Goal: Information Seeking & Learning: Learn about a topic

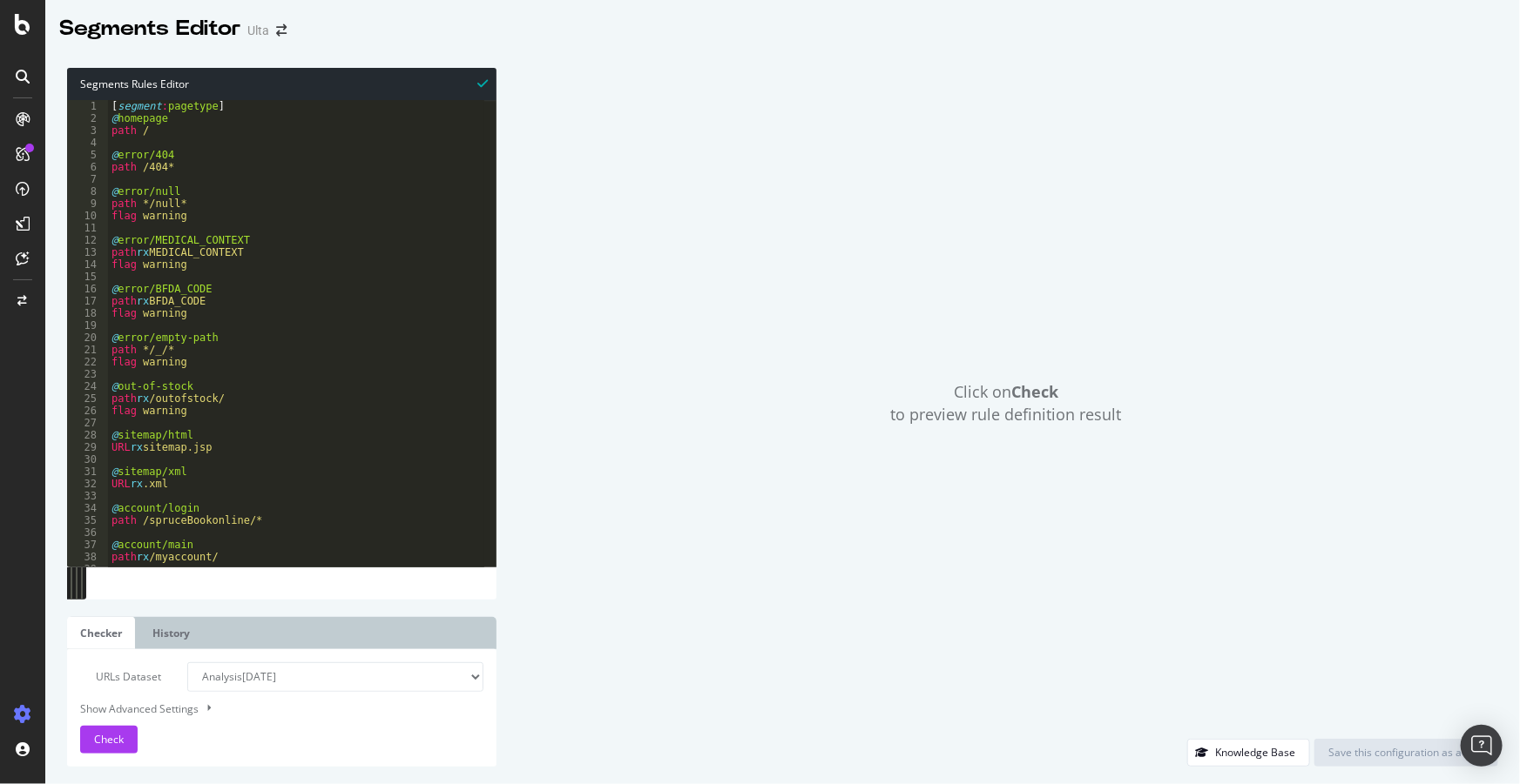
type textarea "flag warning"
click at [212, 359] on div "[ segment : pagetype ] @ homepage path / @ error/404 path /404* @ error/null pa…" at bounding box center [735, 339] width 1255 height 479
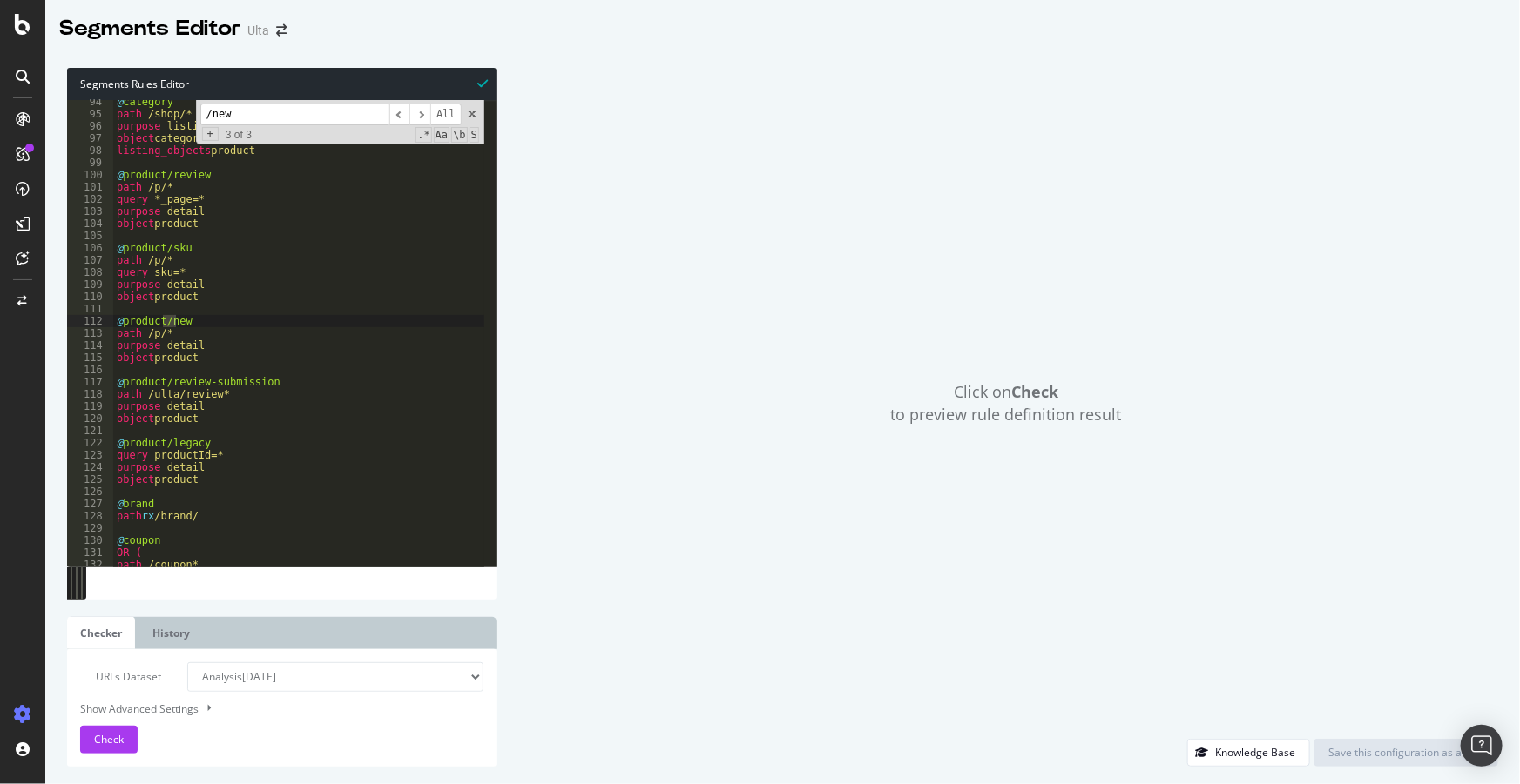
scroll to position [1137, 0]
type input "/new"
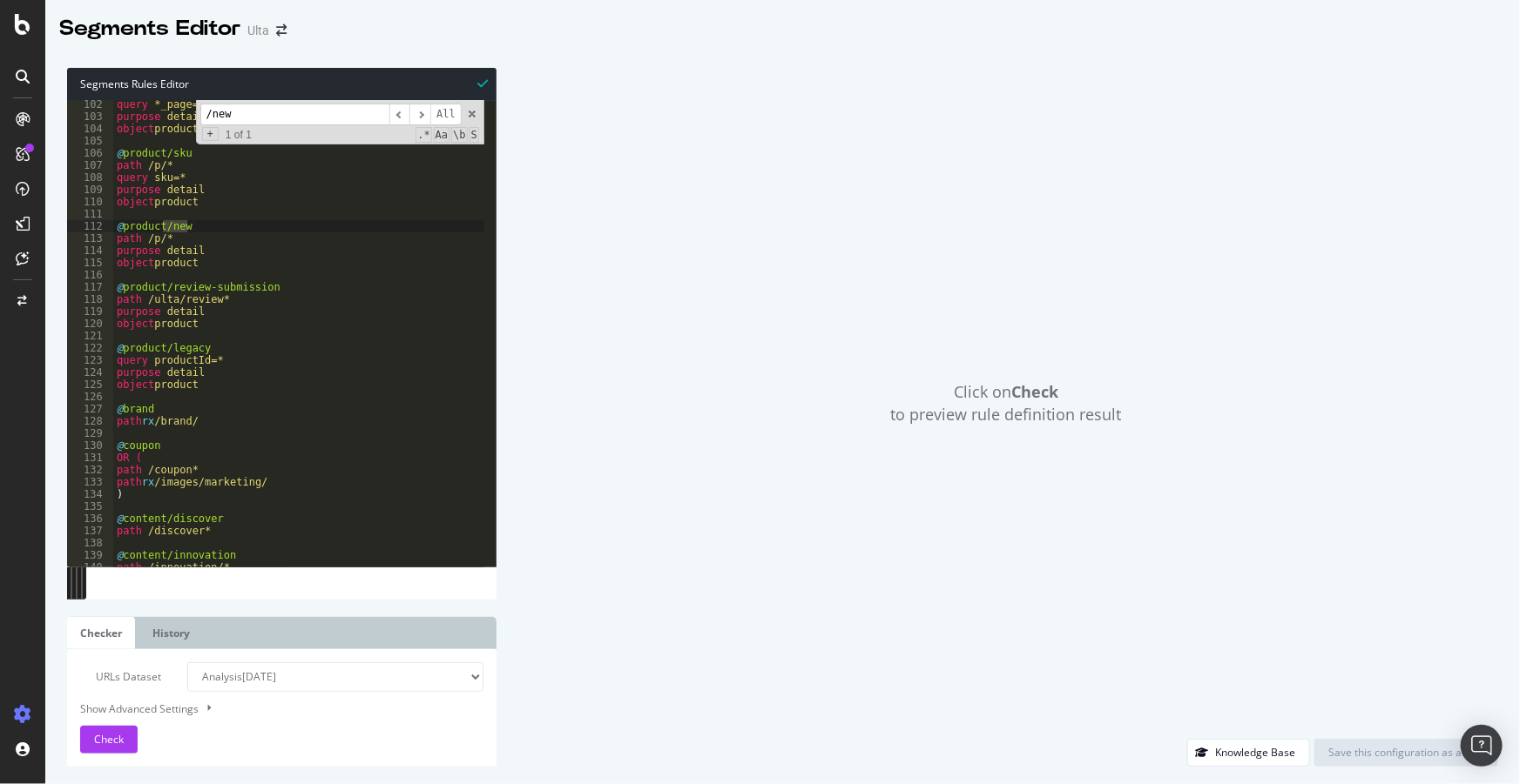
click at [170, 712] on div "Show Advanced Settings" at bounding box center [268, 709] width 404 height 17
select select "5000"
select select "100"
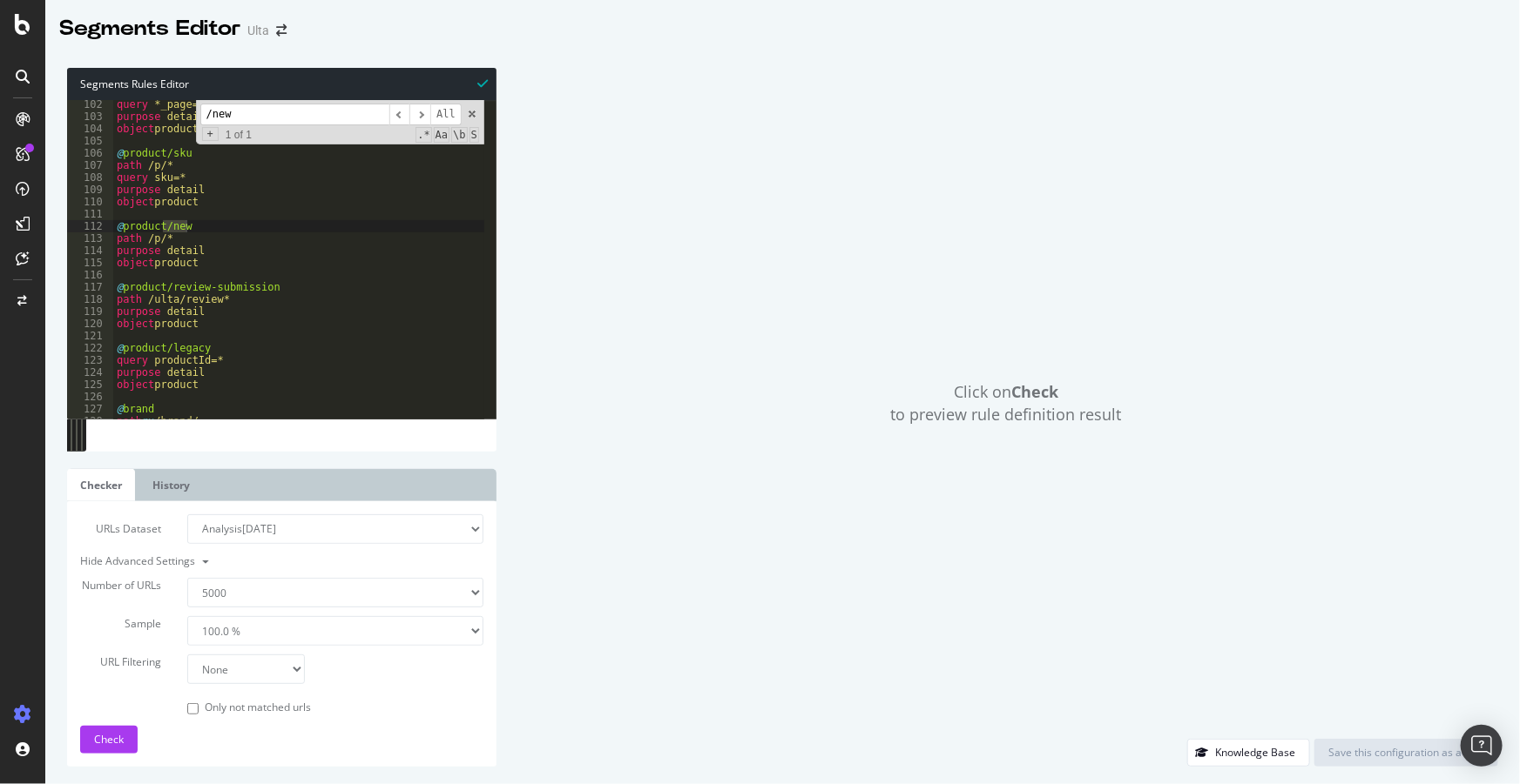
drag, startPoint x: 170, startPoint y: 712, endPoint x: 565, endPoint y: 670, distance: 397.2
click at [565, 670] on div "Click on Check to preview rule definition result" at bounding box center [1006, 403] width 984 height 671
click at [287, 685] on div "Number of URLs 100 500 1000 5000 Sample 1.0 % 10.0 % 20.0 % 50.0 % 100.0 % URL …" at bounding box center [282, 635] width 404 height 164
click at [278, 671] on select "None Equal to Not equal to Starts with Doesn't start with Ends with Doesn't end…" at bounding box center [245, 669] width 117 height 29
click at [551, 693] on div "Click on Check to preview rule definition result" at bounding box center [1006, 403] width 984 height 671
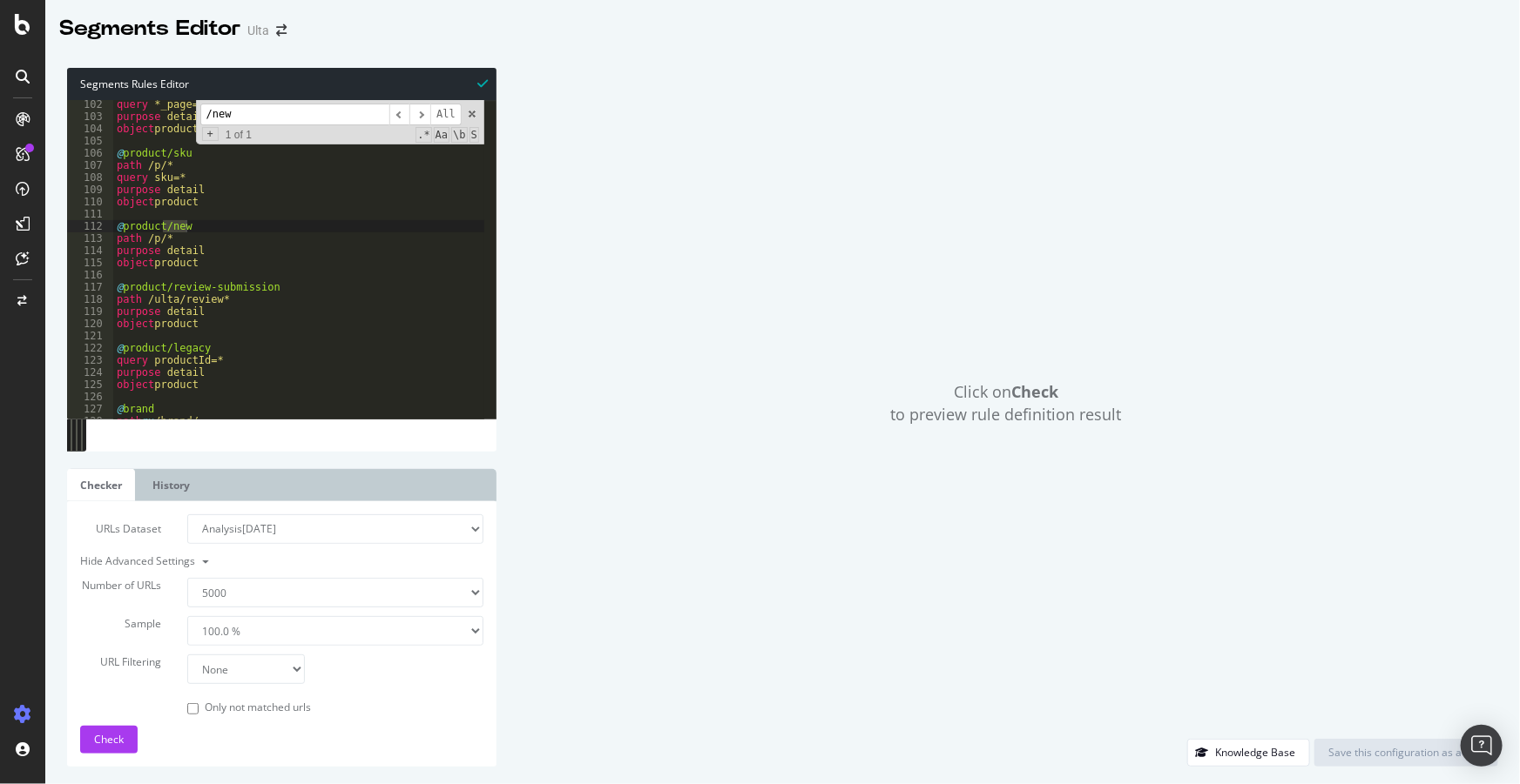
click at [321, 529] on select "Analysis 2025 Oct. 8th Analysis 2025 Oct. 2nd Analysis 2025 Sep. 25th Analysis …" at bounding box center [335, 530] width 296 height 29
click at [586, 449] on div "Click on Check to preview rule definition result" at bounding box center [1006, 403] width 984 height 671
click at [360, 623] on select "1.0 % 10.0 % 20.0 % 50.0 % 100.0 %" at bounding box center [335, 631] width 296 height 29
click at [565, 598] on div "Click on Check to preview rule definition result" at bounding box center [1006, 403] width 984 height 671
click at [288, 665] on select "None Equal to Not equal to Starts with Doesn't start with Ends with Doesn't end…" at bounding box center [245, 669] width 117 height 29
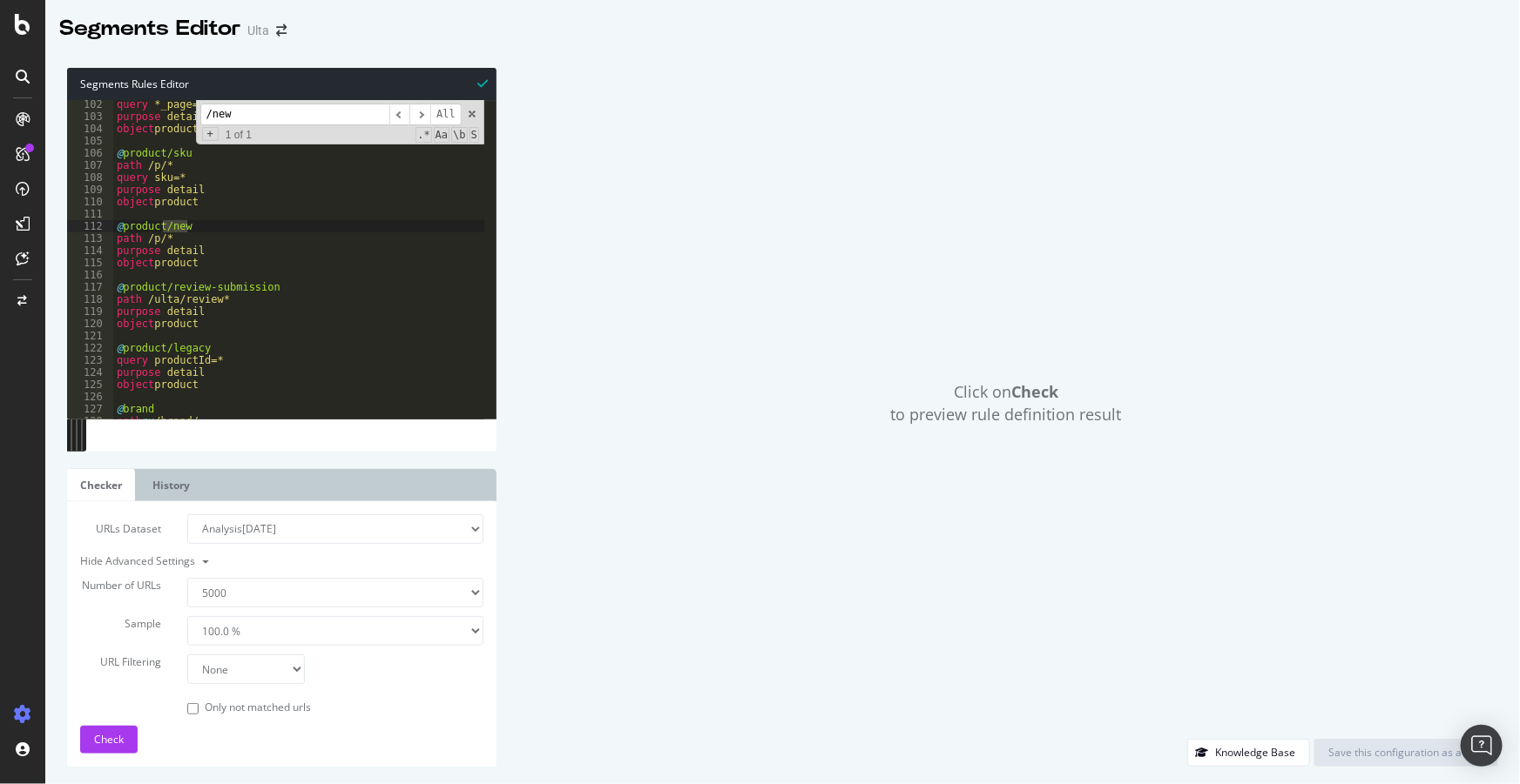
select select "contains"
click at [187, 655] on select "None Equal to Not equal to Starts with Doesn't start with Ends with Doesn't end…" at bounding box center [245, 669] width 117 height 29
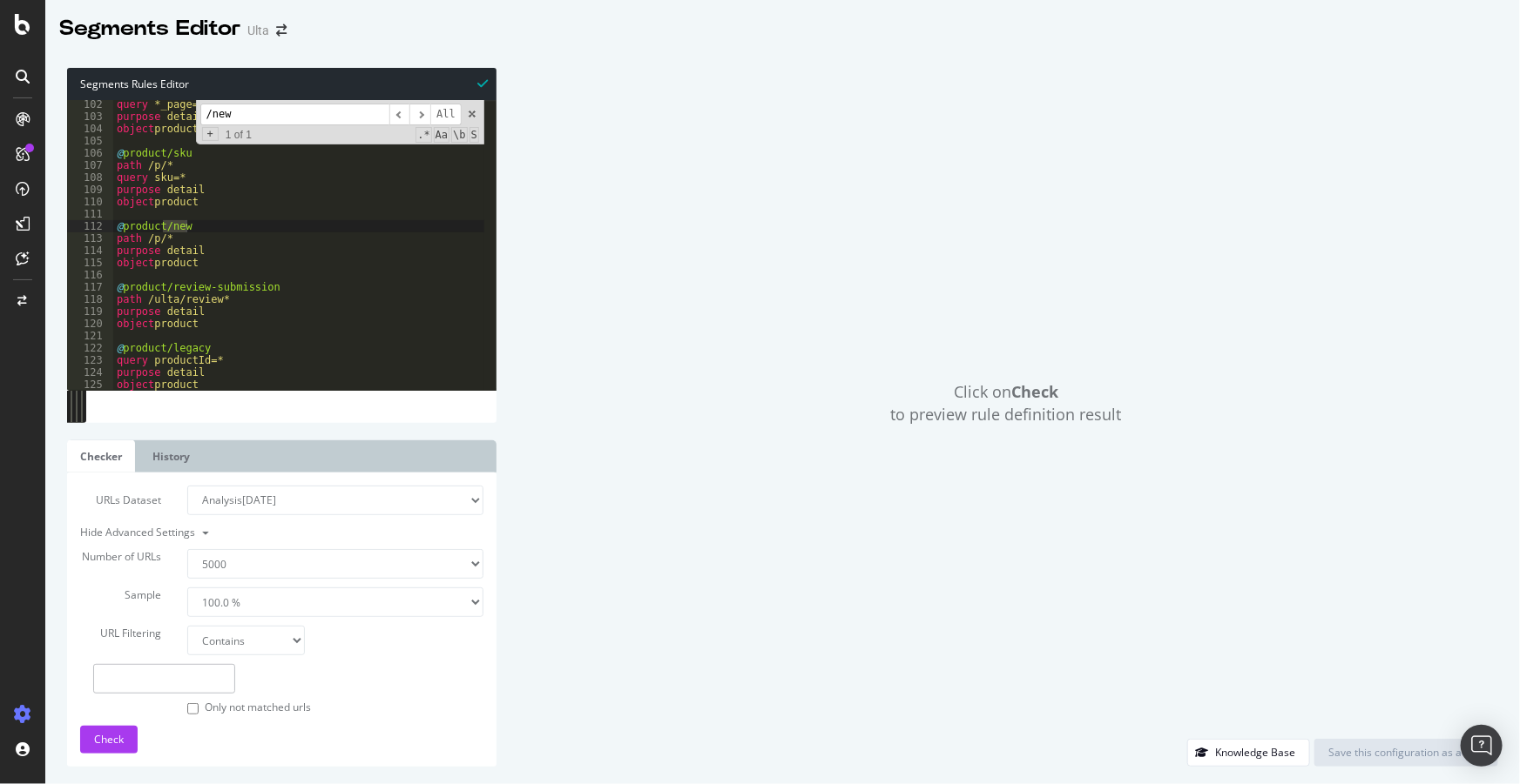
click at [267, 637] on select "None Equal to Not equal to Starts with Doesn't start with Ends with Doesn't end…" at bounding box center [245, 640] width 117 height 29
click at [71, 479] on div "URLs Dataset Analysis 2025 Oct. 8th Analysis 2025 Oct. 2nd Analysis 2025 Sep. 2…" at bounding box center [281, 620] width 429 height 295
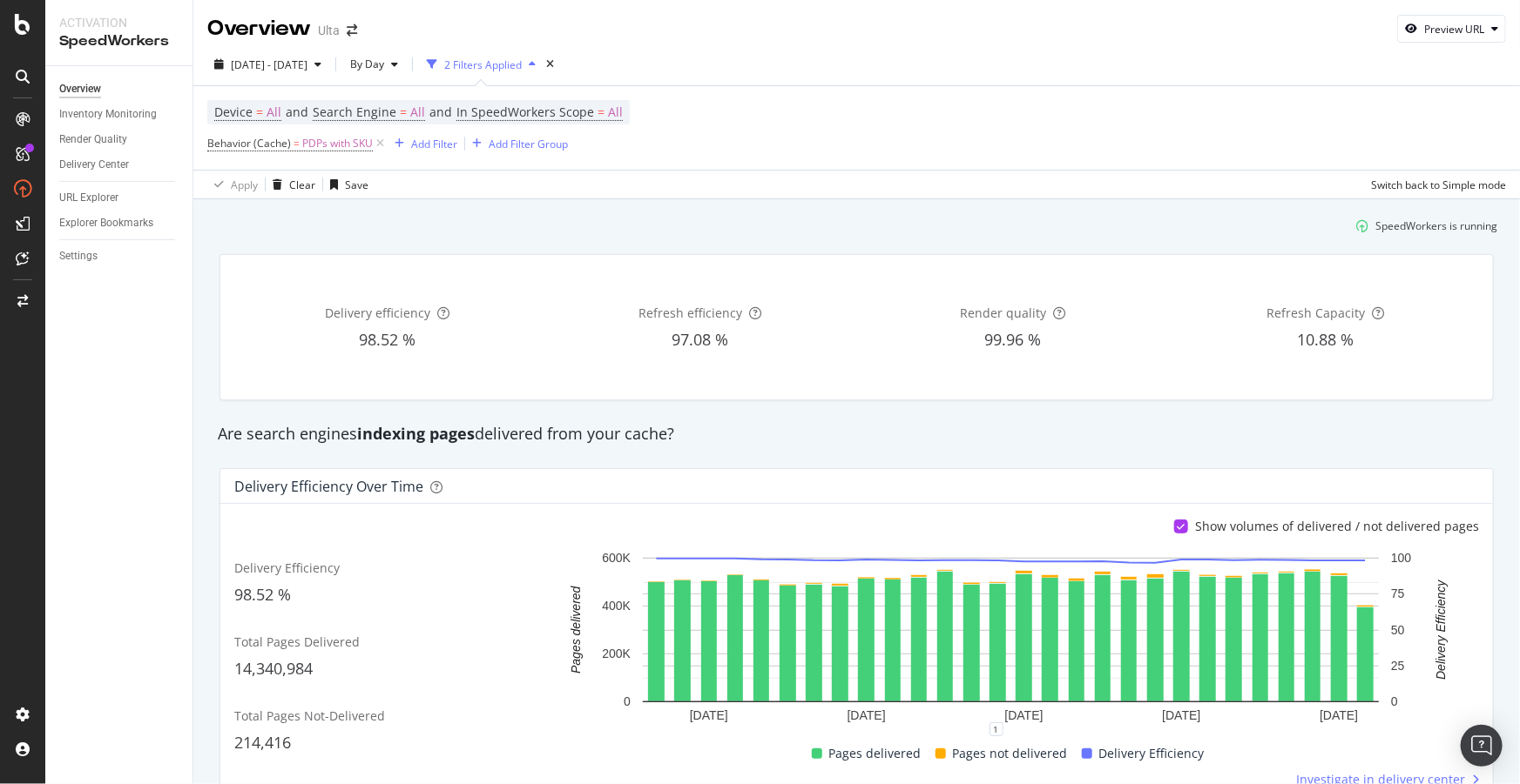
scroll to position [870, 0]
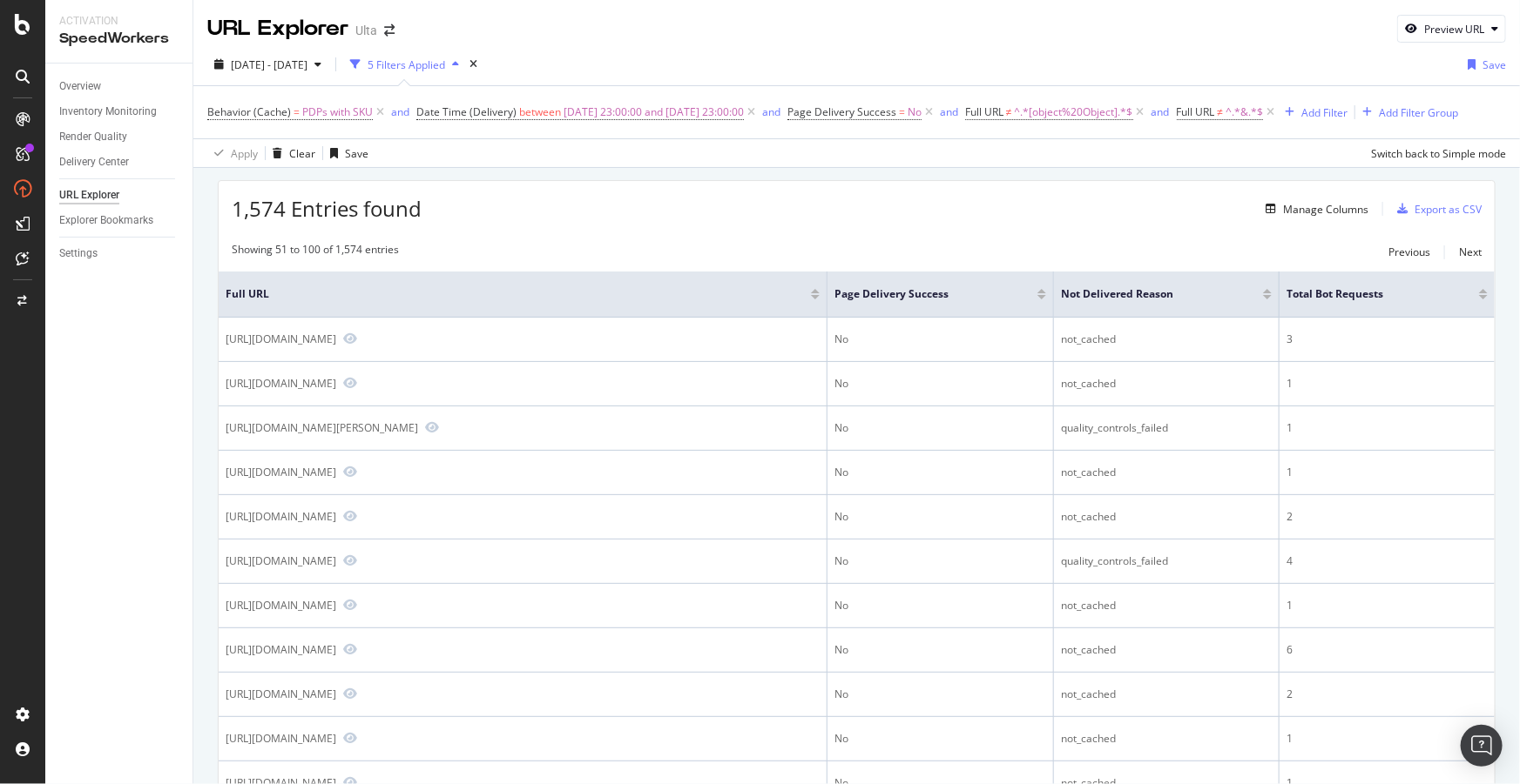
scroll to position [1901, 0]
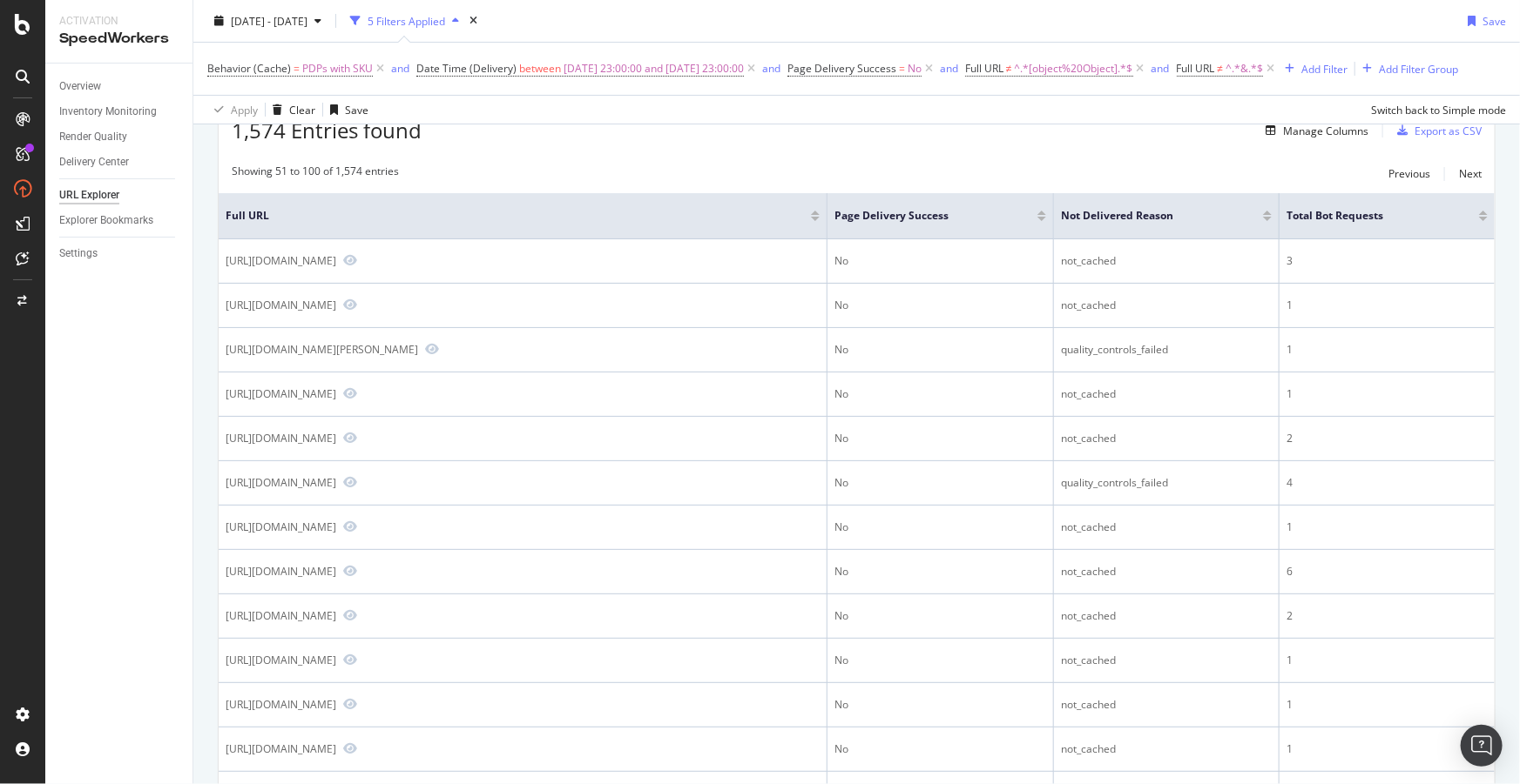
scroll to position [0, 0]
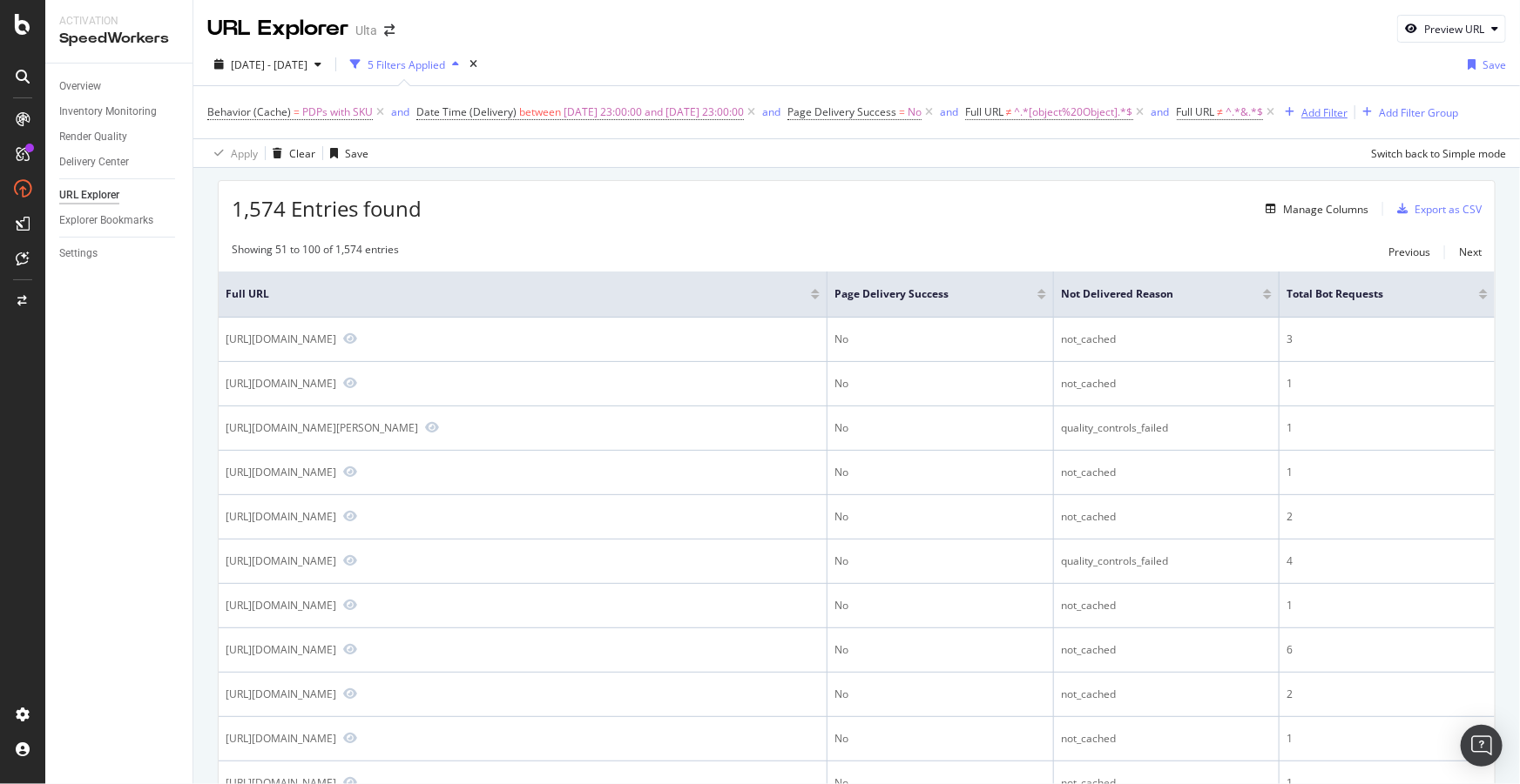
click at [1302, 120] on div "Add Filter" at bounding box center [1324, 113] width 46 height 15
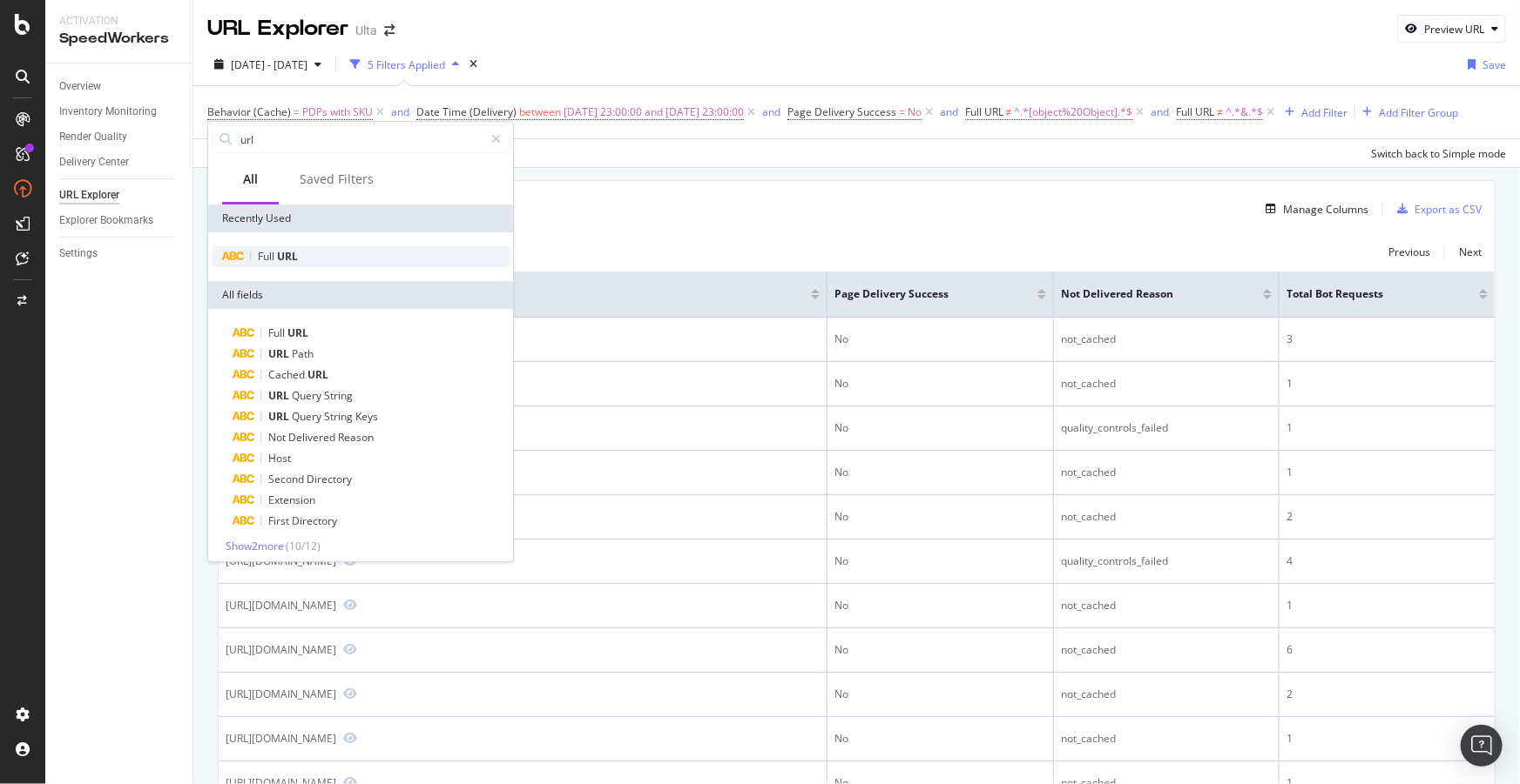
click at [279, 255] on span "URL" at bounding box center [287, 255] width 21 height 15
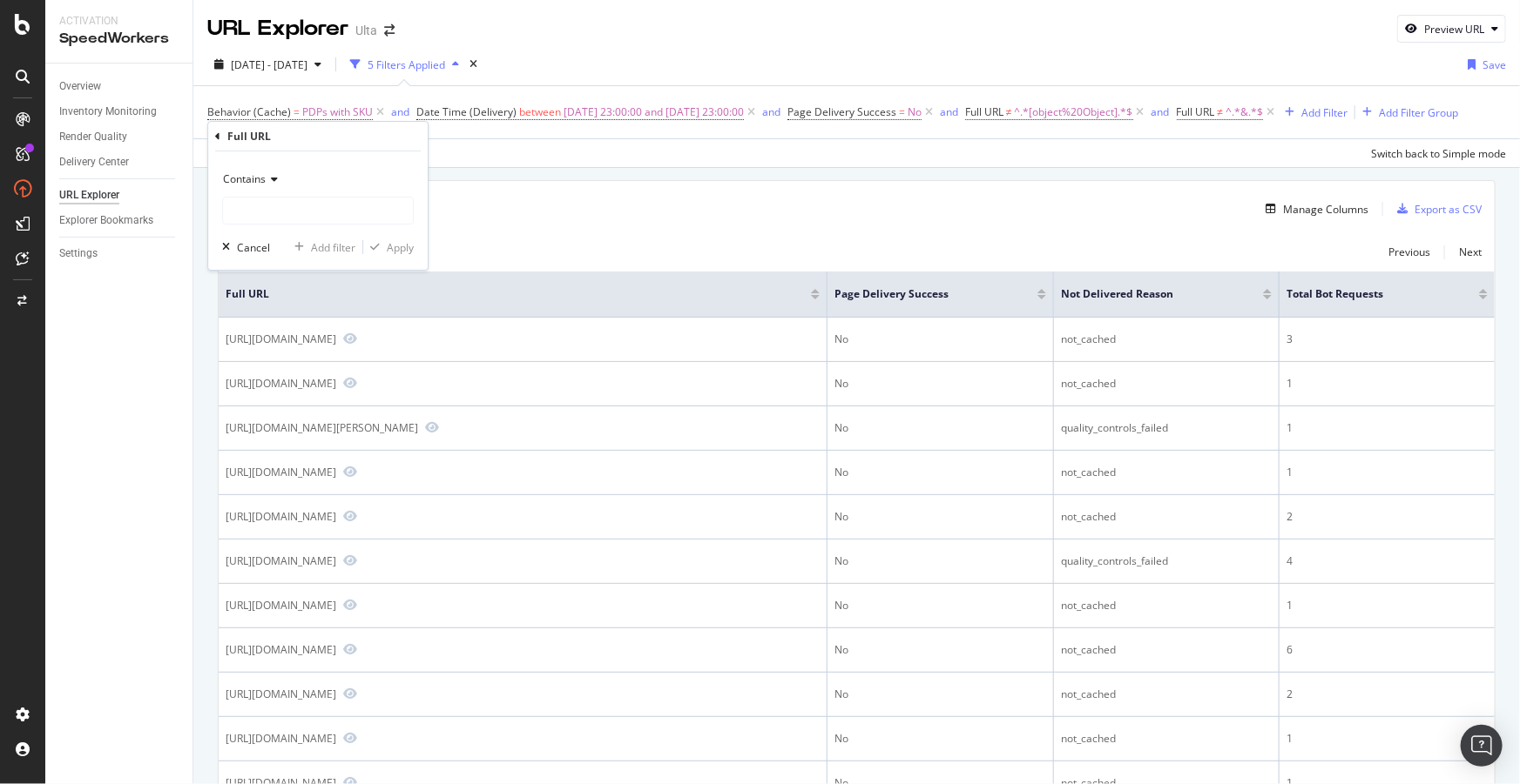
click at [253, 177] on span "Contains" at bounding box center [245, 178] width 43 height 15
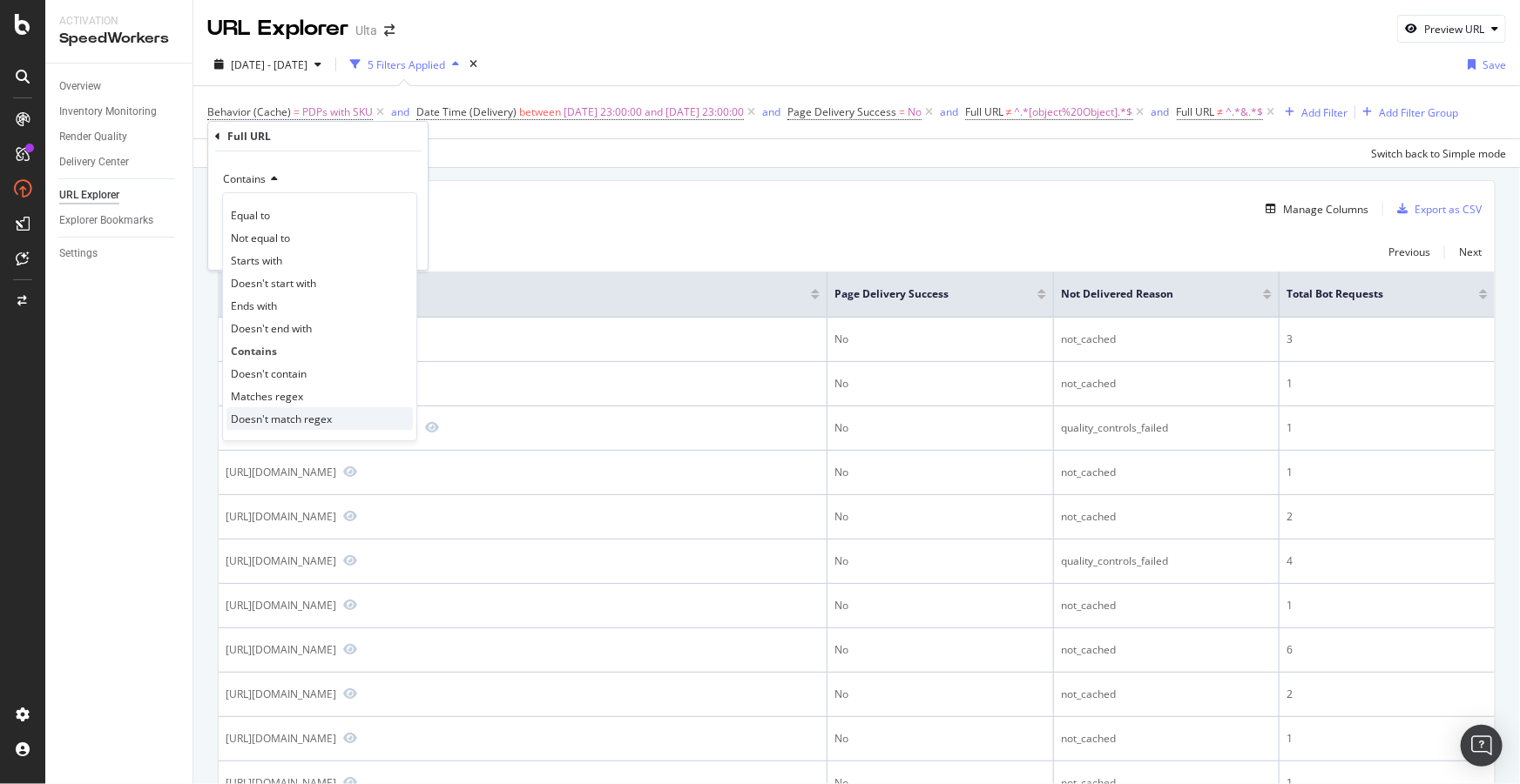
click at [281, 414] on span "Doesn't match regex" at bounding box center [281, 419] width 101 height 15
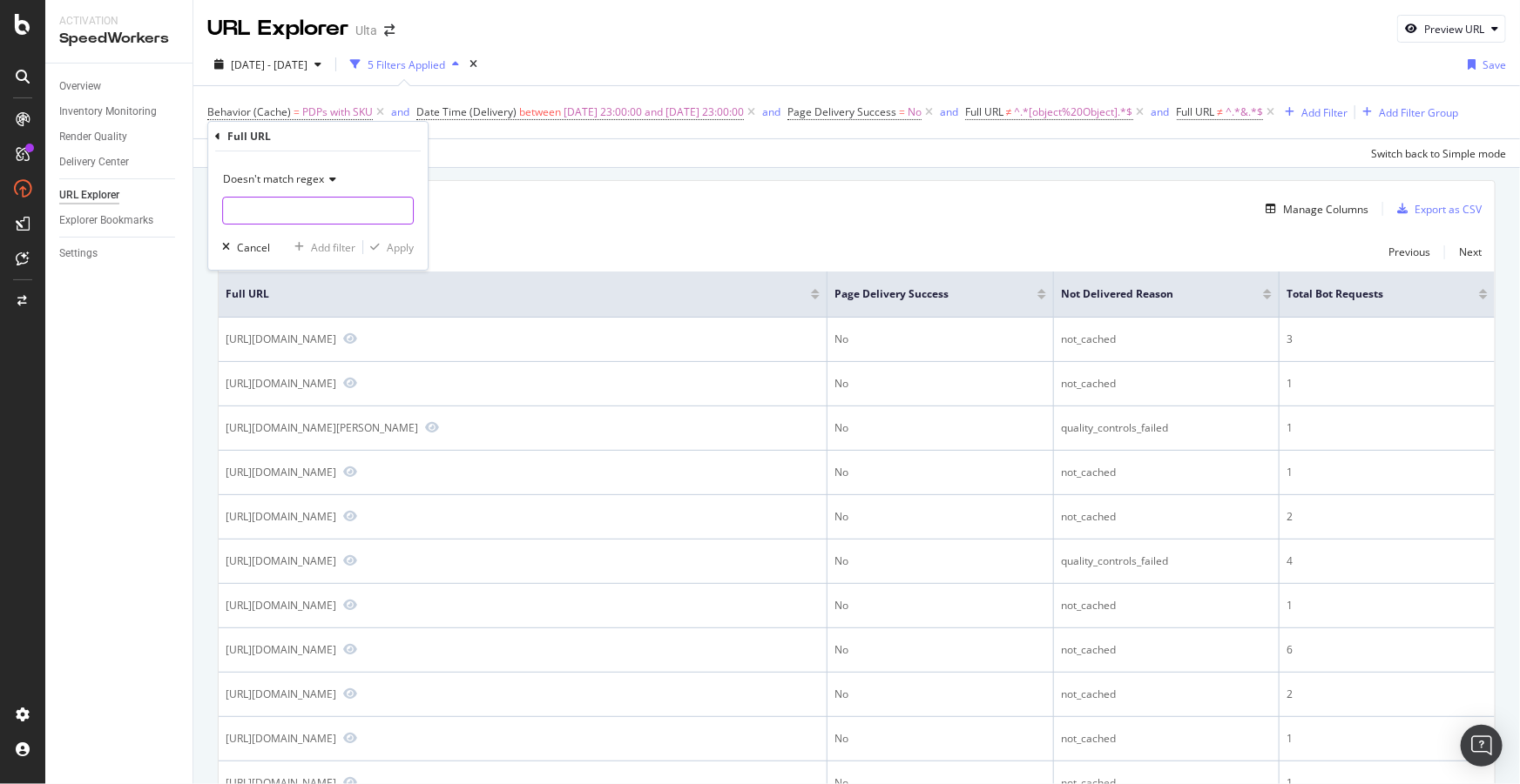
click at [291, 214] on input "text" at bounding box center [318, 210] width 190 height 27
type input "mini|travel"
click at [400, 253] on div "Apply" at bounding box center [401, 247] width 27 height 15
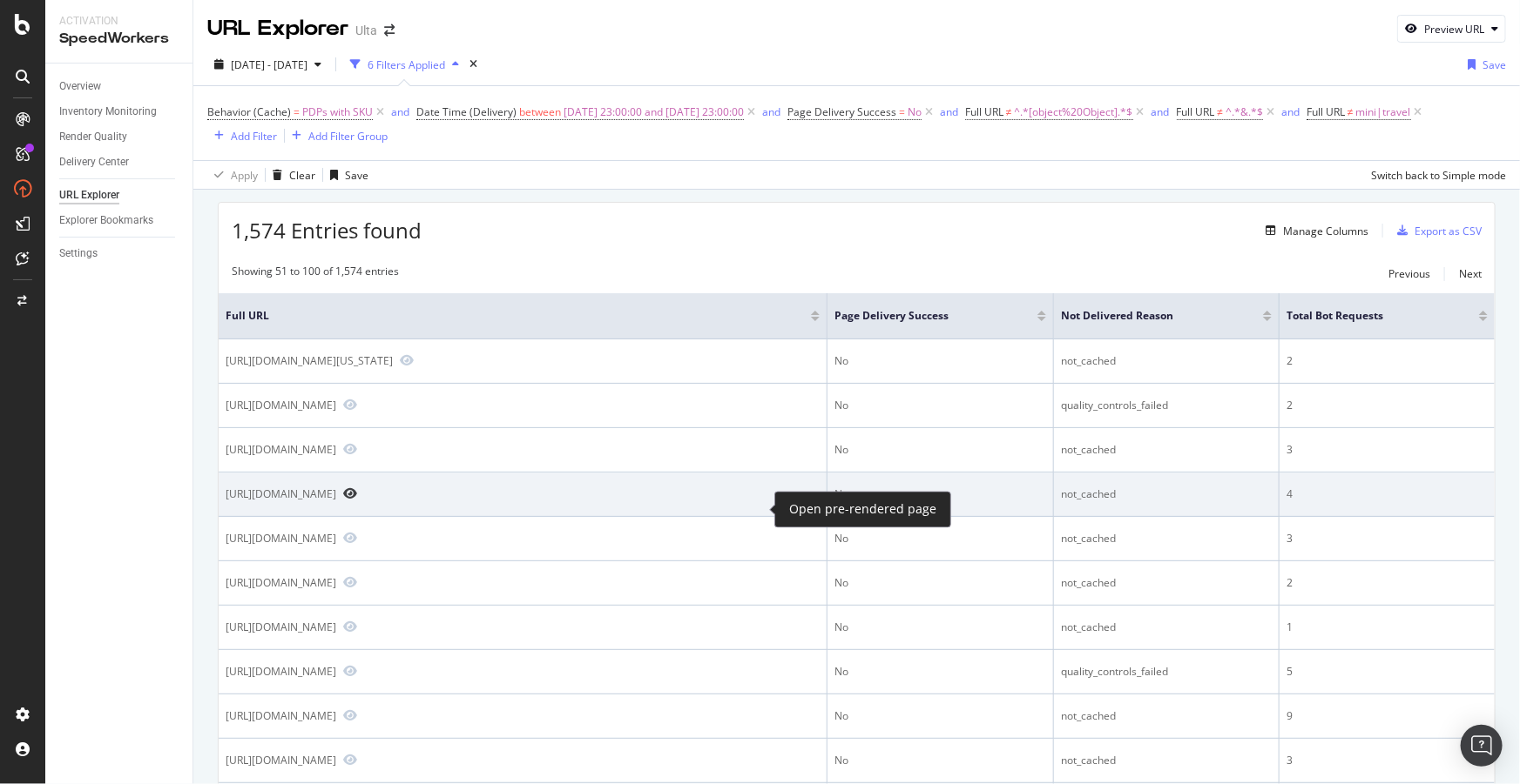
click at [357, 499] on icon "Preview https://www.ulta.com/p/large-ultimate-detangler-hairbrush-thick-wavy-ha…" at bounding box center [350, 493] width 14 height 12
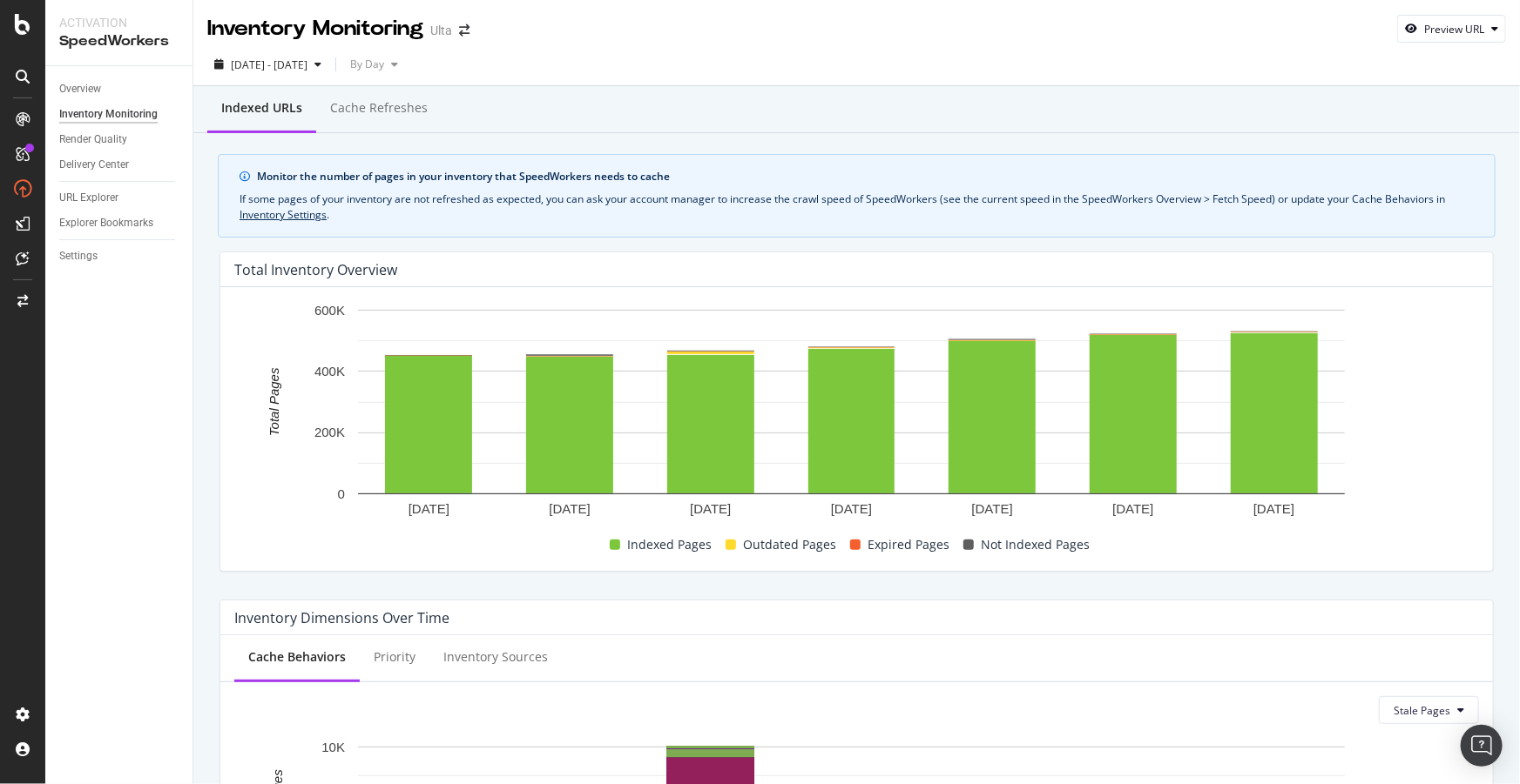
scroll to position [395, 0]
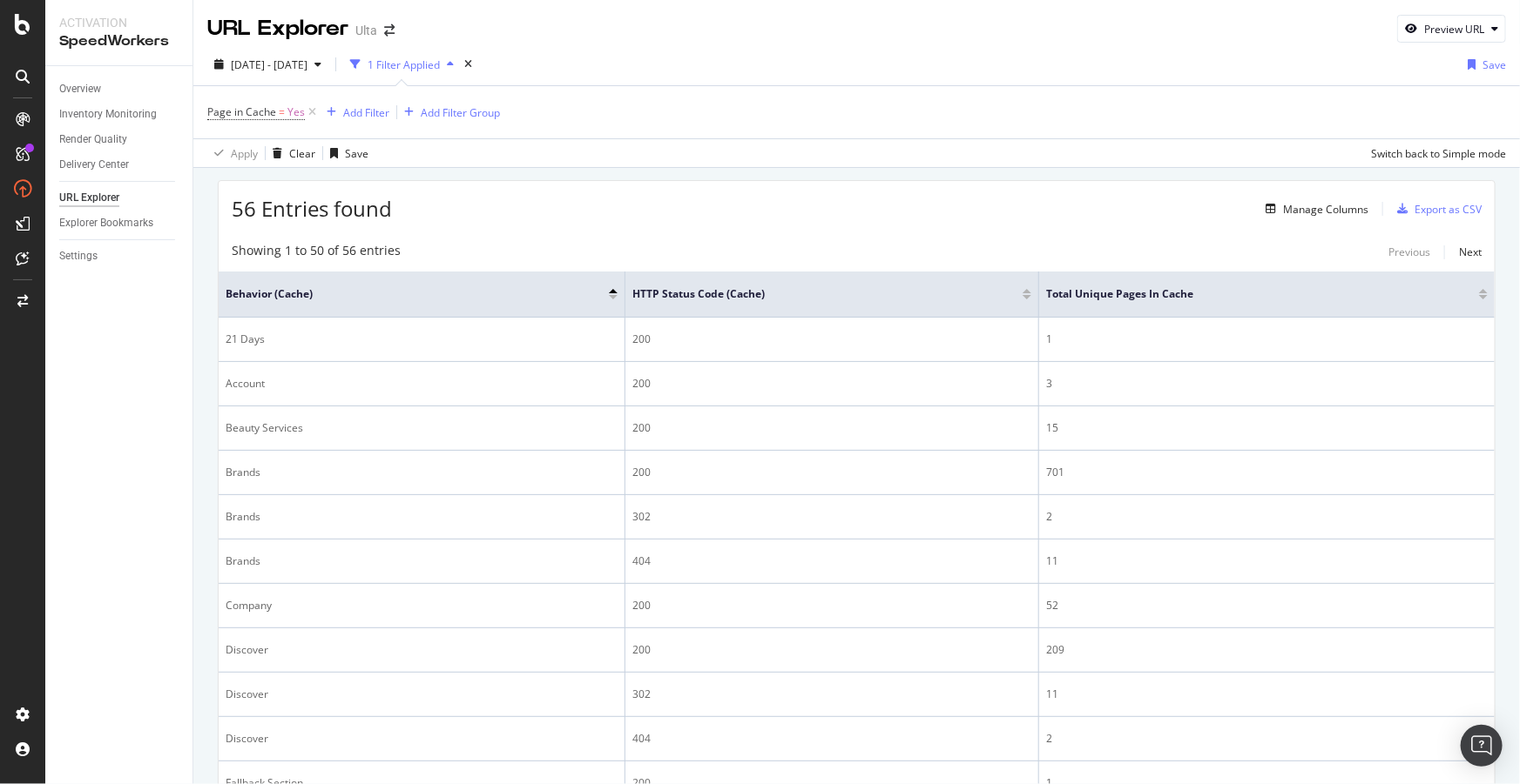
scroll to position [1740, 0]
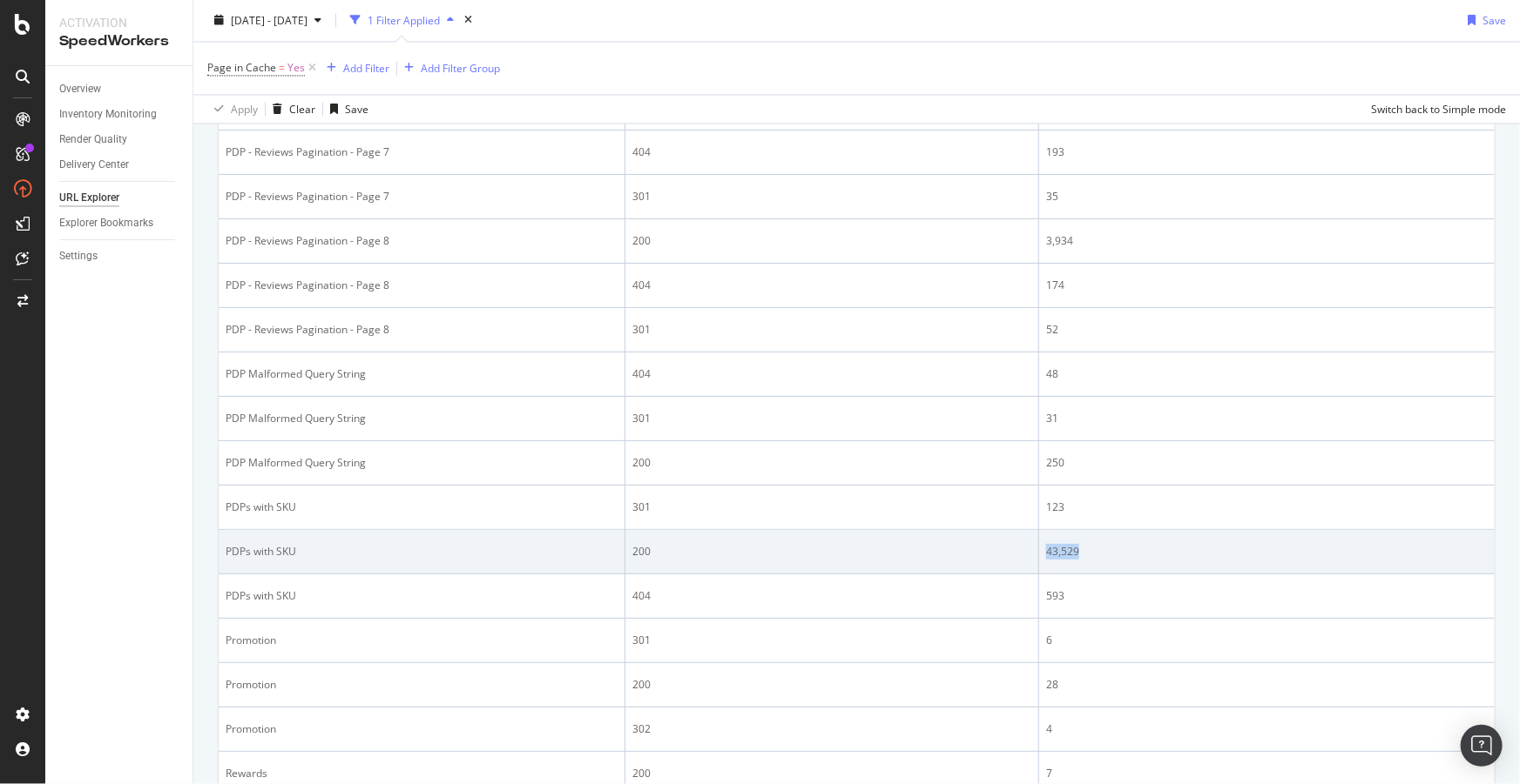
drag, startPoint x: 1084, startPoint y: 547, endPoint x: 1016, endPoint y: 546, distance: 68.0
click at [1016, 546] on tr "PDPs with SKU 200 43,529" at bounding box center [856, 552] width 1276 height 44
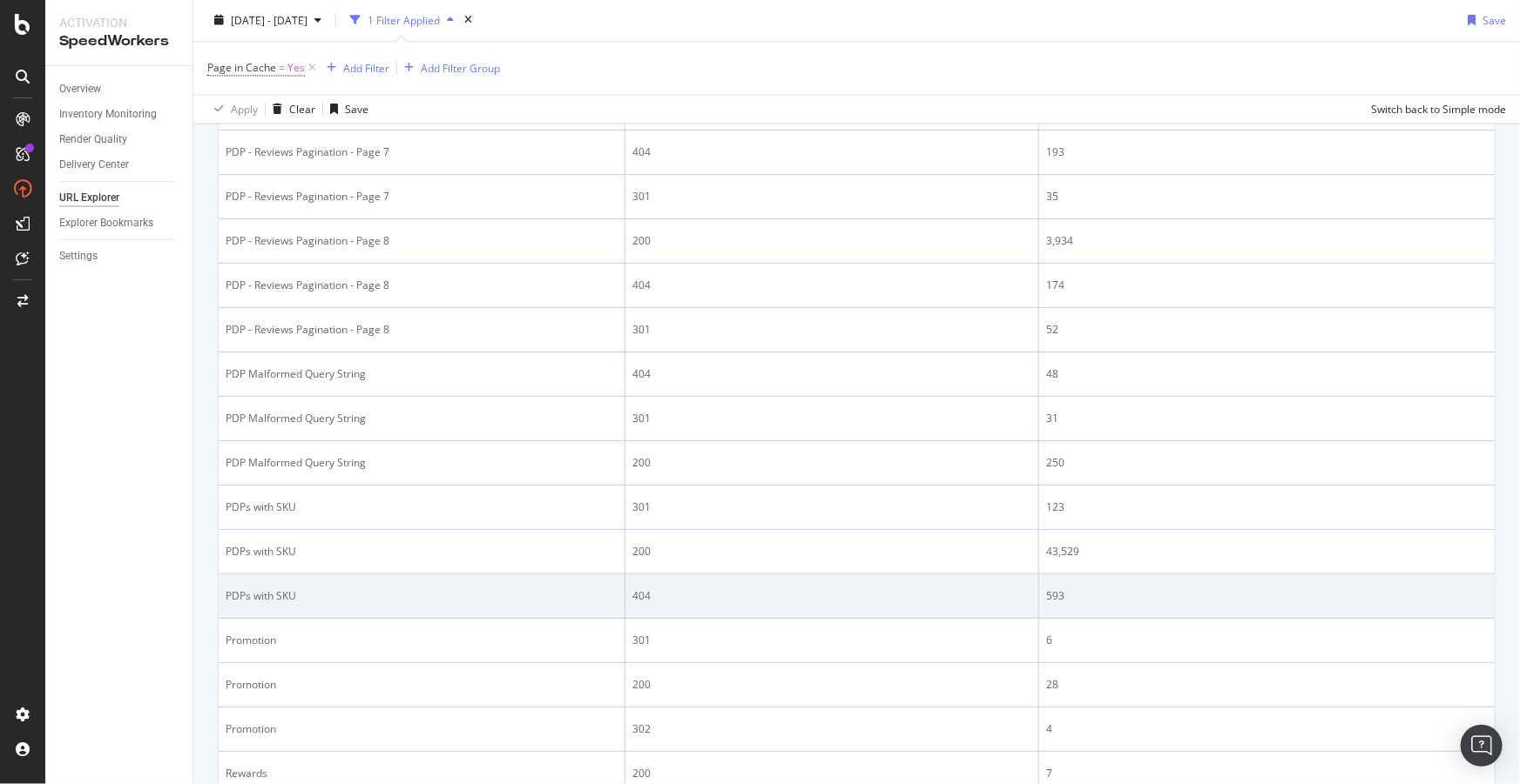
click at [1054, 595] on div "593" at bounding box center [1266, 596] width 442 height 16
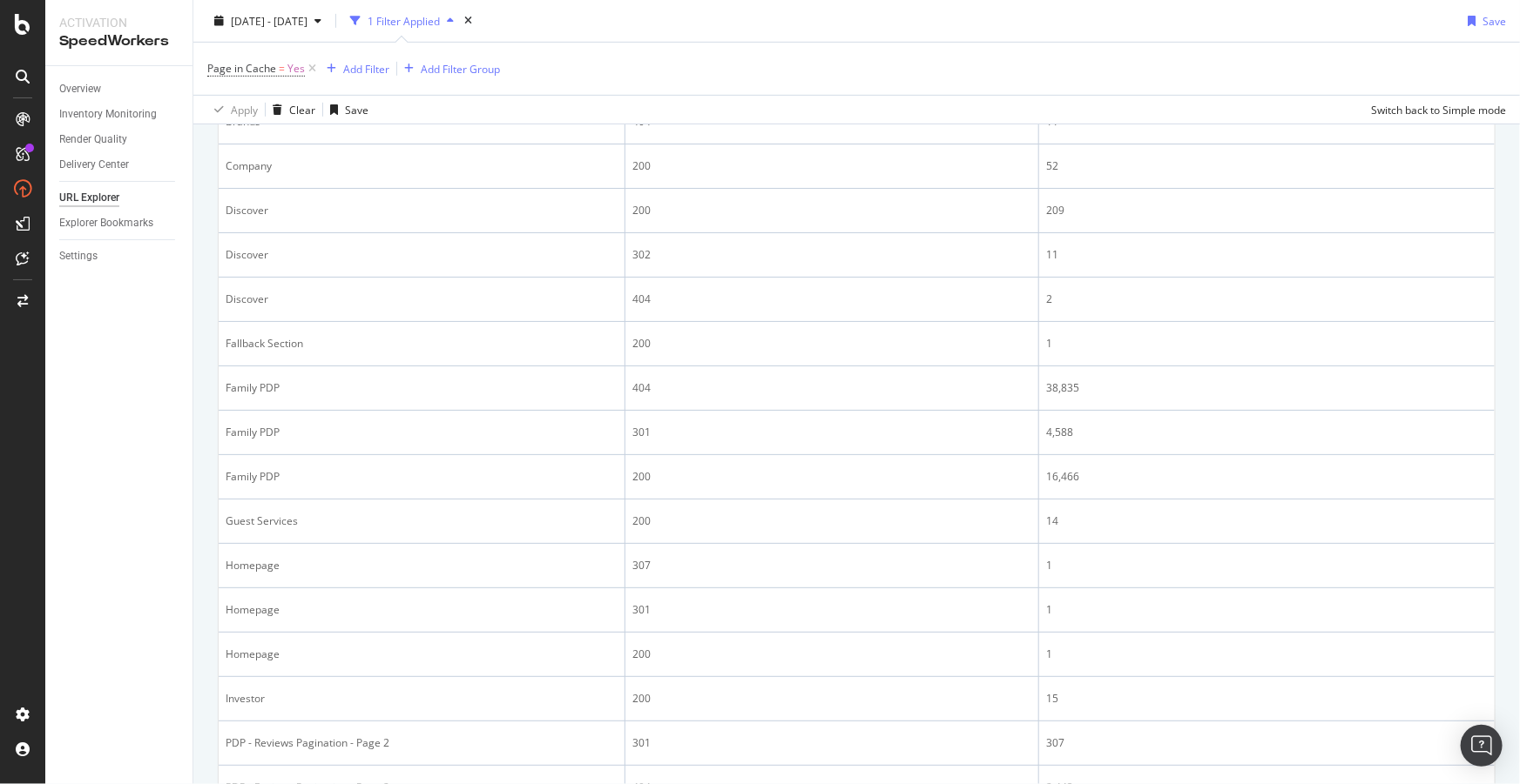
scroll to position [424, 0]
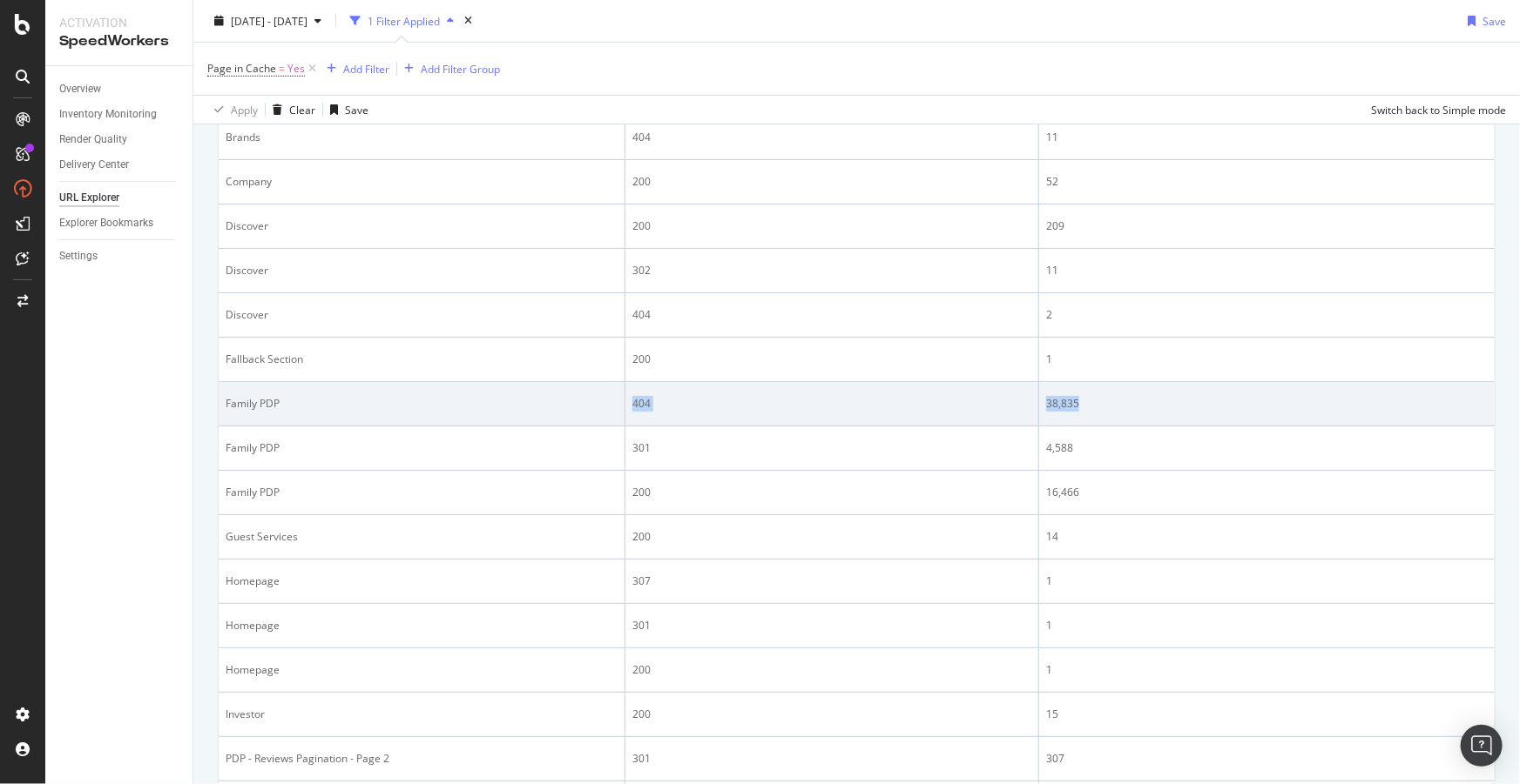
drag, startPoint x: 1089, startPoint y: 404, endPoint x: 289, endPoint y: 397, distance: 800.0
click at [289, 397] on tr "Family PDP 404 38,835" at bounding box center [856, 403] width 1276 height 44
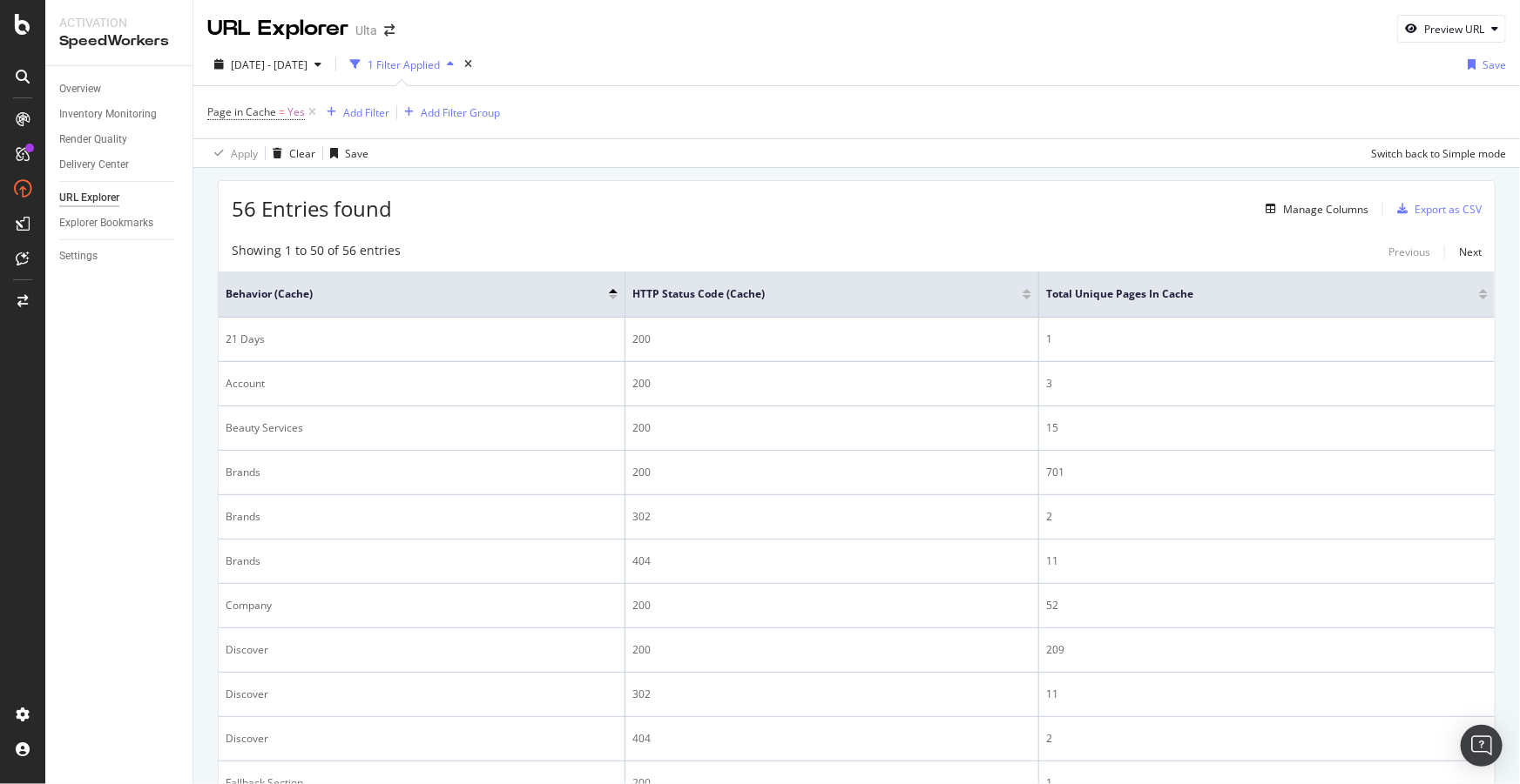
scroll to position [0, 0]
click at [370, 114] on div "Add Filter" at bounding box center [365, 113] width 46 height 15
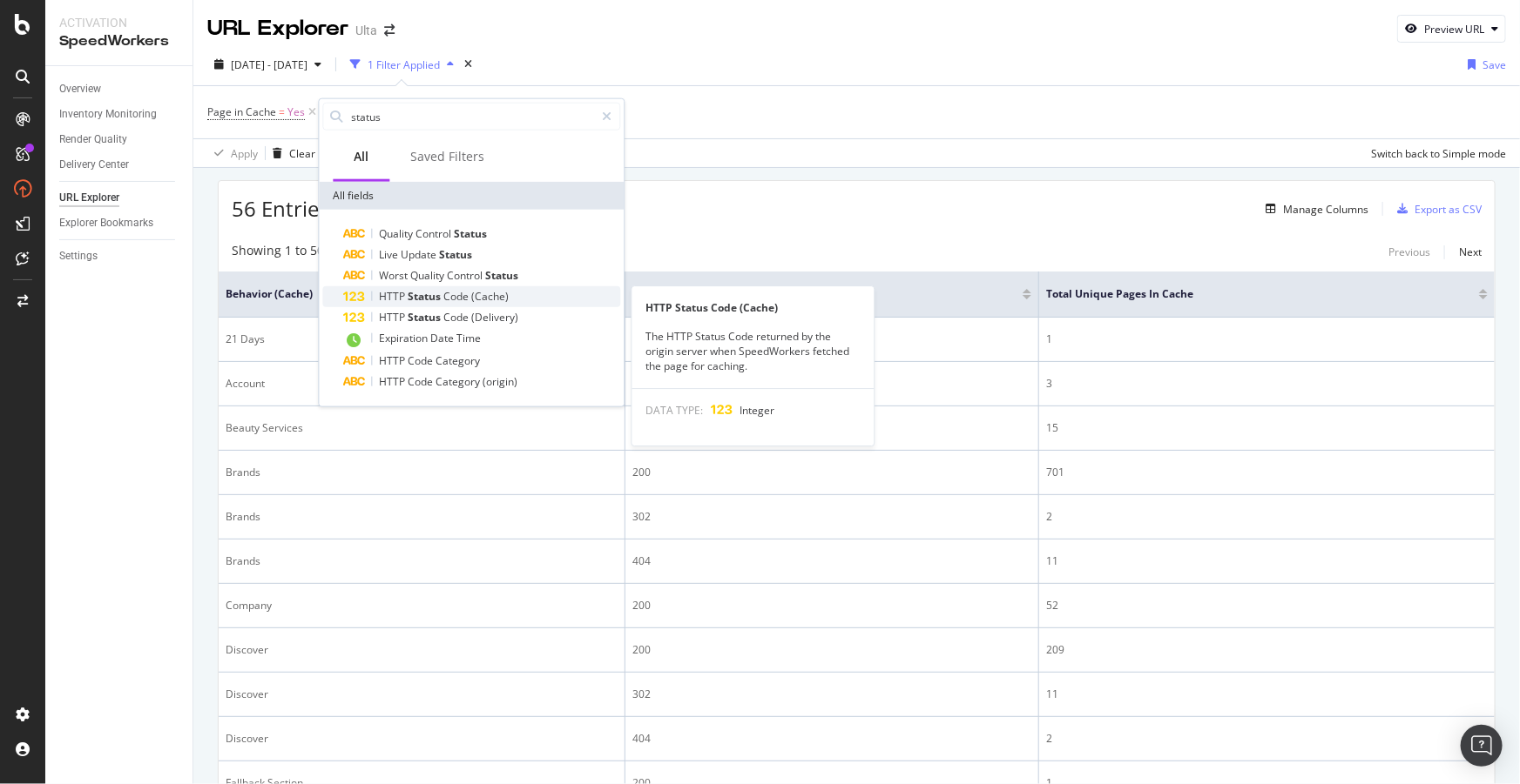
type input "status"
click at [460, 299] on span "Code" at bounding box center [457, 296] width 27 height 15
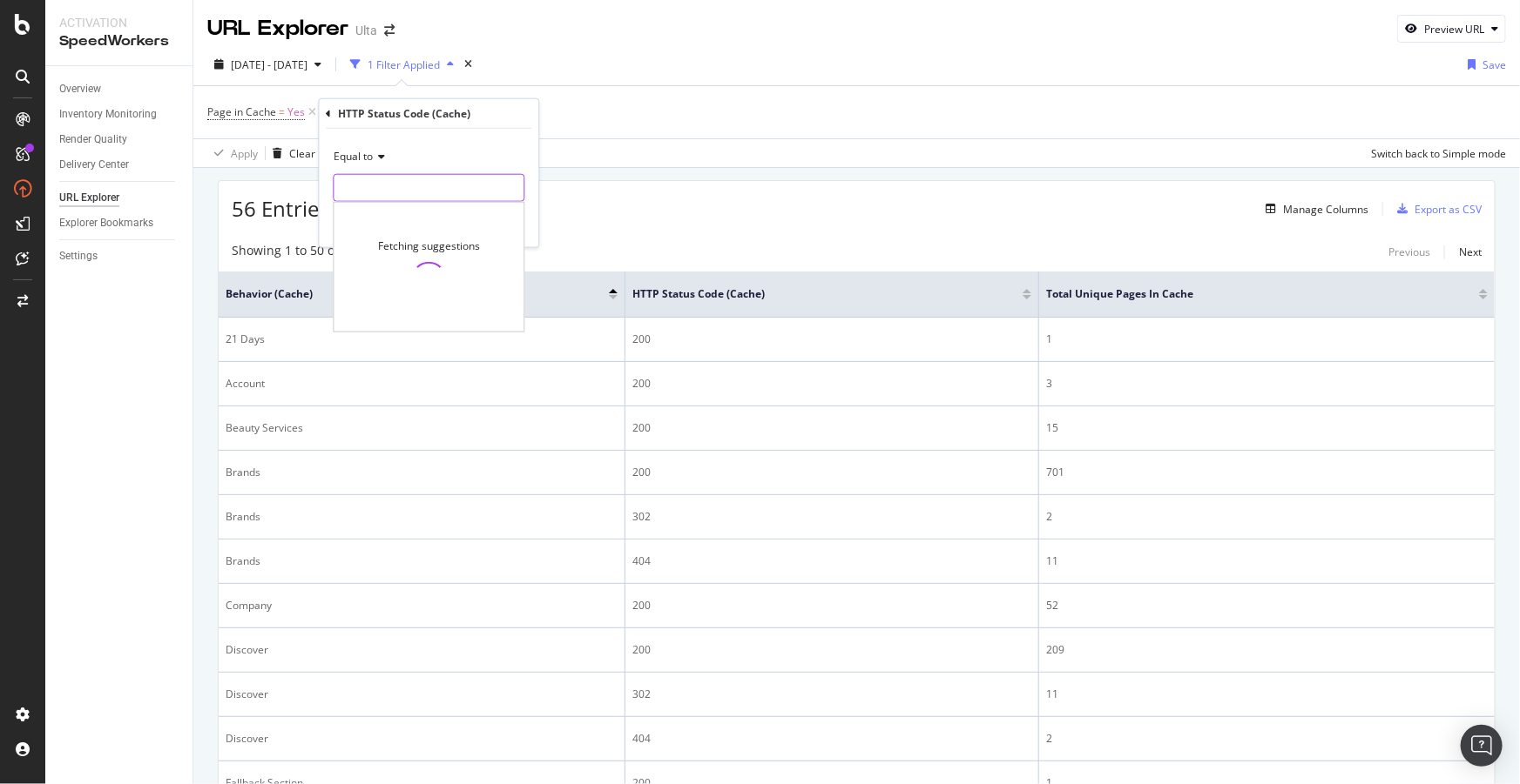
click at [422, 182] on input "number" at bounding box center [429, 188] width 192 height 27
click at [376, 226] on span "404" at bounding box center [399, 229] width 121 height 15
type input "404"
click at [506, 221] on div "Apply" at bounding box center [511, 223] width 27 height 15
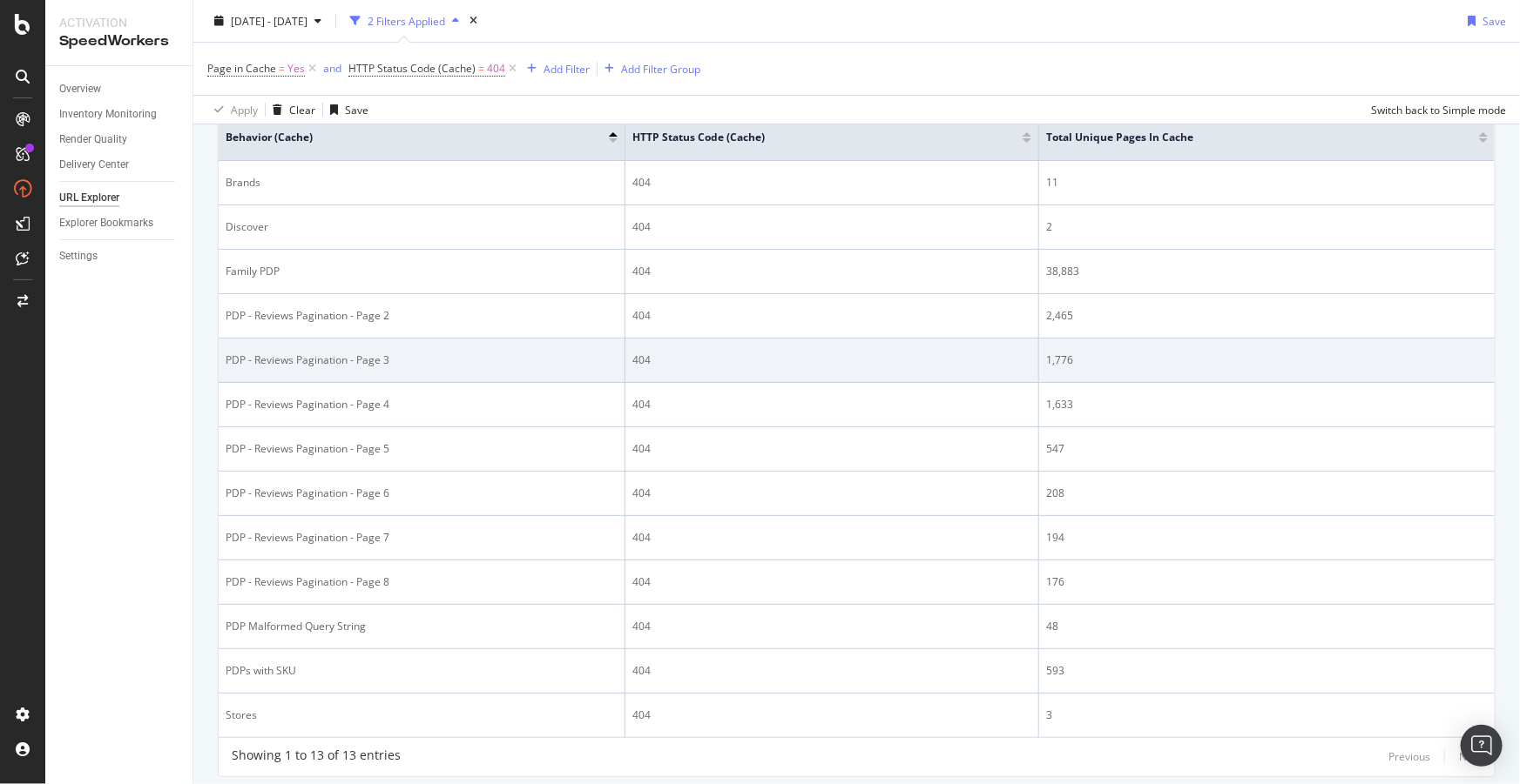
scroll to position [158, 0]
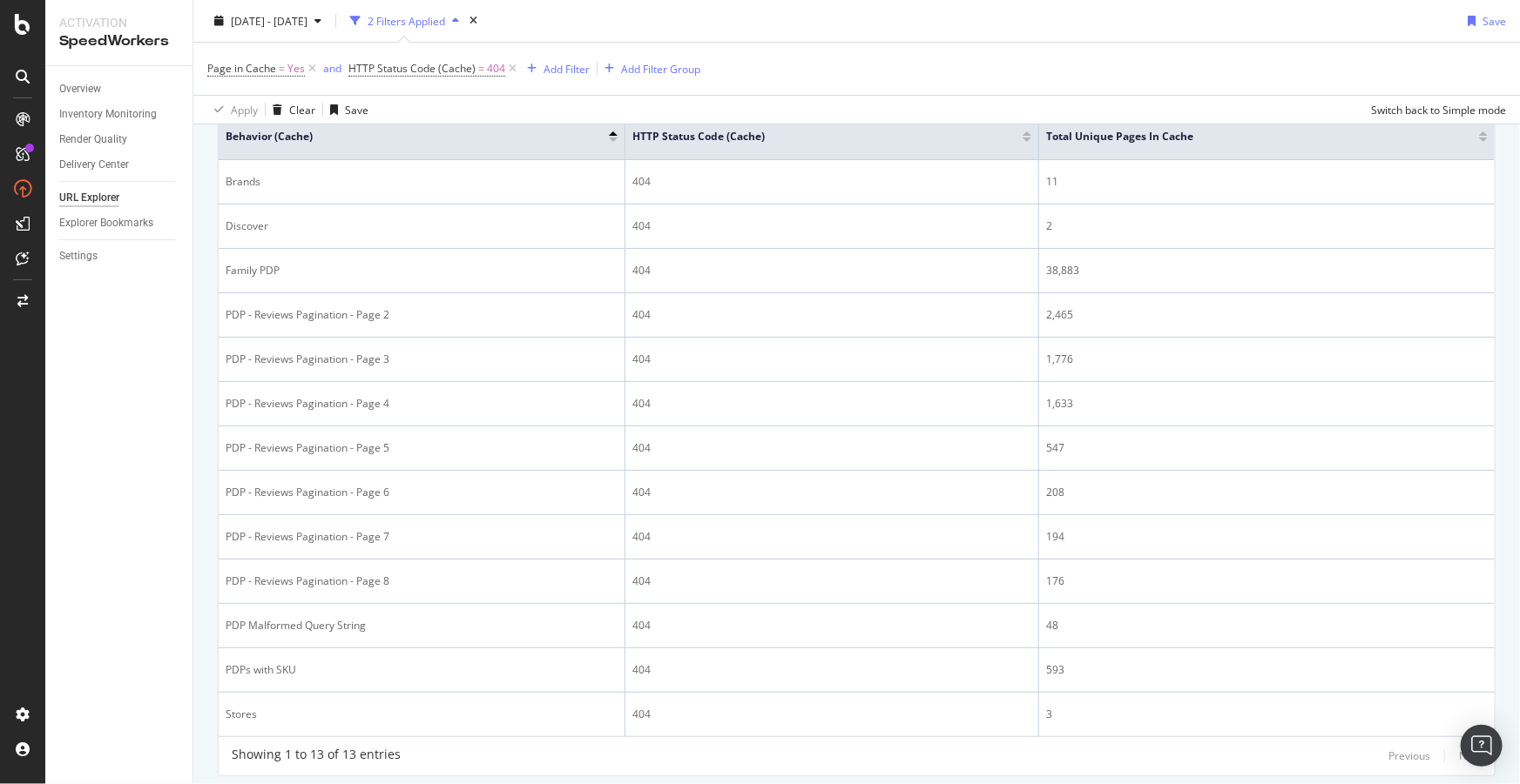
click at [1479, 139] on div at bounding box center [1483, 140] width 9 height 4
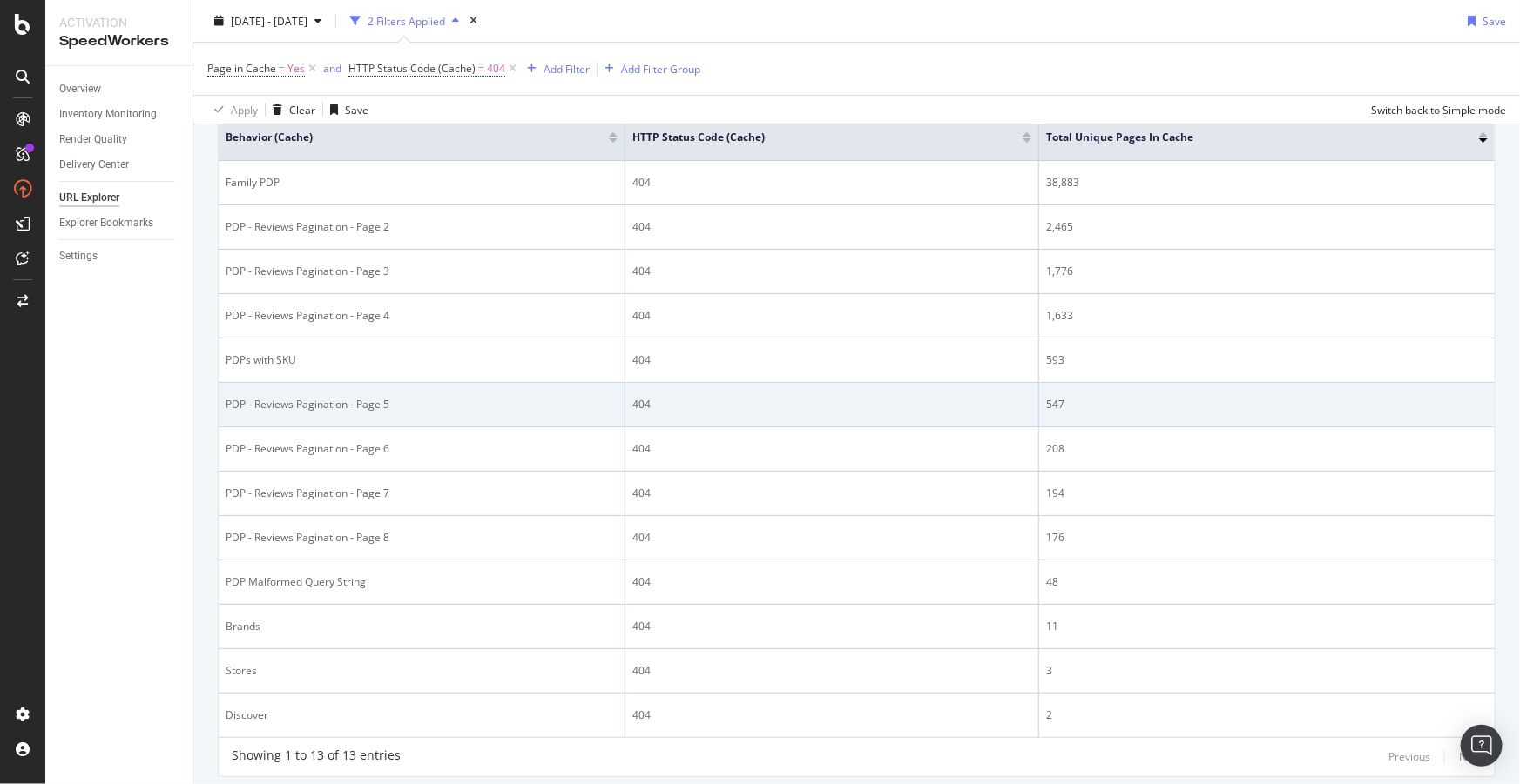
scroll to position [130, 0]
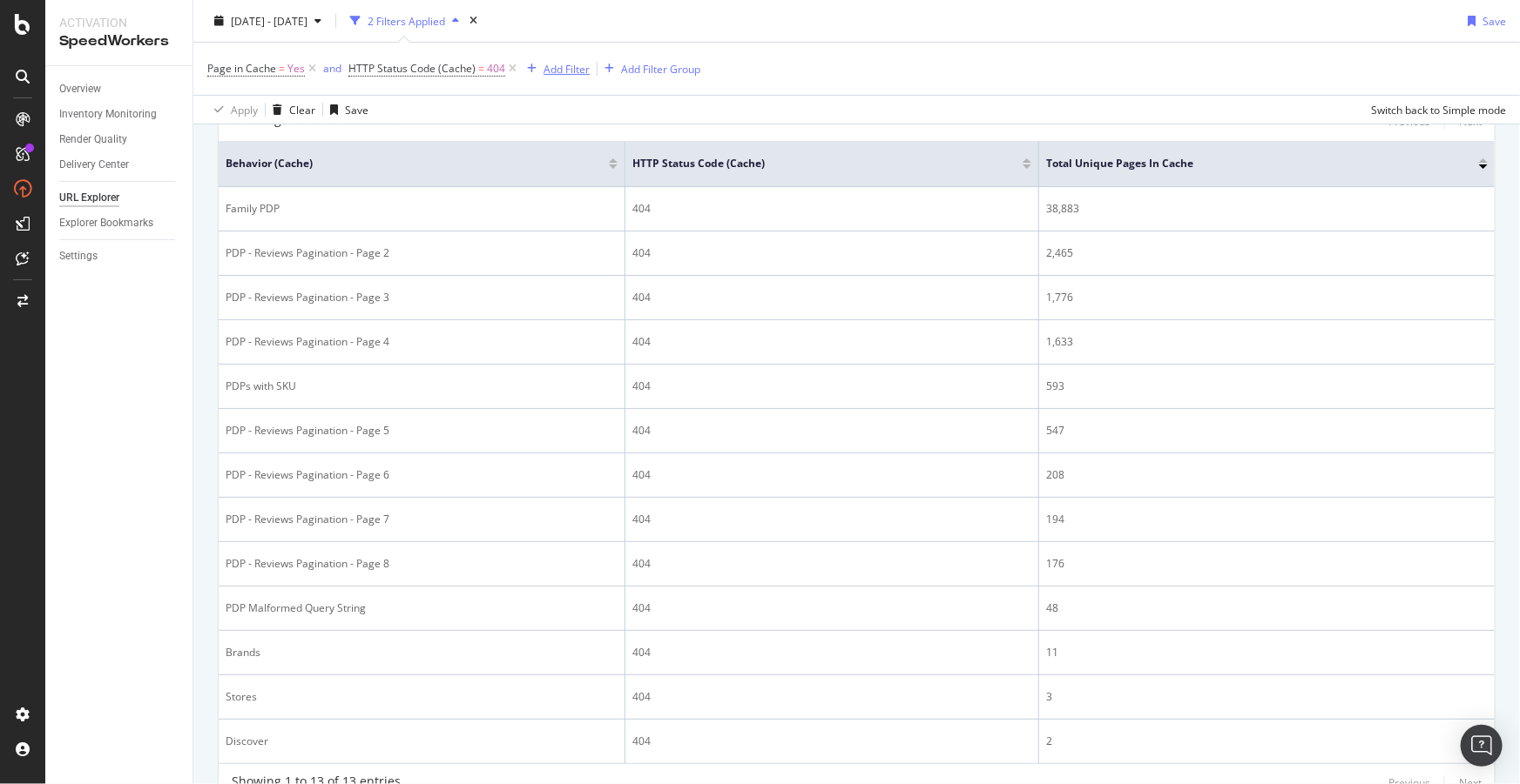
click at [572, 67] on div "Add Filter" at bounding box center [566, 68] width 46 height 15
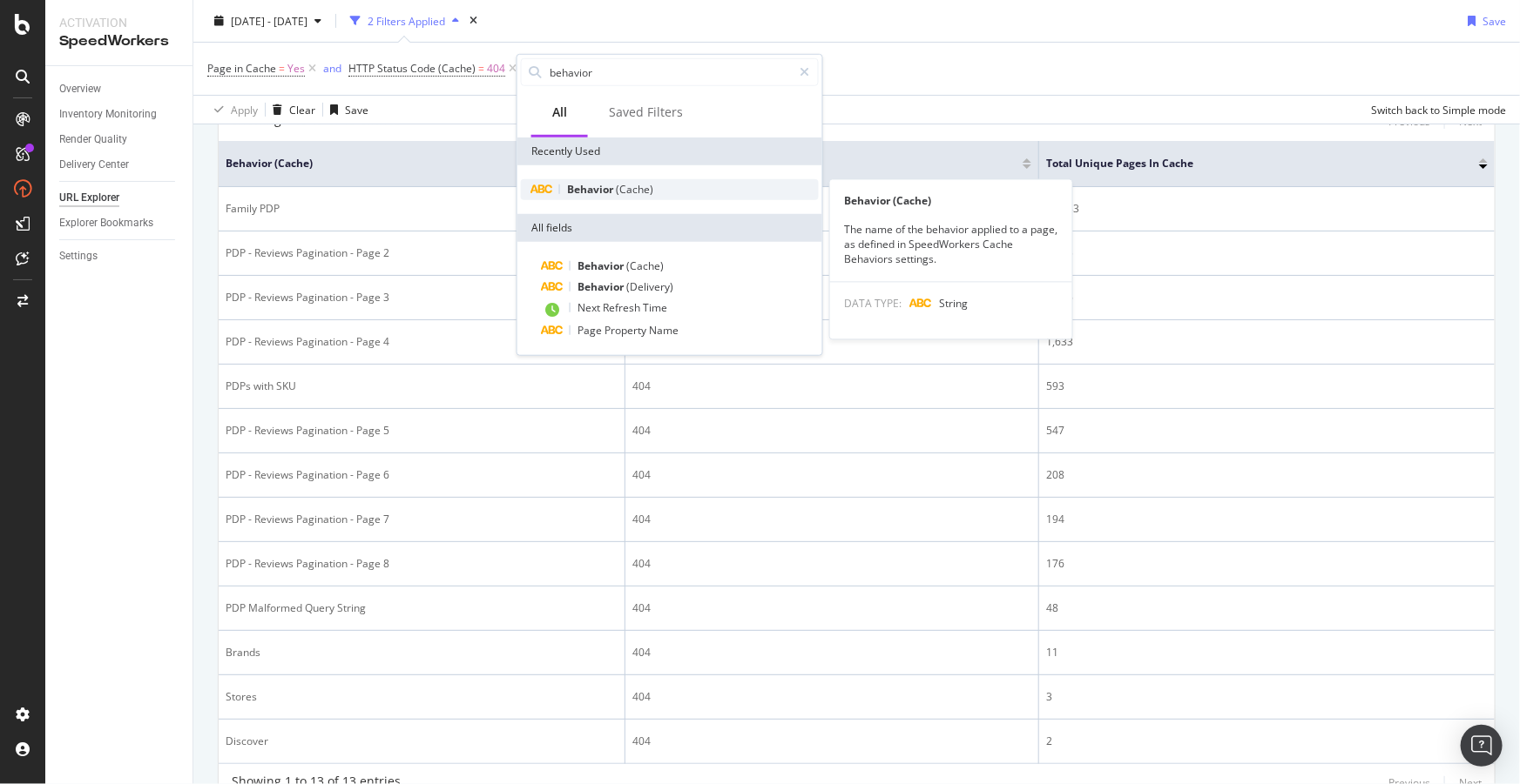
type input "behavior"
click at [623, 188] on span "(Cache)" at bounding box center [635, 189] width 37 height 15
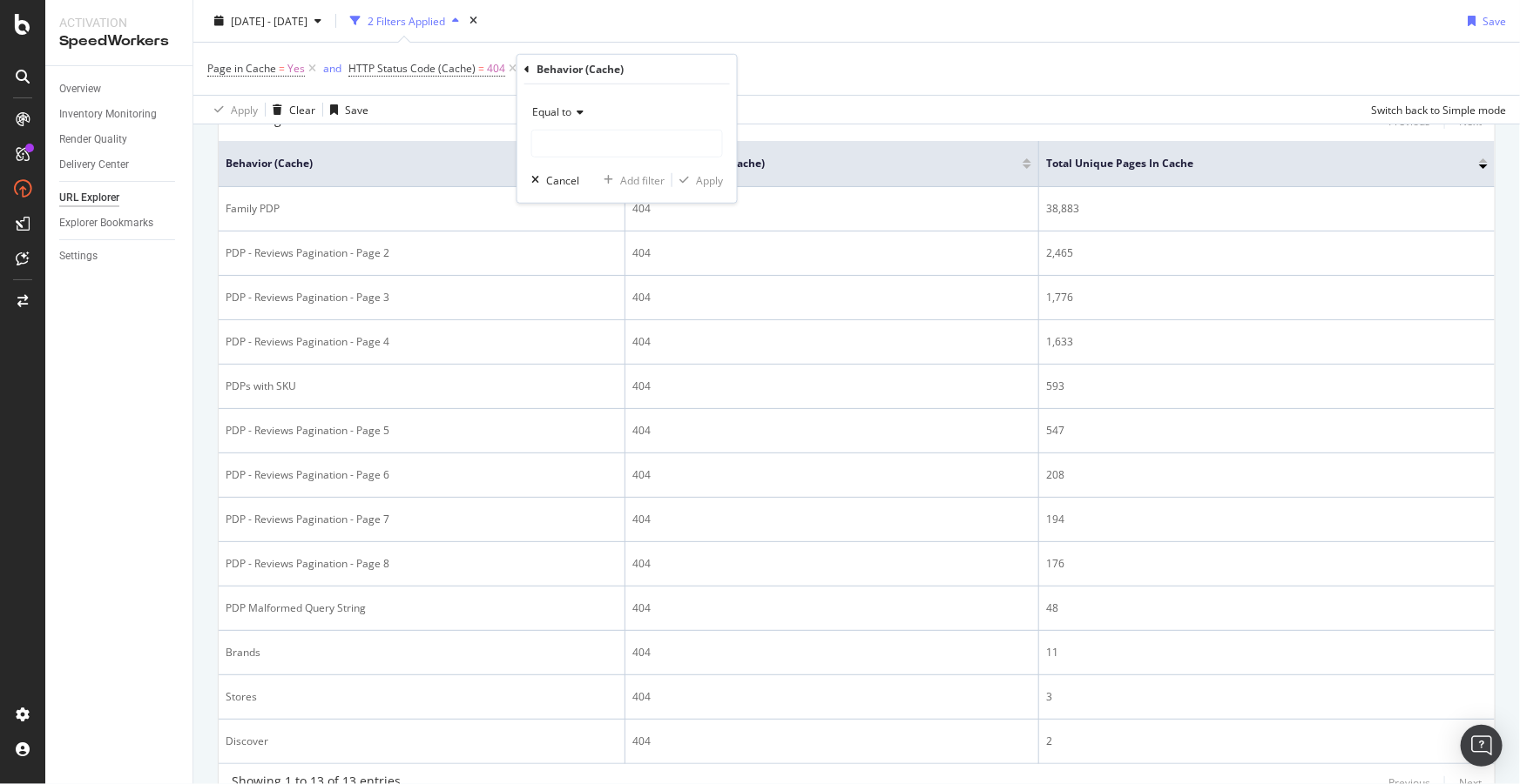
click at [570, 112] on span "Equal to" at bounding box center [551, 112] width 39 height 15
click at [566, 323] on span "Matches regex" at bounding box center [576, 328] width 72 height 15
click at [558, 133] on input "text" at bounding box center [627, 143] width 190 height 27
type input "f"
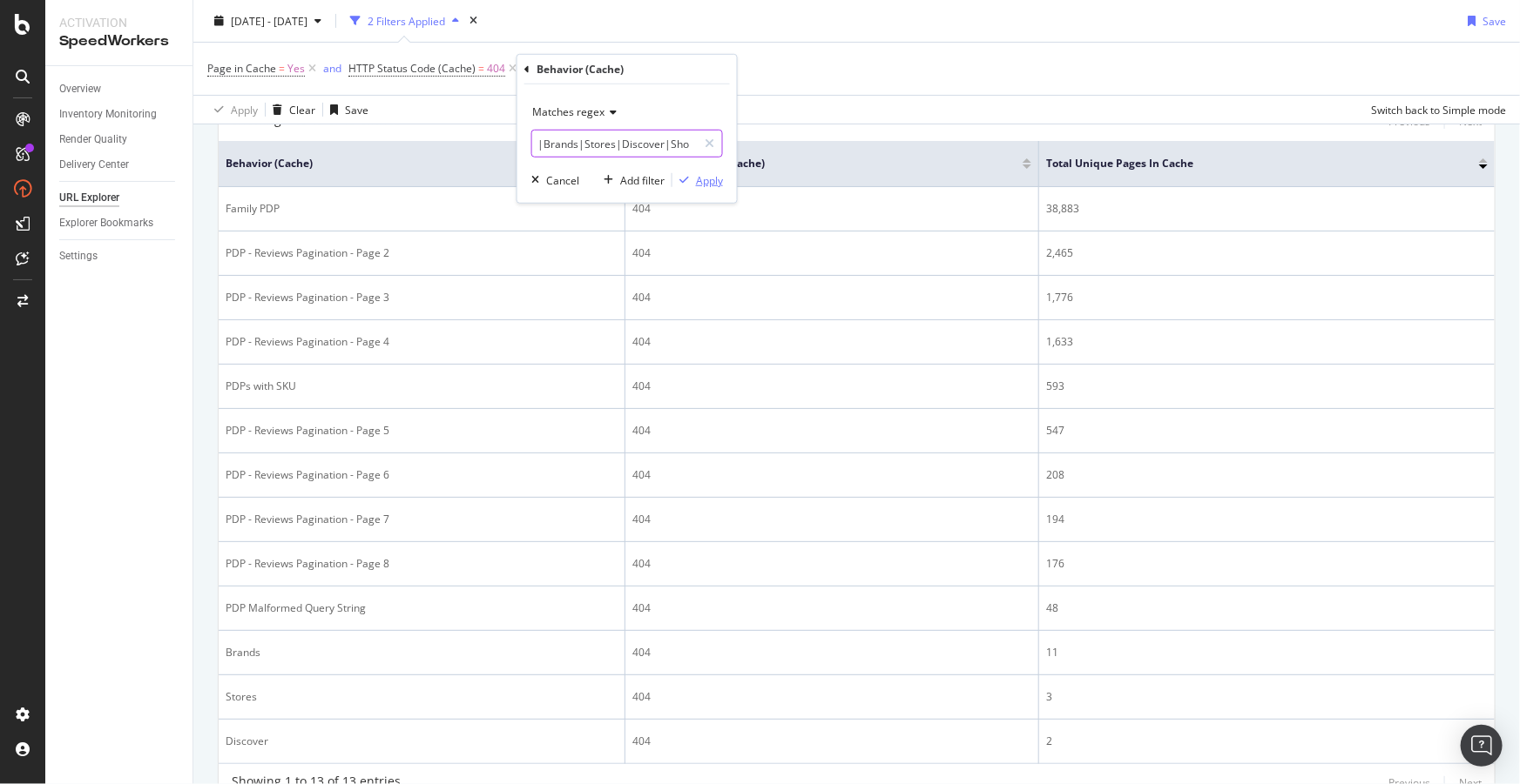
type input "Family|2|3|4|Brands|Stores|Discover|Shop"
click at [715, 179] on div "Apply" at bounding box center [710, 179] width 27 height 15
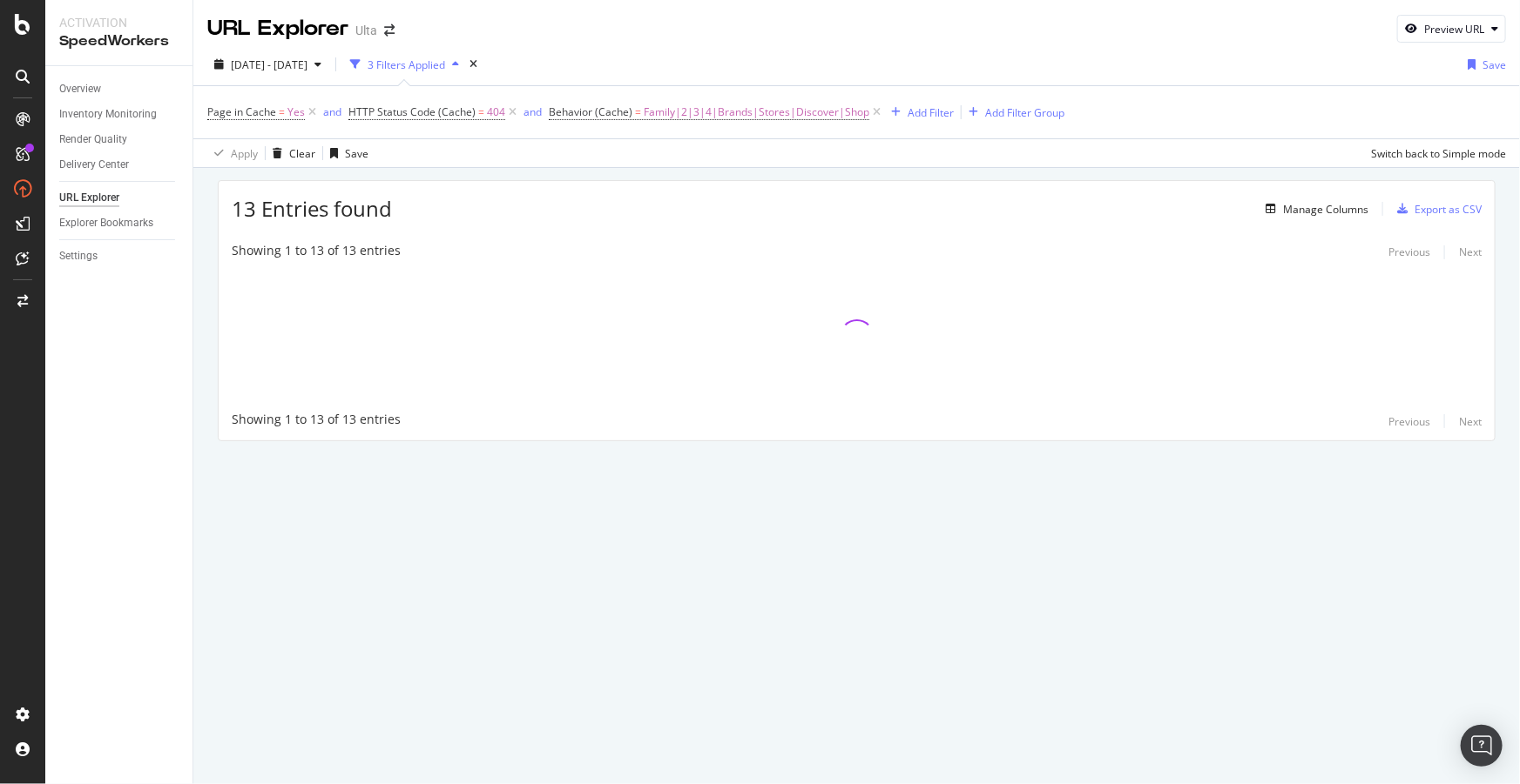
drag, startPoint x: 955, startPoint y: 9, endPoint x: 827, endPoint y: 167, distance: 203.3
click at [827, 167] on div "Apply Clear Save Switch back to Simple mode" at bounding box center [856, 152] width 1326 height 28
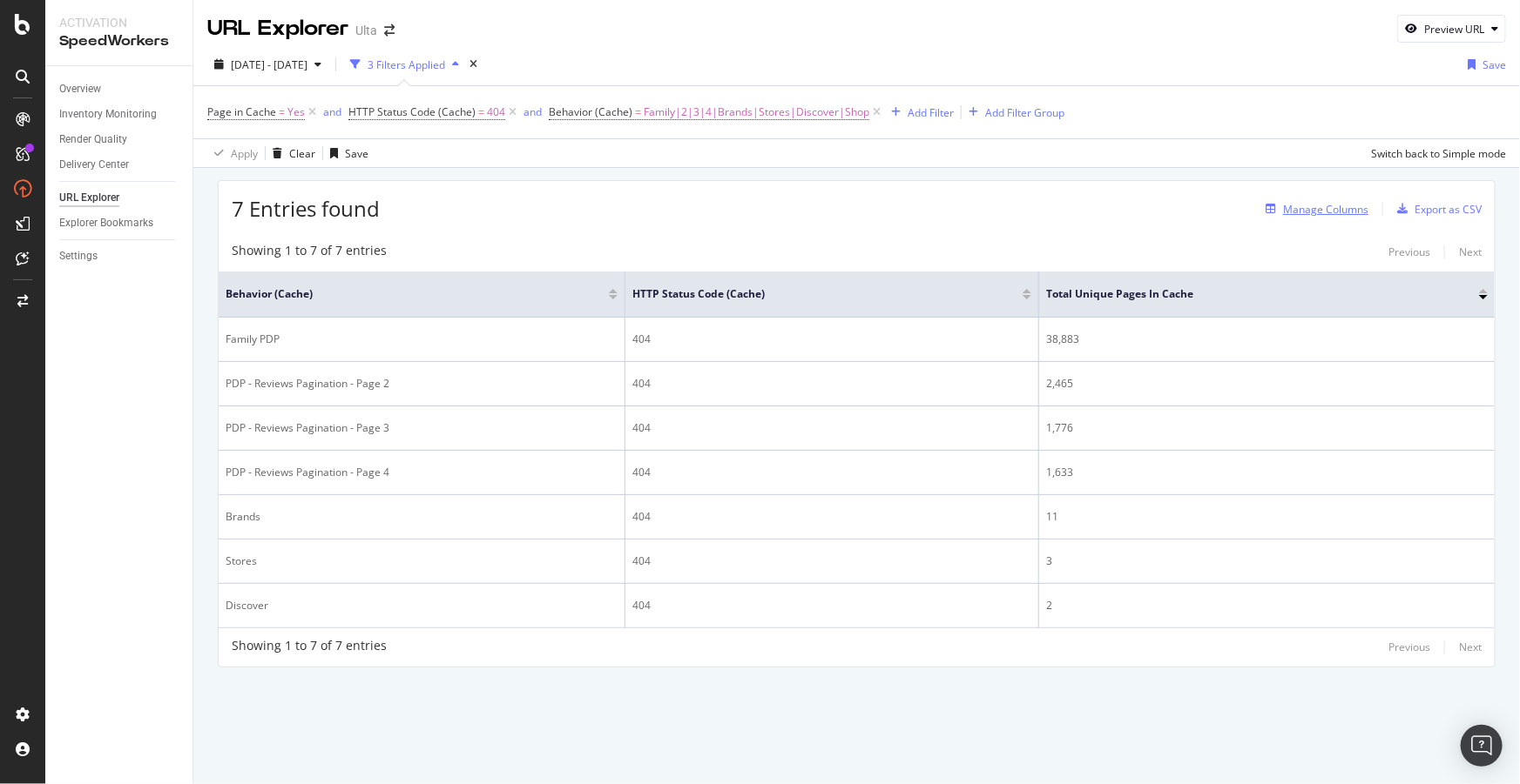
click at [1339, 208] on div "Manage Columns" at bounding box center [1325, 208] width 85 height 15
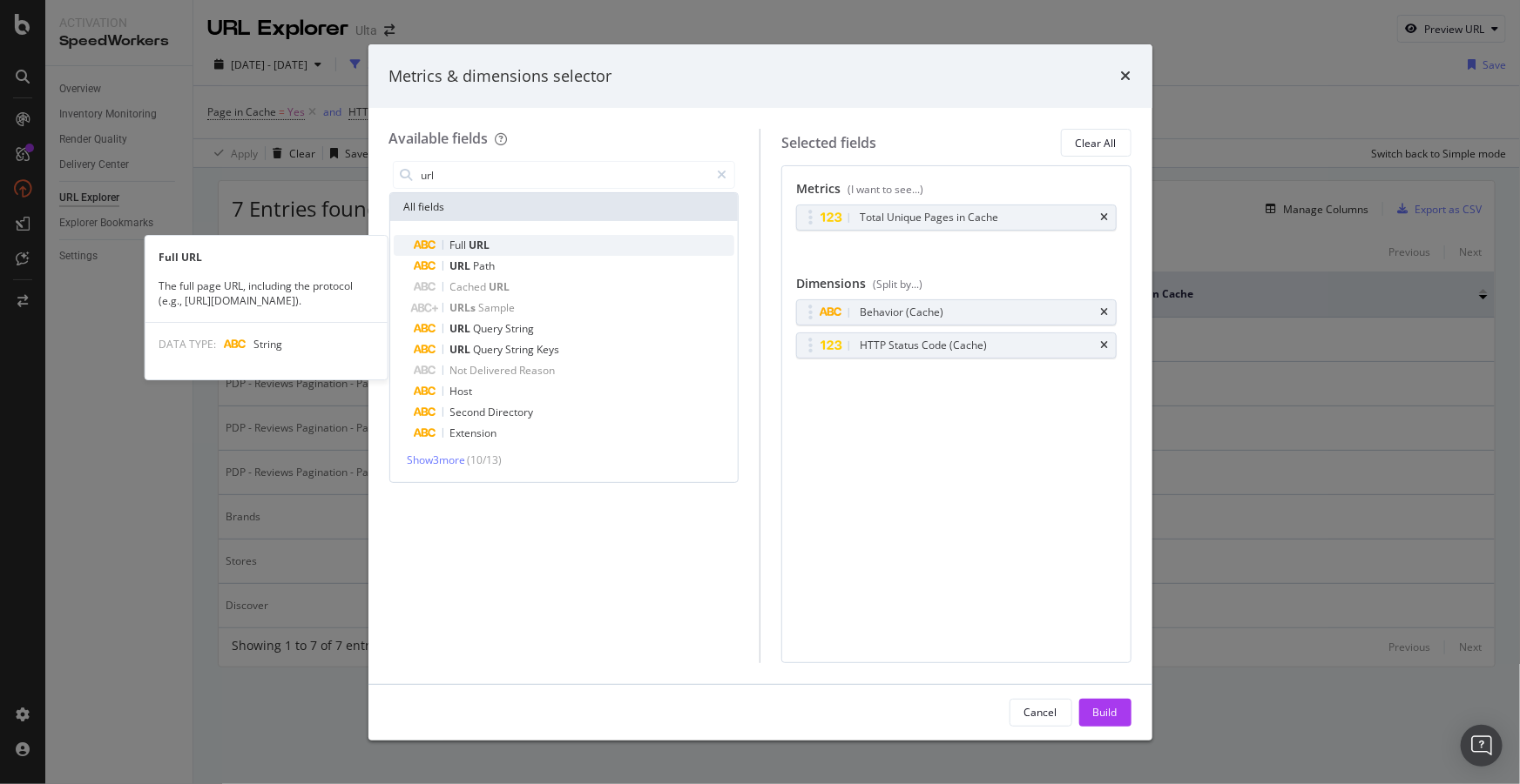
type input "url"
click at [490, 240] on span "URL" at bounding box center [479, 245] width 21 height 15
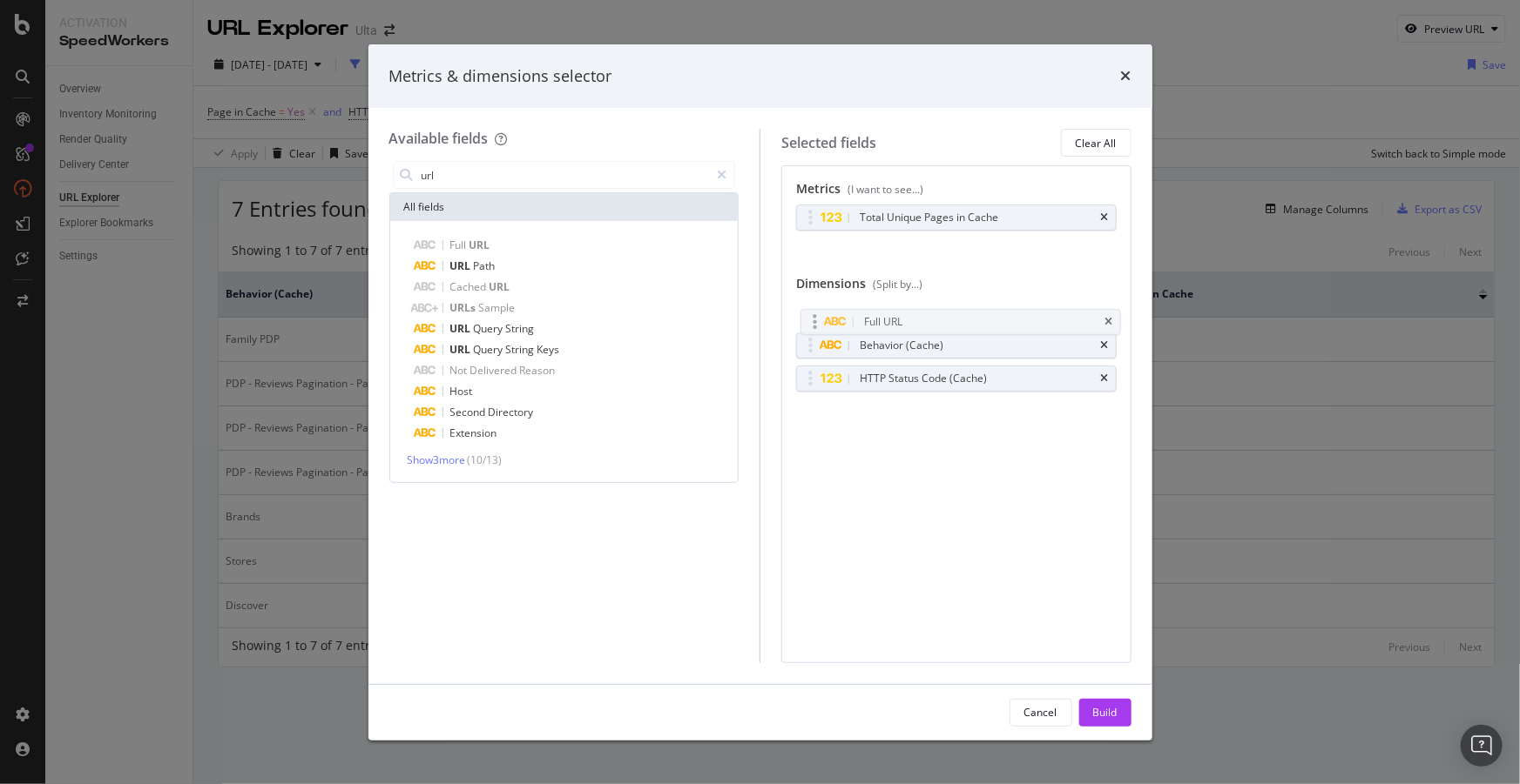
drag, startPoint x: 842, startPoint y: 376, endPoint x: 846, endPoint y: 320, distance: 56.1
click at [846, 320] on body "Activation SpeedWorkers Overview Inventory Monitoring Render Quality Delivery C…" at bounding box center [760, 392] width 1520 height 784
click at [1100, 705] on div "Build" at bounding box center [1105, 712] width 24 height 15
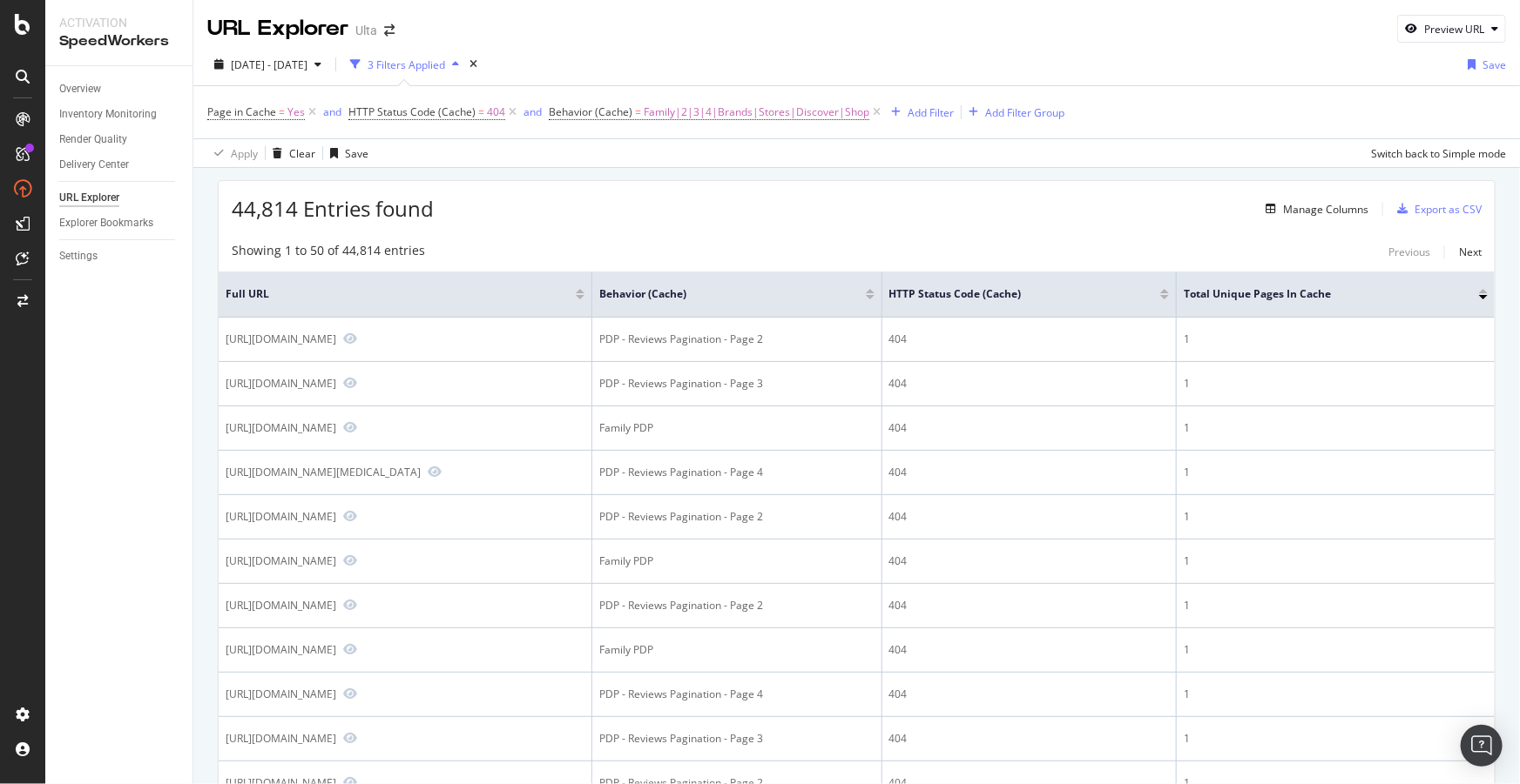
click at [875, 297] on div at bounding box center [870, 297] width 9 height 4
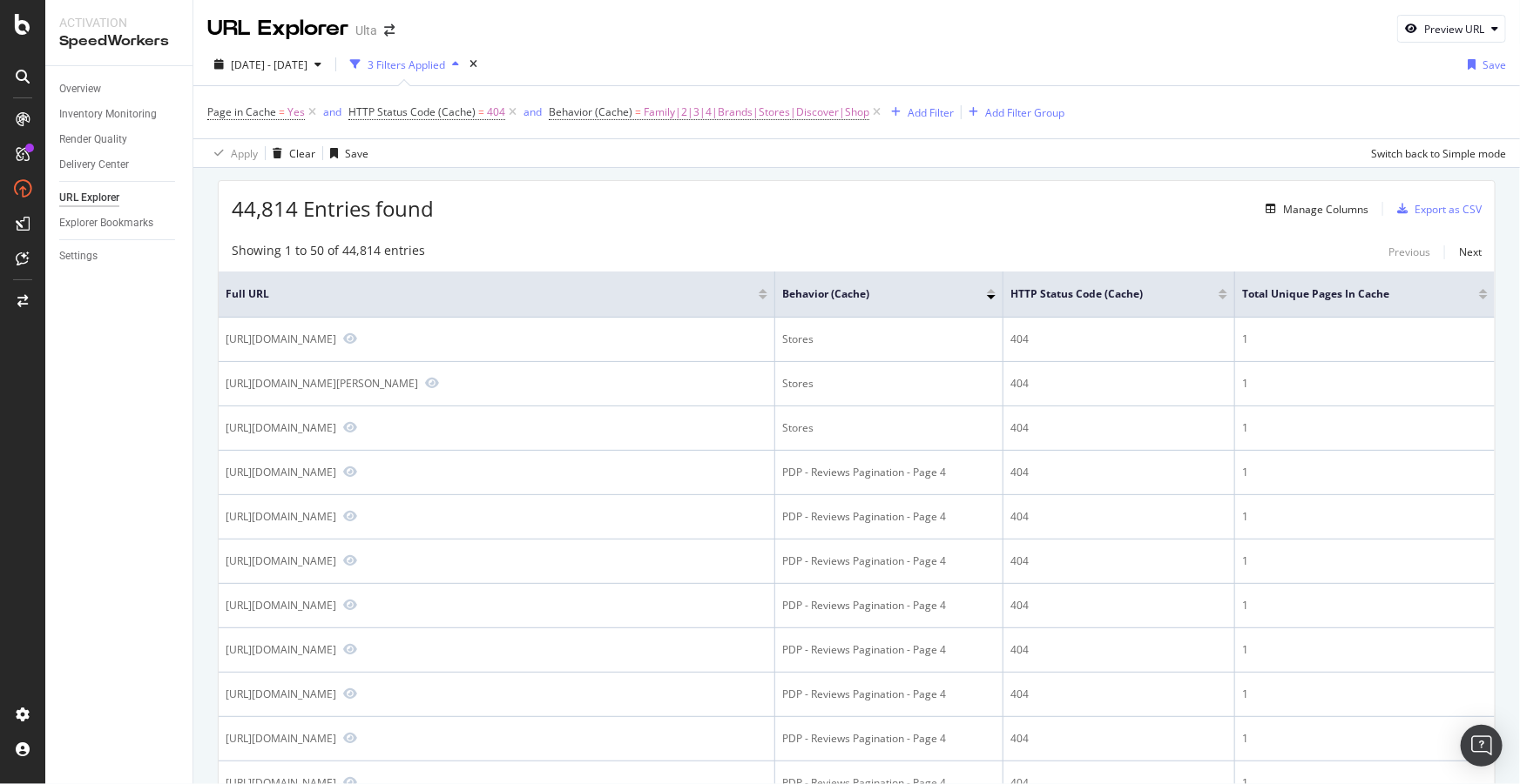
click at [991, 289] on div at bounding box center [991, 291] width 9 height 4
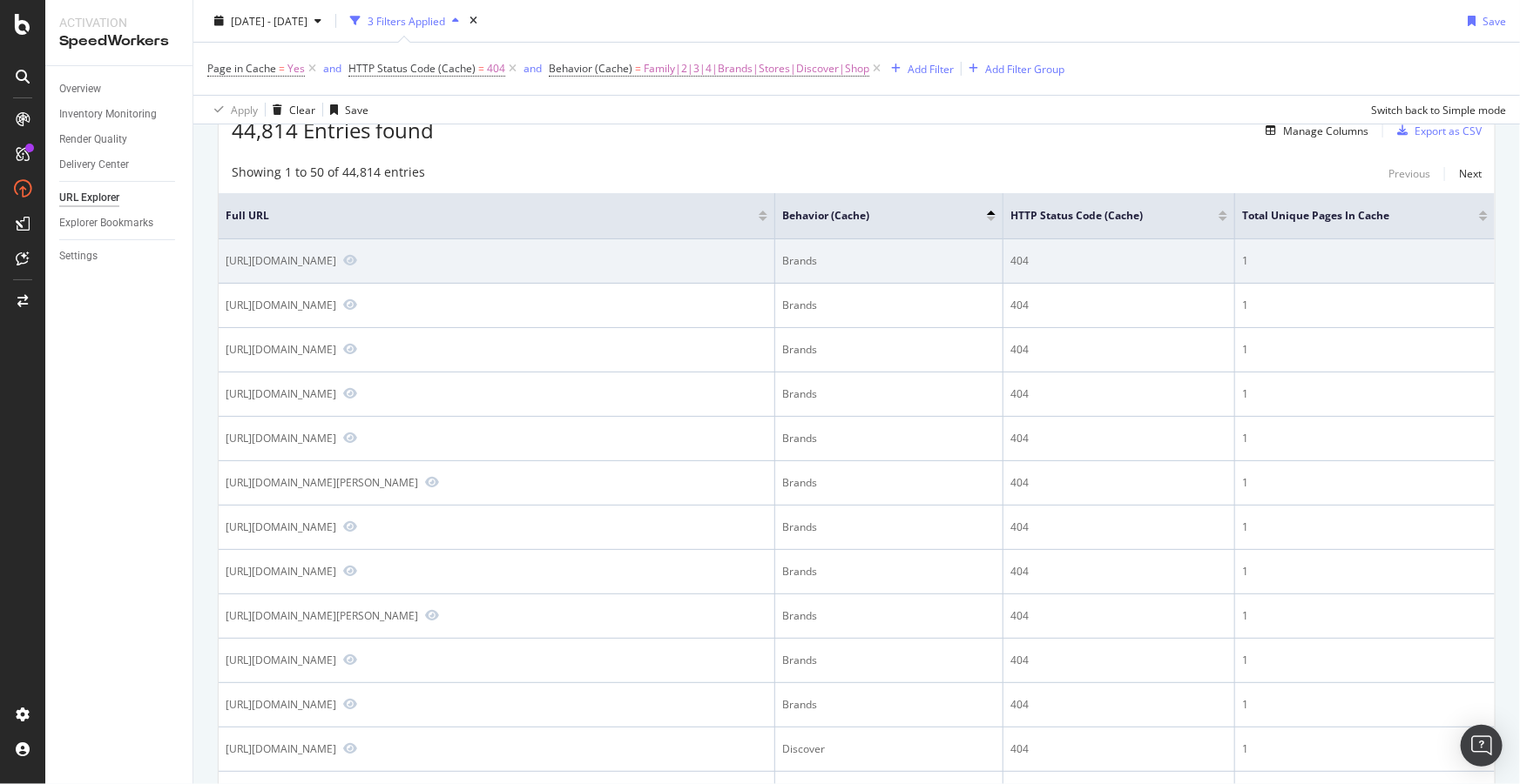
scroll to position [158, 0]
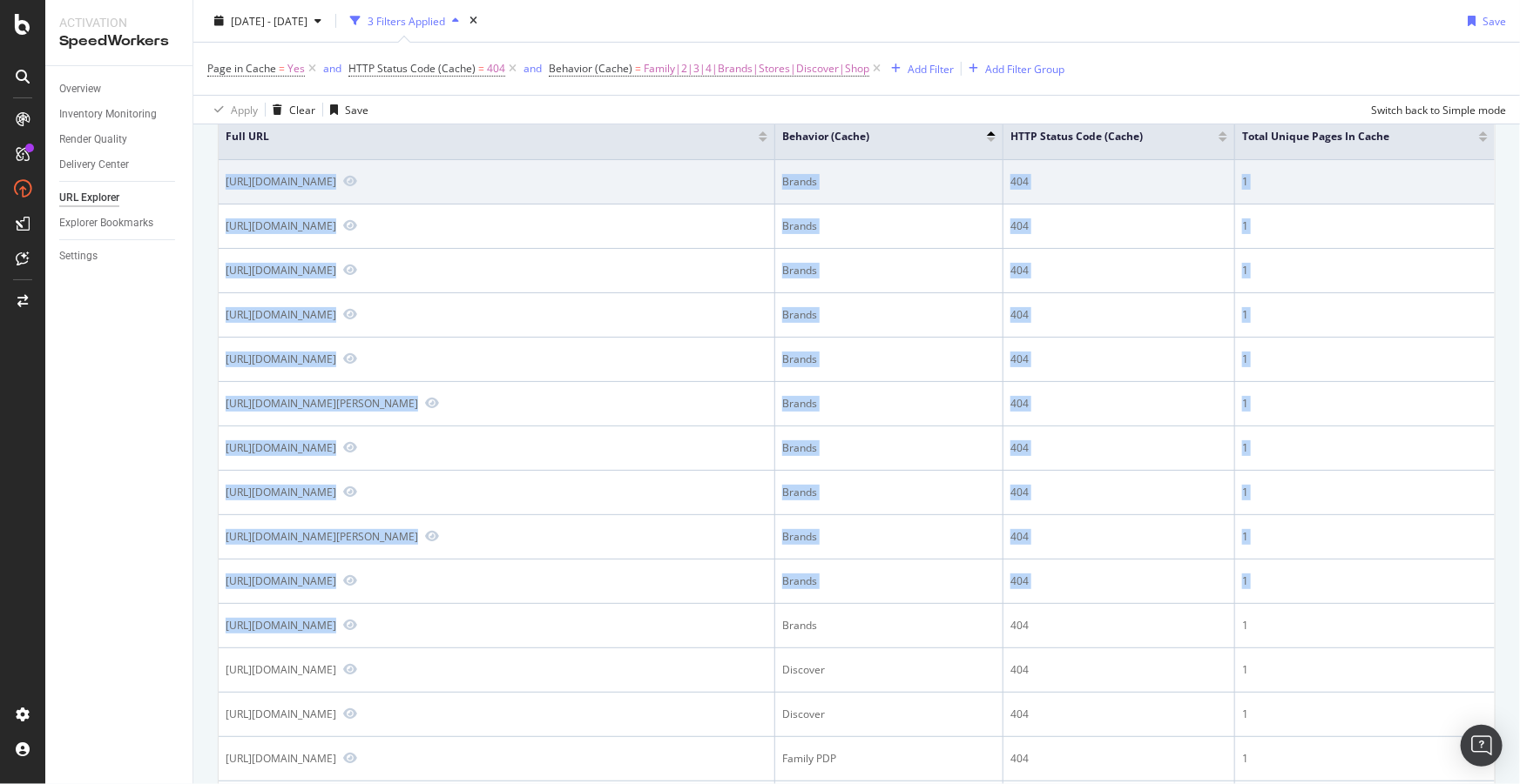
drag, startPoint x: 525, startPoint y: 623, endPoint x: 224, endPoint y: 185, distance: 531.5
copy tbody "https://www.ulta.com/brand/muhle Brands 404 1 https://www.ulta.com/brand/inh Br…"
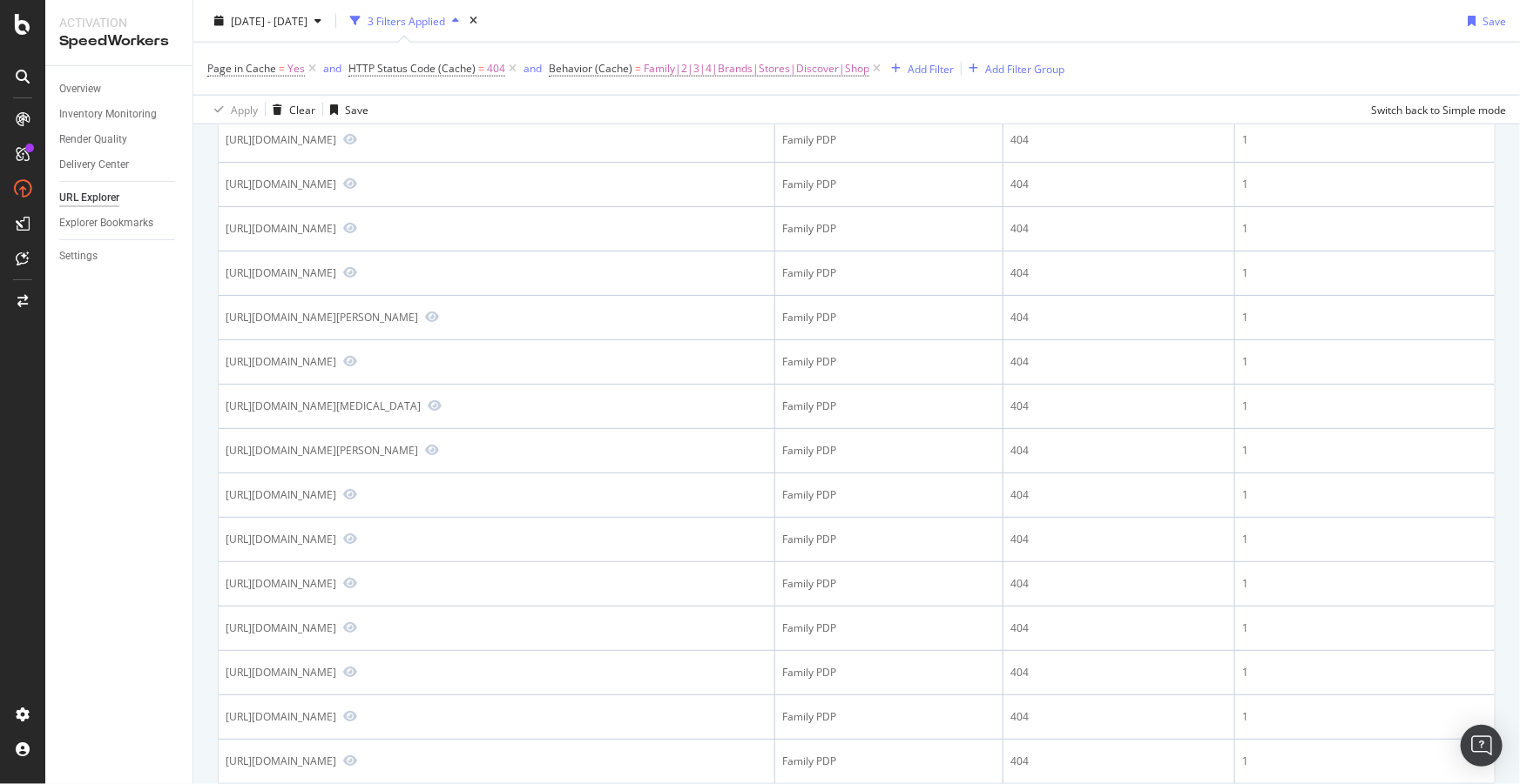
scroll to position [0, 0]
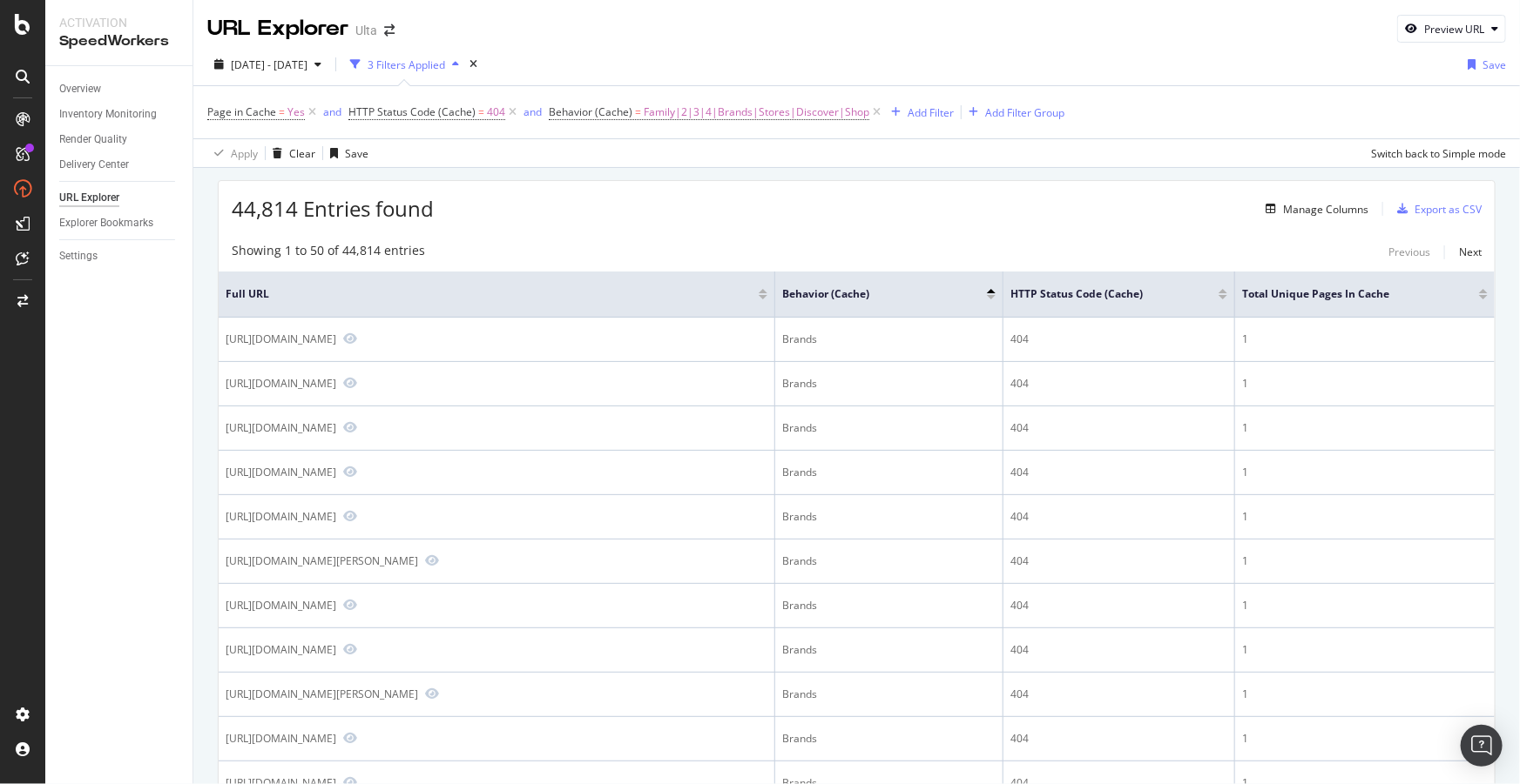
click at [993, 297] on div at bounding box center [991, 297] width 9 height 4
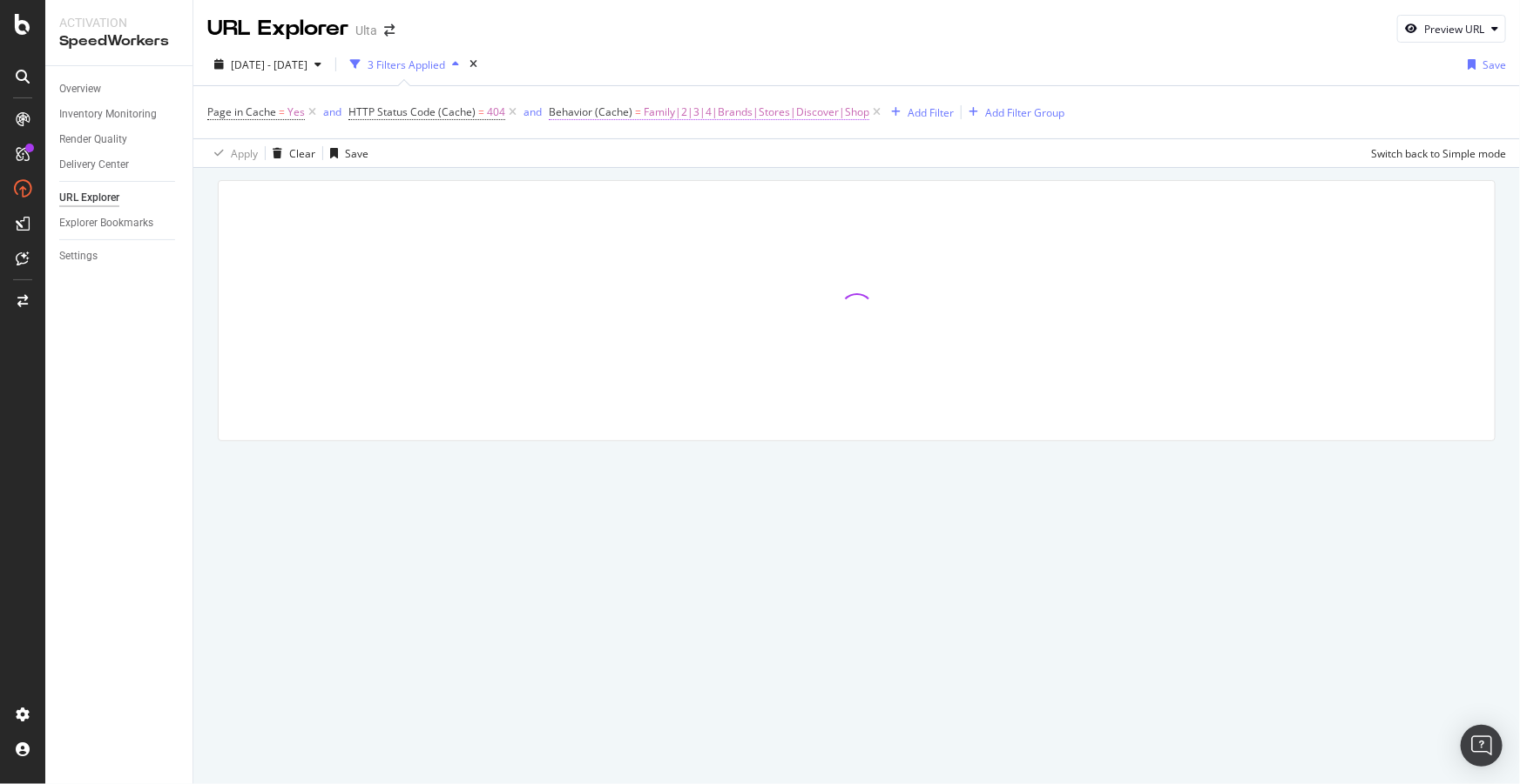
click at [758, 115] on span "Family|2|3|4|Brands|Stores|Discover|Shop" at bounding box center [756, 112] width 225 height 24
click at [678, 190] on input "Family|2|3|4|Brands|Stores|Discover|Shop" at bounding box center [643, 184] width 165 height 27
click at [694, 187] on input "Family|2|3|4|Brands|Stores|Discover|Shop" at bounding box center [643, 184] width 165 height 27
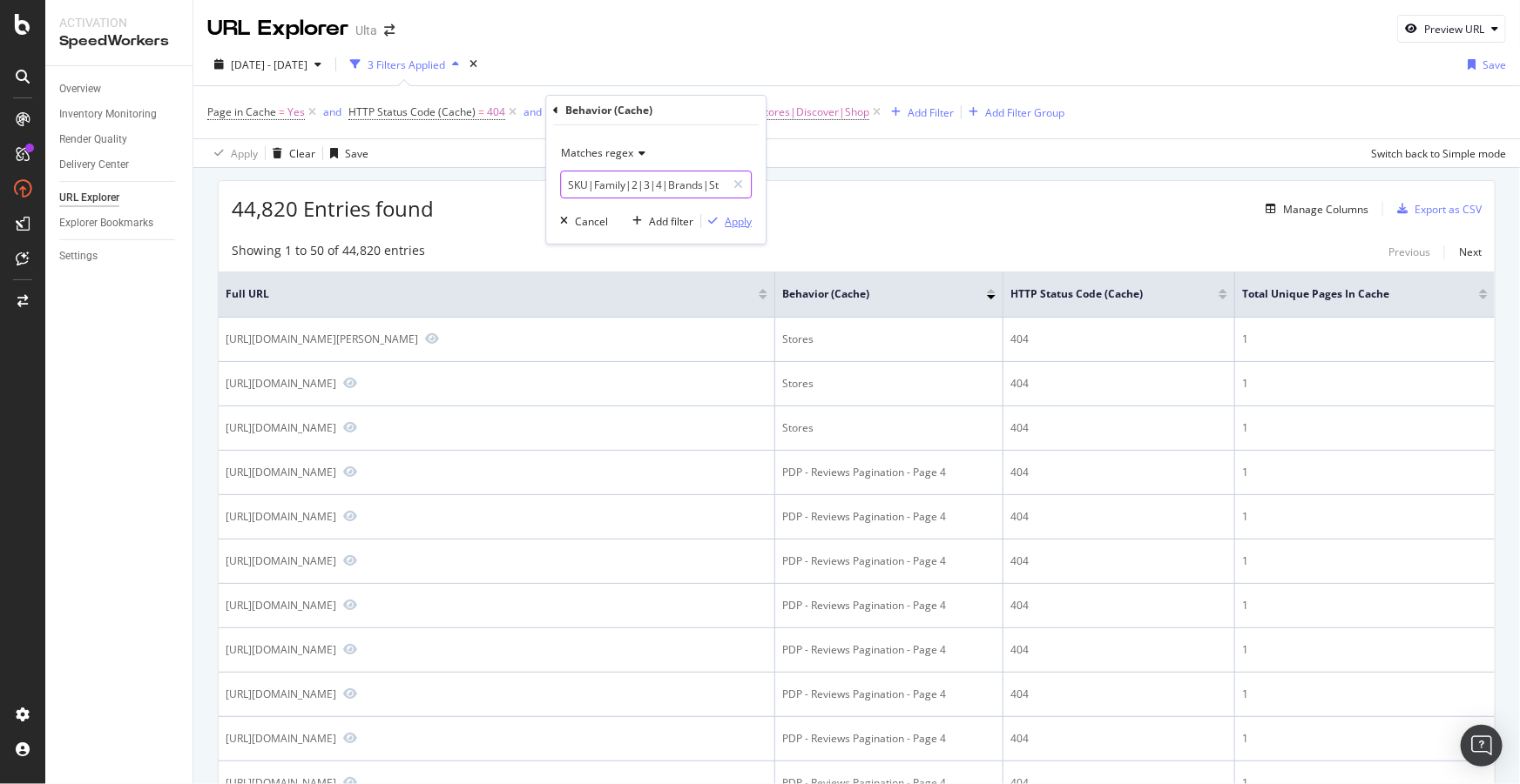
type input "SKU|Family|2|3|4|Brands|Stores|Discover|Shop"
click at [732, 222] on div "Apply" at bounding box center [738, 221] width 27 height 15
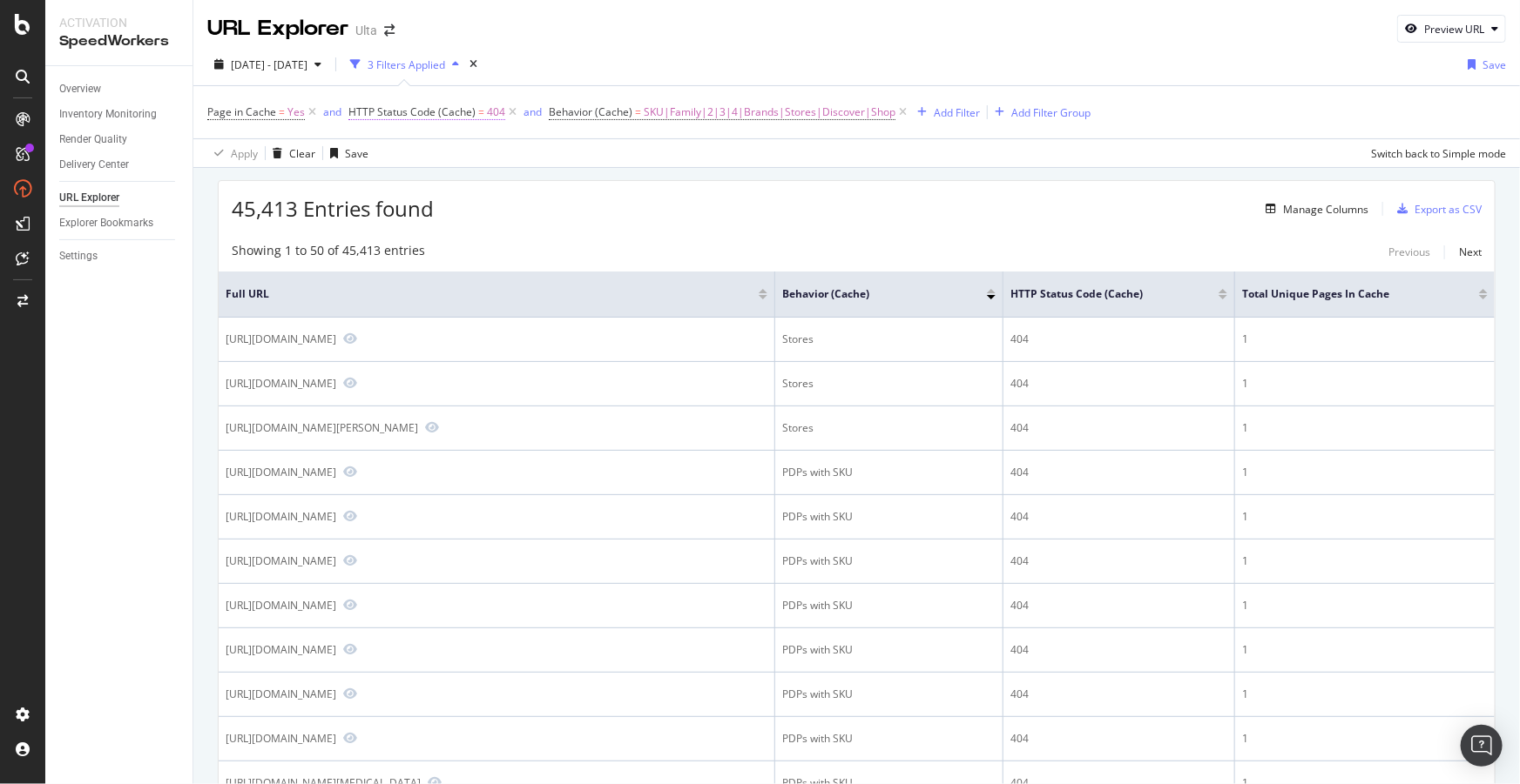
click at [417, 112] on span "HTTP Status Code (Cache)" at bounding box center [412, 112] width 127 height 15
click at [392, 152] on span "Equal to" at bounding box center [382, 153] width 39 height 15
click at [405, 322] on span "Between" at bounding box center [392, 325] width 43 height 15
drag, startPoint x: 388, startPoint y: 187, endPoint x: 350, endPoint y: 174, distance: 40.2
click at [351, 174] on div "Between 0 and 1 Cancel Add filter Apply" at bounding box center [457, 209] width 219 height 168
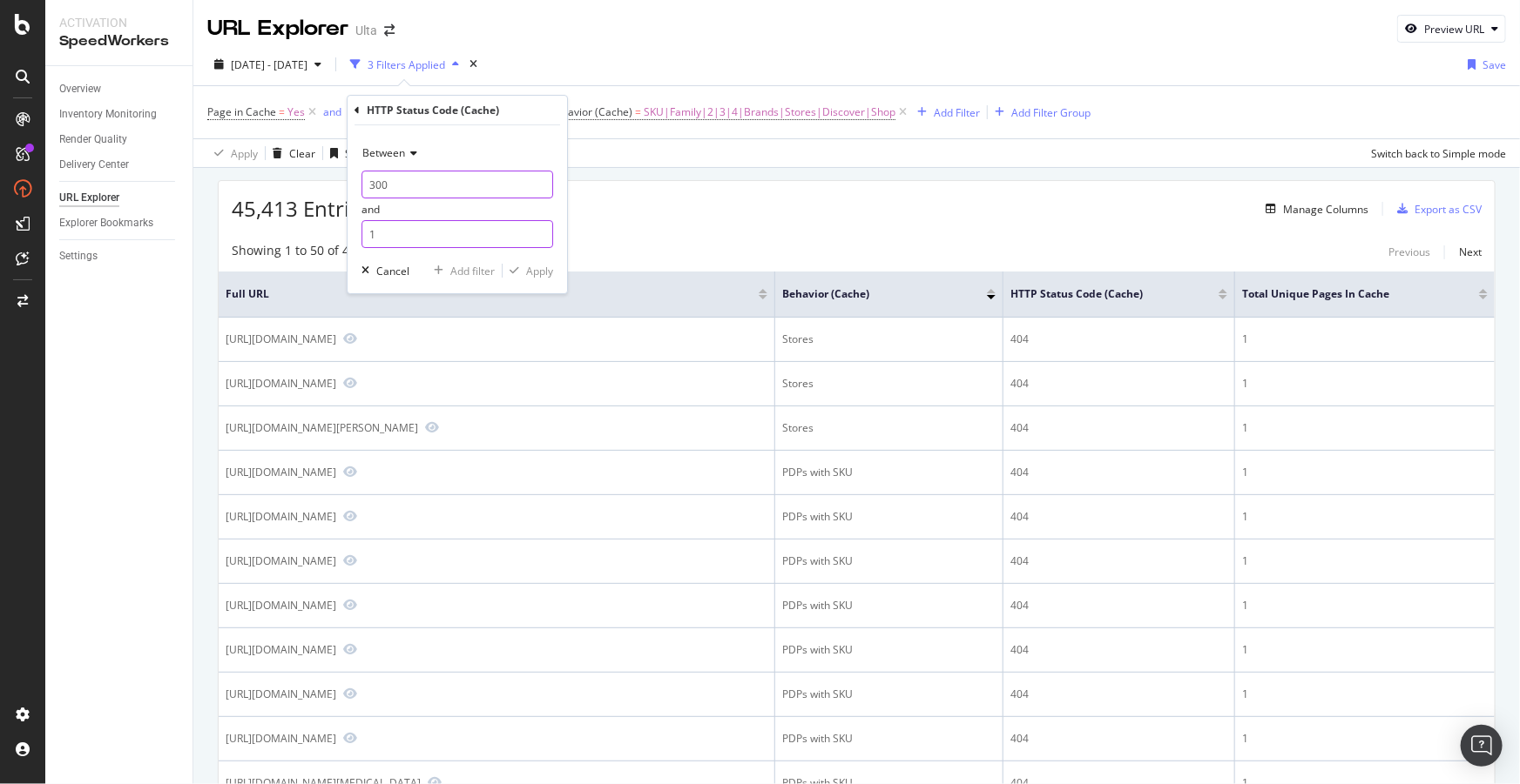
type input "300"
drag, startPoint x: 391, startPoint y: 232, endPoint x: 295, endPoint y: 209, distance: 98.7
click at [295, 209] on body "Activation SpeedWorkers Overview Inventory Monitoring Render Quality Delivery C…" at bounding box center [760, 392] width 1520 height 784
type input "499"
click at [537, 274] on div "Apply" at bounding box center [540, 270] width 27 height 15
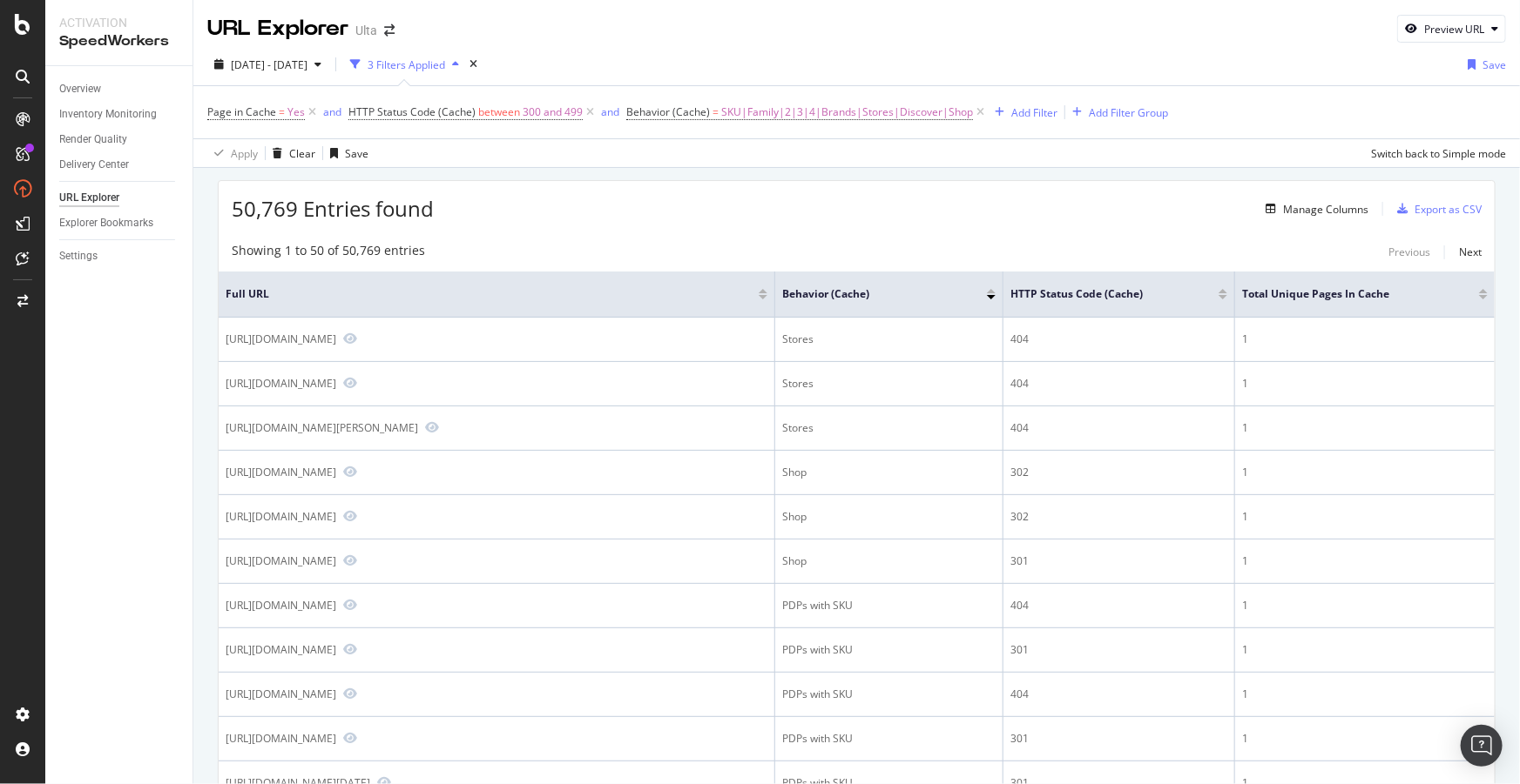
click at [876, 61] on div "2025 Oct. 8th - Oct. 14th 3 Filters Applied Save" at bounding box center [856, 69] width 1326 height 35
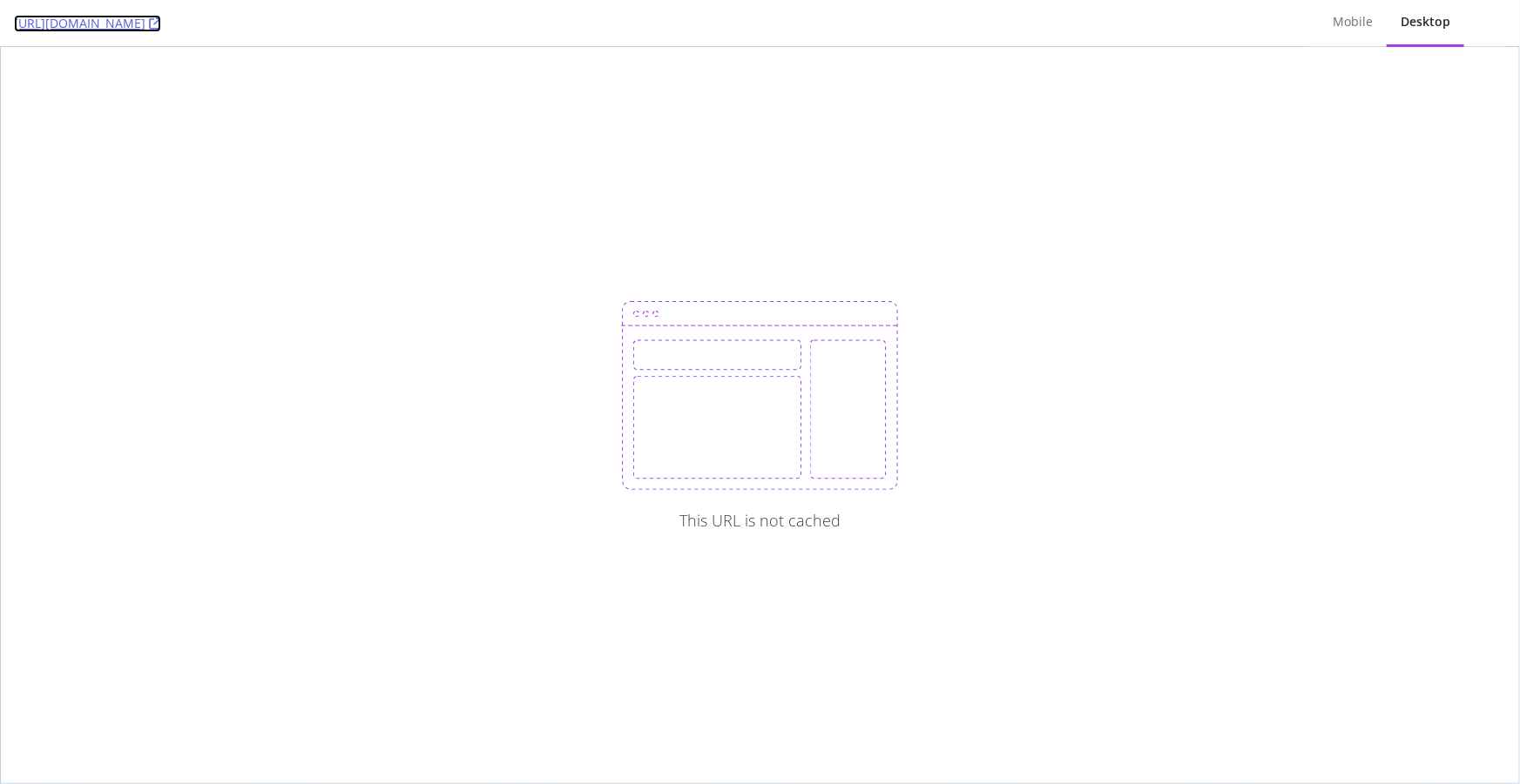
click at [162, 22] on icon at bounding box center [155, 23] width 12 height 12
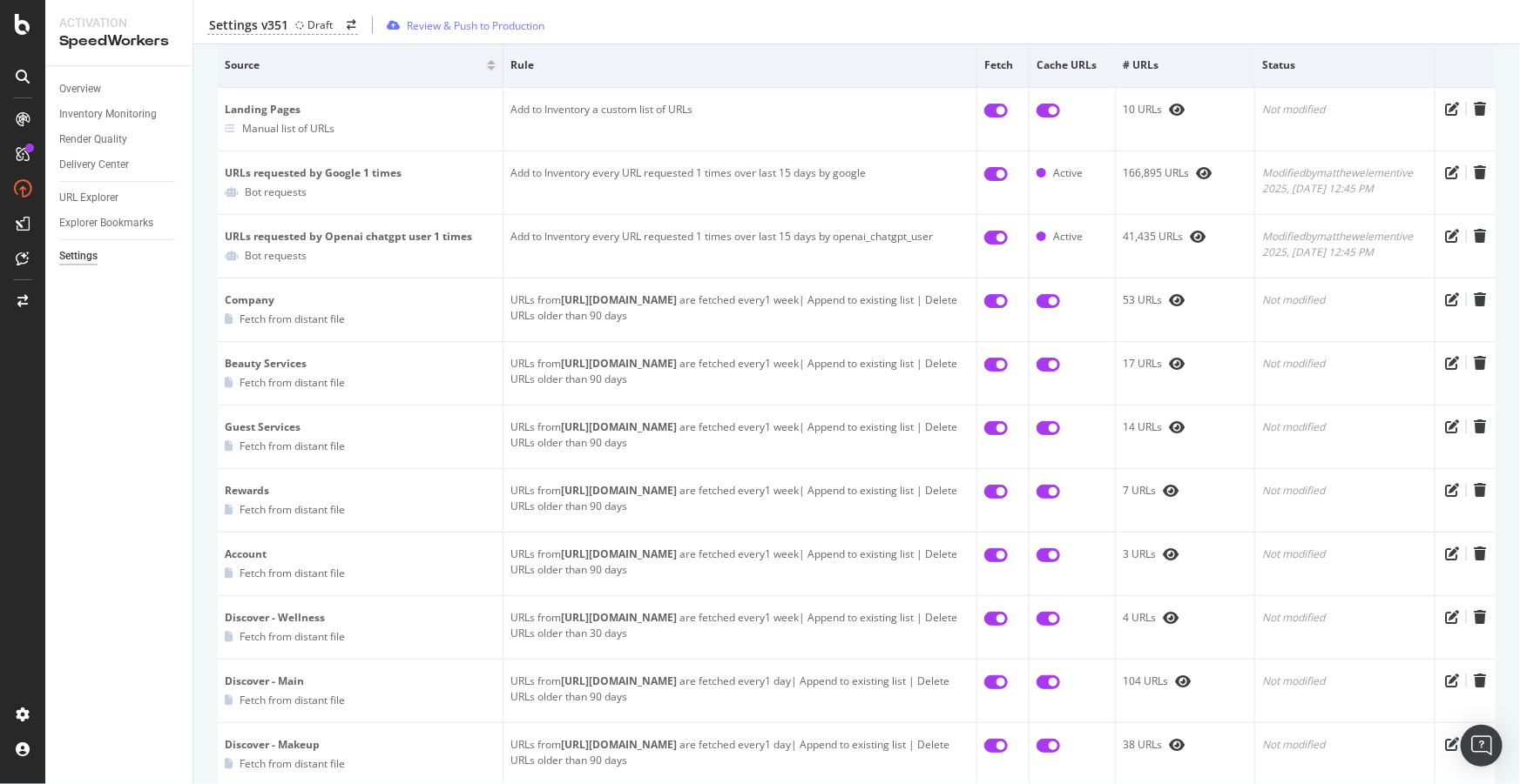
scroll to position [237, 0]
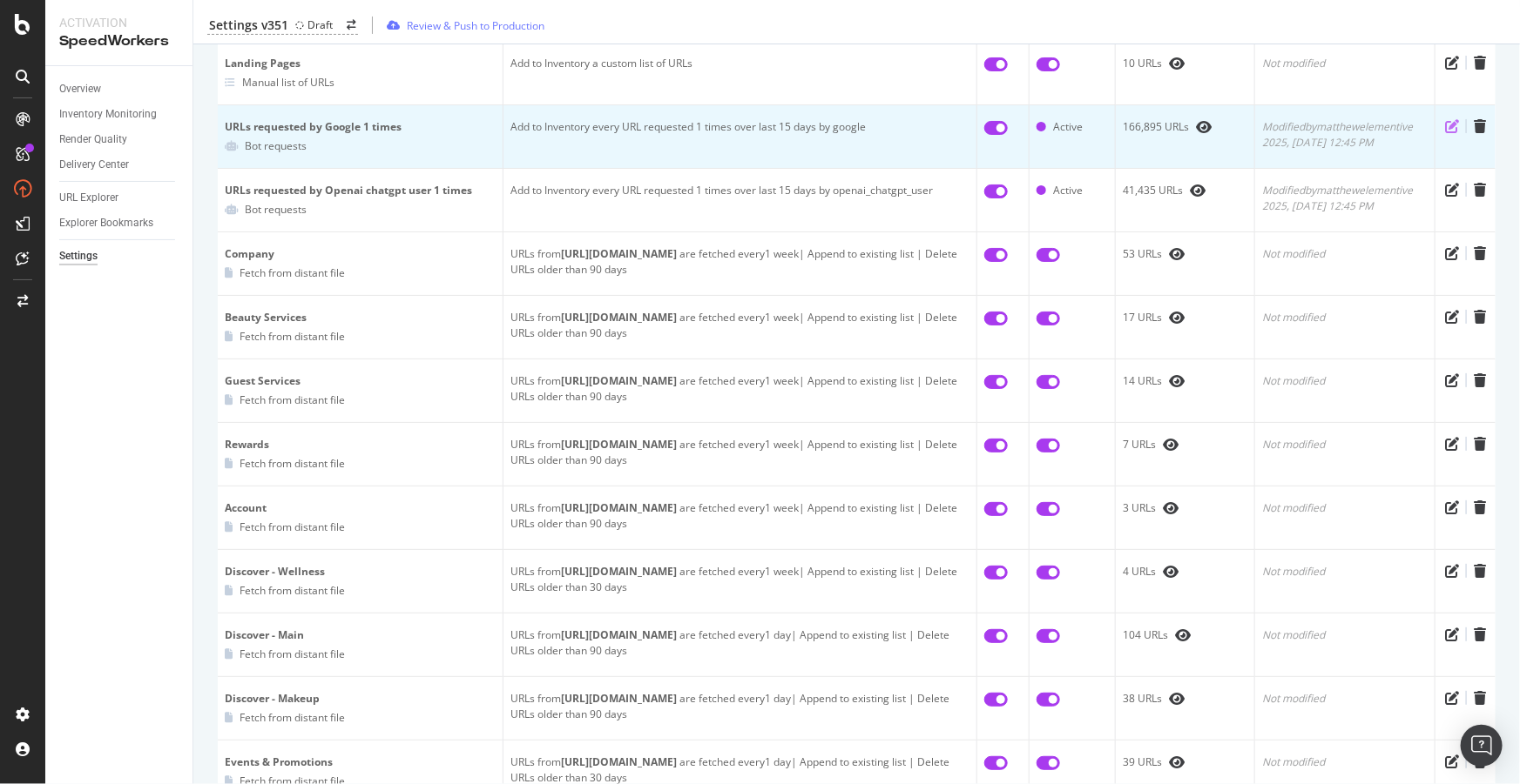
click at [1445, 122] on icon "pen-to-square" at bounding box center [1451, 126] width 14 height 14
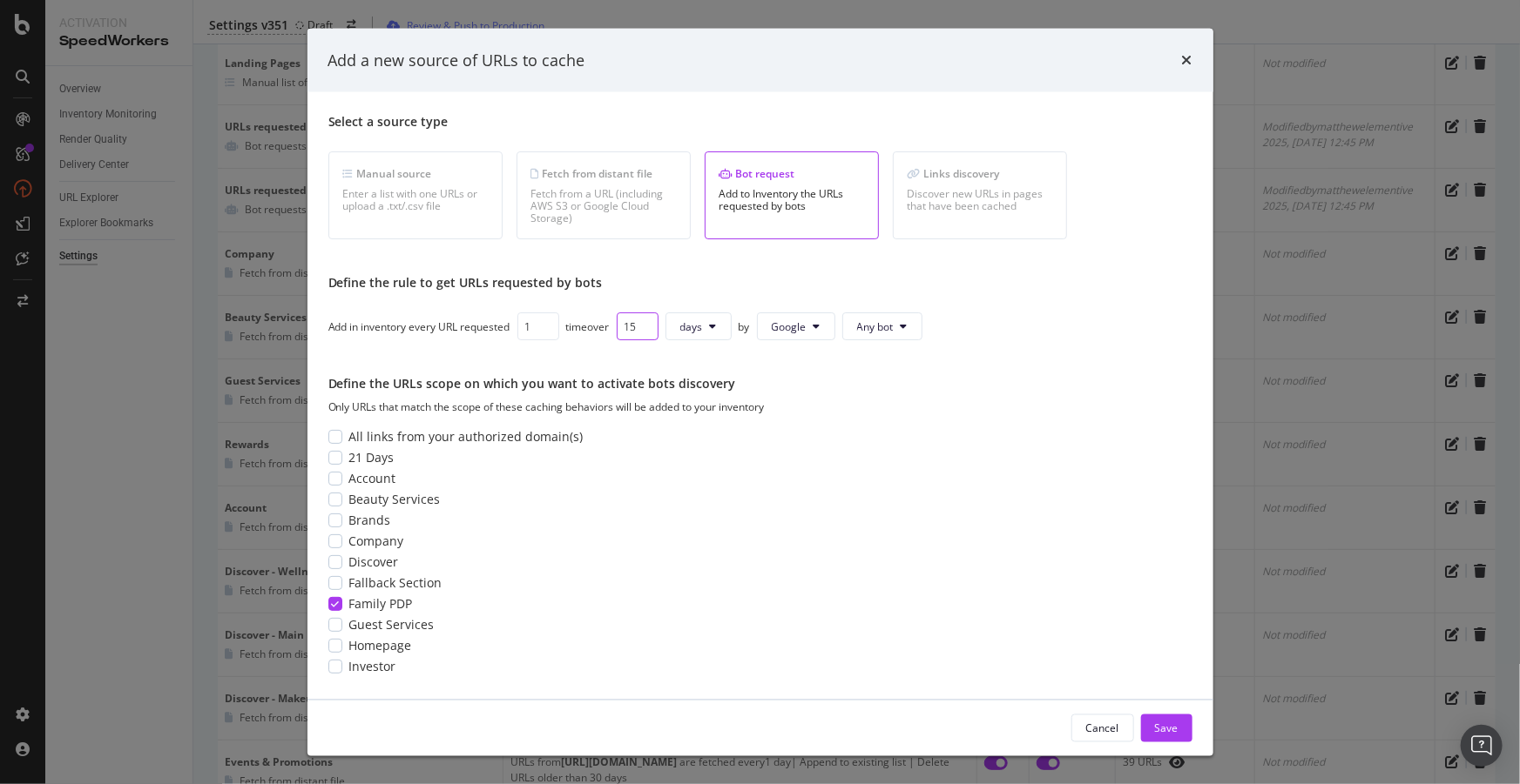
click at [637, 328] on input "15" at bounding box center [638, 326] width 42 height 27
click at [637, 367] on div "Select a source type Manual source Enter a list with one URLs or upload a .txt/…" at bounding box center [760, 396] width 864 height 566
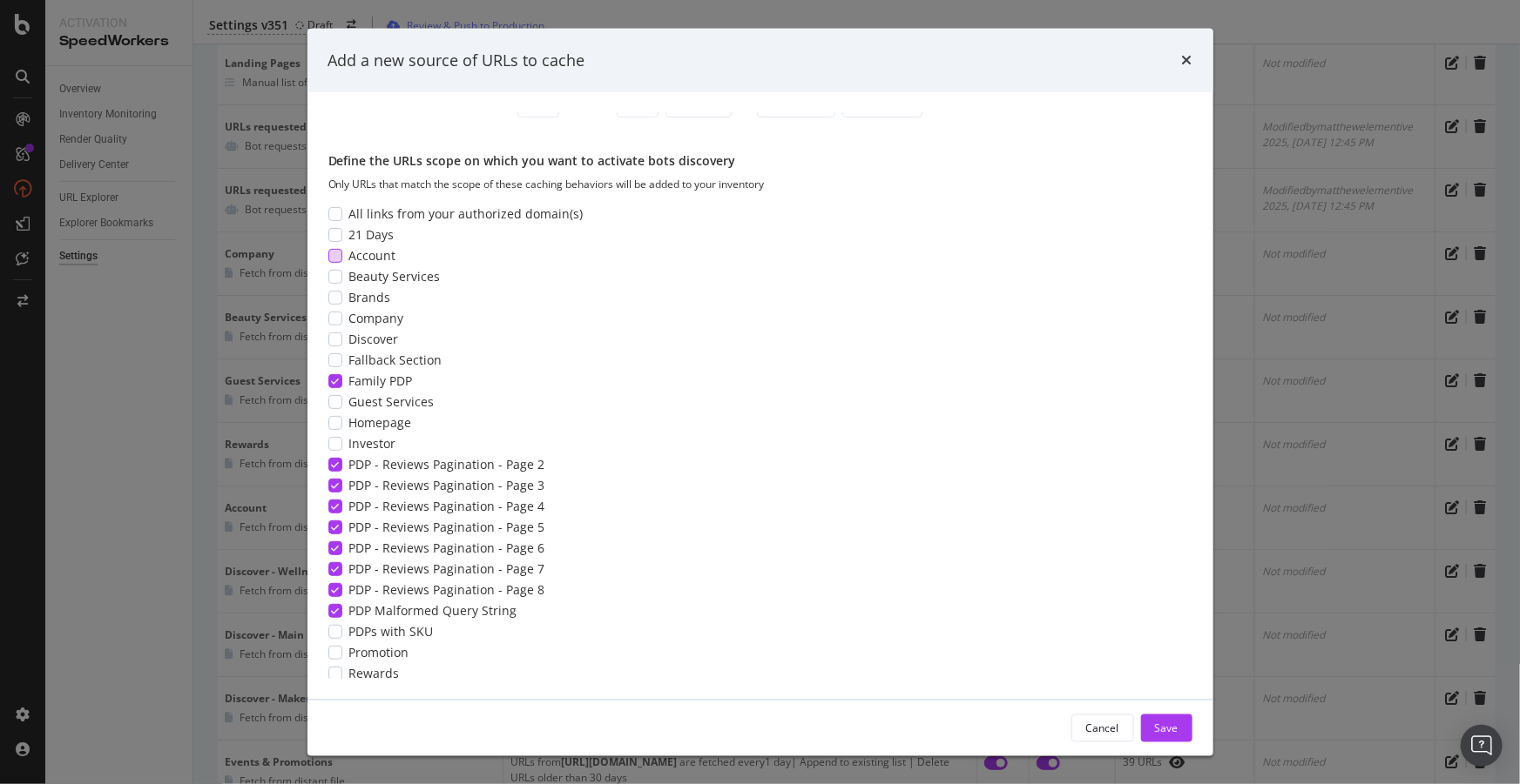
scroll to position [0, 0]
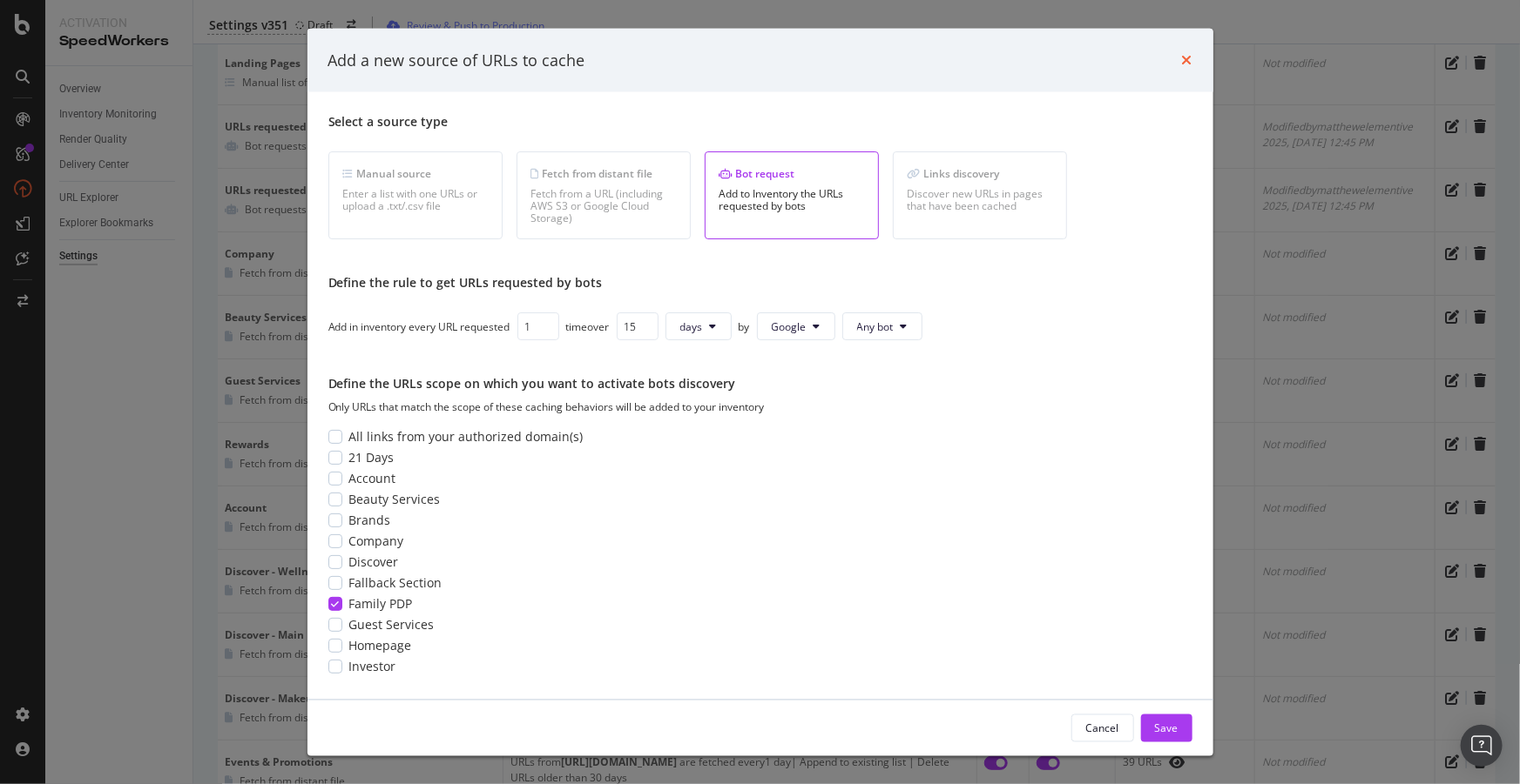
click at [1185, 60] on icon "times" at bounding box center [1187, 60] width 11 height 14
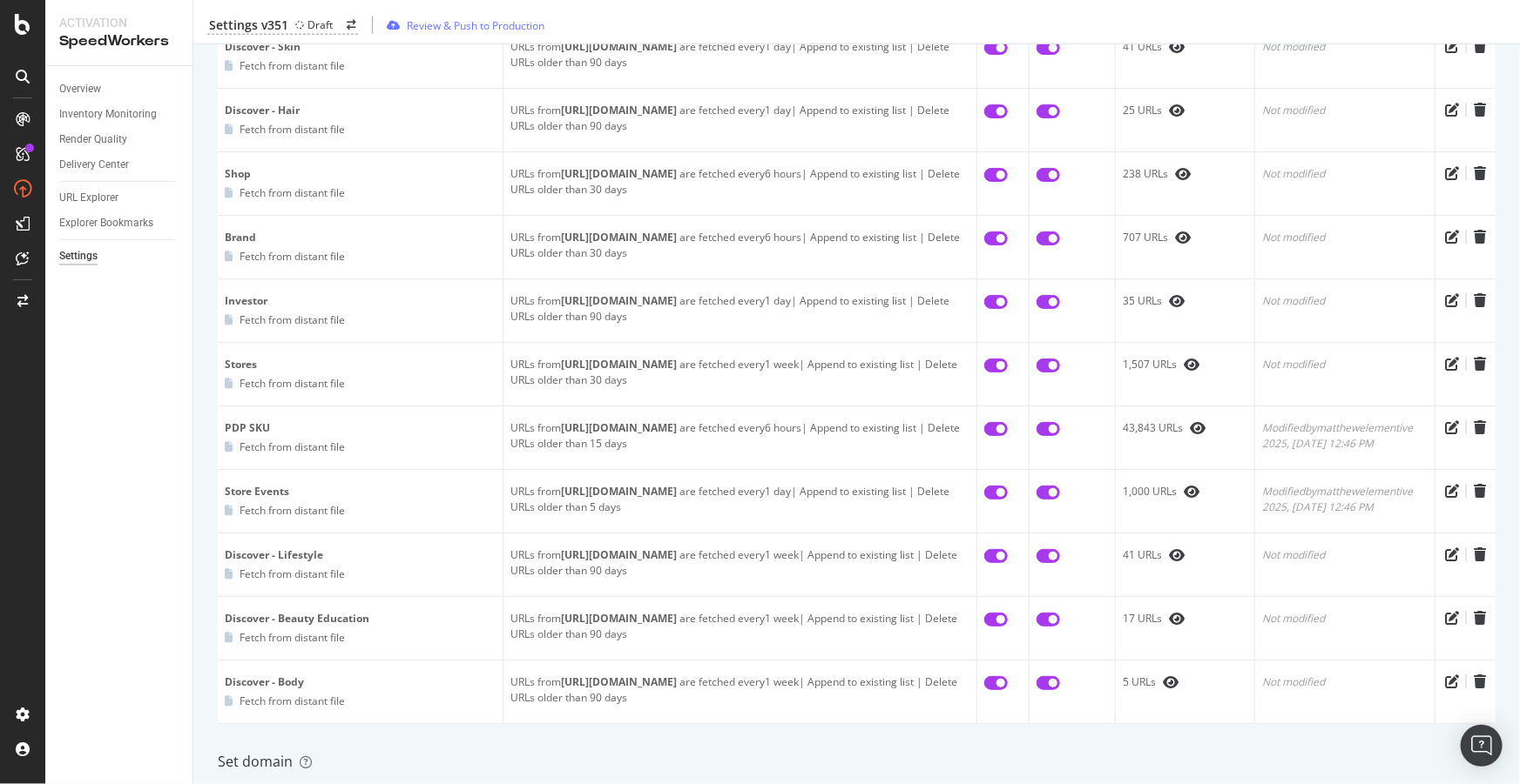
scroll to position [1266, 0]
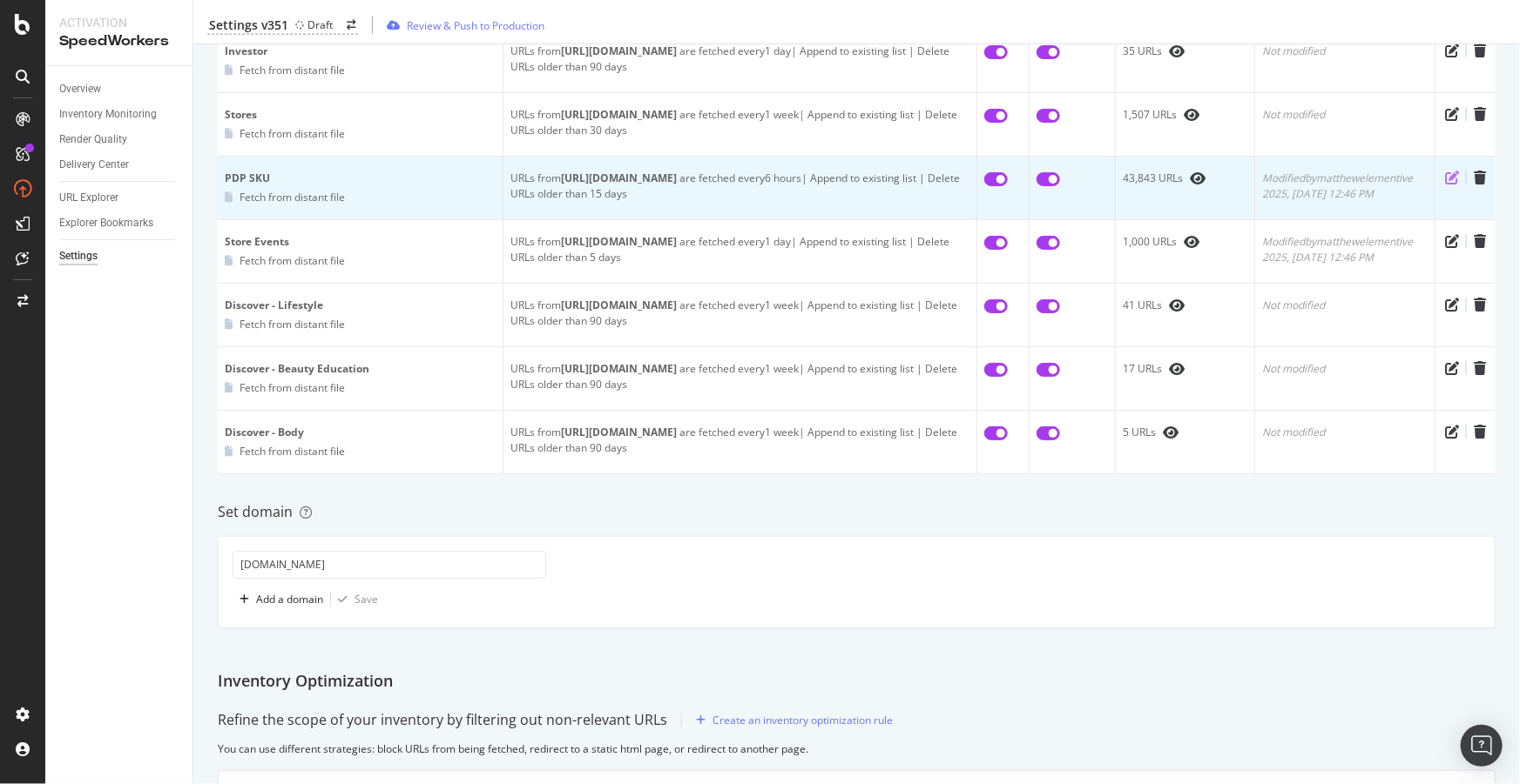
click at [1445, 174] on icon "pen-to-square" at bounding box center [1451, 177] width 14 height 14
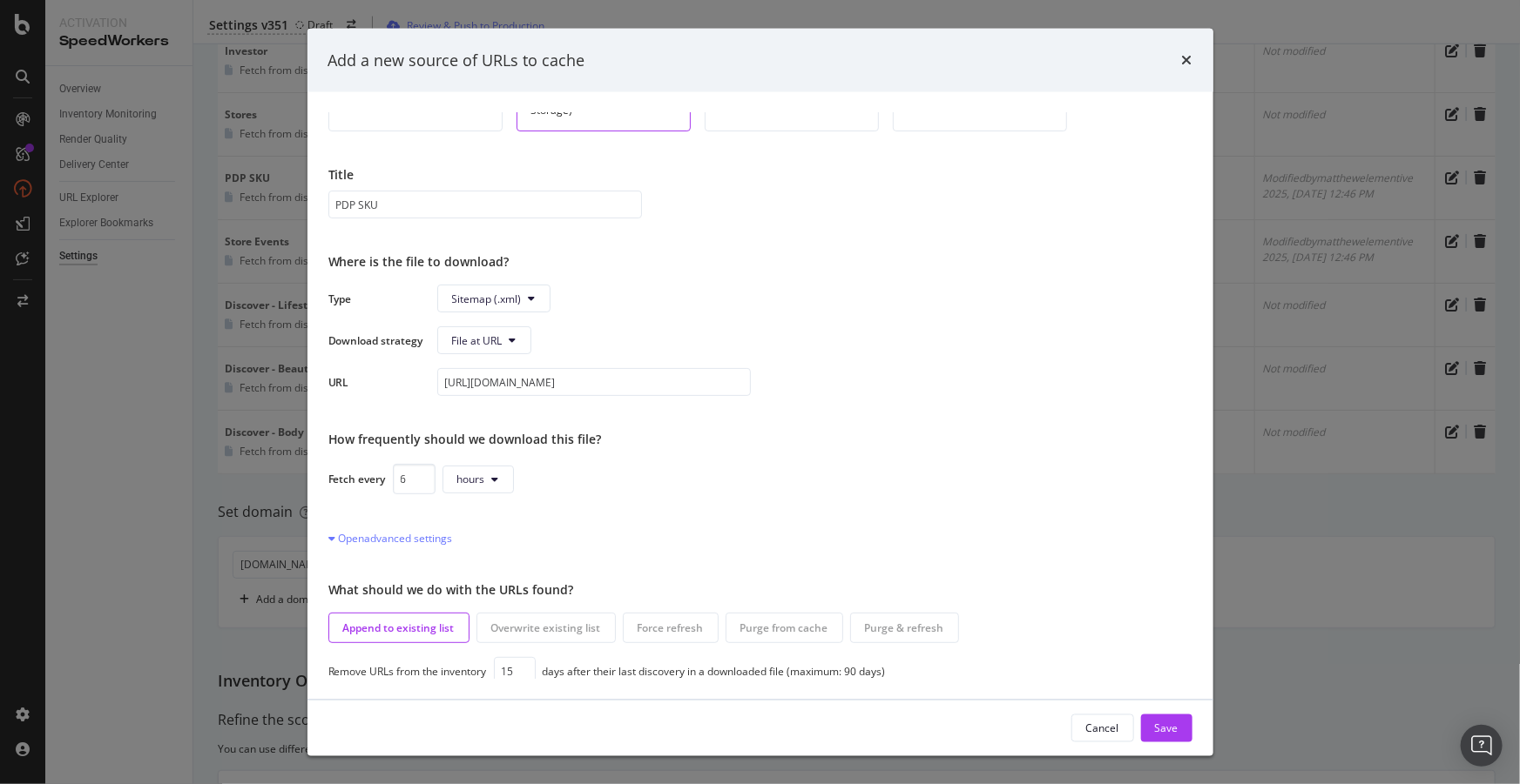
scroll to position [114, 0]
click at [1173, 725] on div "Save" at bounding box center [1166, 727] width 24 height 15
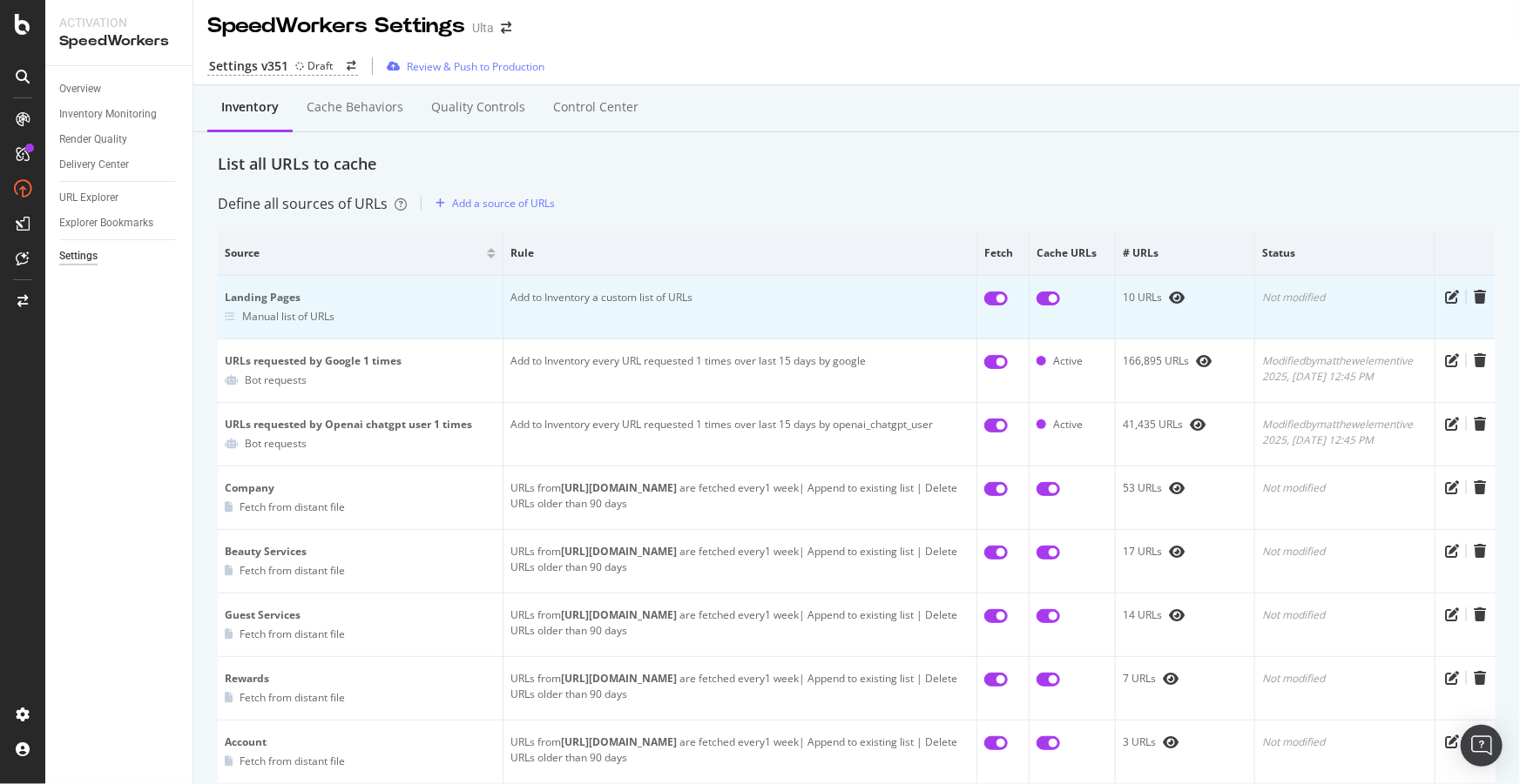
scroll to position [0, 0]
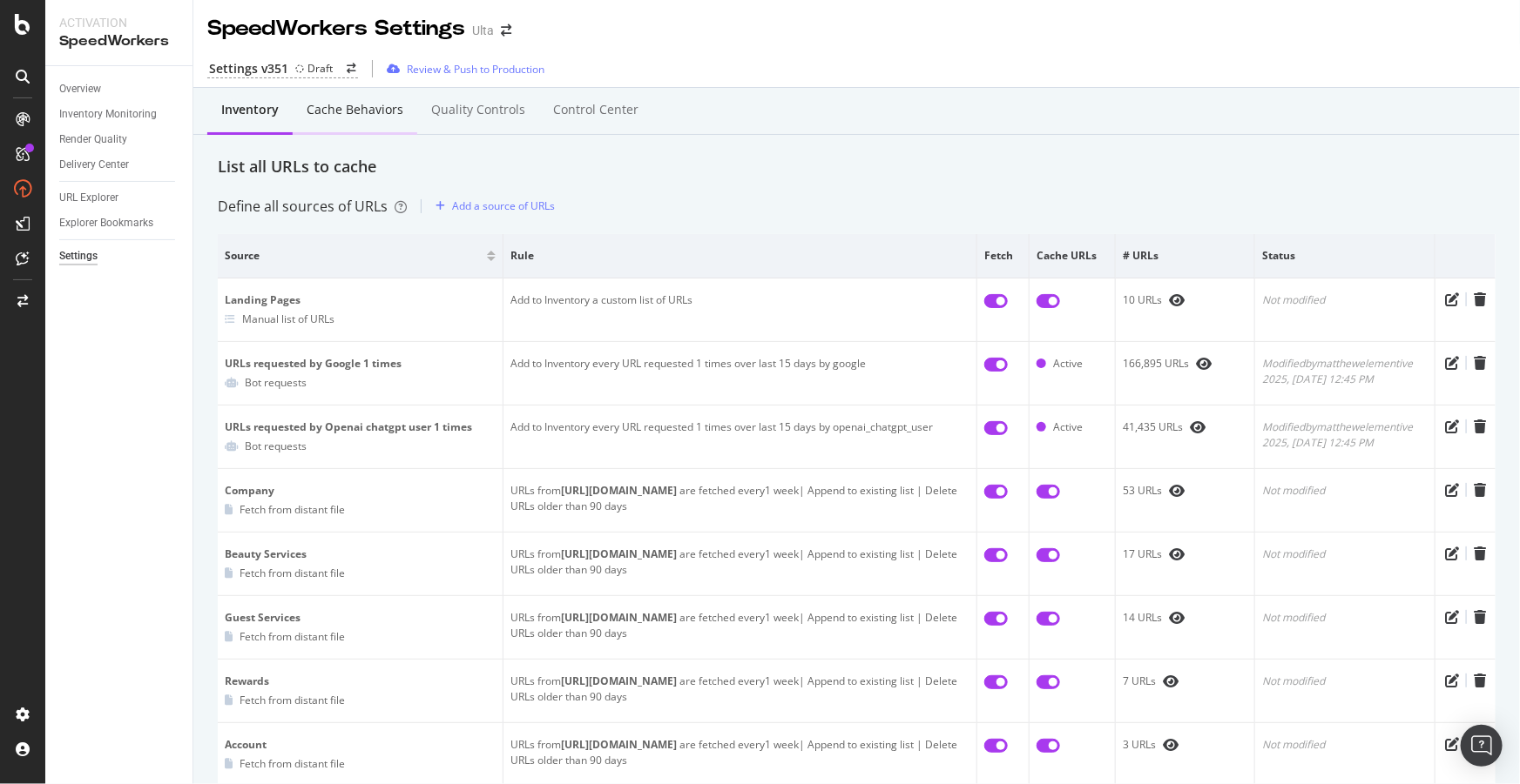
click at [331, 115] on div "Cache behaviors" at bounding box center [355, 110] width 97 height 18
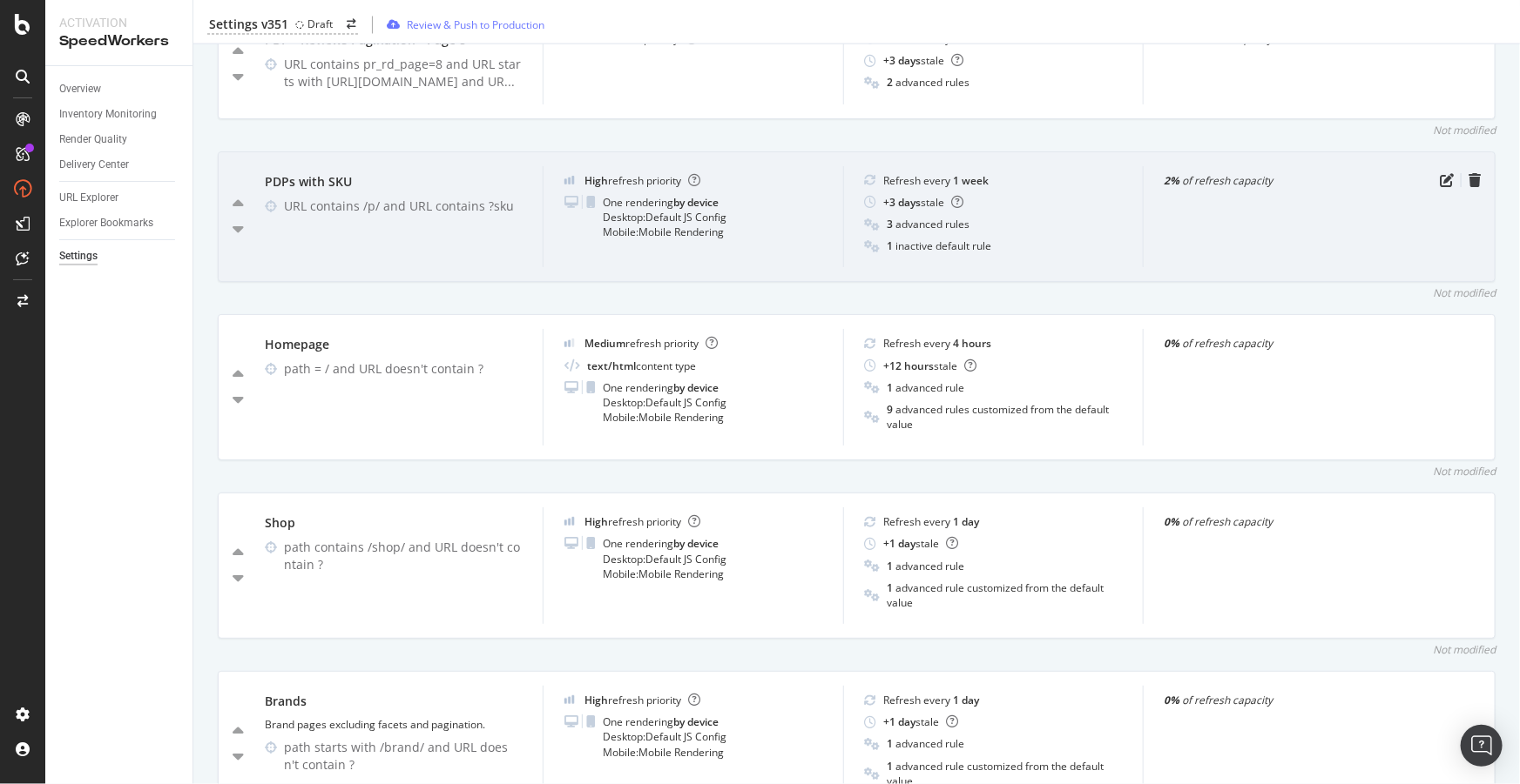
scroll to position [1740, 0]
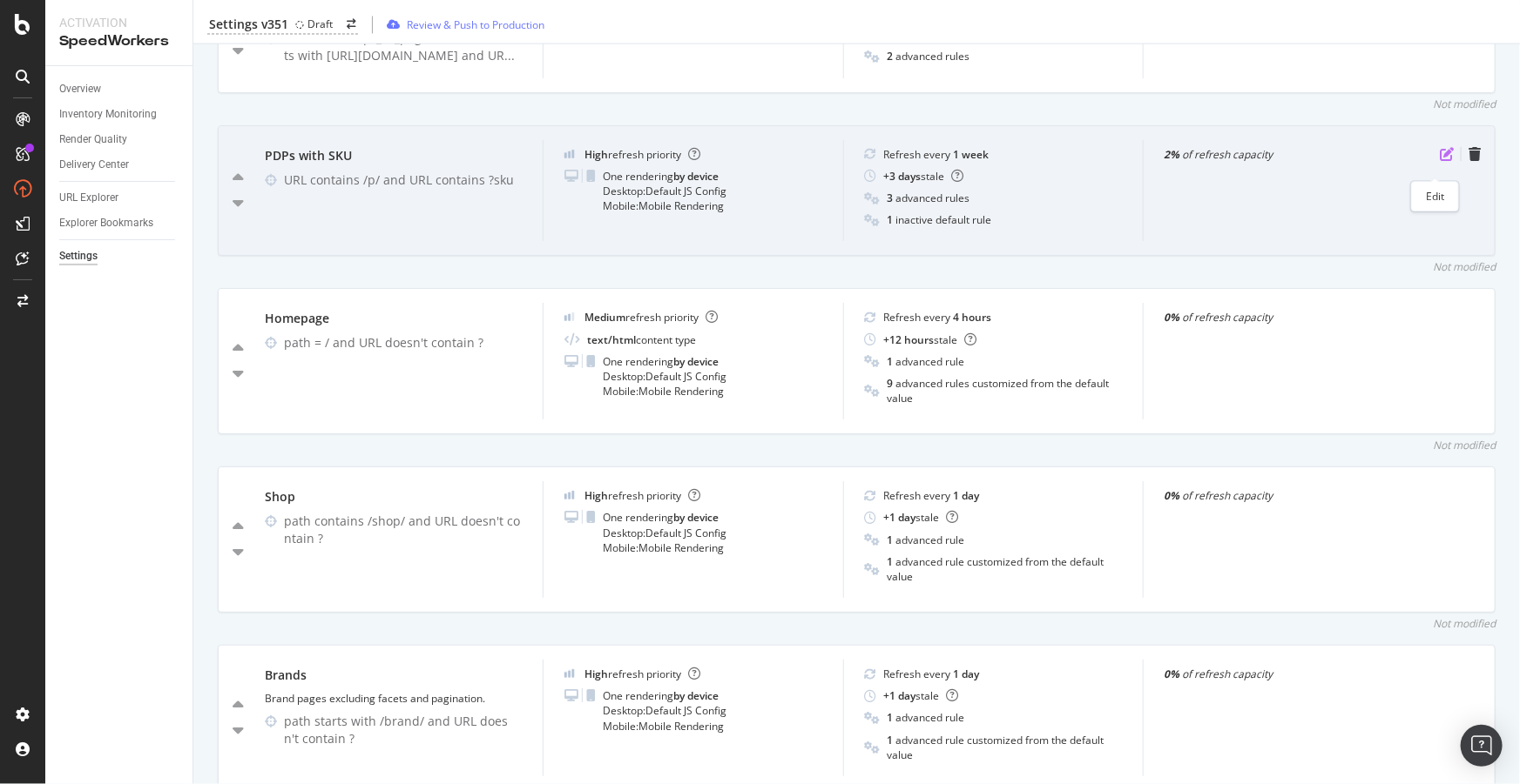
click at [1440, 161] on icon "pen-to-square" at bounding box center [1447, 154] width 14 height 14
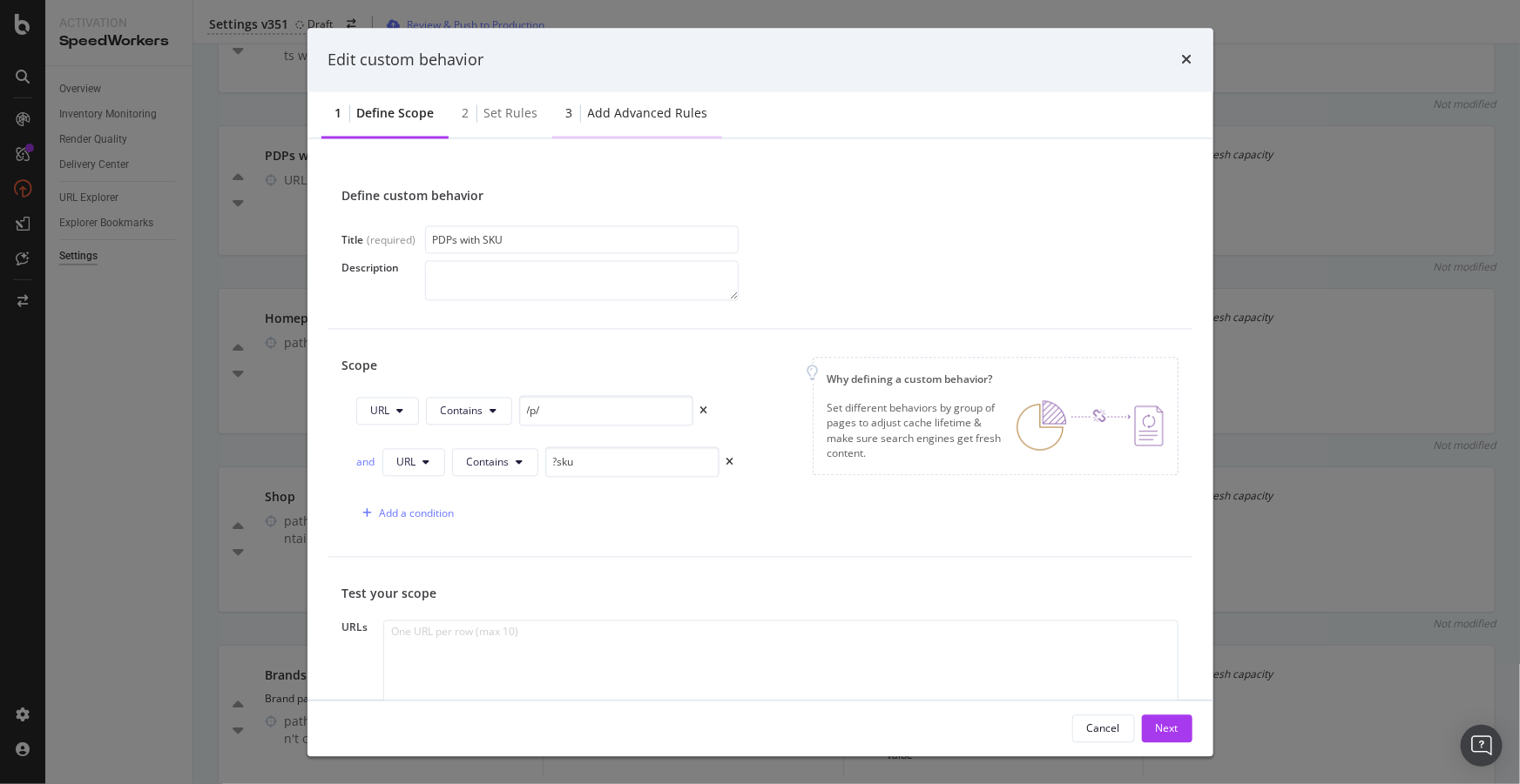
click at [641, 109] on div "Add advanced rules" at bounding box center [647, 115] width 120 height 18
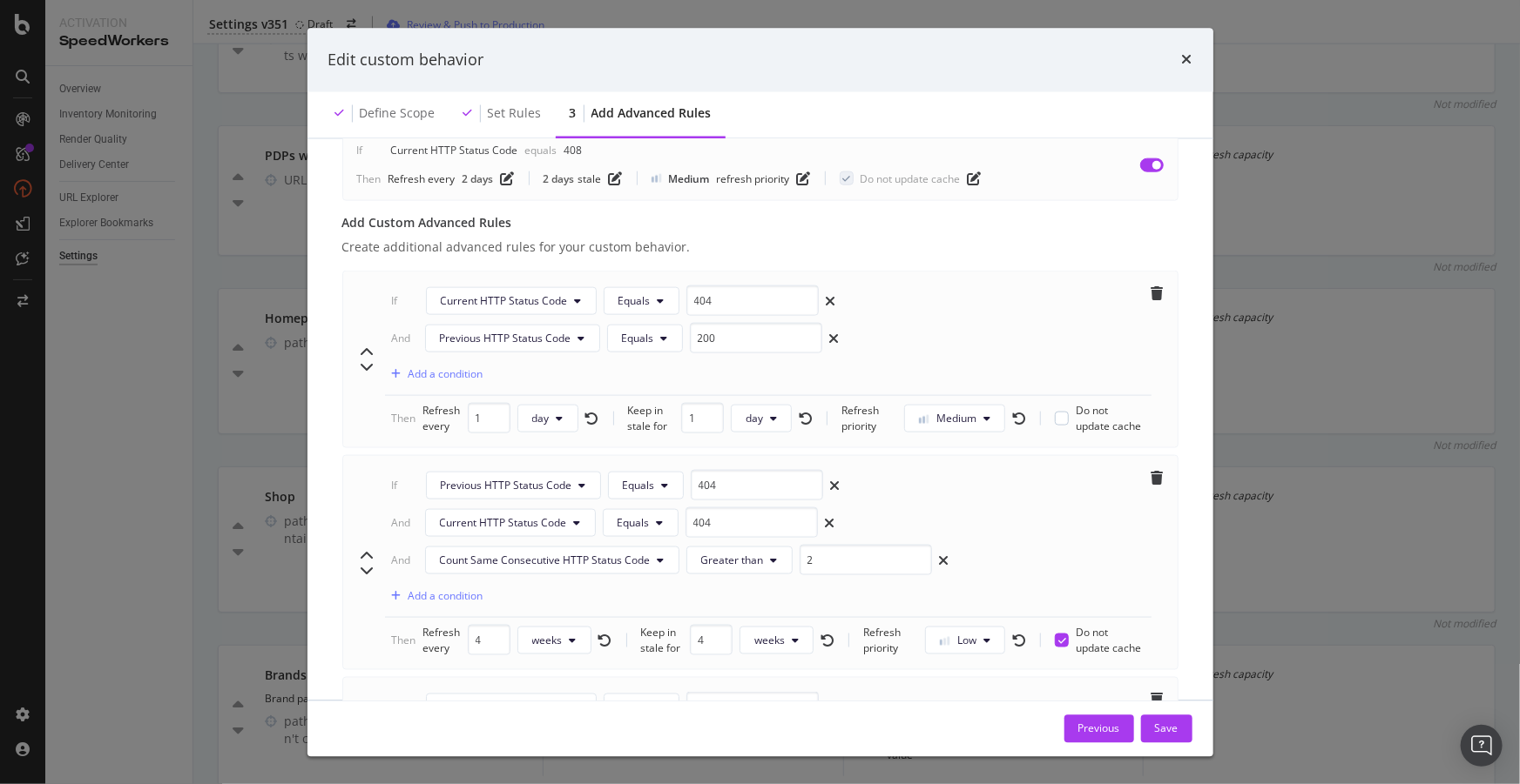
scroll to position [1186, 0]
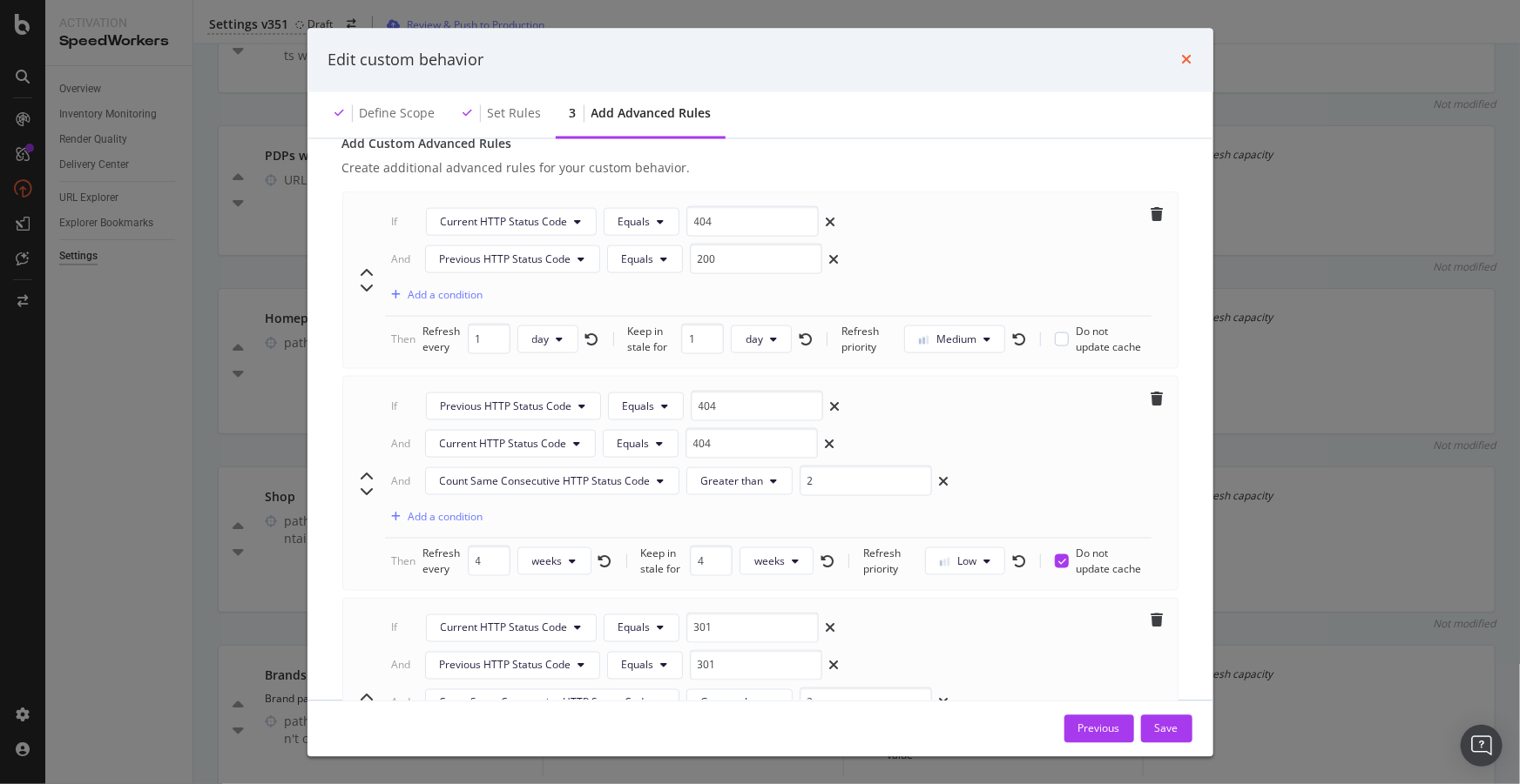
click at [1182, 53] on icon "times" at bounding box center [1187, 60] width 11 height 14
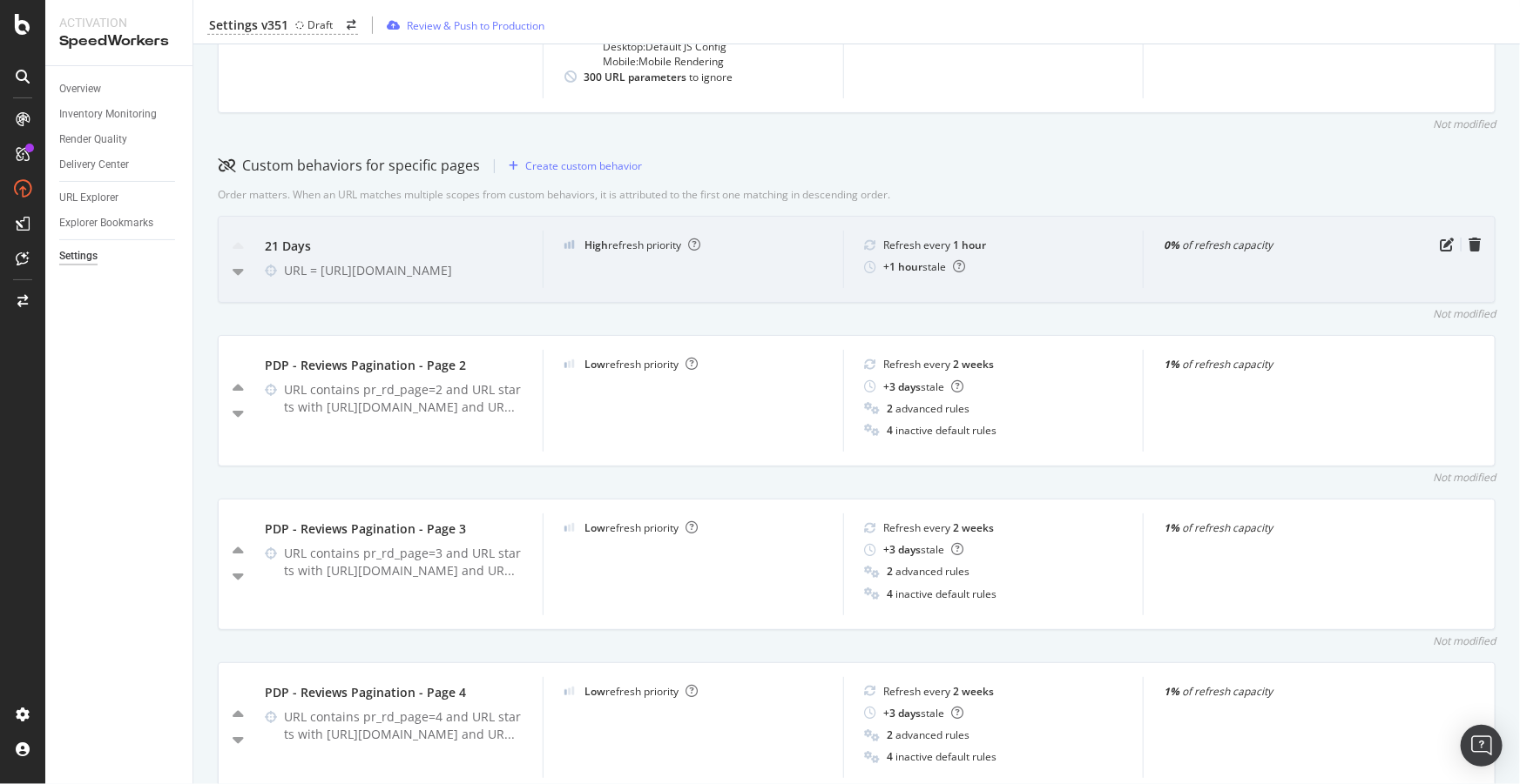
scroll to position [316, 0]
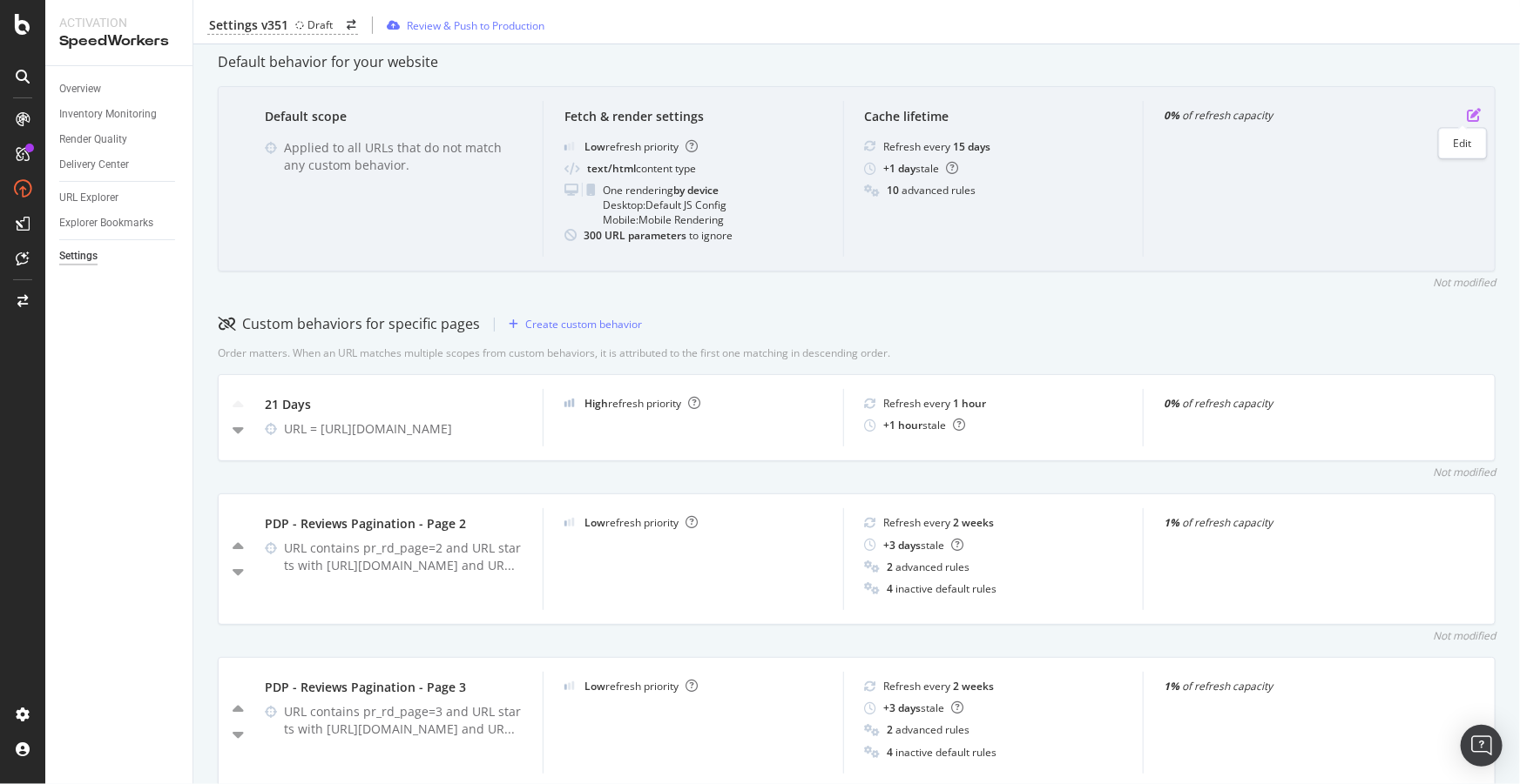
click at [1466, 116] on icon "pen-to-square" at bounding box center [1473, 115] width 14 height 14
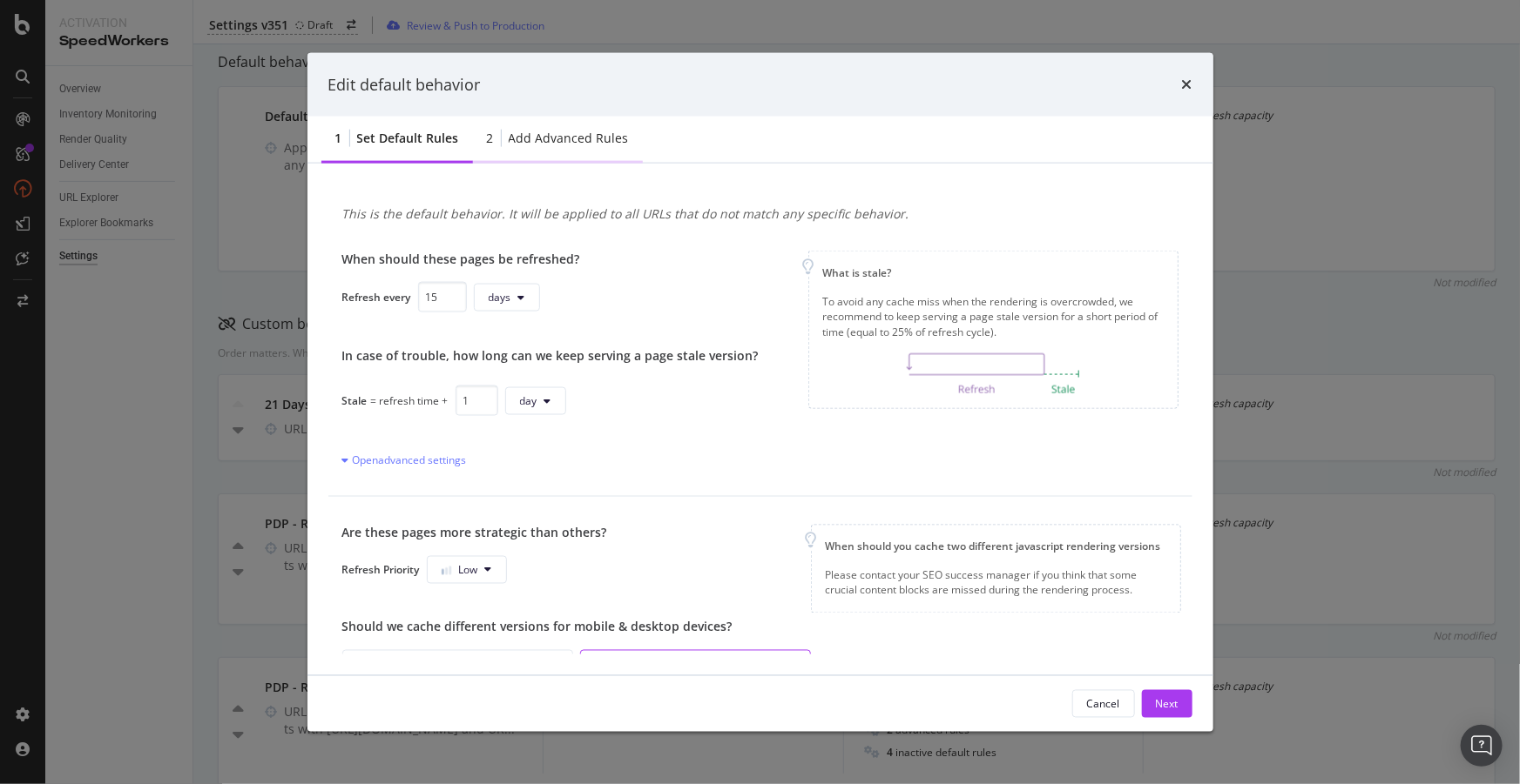
click at [542, 139] on div "Add advanced rules" at bounding box center [568, 138] width 120 height 18
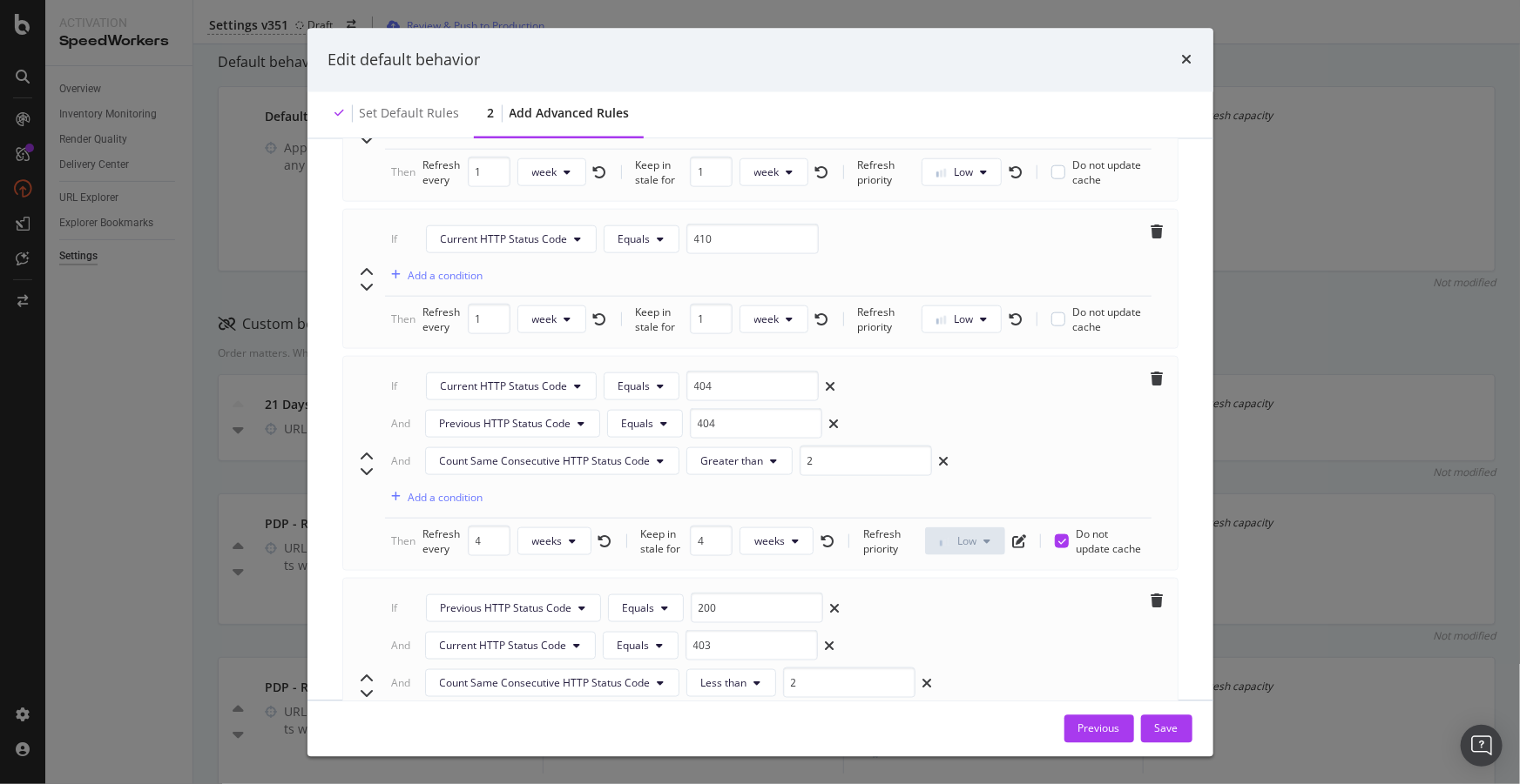
scroll to position [1028, 0]
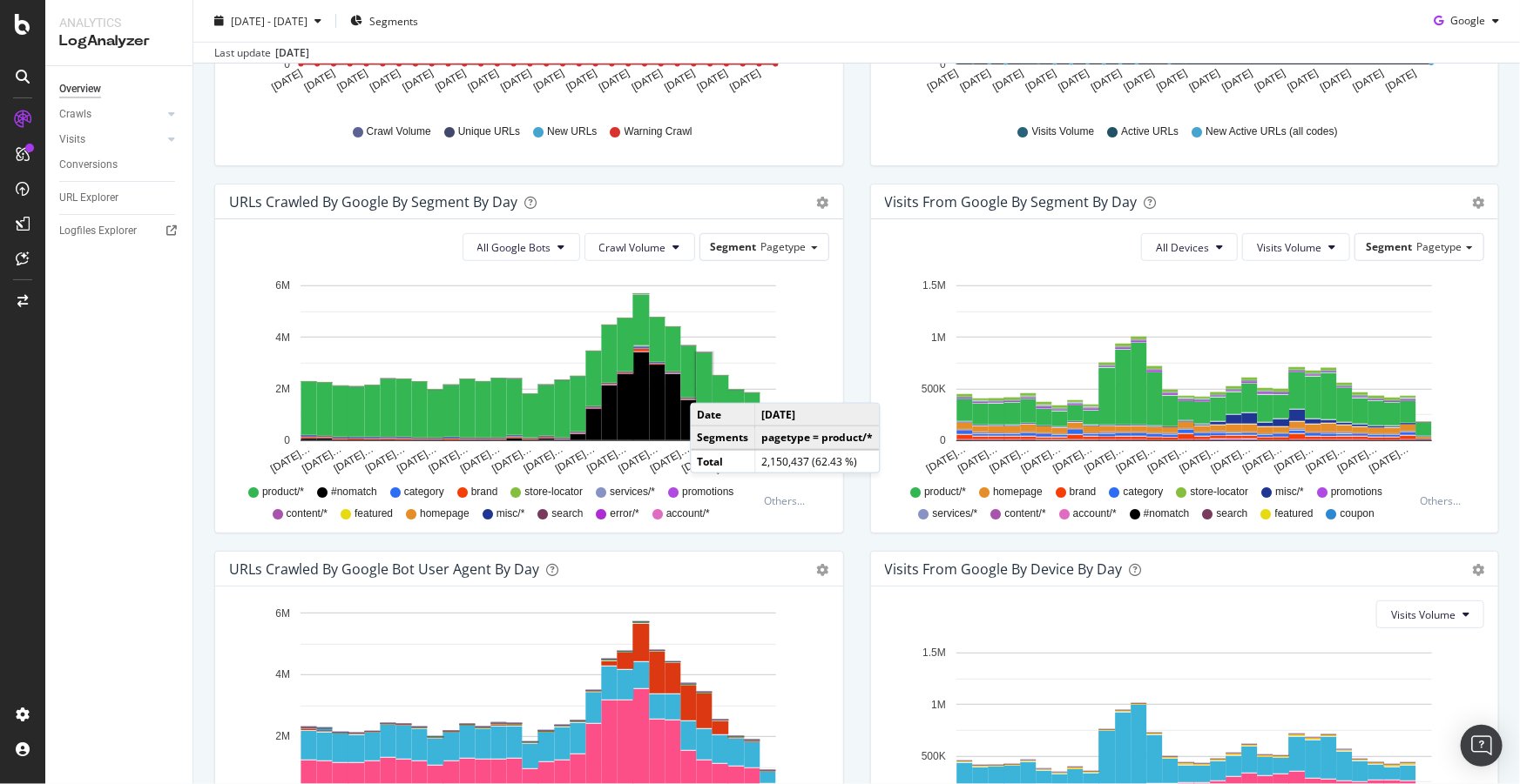
scroll to position [475, 0]
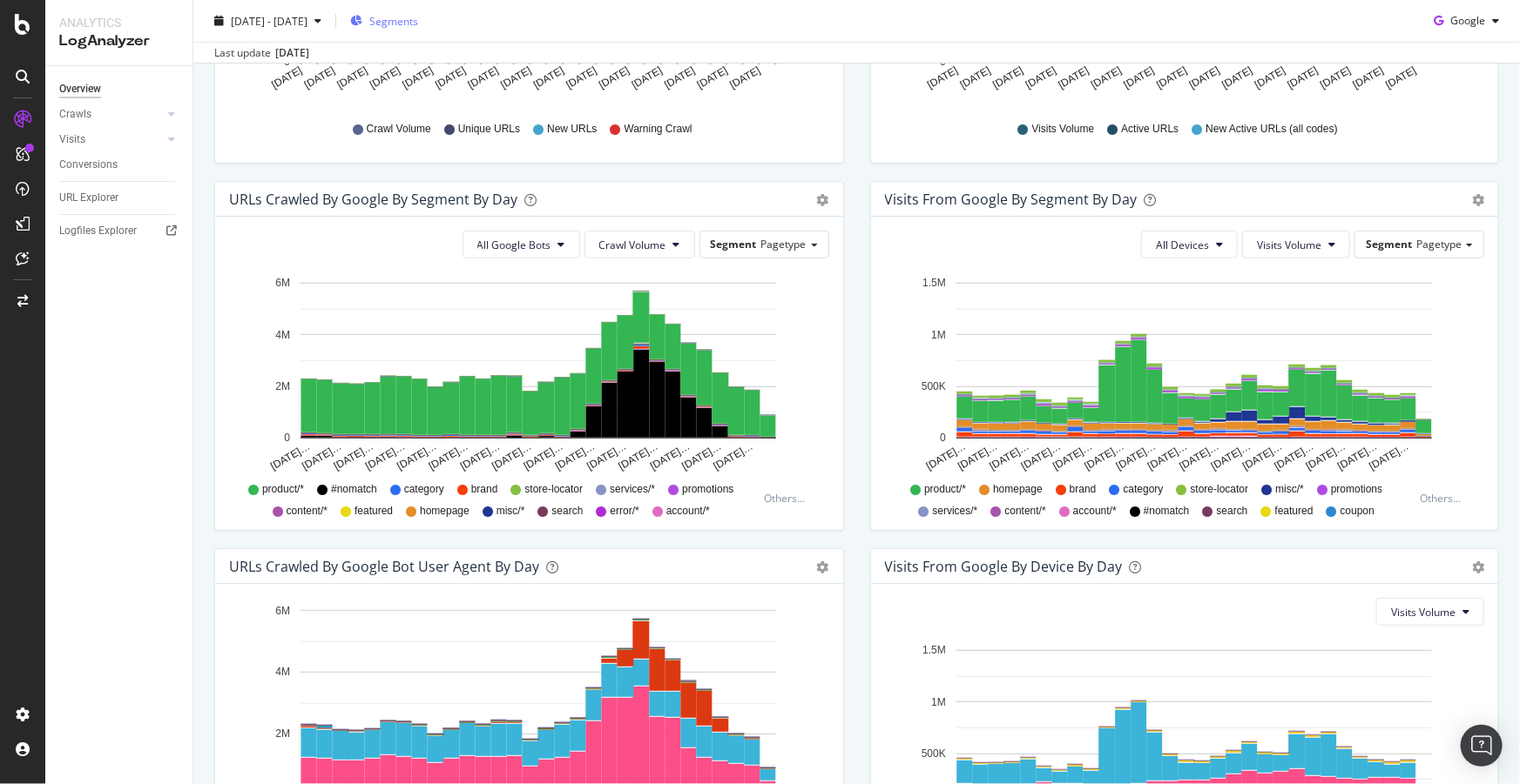
click at [418, 24] on span "Segments" at bounding box center [394, 20] width 49 height 15
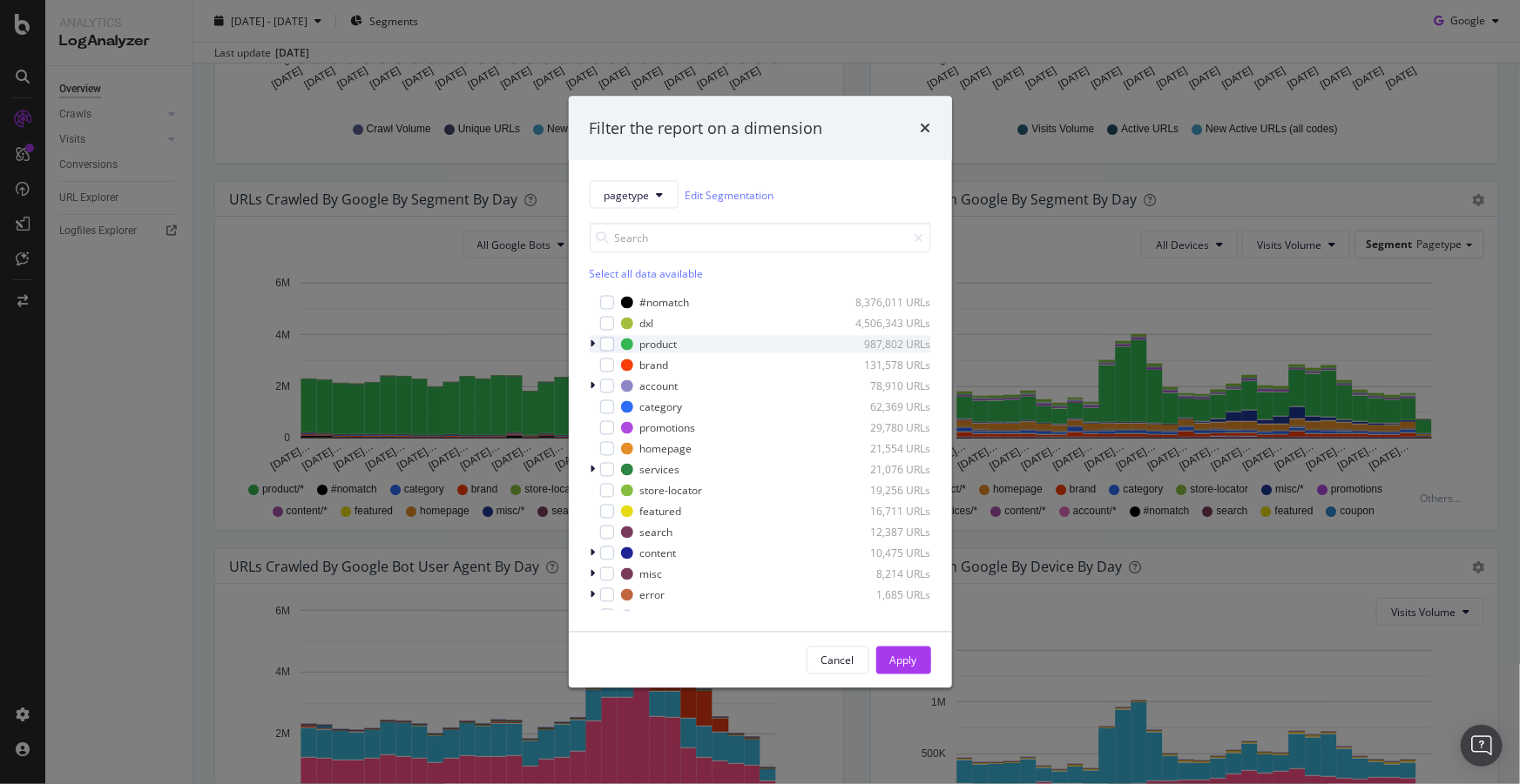
click at [593, 344] on icon "modal" at bounding box center [593, 345] width 5 height 11
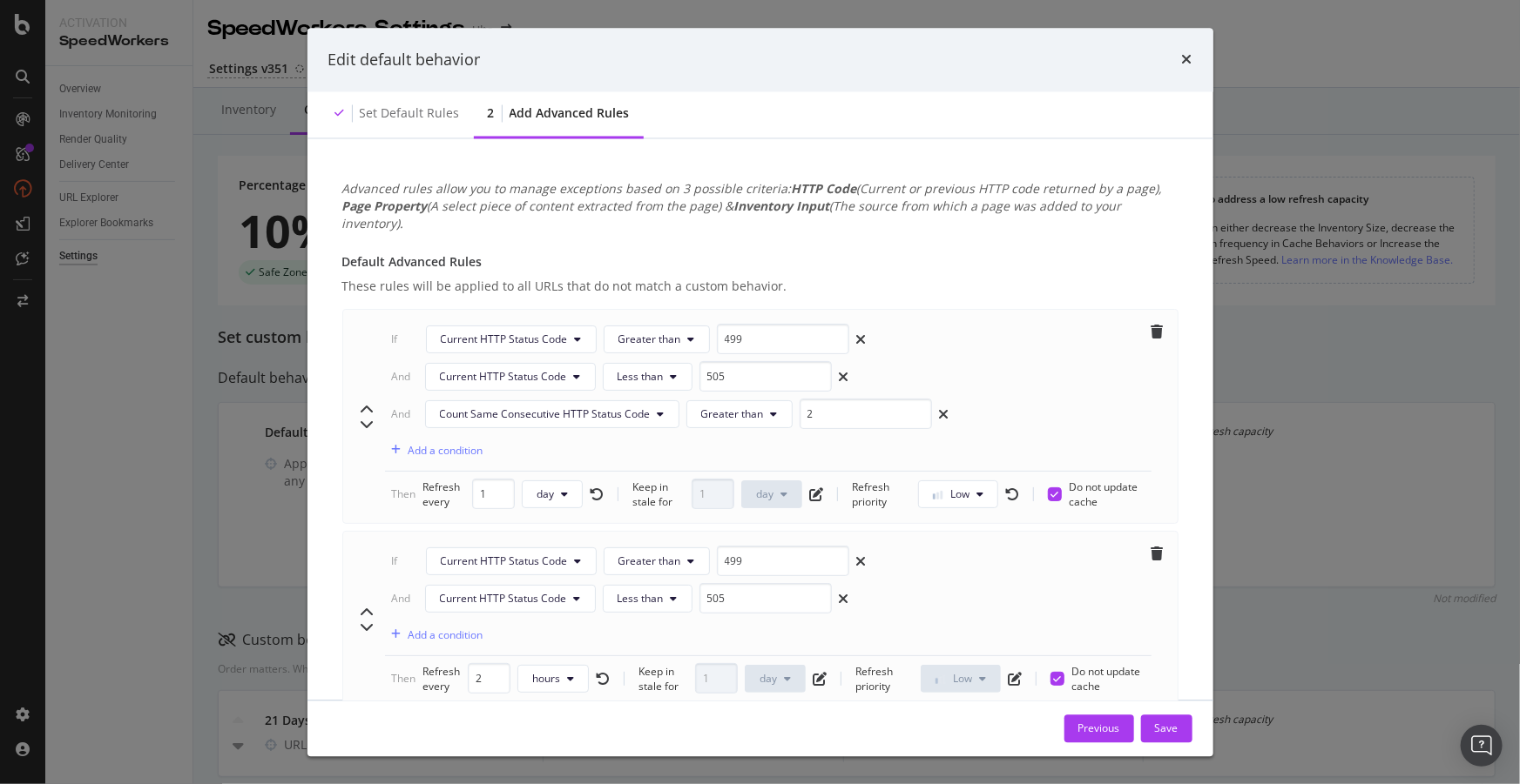
scroll to position [1028, 0]
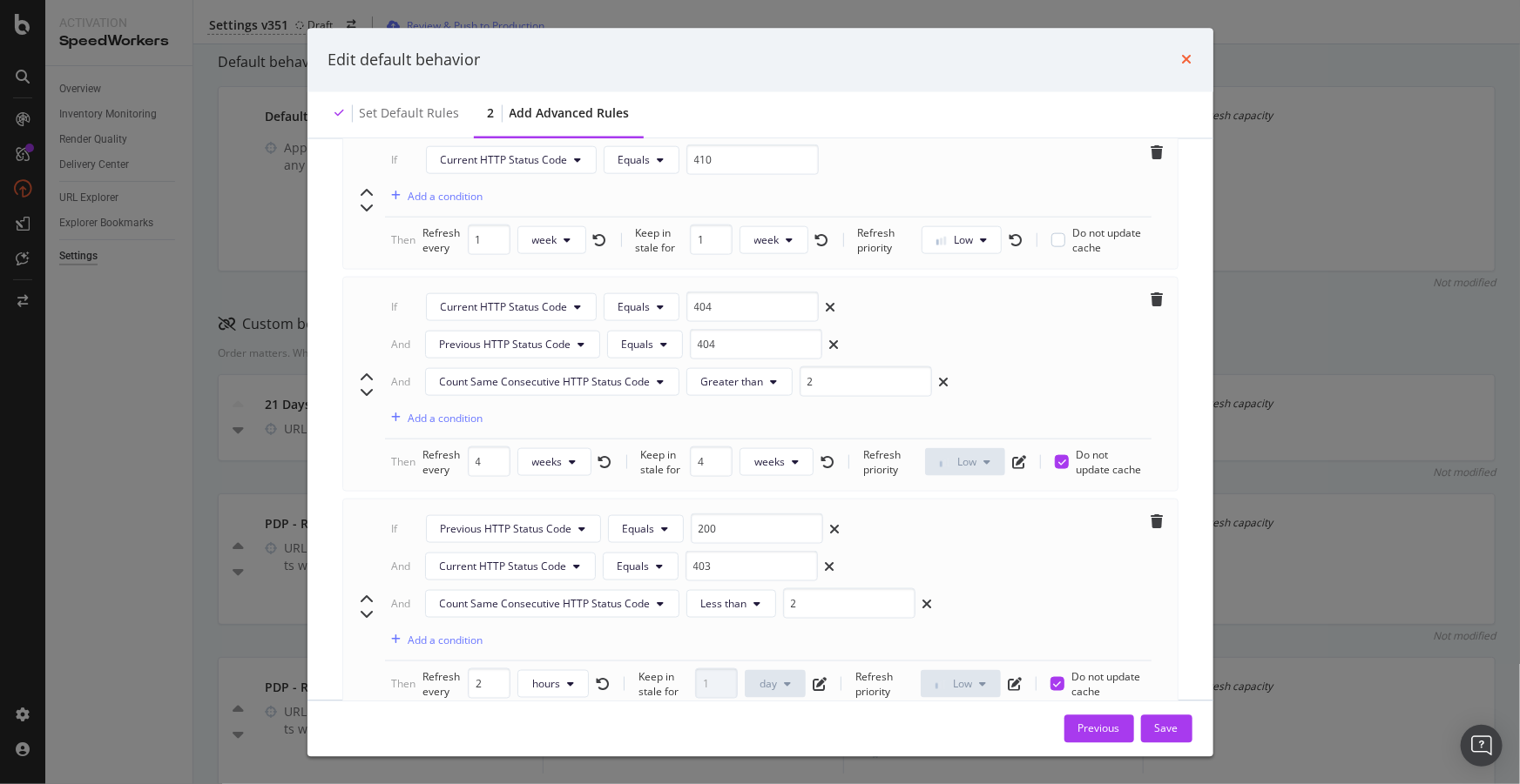
click at [1190, 54] on icon "times" at bounding box center [1187, 60] width 11 height 14
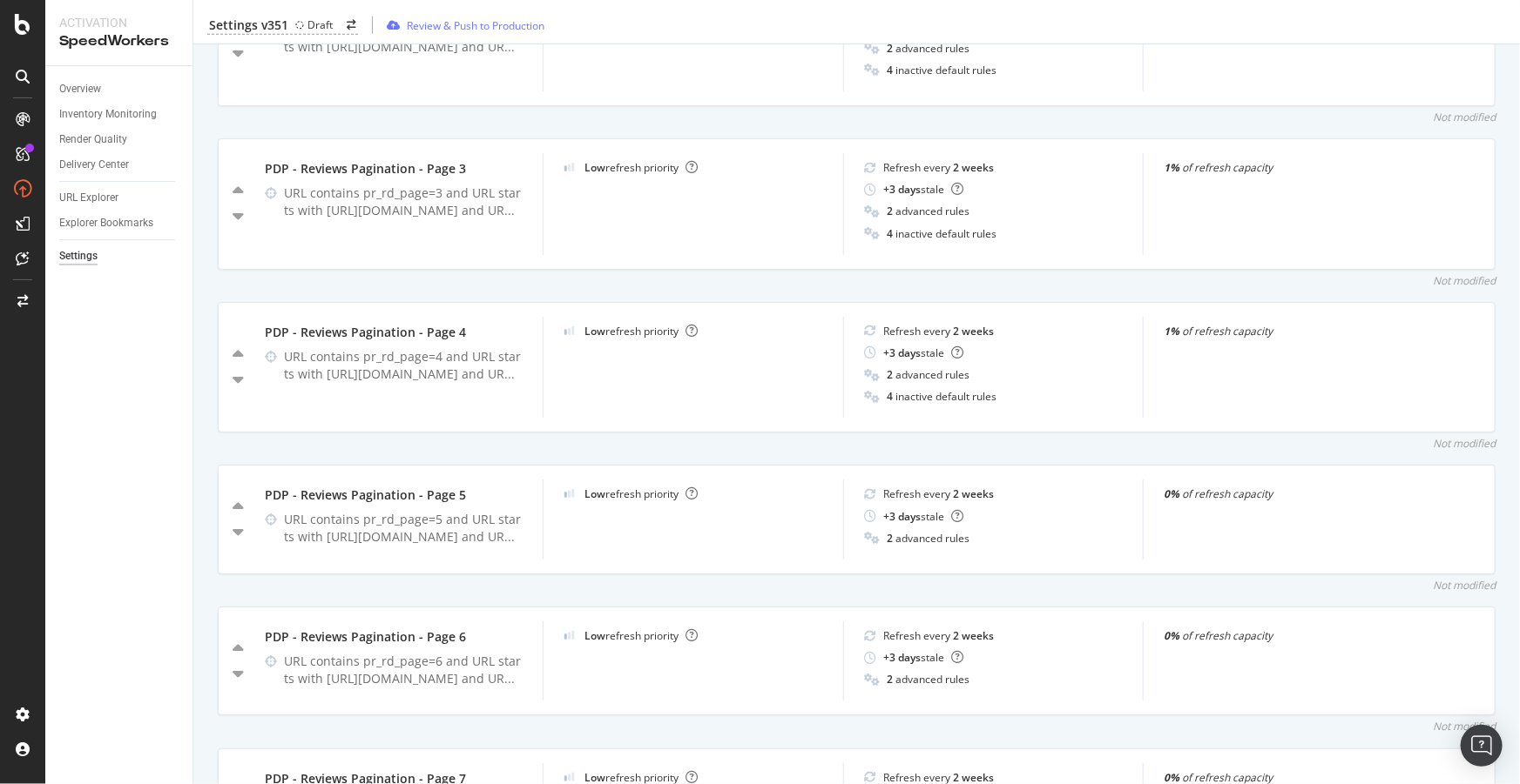
scroll to position [0, 0]
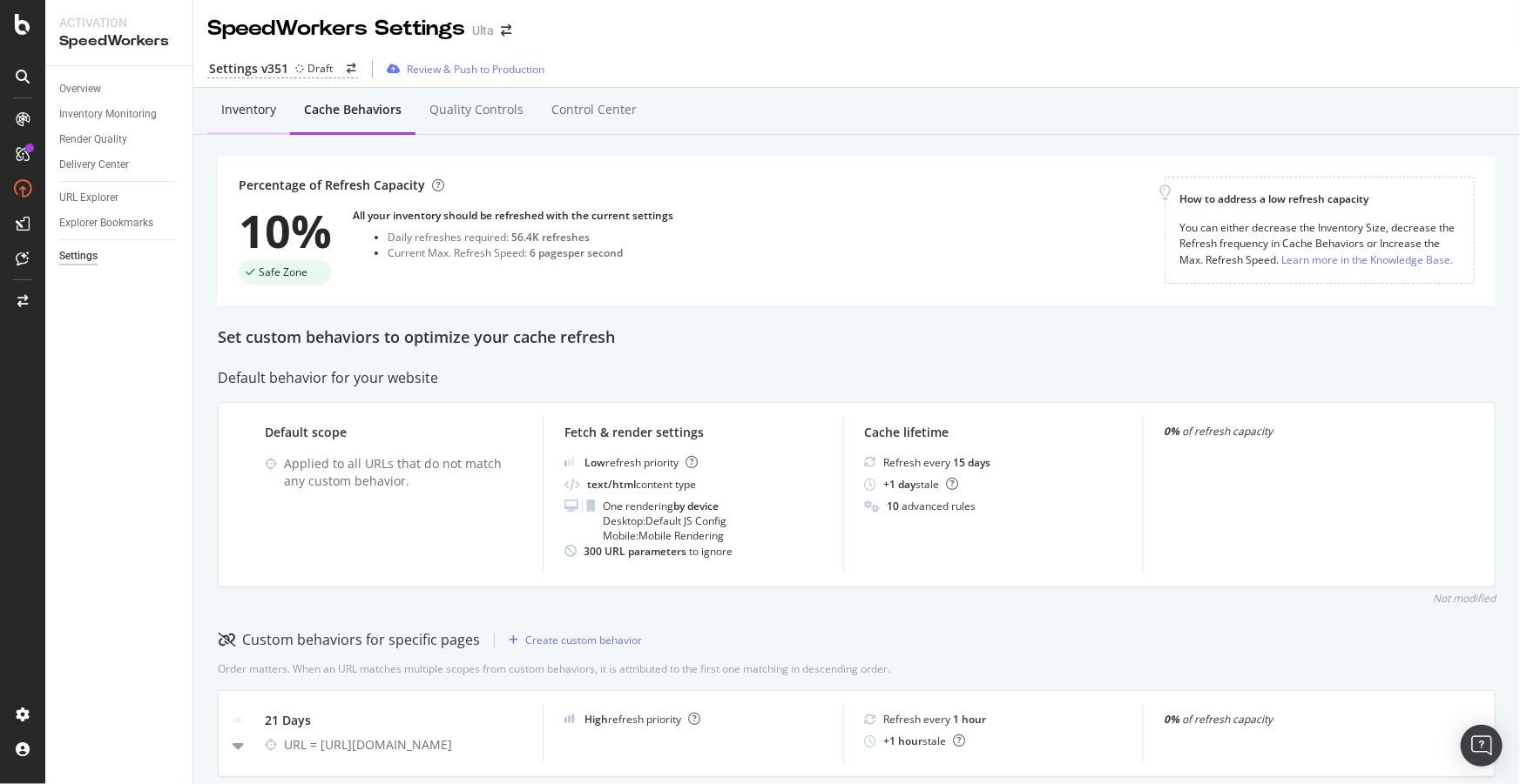
click at [240, 121] on div "Inventory" at bounding box center [249, 111] width 82 height 48
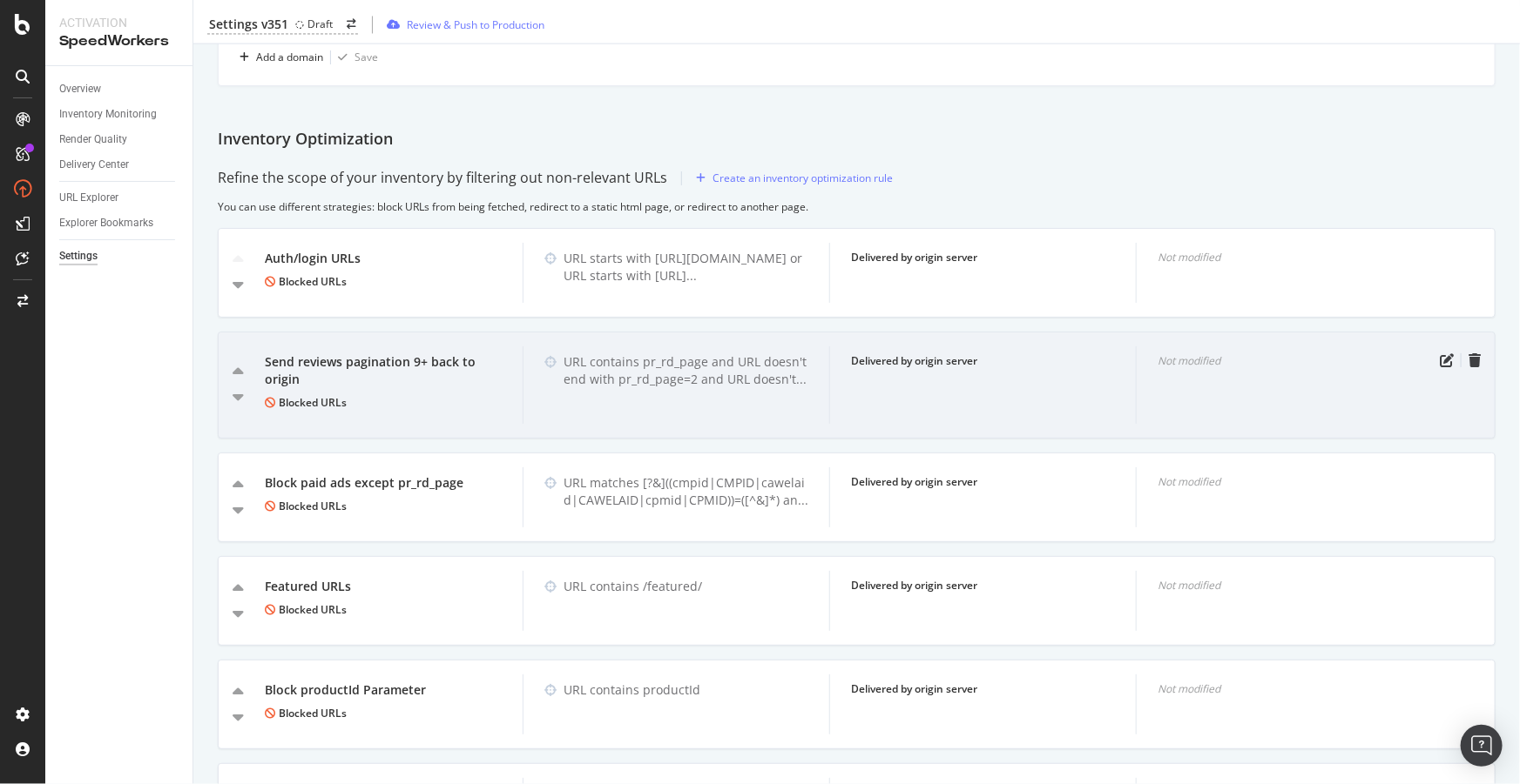
scroll to position [1854, 0]
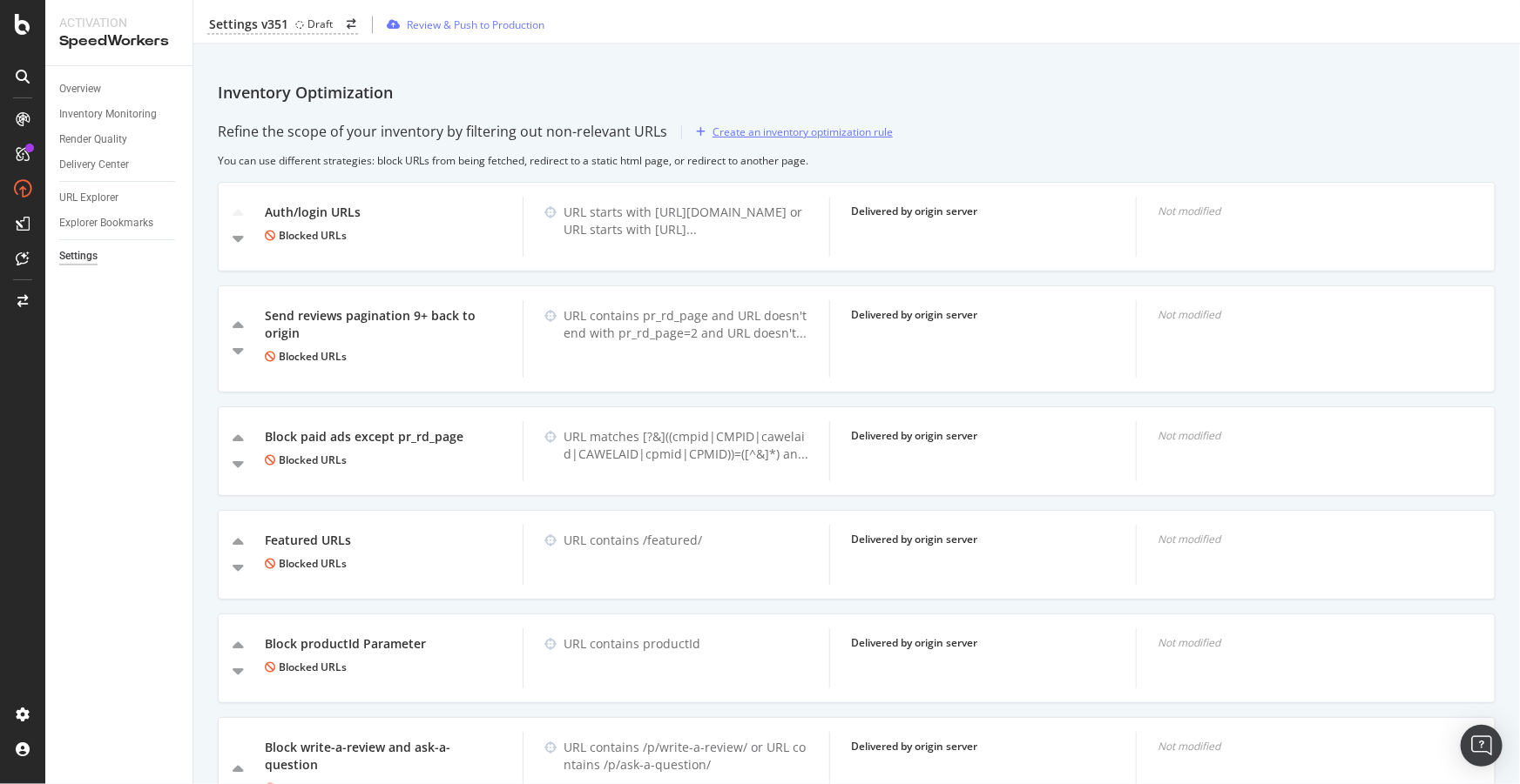
click at [766, 124] on div "Create an inventory optimization rule" at bounding box center [802, 131] width 180 height 15
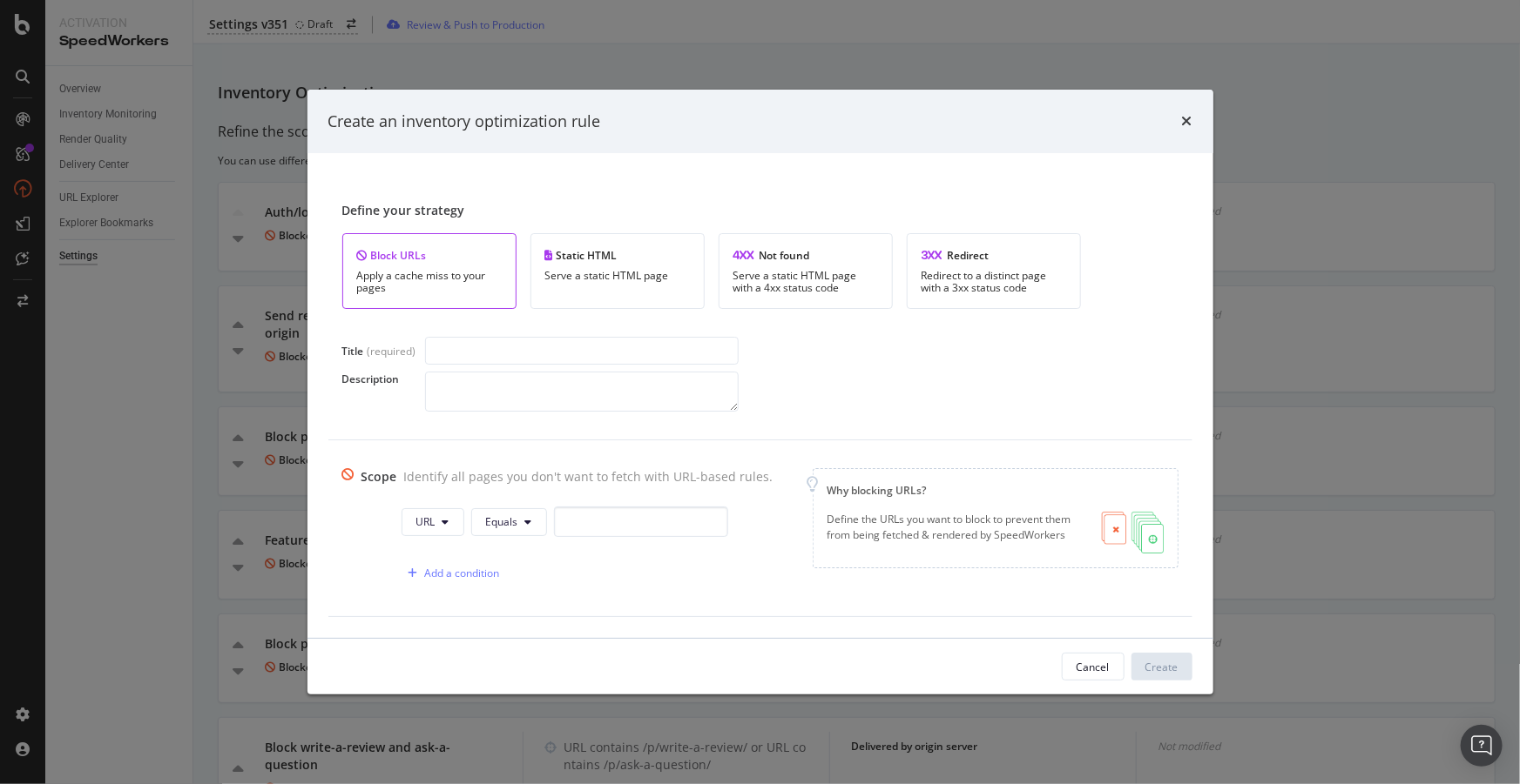
click at [722, 668] on div "Cancel Create" at bounding box center [760, 667] width 864 height 27
click at [1077, 664] on div "Cancel" at bounding box center [1093, 667] width 33 height 15
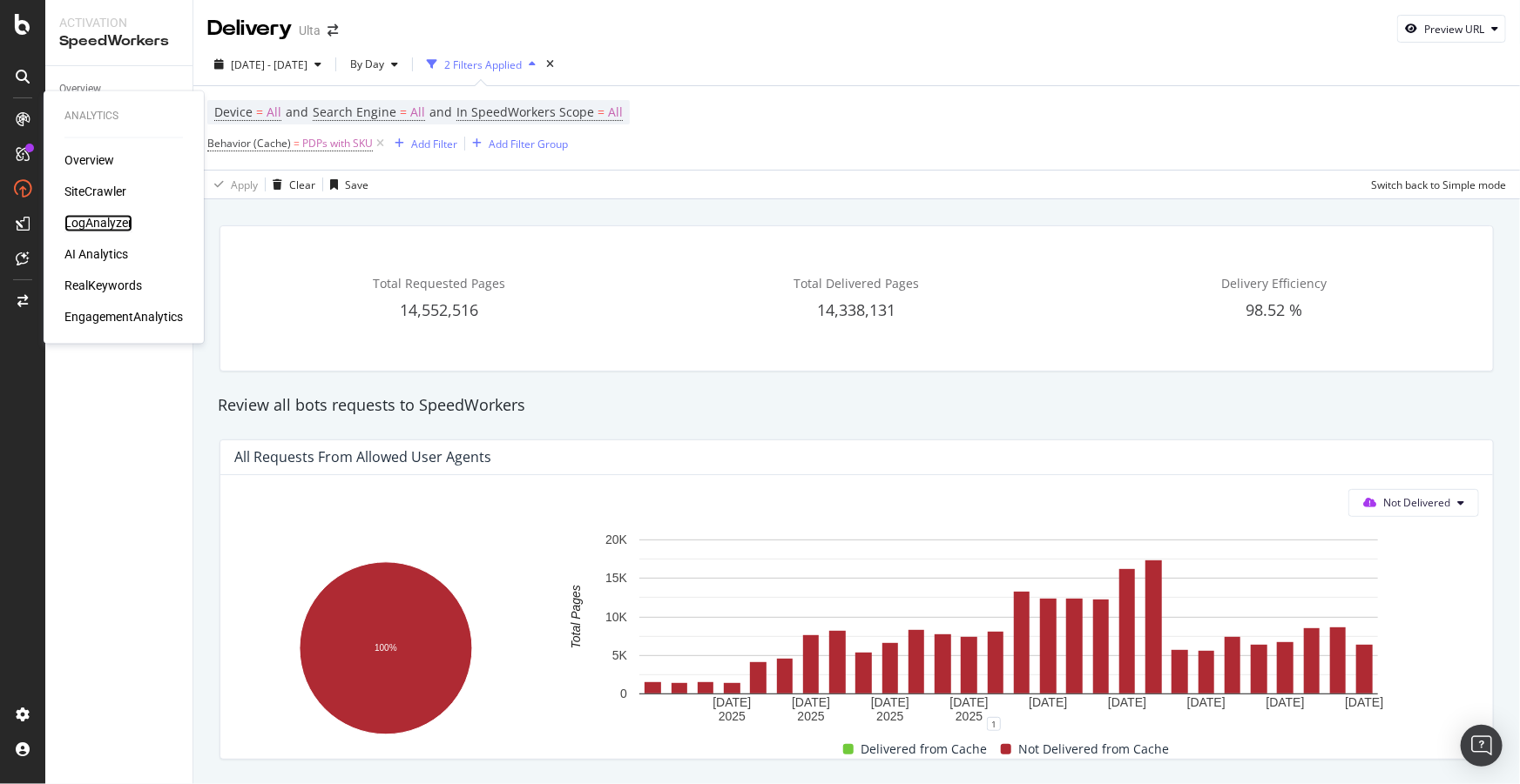
click at [97, 216] on div "LogAnalyzer" at bounding box center [98, 224] width 68 height 18
click at [93, 191] on div "SiteCrawler" at bounding box center [95, 193] width 62 height 18
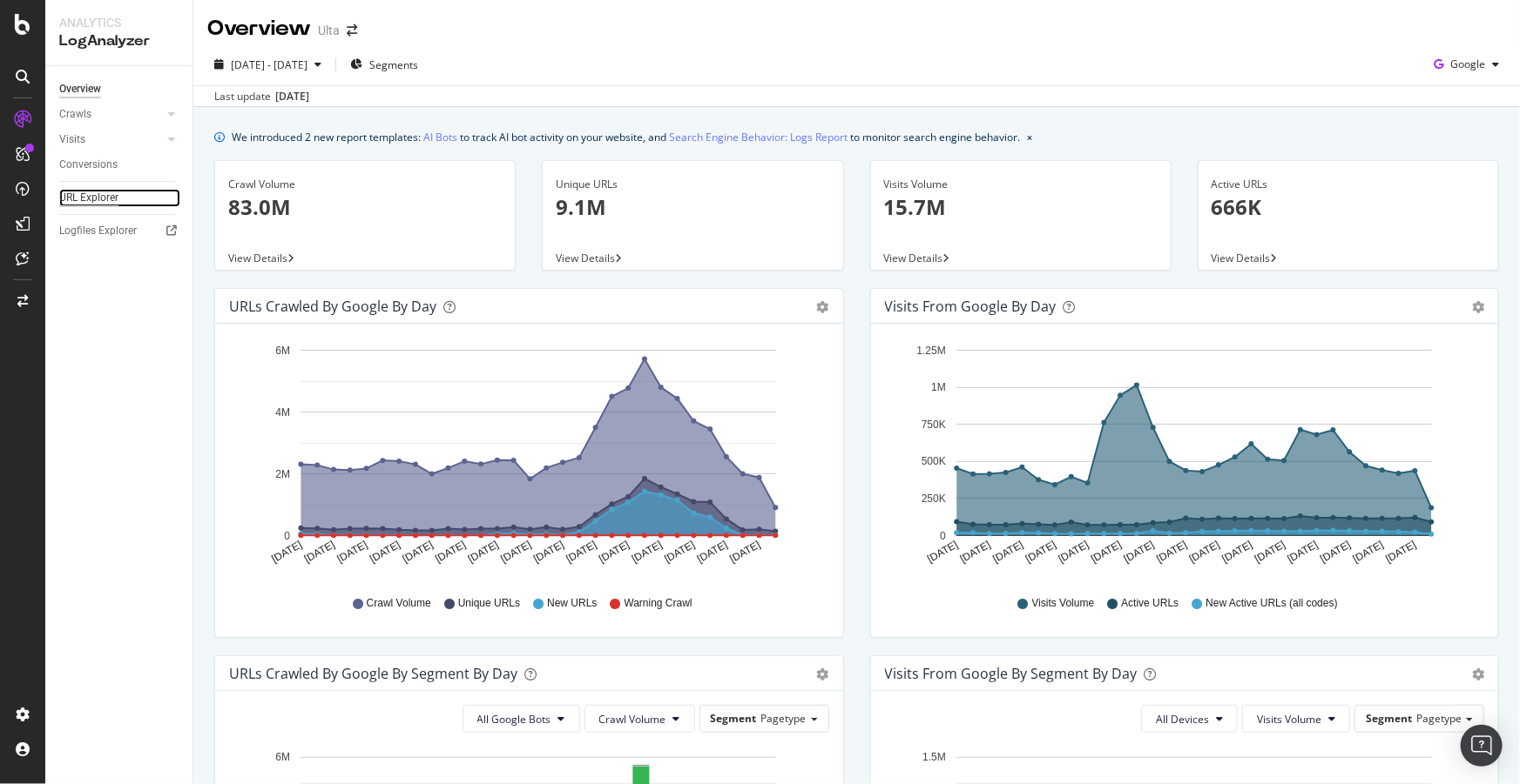
click at [88, 198] on div "URL Explorer" at bounding box center [88, 198] width 59 height 19
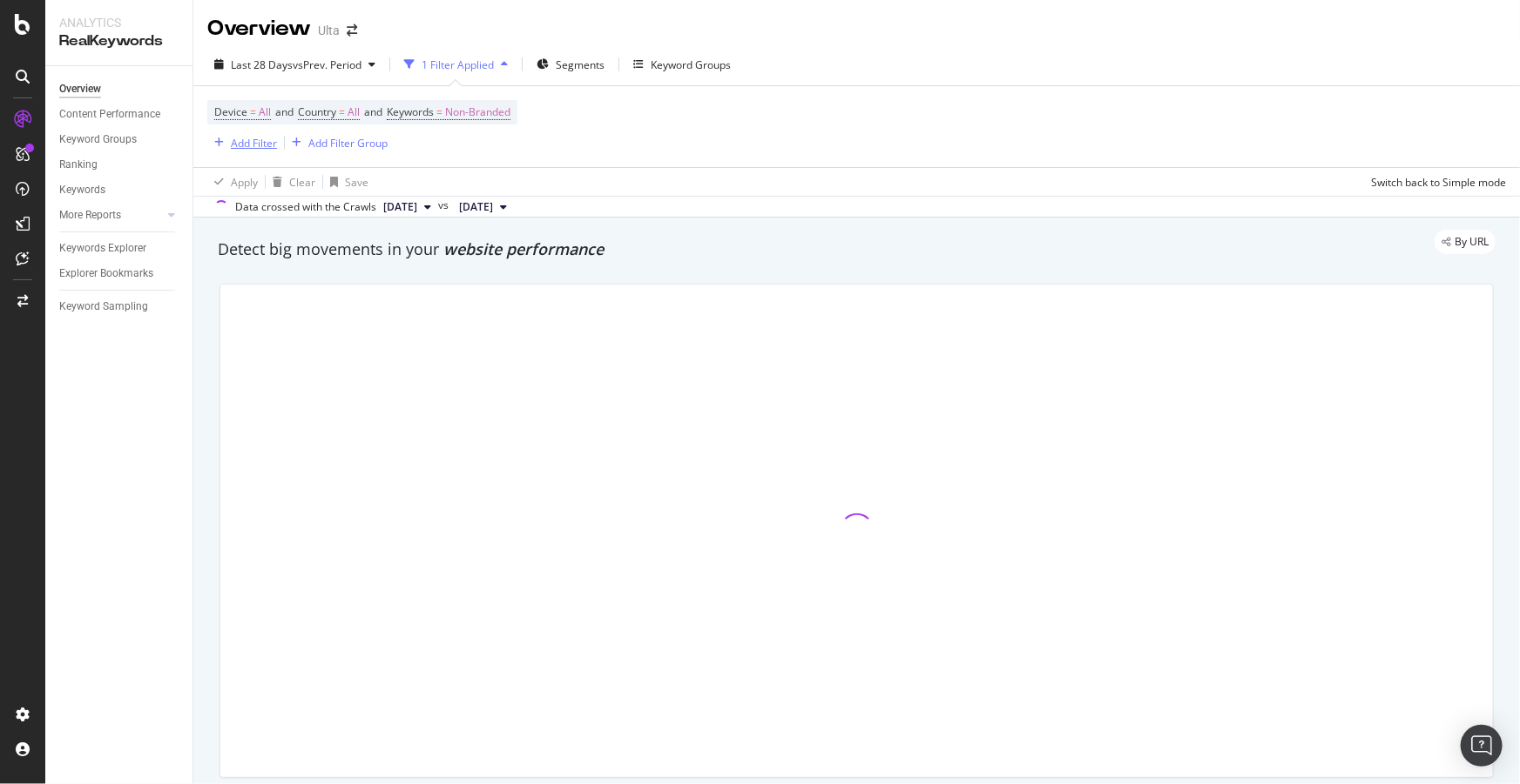
click at [246, 143] on div "Add Filter" at bounding box center [254, 143] width 46 height 15
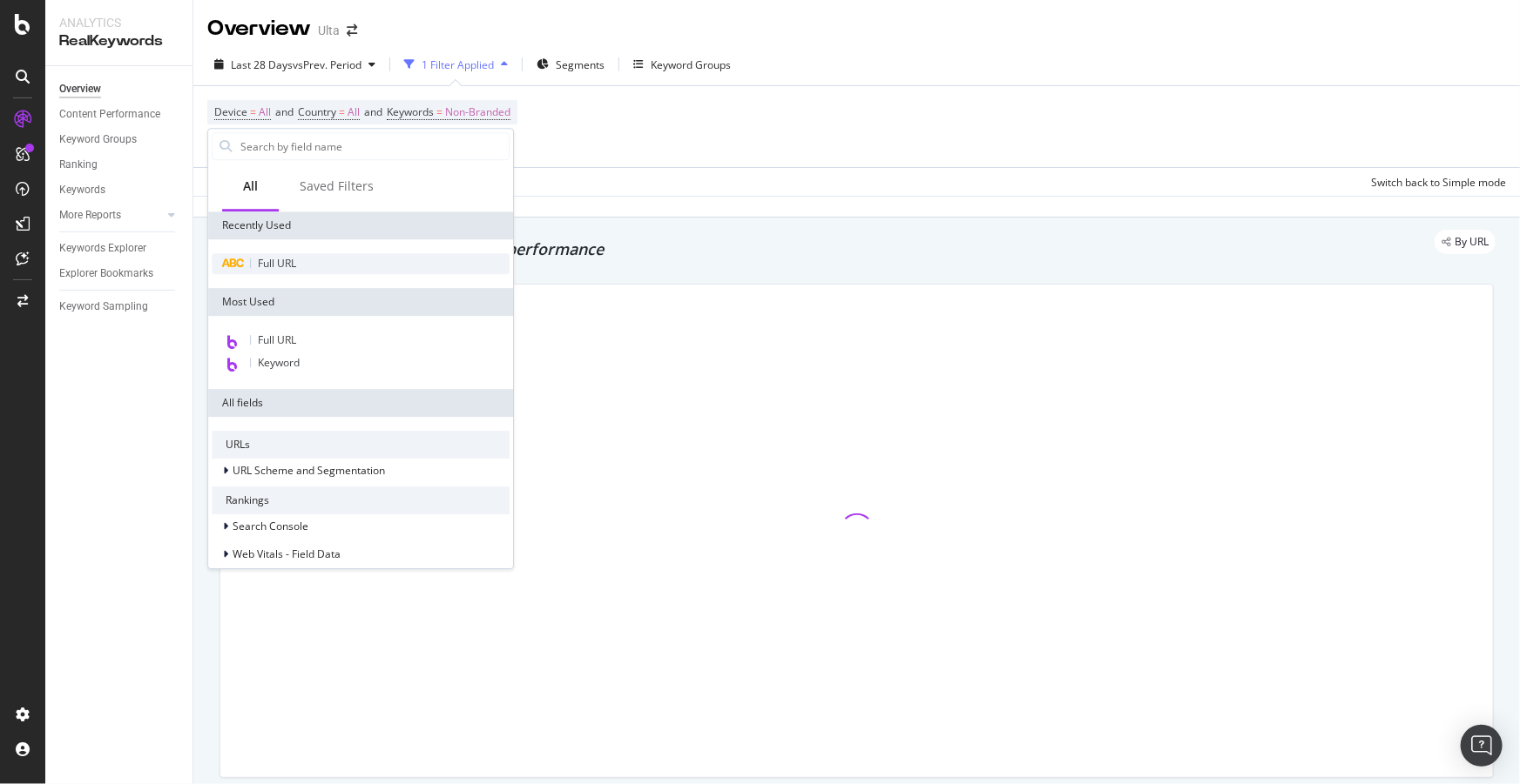
click at [286, 267] on span "Full URL" at bounding box center [276, 262] width 38 height 15
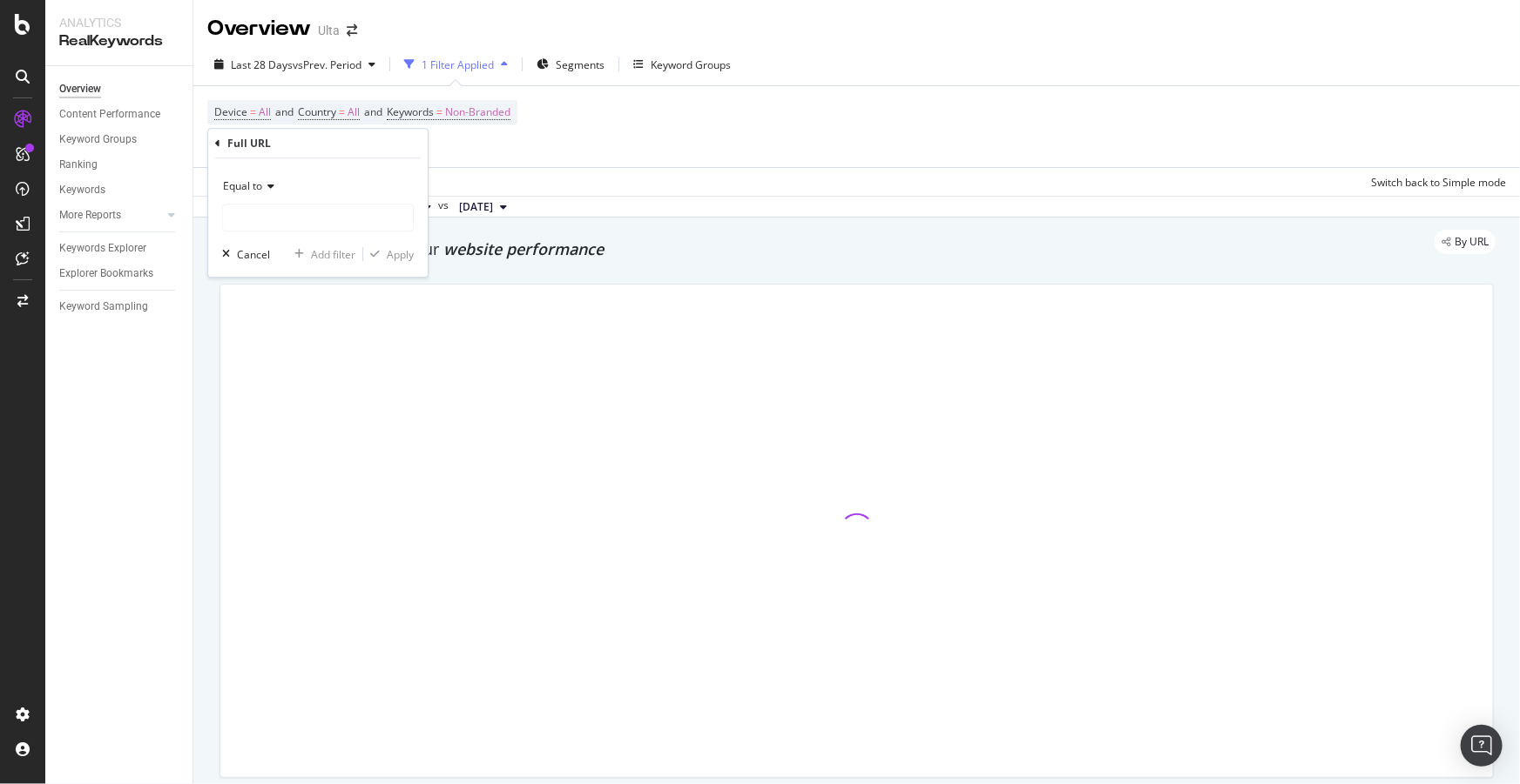
click at [252, 180] on span "Equal to" at bounding box center [243, 185] width 39 height 15
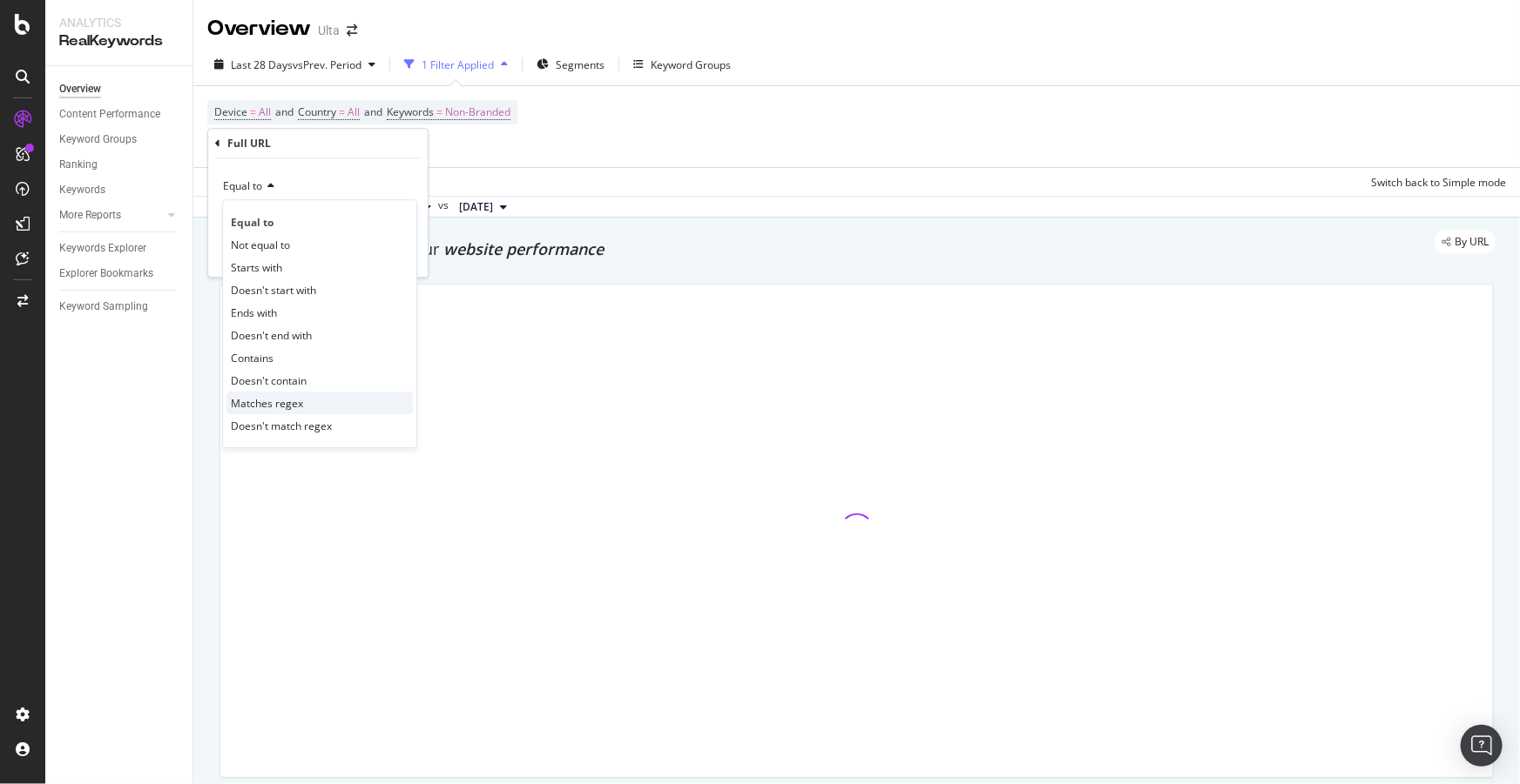
click at [266, 399] on span "Matches regex" at bounding box center [267, 403] width 72 height 15
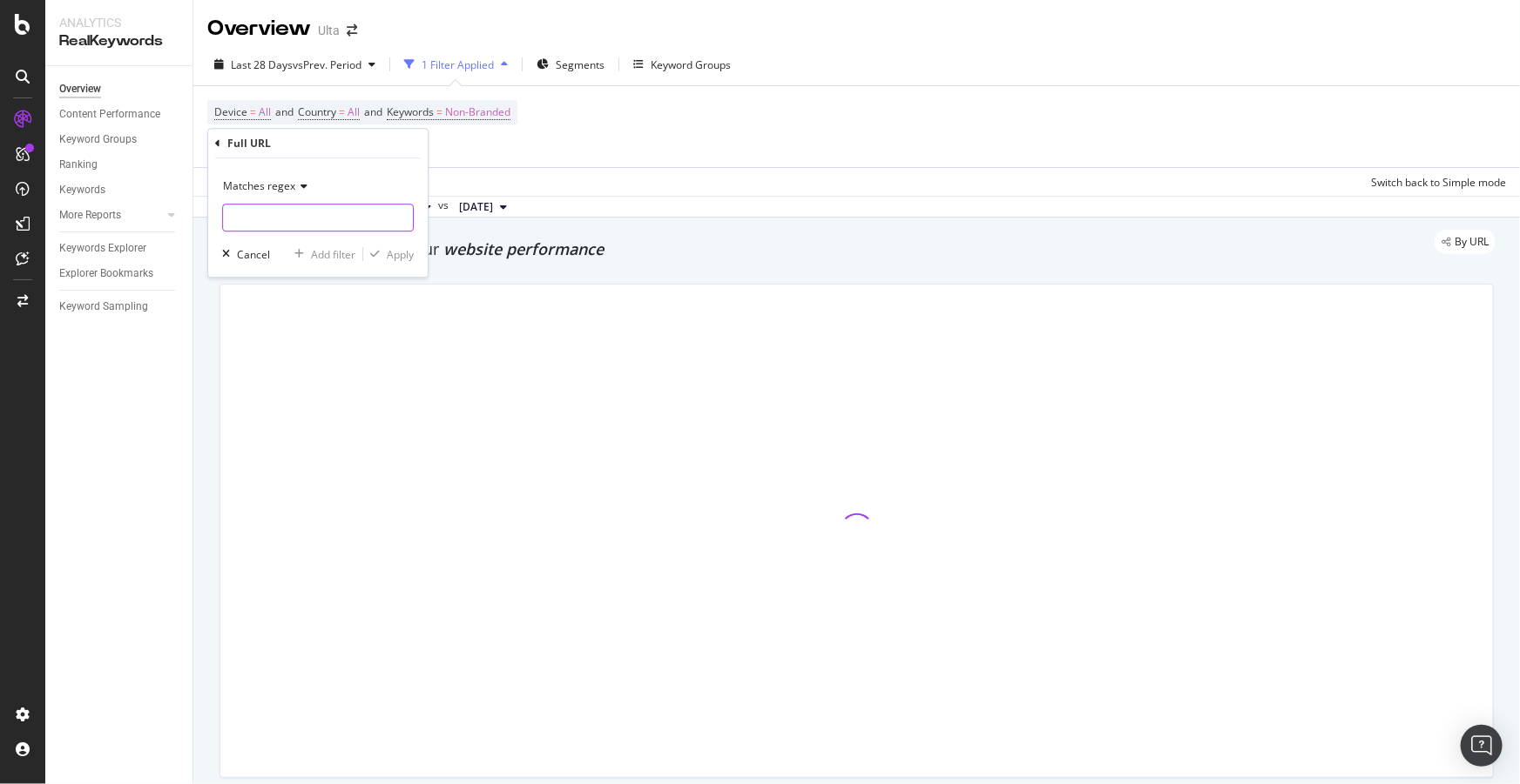
click at [293, 226] on input "text" at bounding box center [318, 217] width 190 height 27
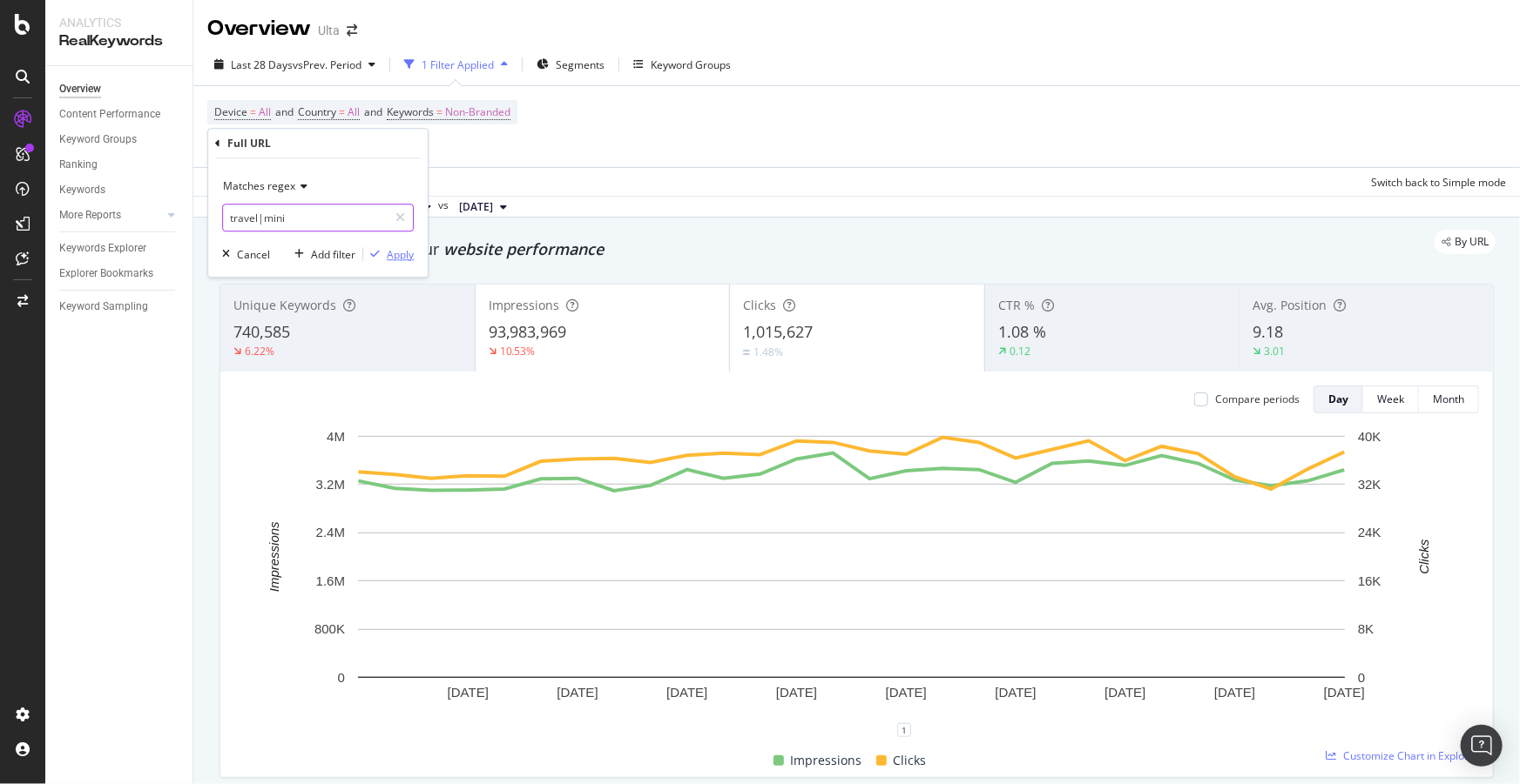
type input "travel|mini"
click at [400, 257] on div "Apply" at bounding box center [401, 254] width 27 height 15
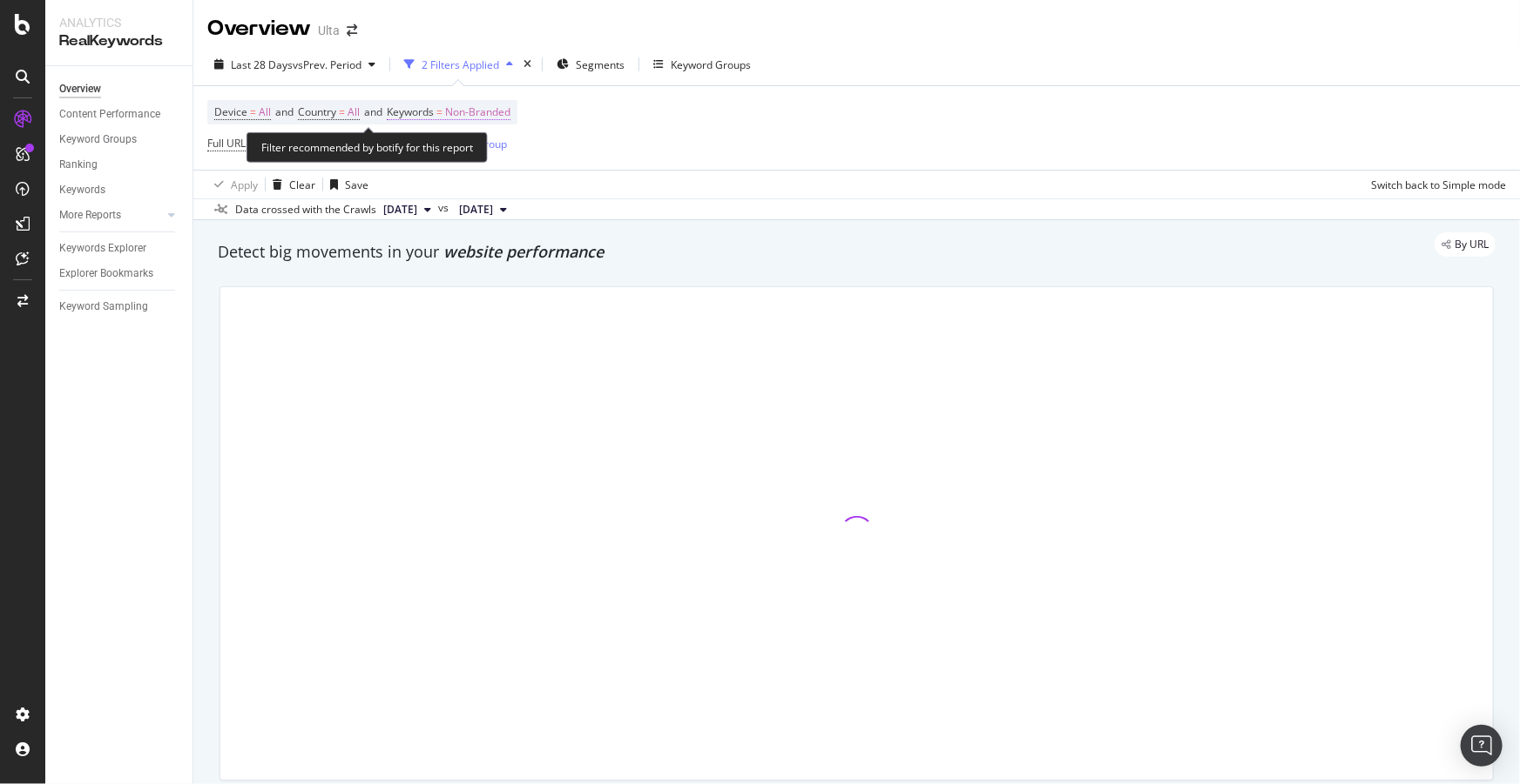
click at [460, 112] on span "Non-Branded" at bounding box center [477, 112] width 66 height 24
click at [457, 158] on span "Non-Branded" at bounding box center [449, 153] width 72 height 15
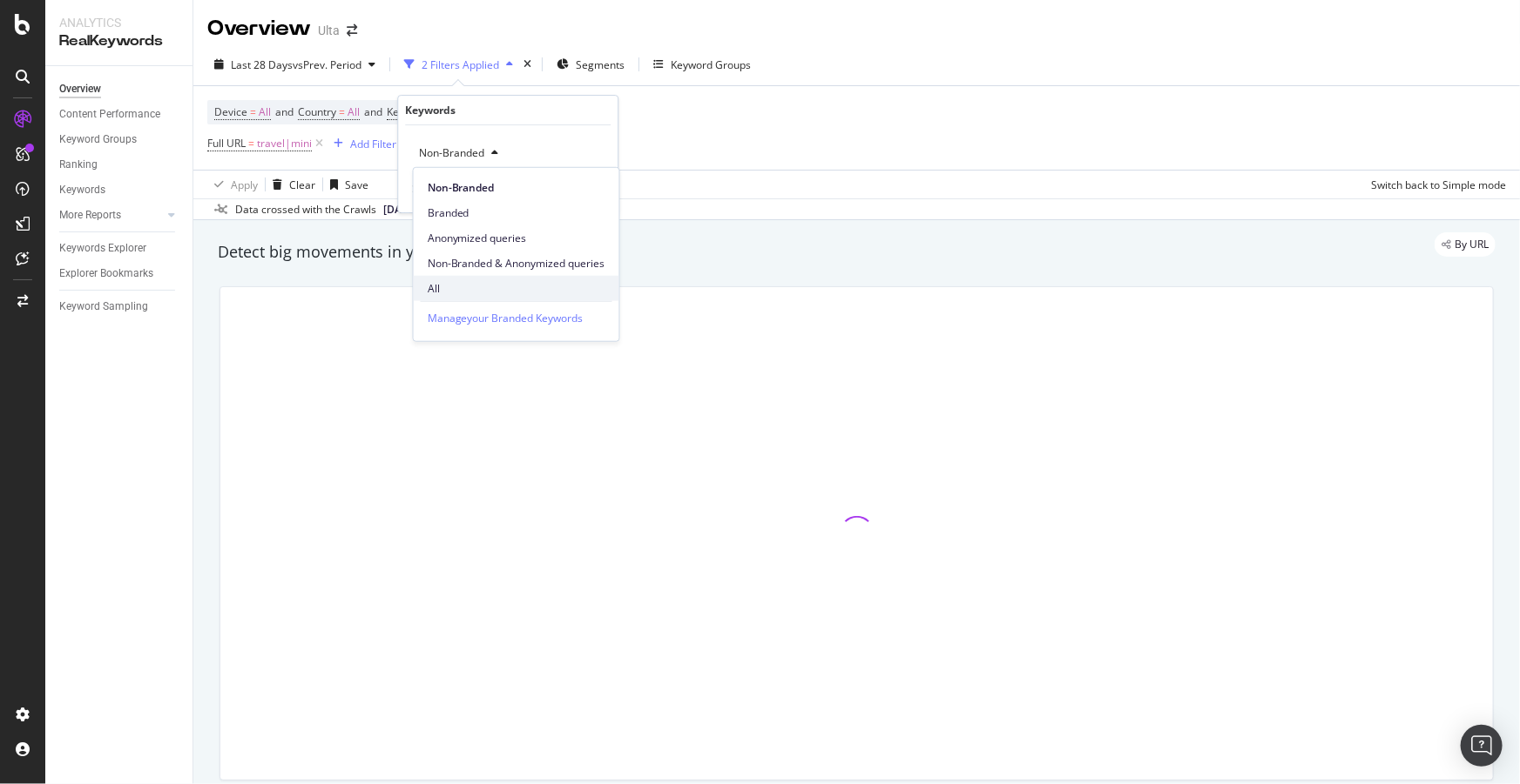
click at [449, 280] on span "All" at bounding box center [516, 288] width 177 height 16
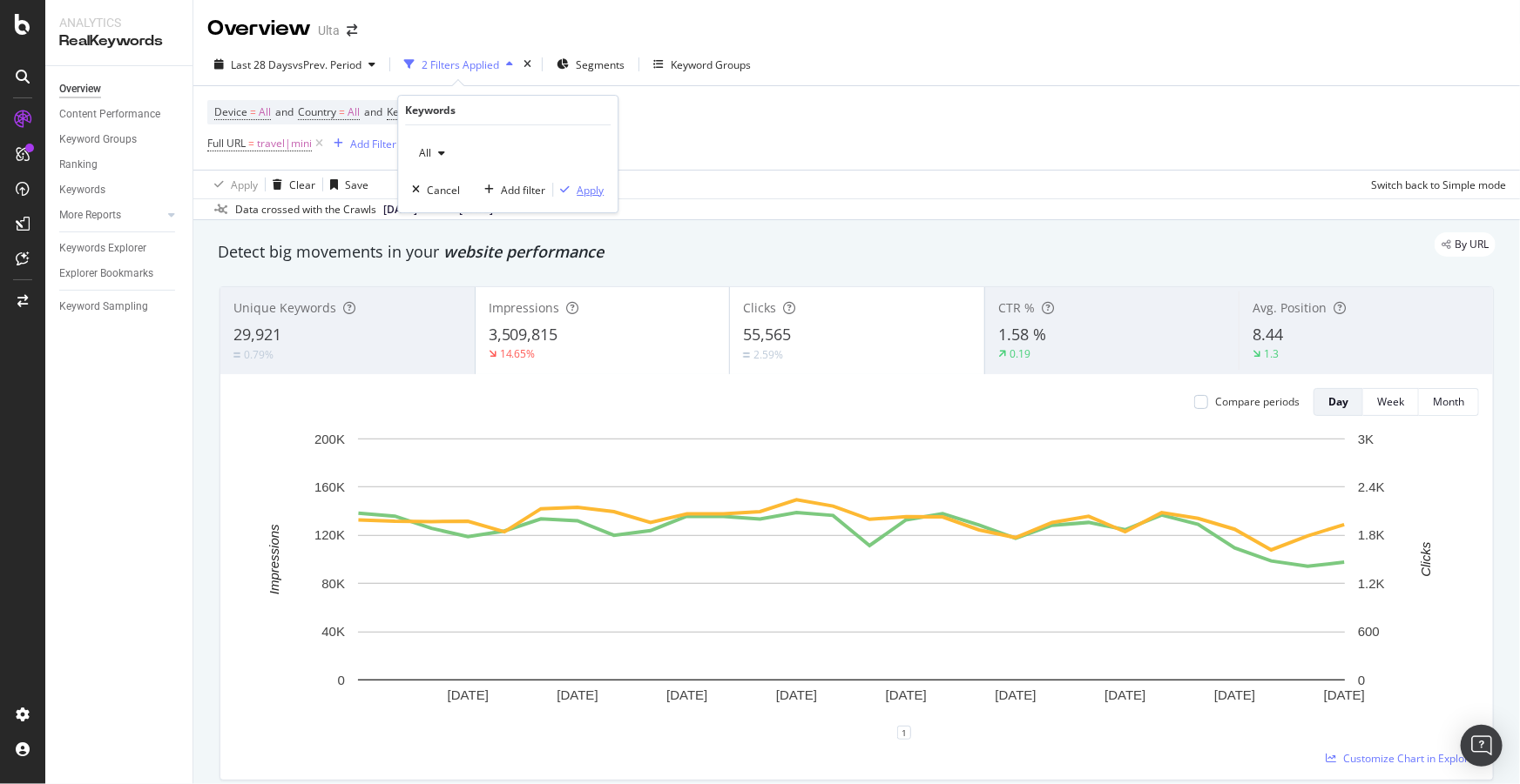
click at [597, 189] on div "Apply" at bounding box center [591, 190] width 27 height 15
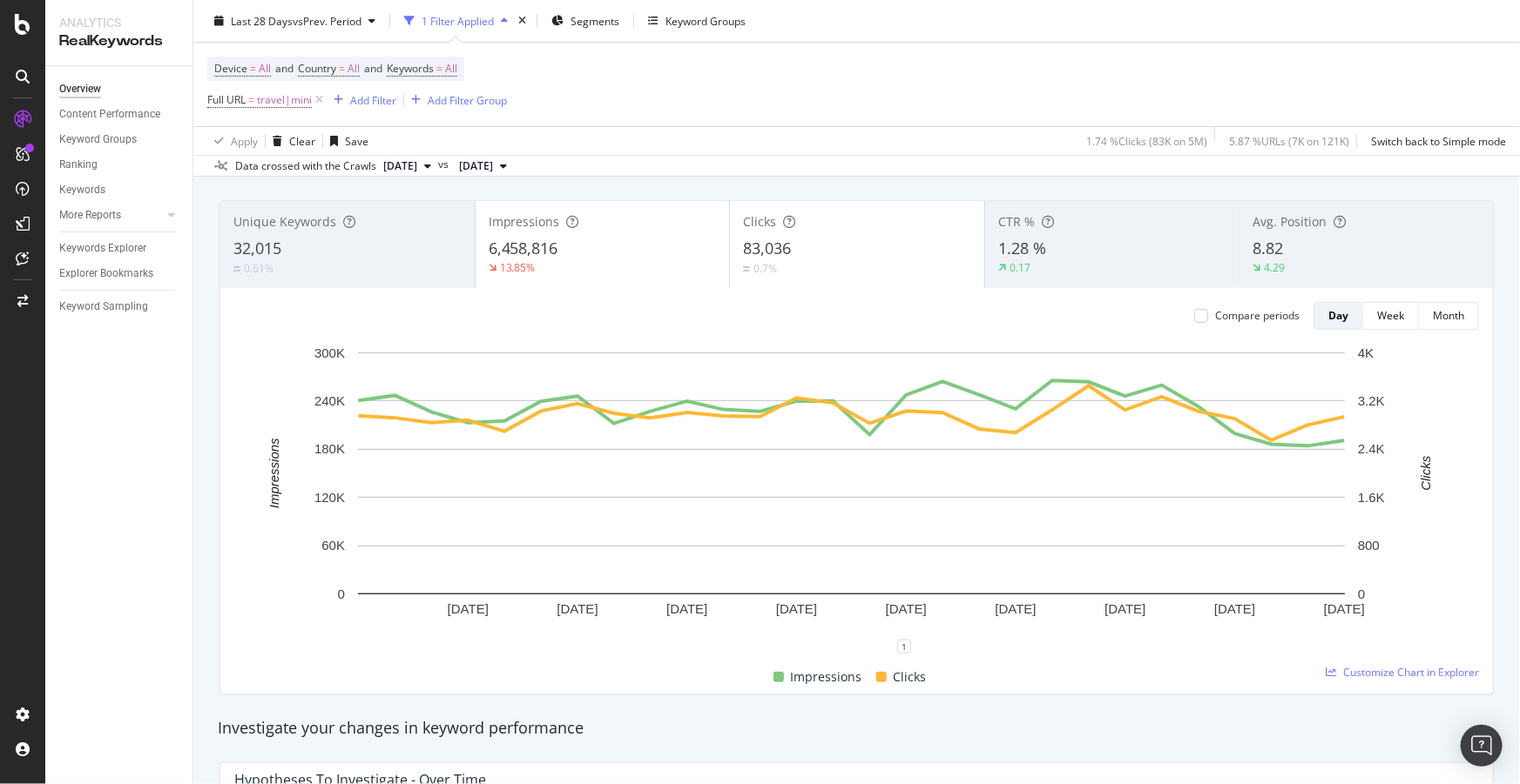
scroll to position [78, 0]
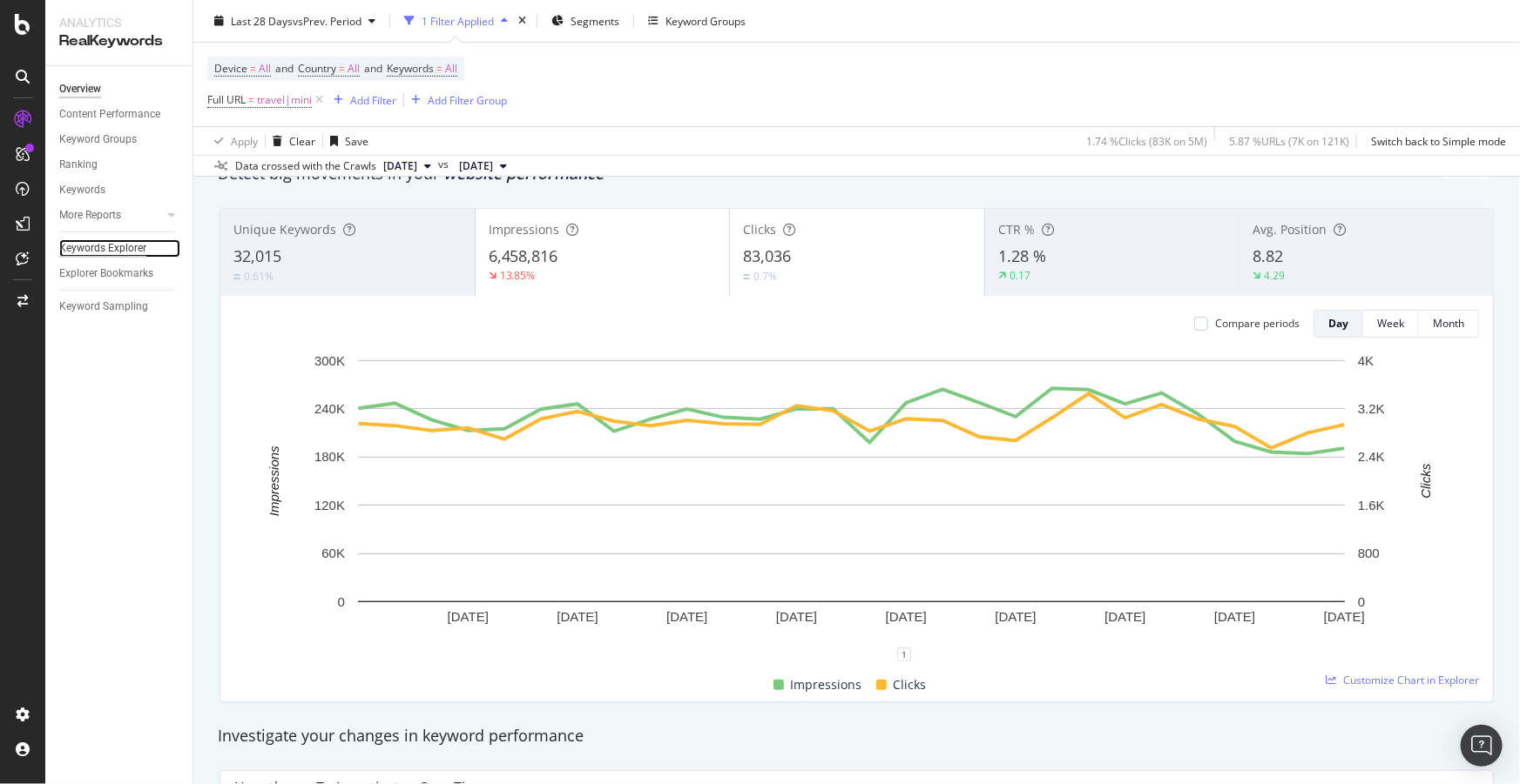
click at [106, 242] on div "Keywords Explorer" at bounding box center [102, 249] width 87 height 19
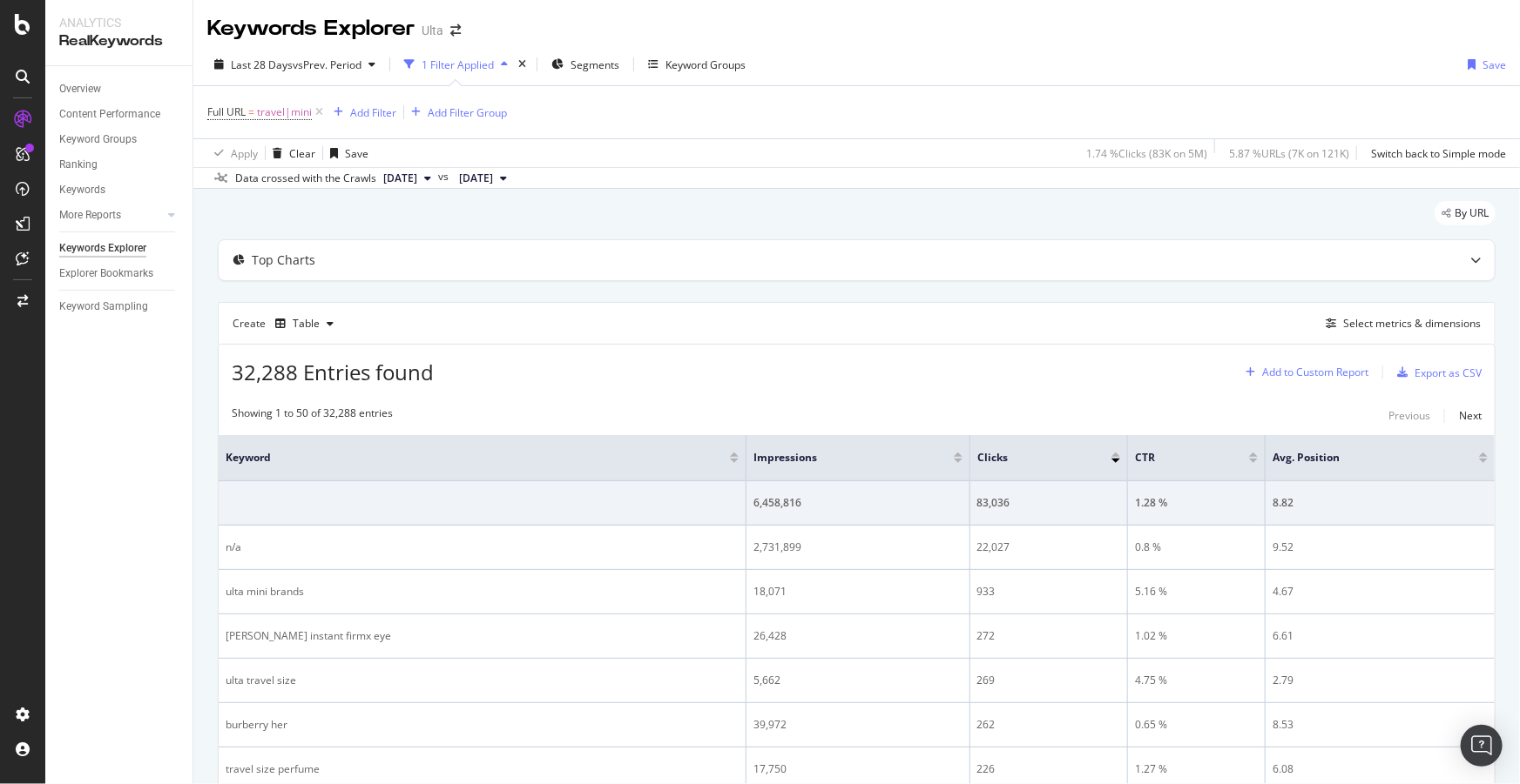
click at [1286, 378] on div "Add to Custom Report" at bounding box center [1315, 372] width 106 height 11
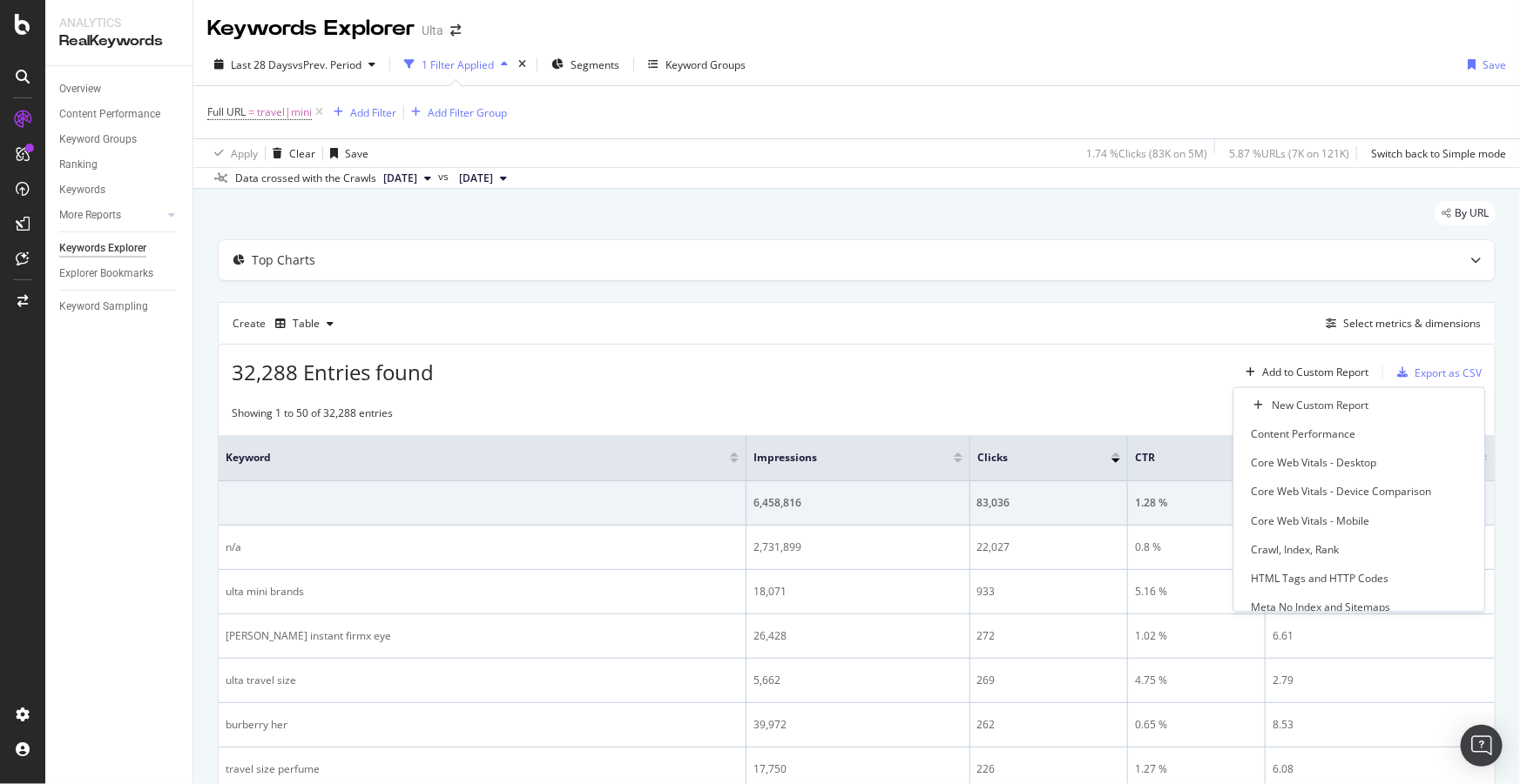
click at [1138, 371] on div "32,288 Entries found Add to Custom Report Export as CSV" at bounding box center [856, 366] width 1276 height 43
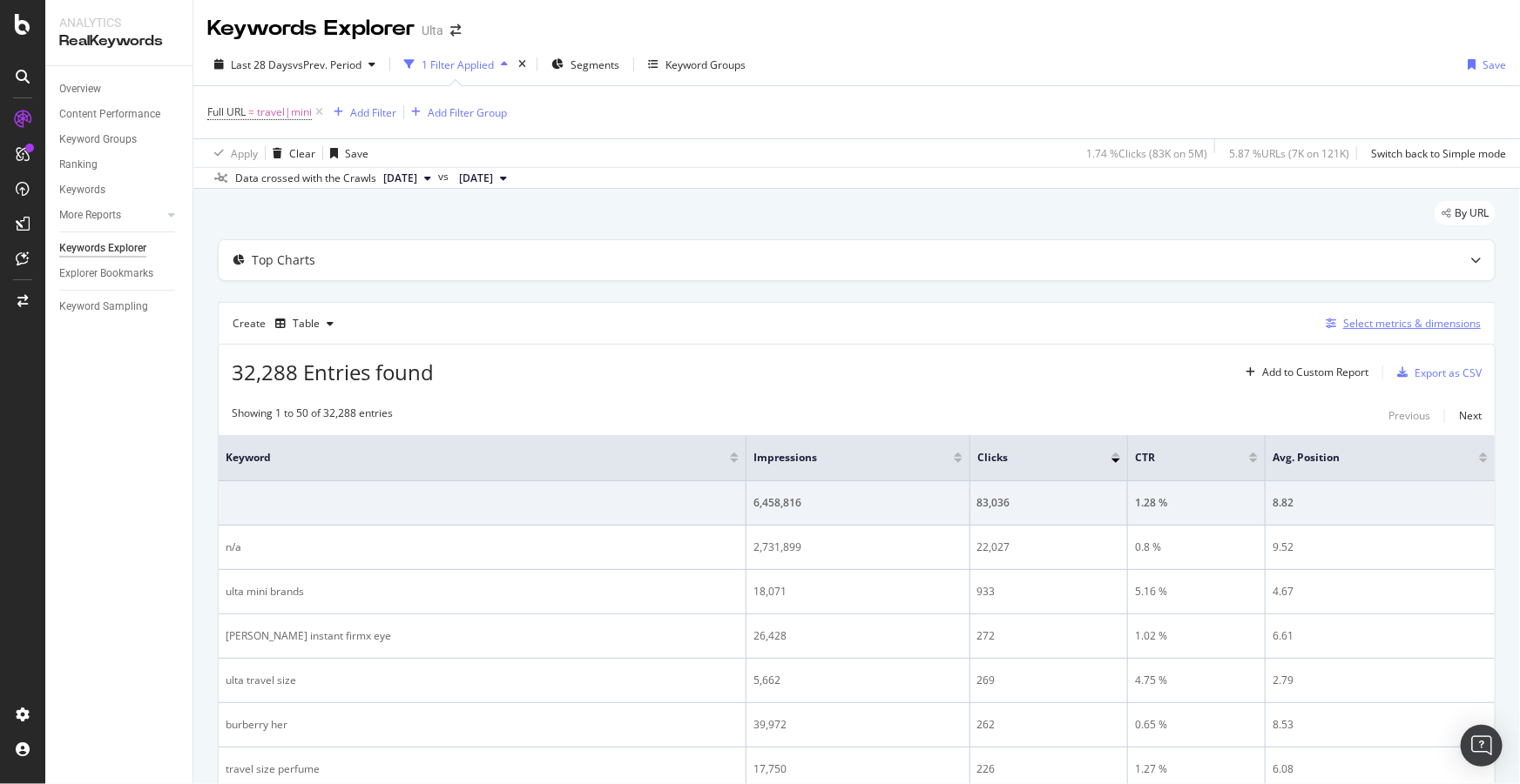
click at [1385, 318] on div "Select metrics & dimensions" at bounding box center [1411, 323] width 138 height 15
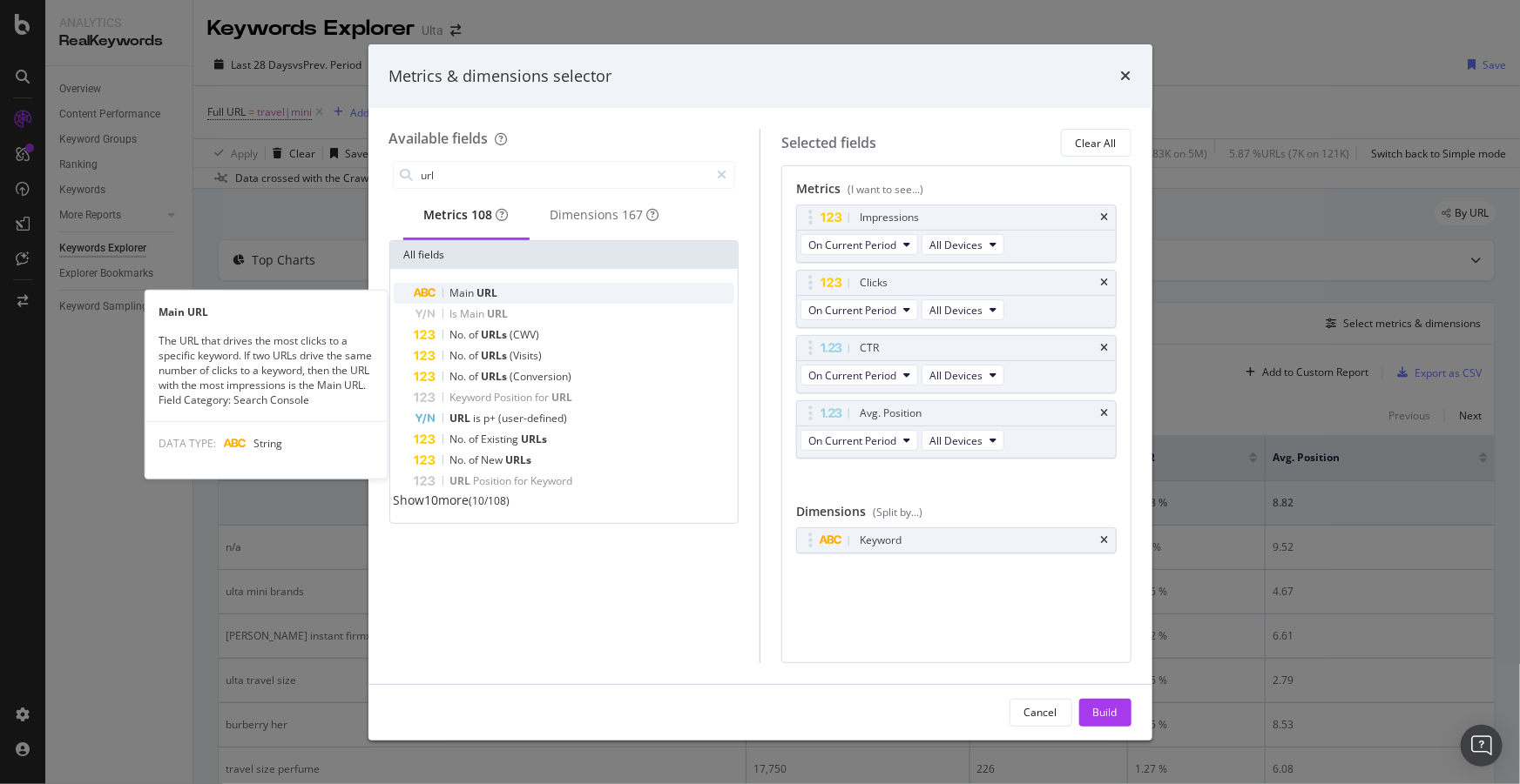
click at [477, 293] on span "URL" at bounding box center [487, 293] width 21 height 15
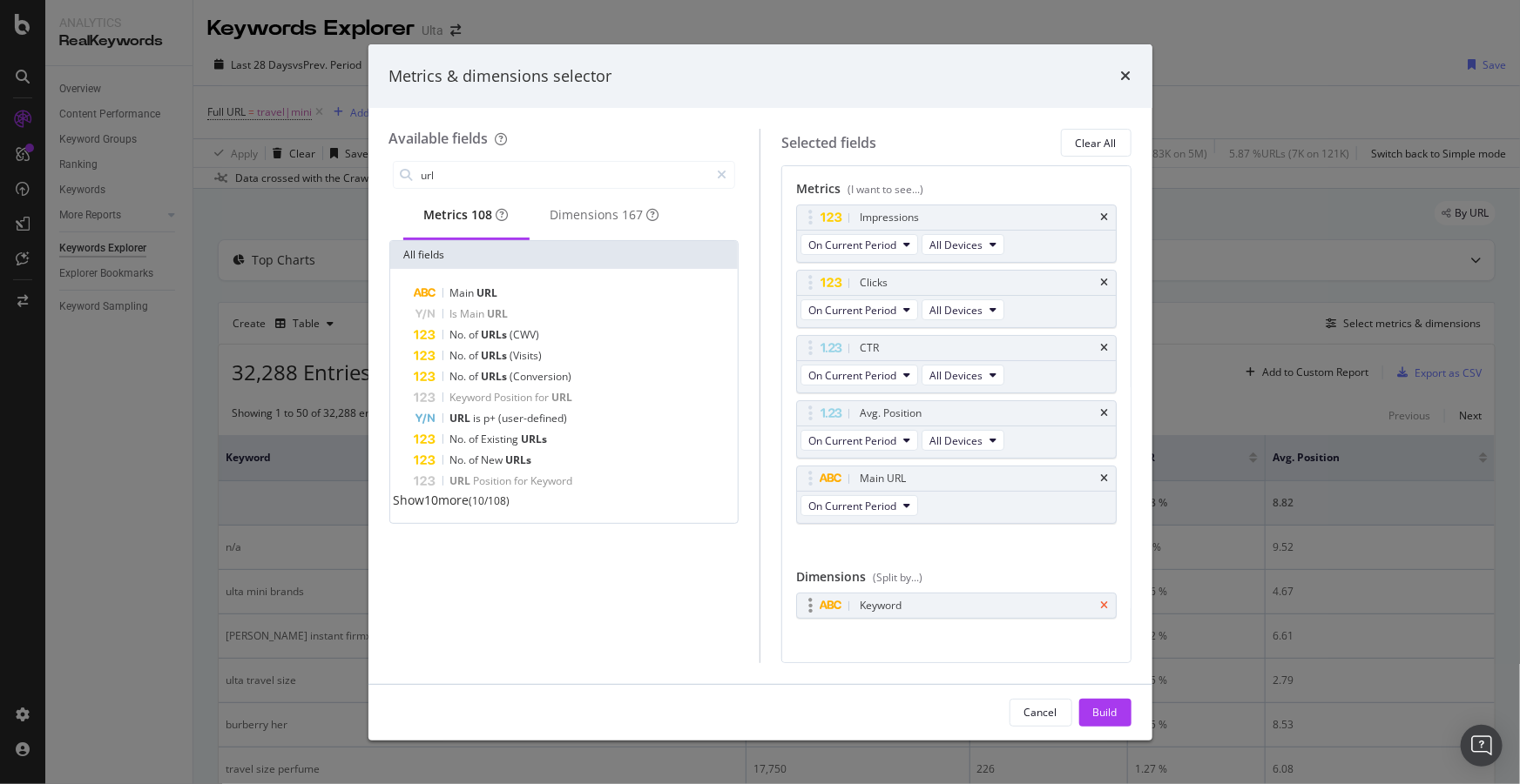
click at [1101, 601] on icon "times" at bounding box center [1105, 606] width 8 height 11
click at [500, 173] on input "url" at bounding box center [565, 174] width 290 height 26
type input "url"
click at [594, 224] on div "Dimensions 167" at bounding box center [604, 215] width 109 height 18
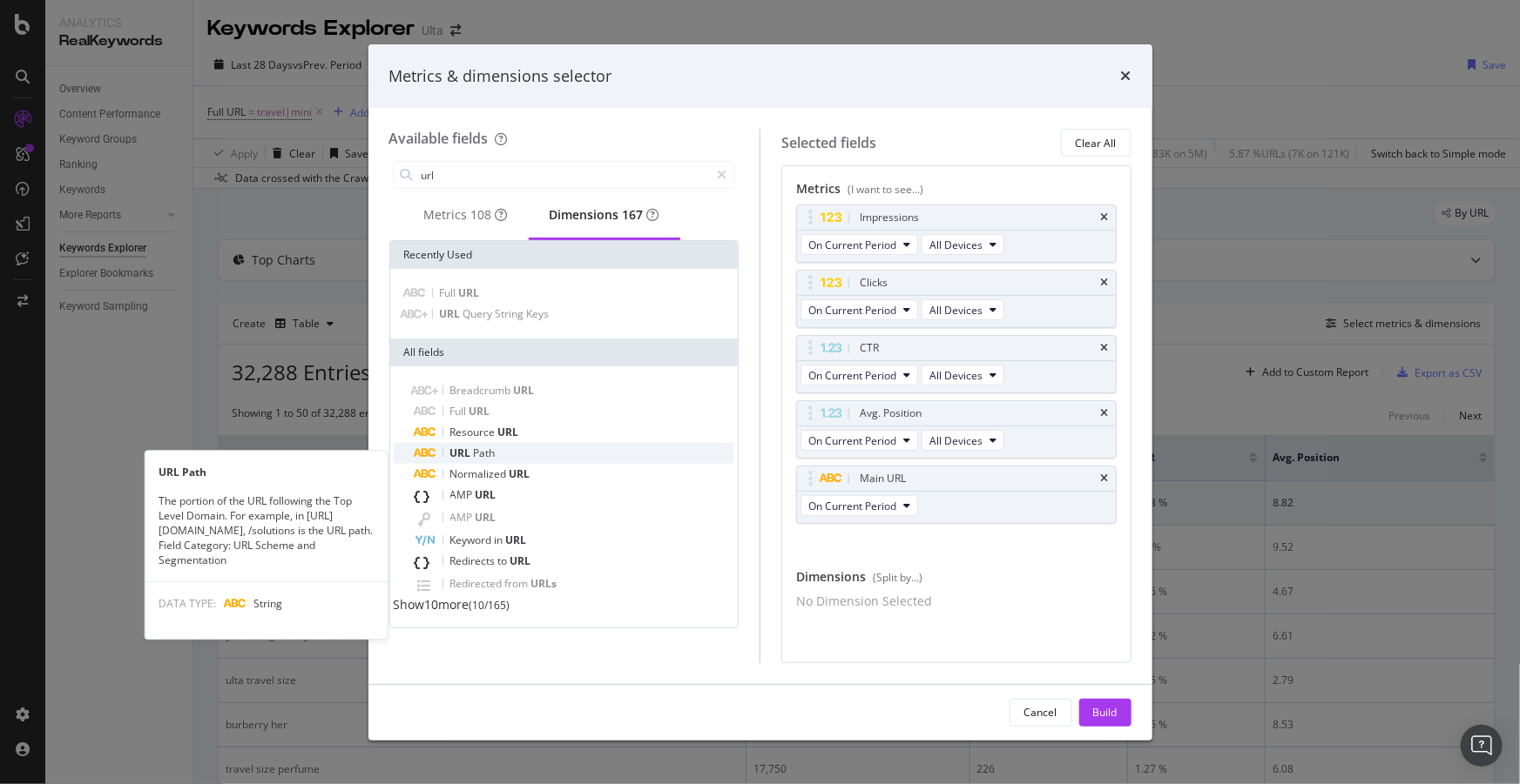
click at [490, 460] on span "Path" at bounding box center [485, 452] width 22 height 15
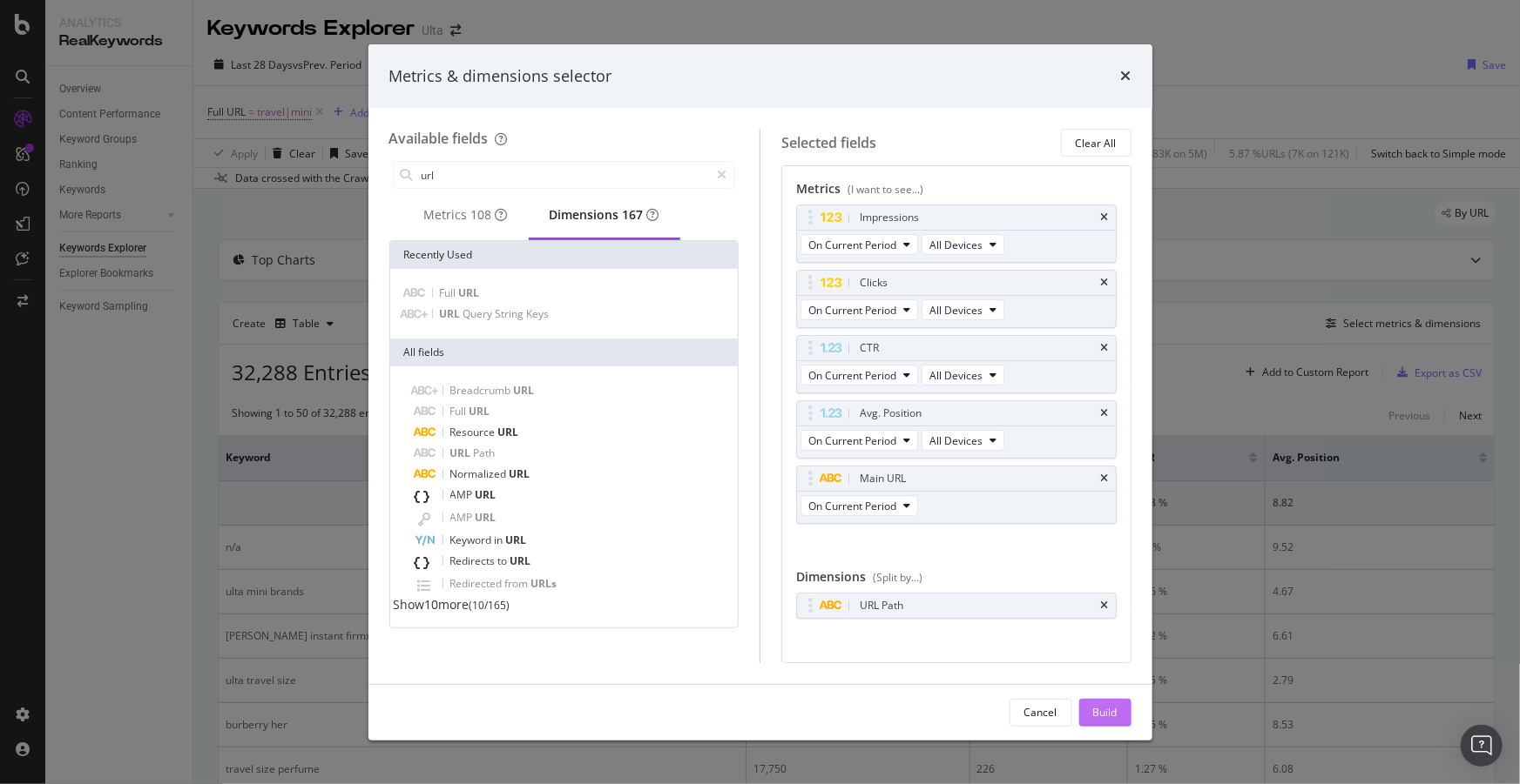
click at [1093, 719] on div "Build" at bounding box center [1105, 712] width 24 height 15
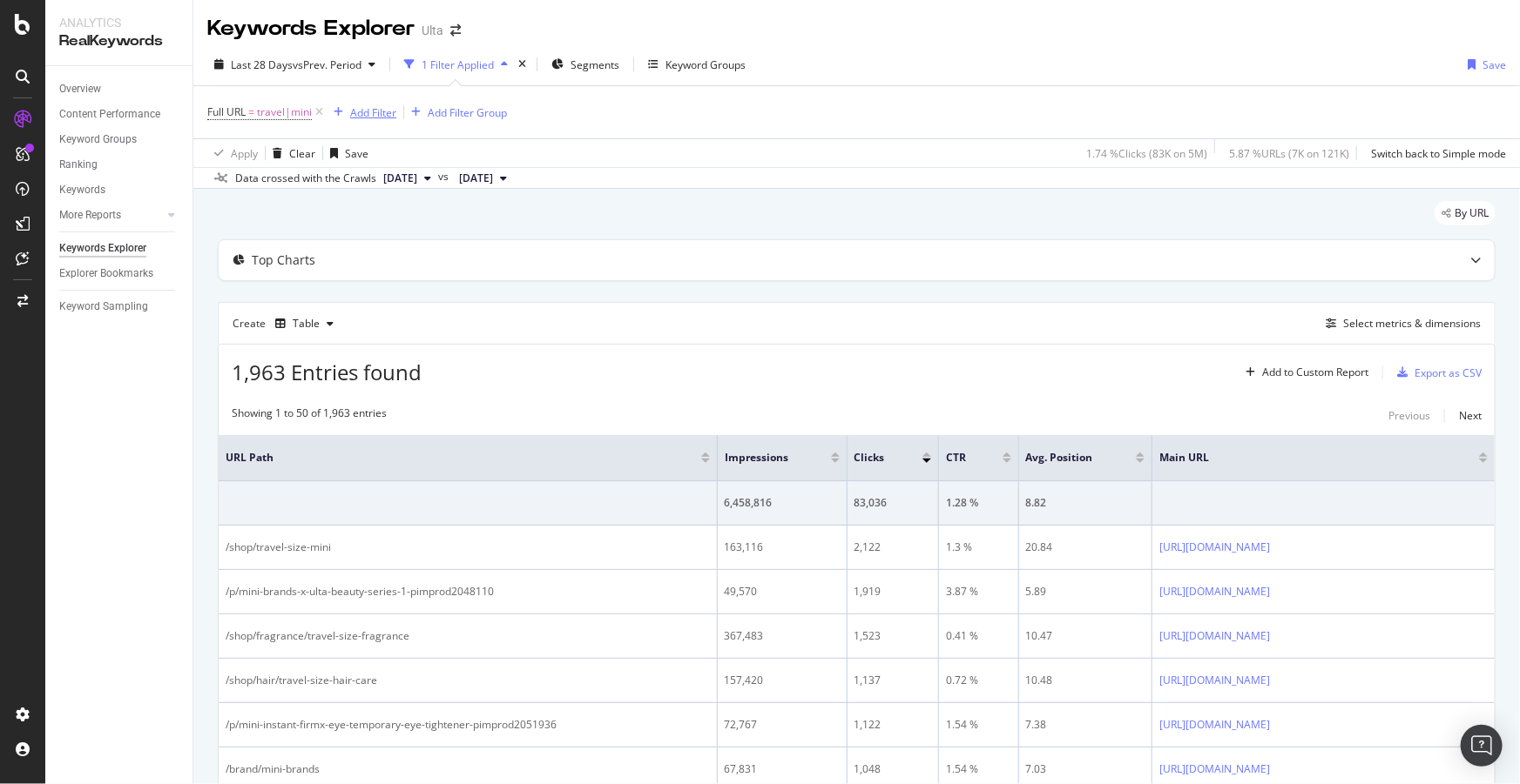
click at [367, 110] on div "Add Filter" at bounding box center [372, 113] width 46 height 15
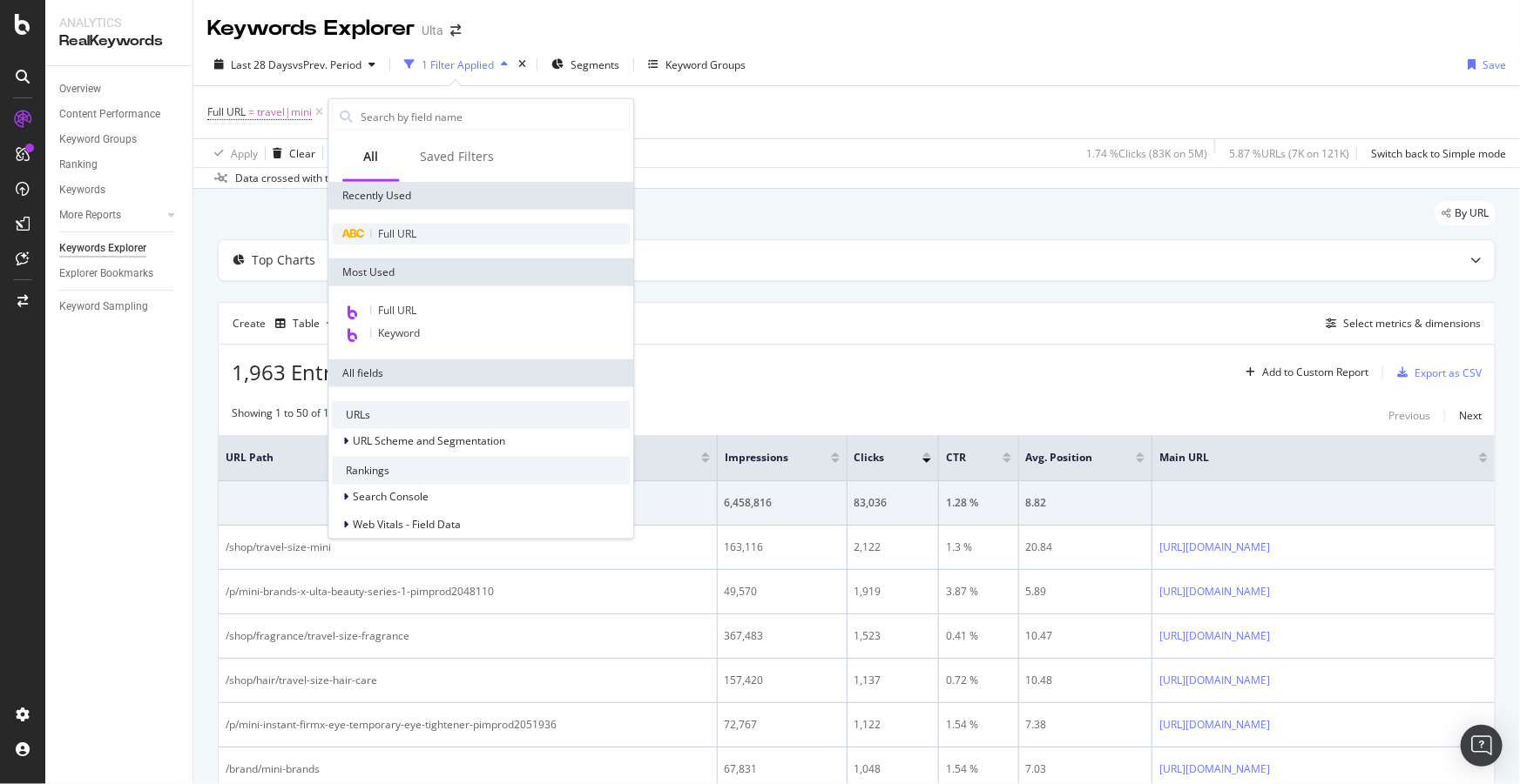
click at [400, 226] on span "Full URL" at bounding box center [397, 233] width 38 height 15
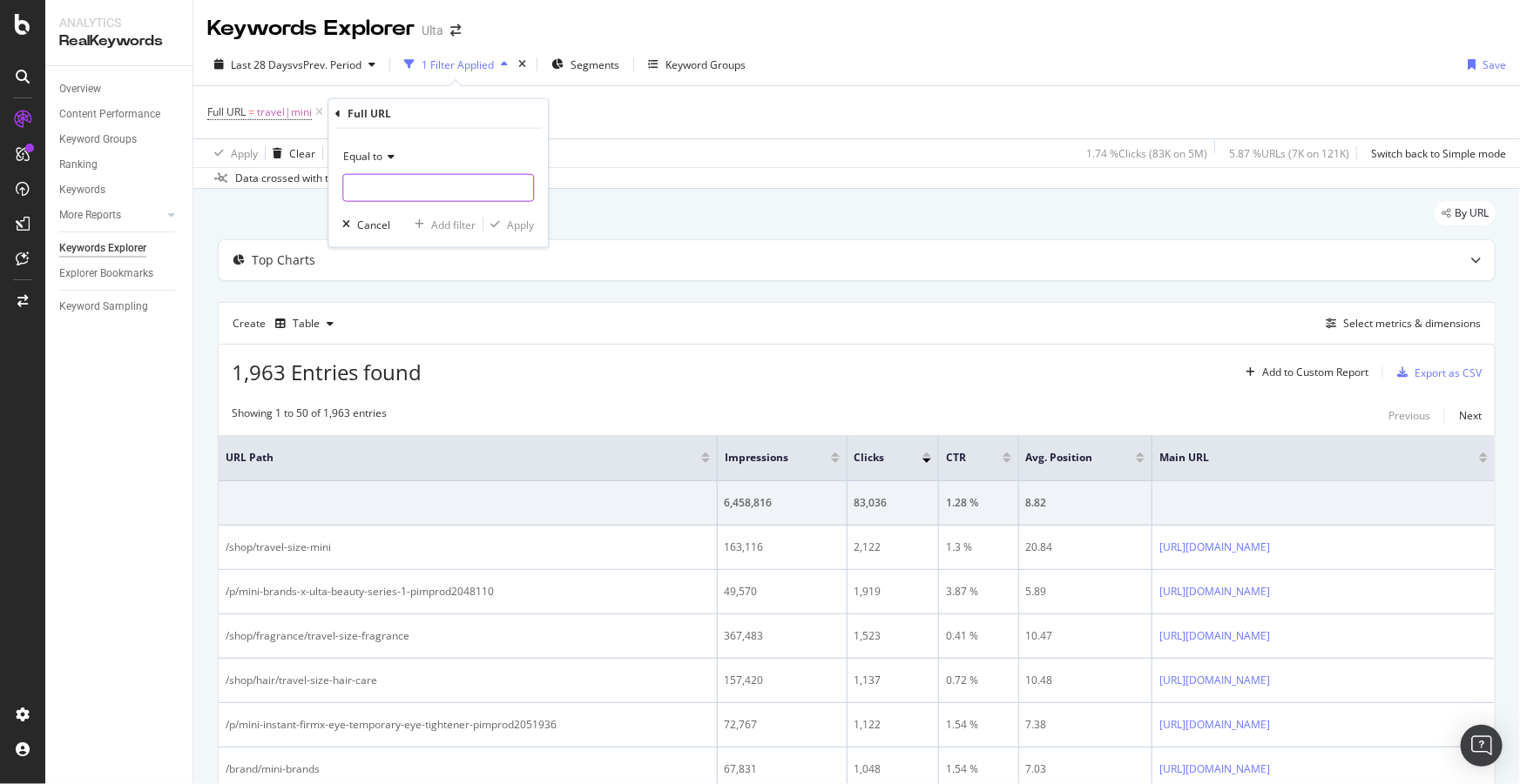
click at [403, 174] on input "text" at bounding box center [438, 188] width 190 height 27
type input "/p/"
click at [381, 157] on span "Equal to" at bounding box center [362, 156] width 39 height 15
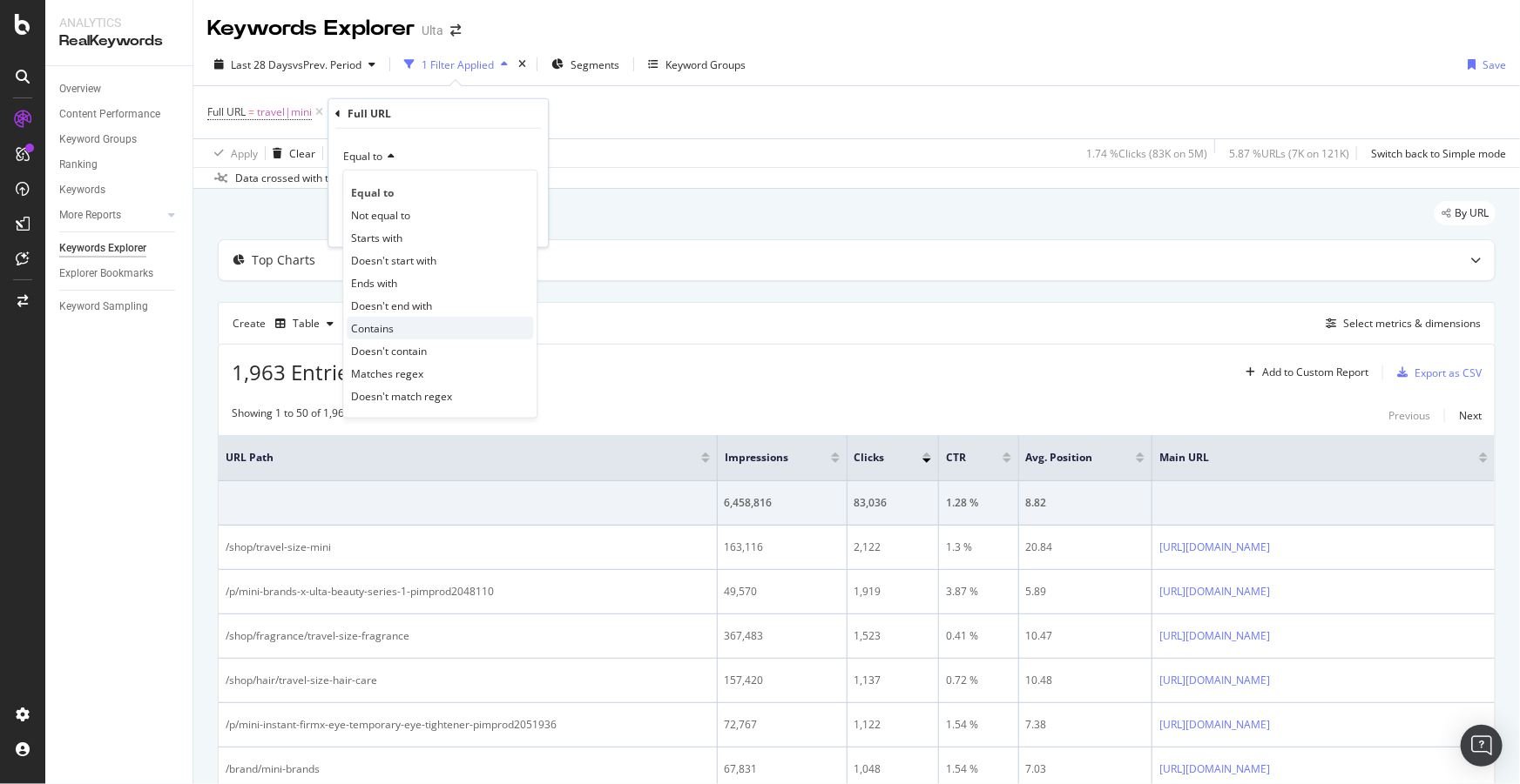
click at [381, 317] on div "Contains" at bounding box center [440, 328] width 186 height 23
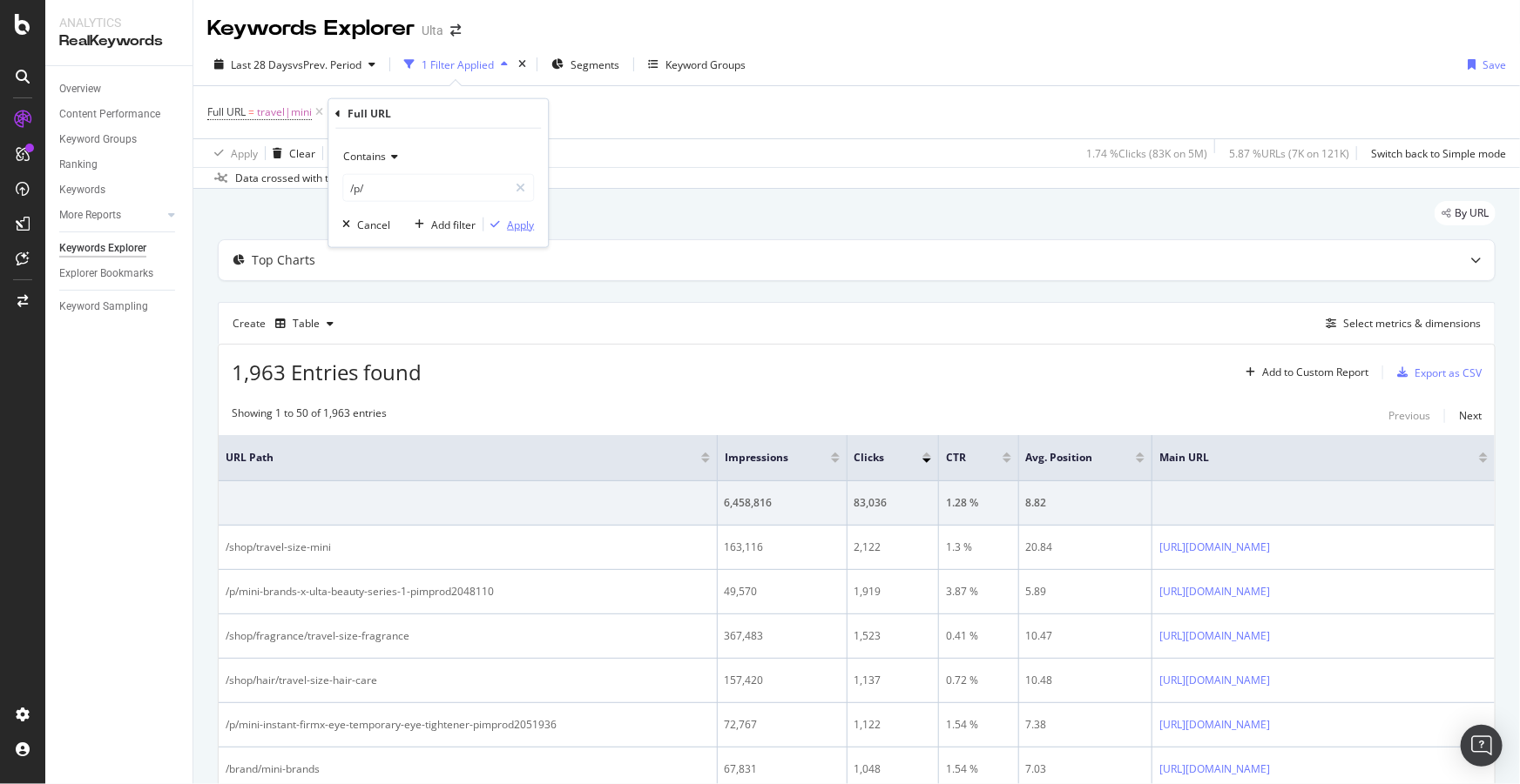
click at [524, 226] on div "Apply" at bounding box center [521, 223] width 27 height 15
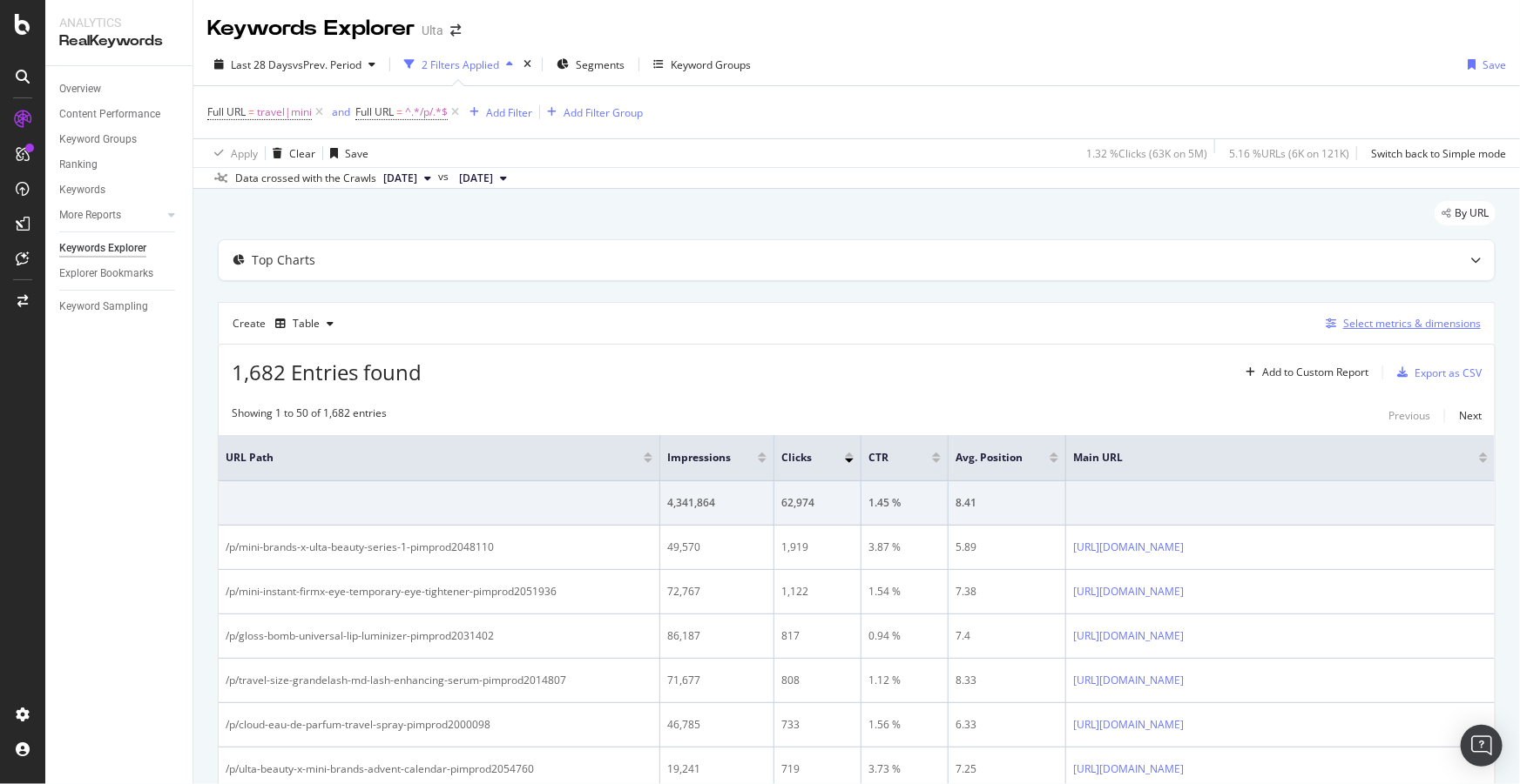
click at [1376, 320] on div "Select metrics & dimensions" at bounding box center [1411, 323] width 138 height 15
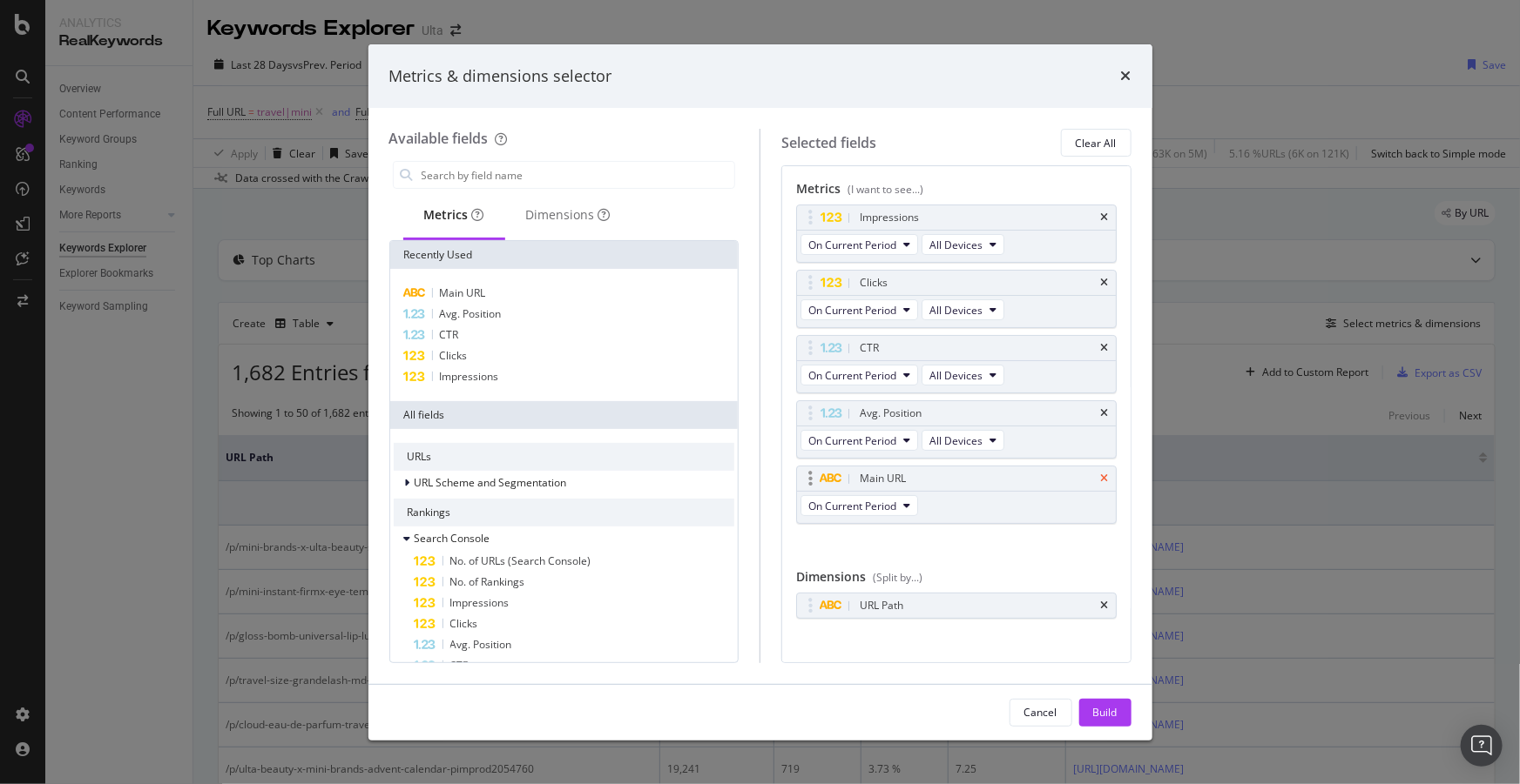
click at [1101, 475] on icon "times" at bounding box center [1105, 479] width 8 height 11
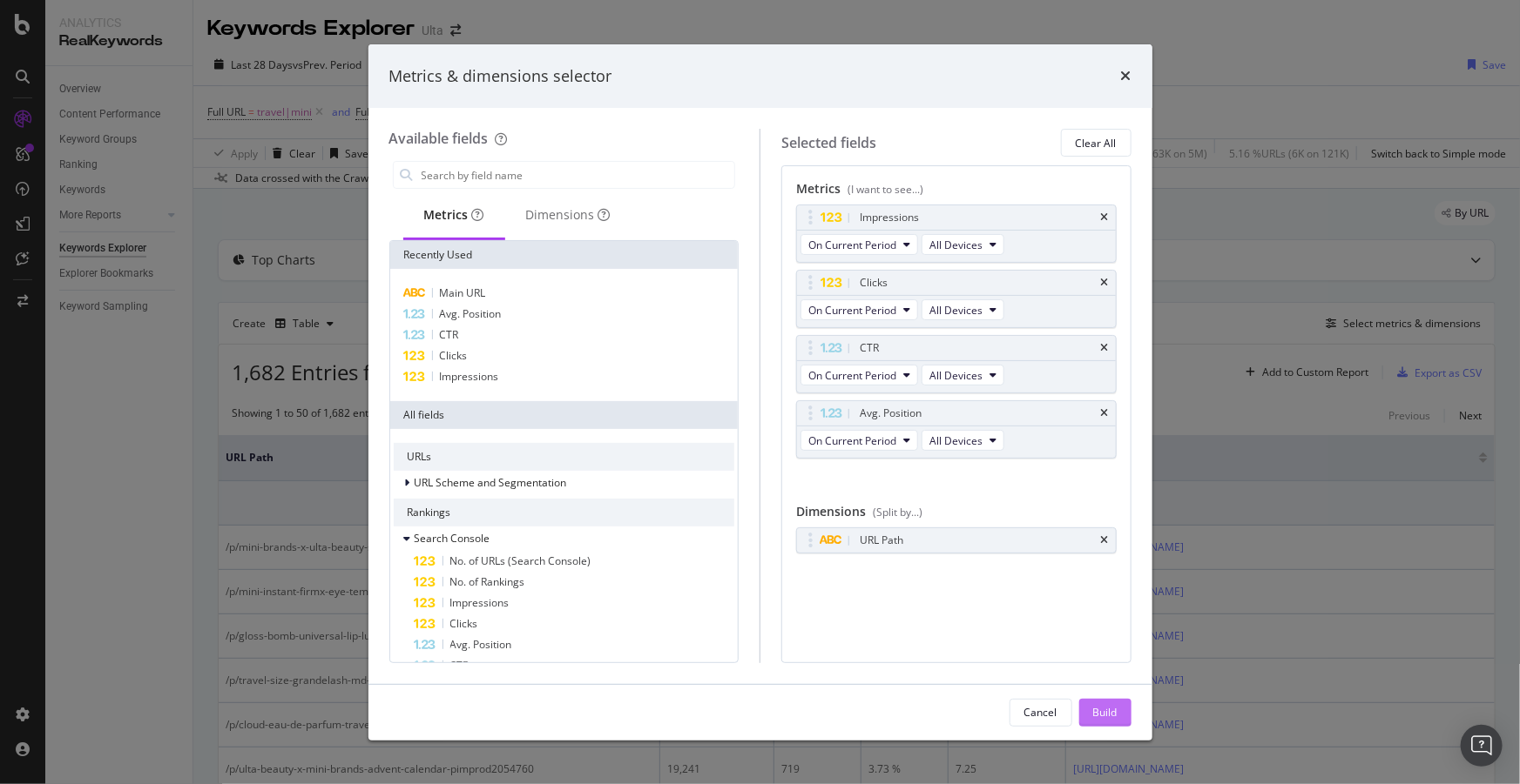
click at [1103, 708] on div "Build" at bounding box center [1105, 712] width 24 height 15
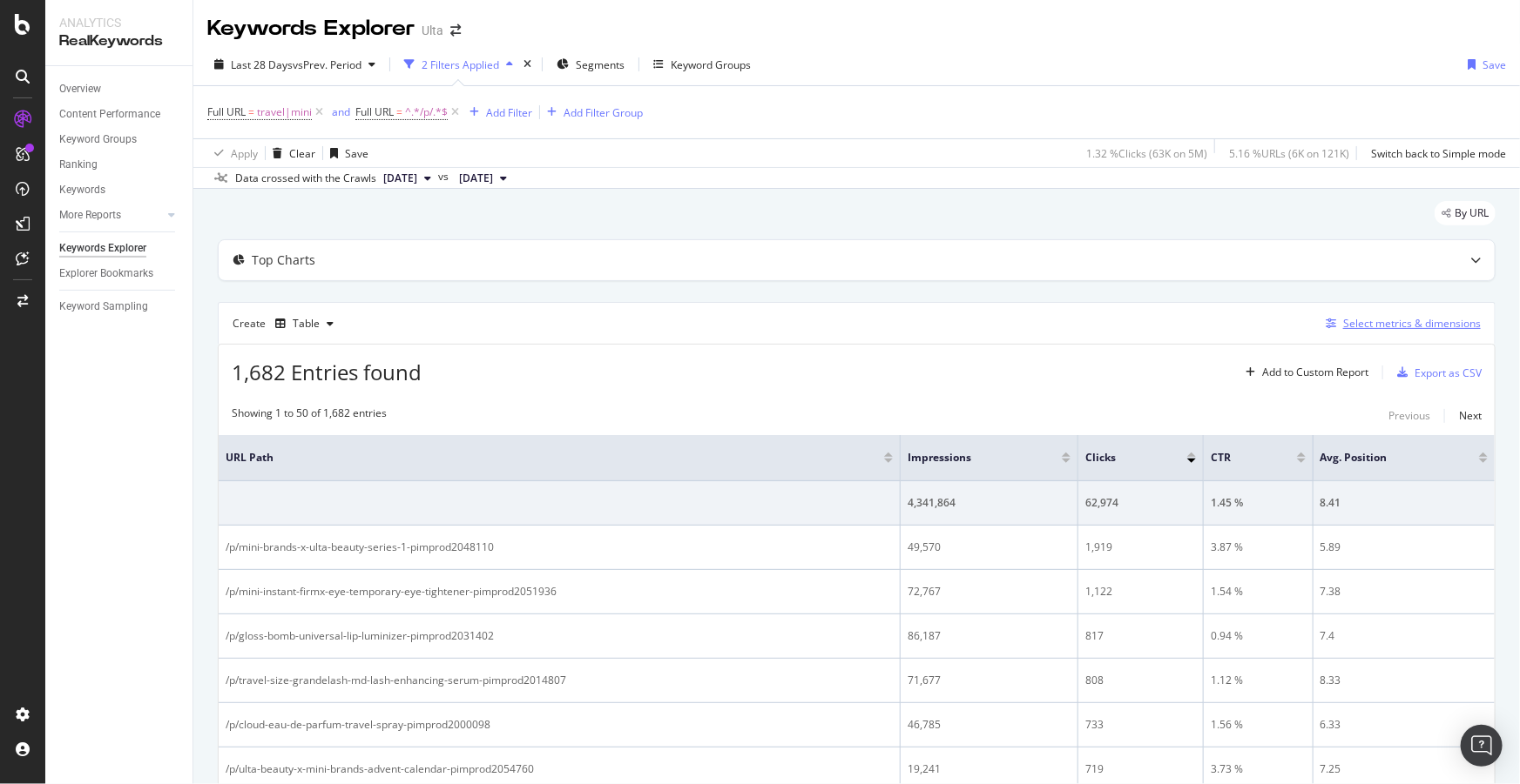
click at [1372, 328] on div "Select metrics & dimensions" at bounding box center [1411, 323] width 138 height 15
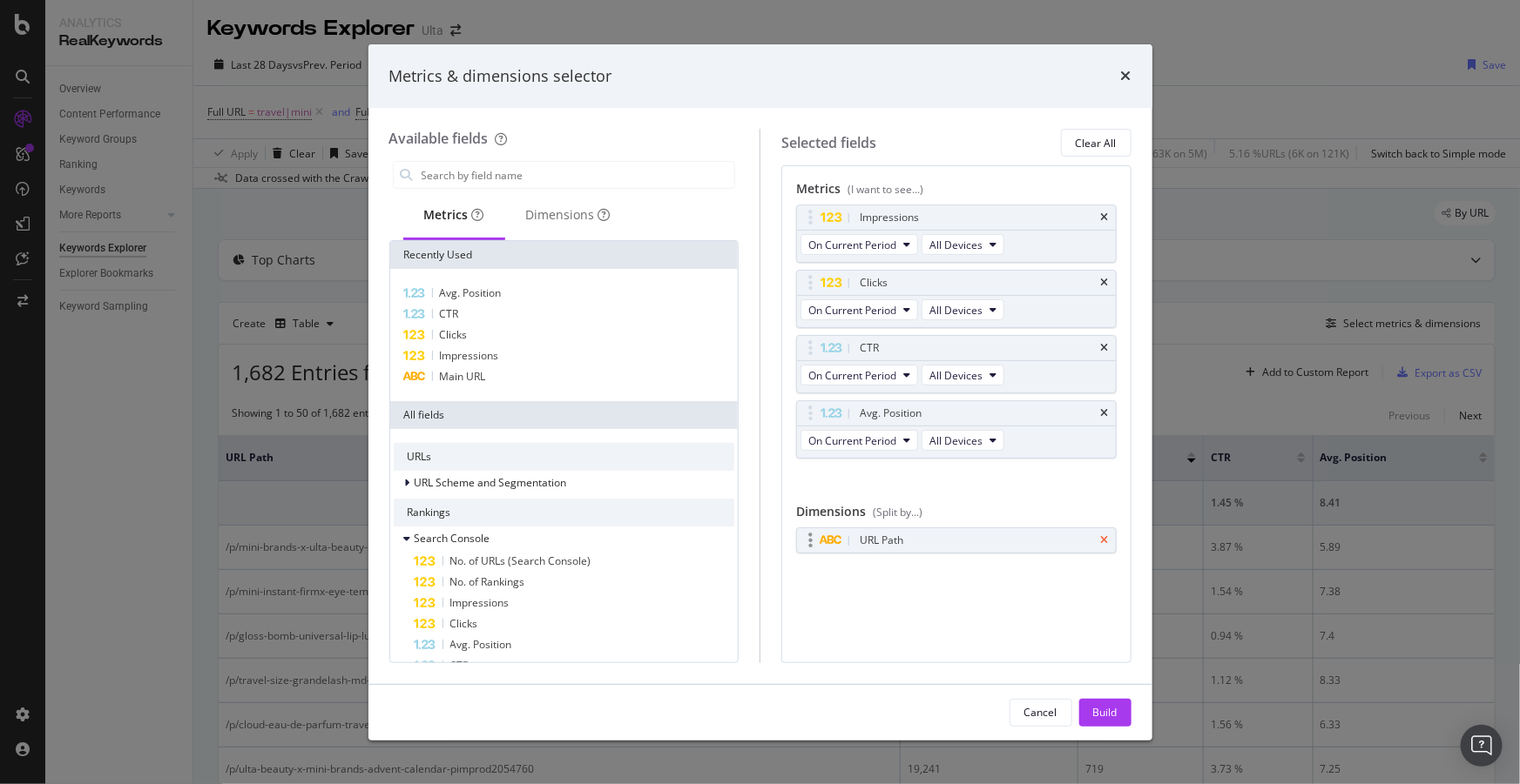
click at [1105, 535] on icon "times" at bounding box center [1105, 540] width 8 height 11
click at [563, 216] on div "Dimensions" at bounding box center [568, 215] width 84 height 18
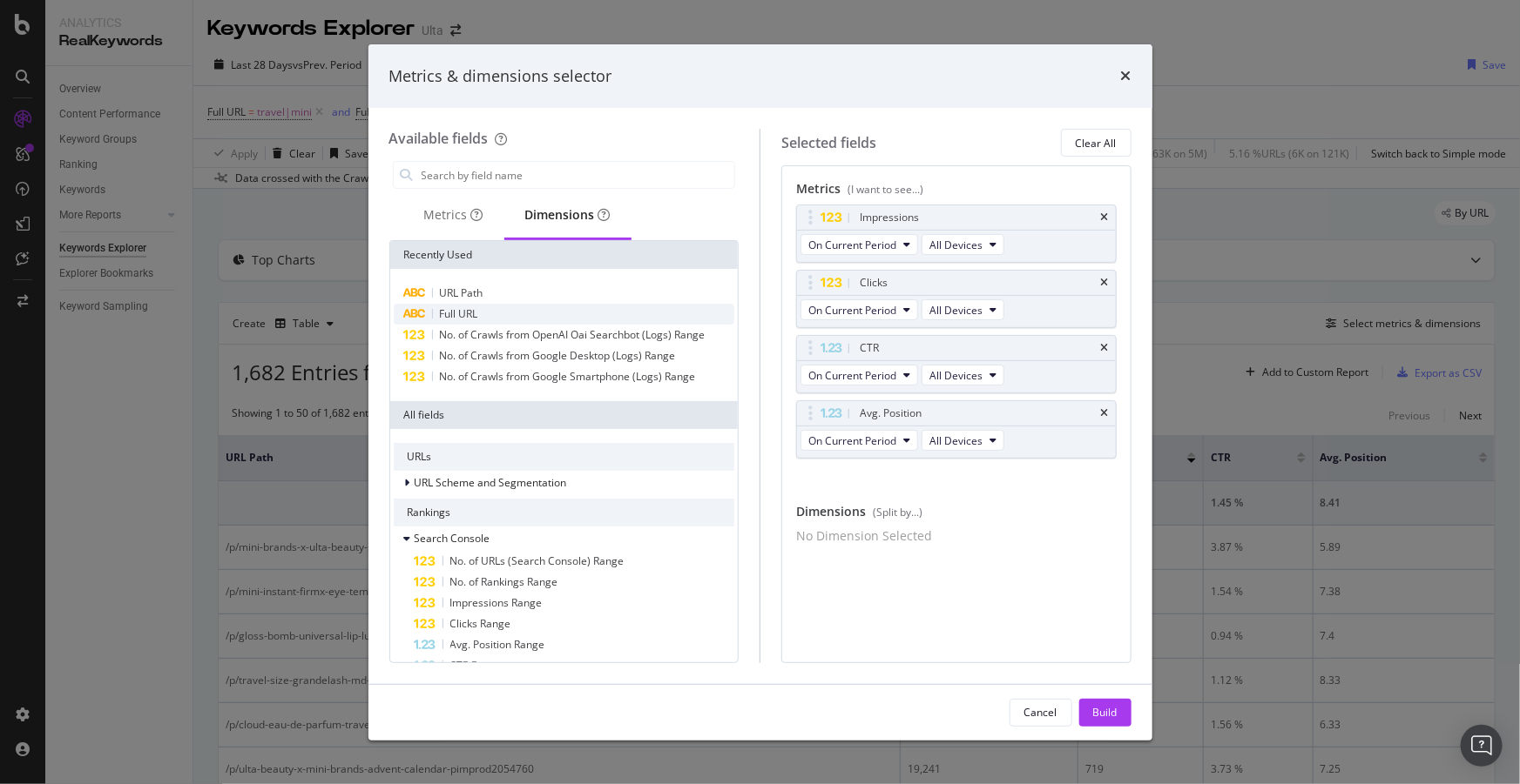
click at [461, 314] on span "Full URL" at bounding box center [458, 313] width 38 height 15
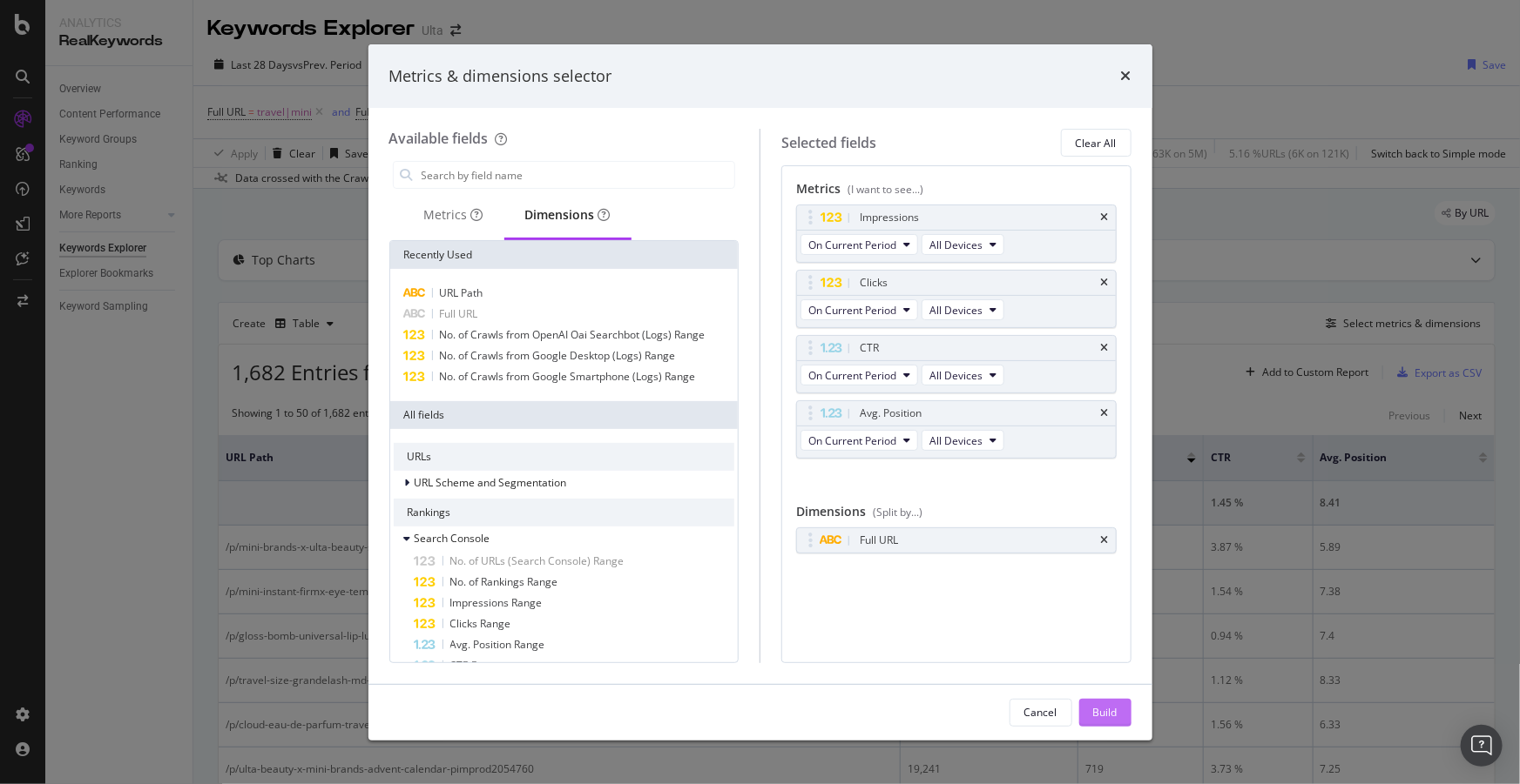
click at [1116, 712] on div "Build" at bounding box center [1105, 712] width 24 height 15
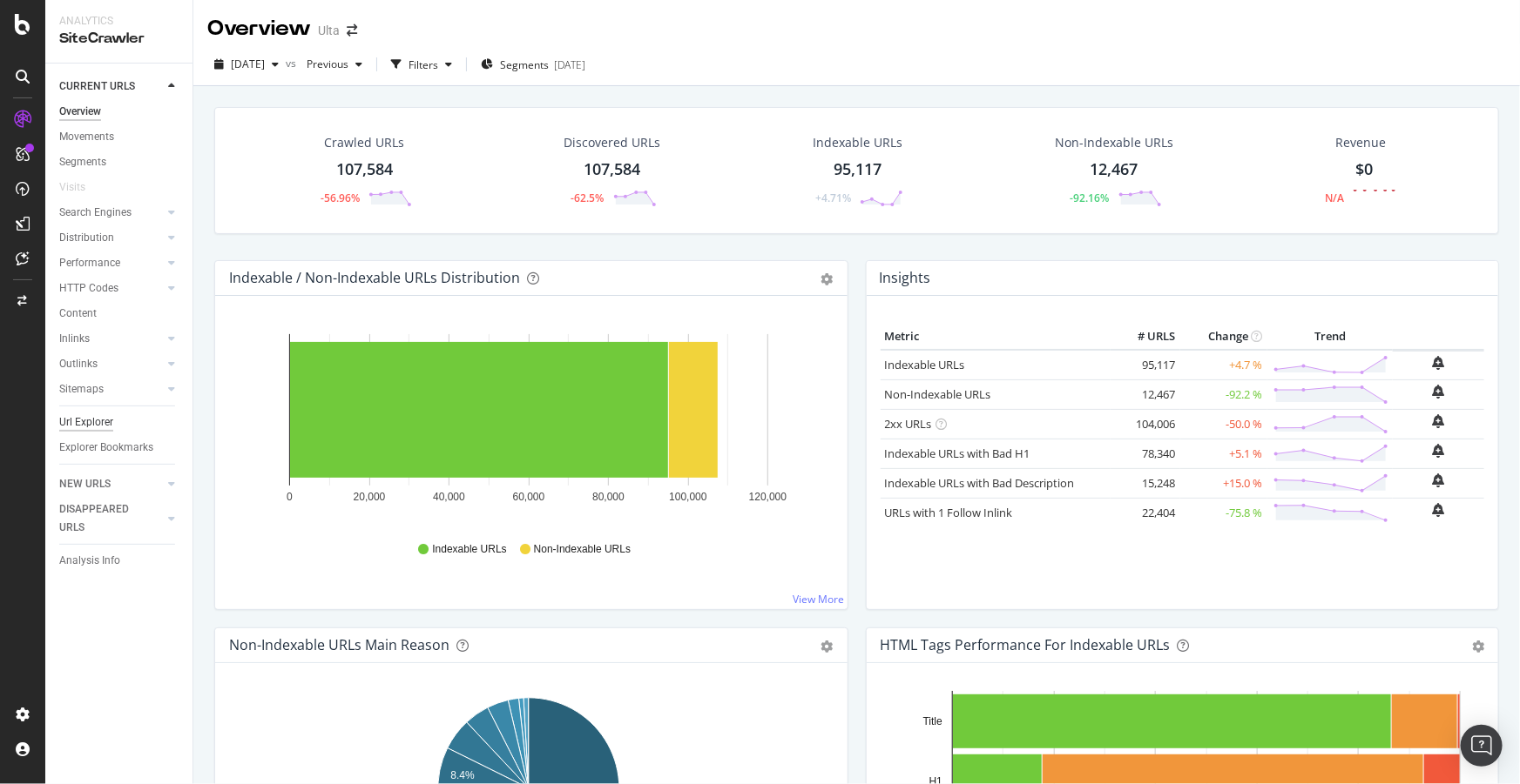
click at [82, 422] on div "Url Explorer" at bounding box center [85, 422] width 54 height 19
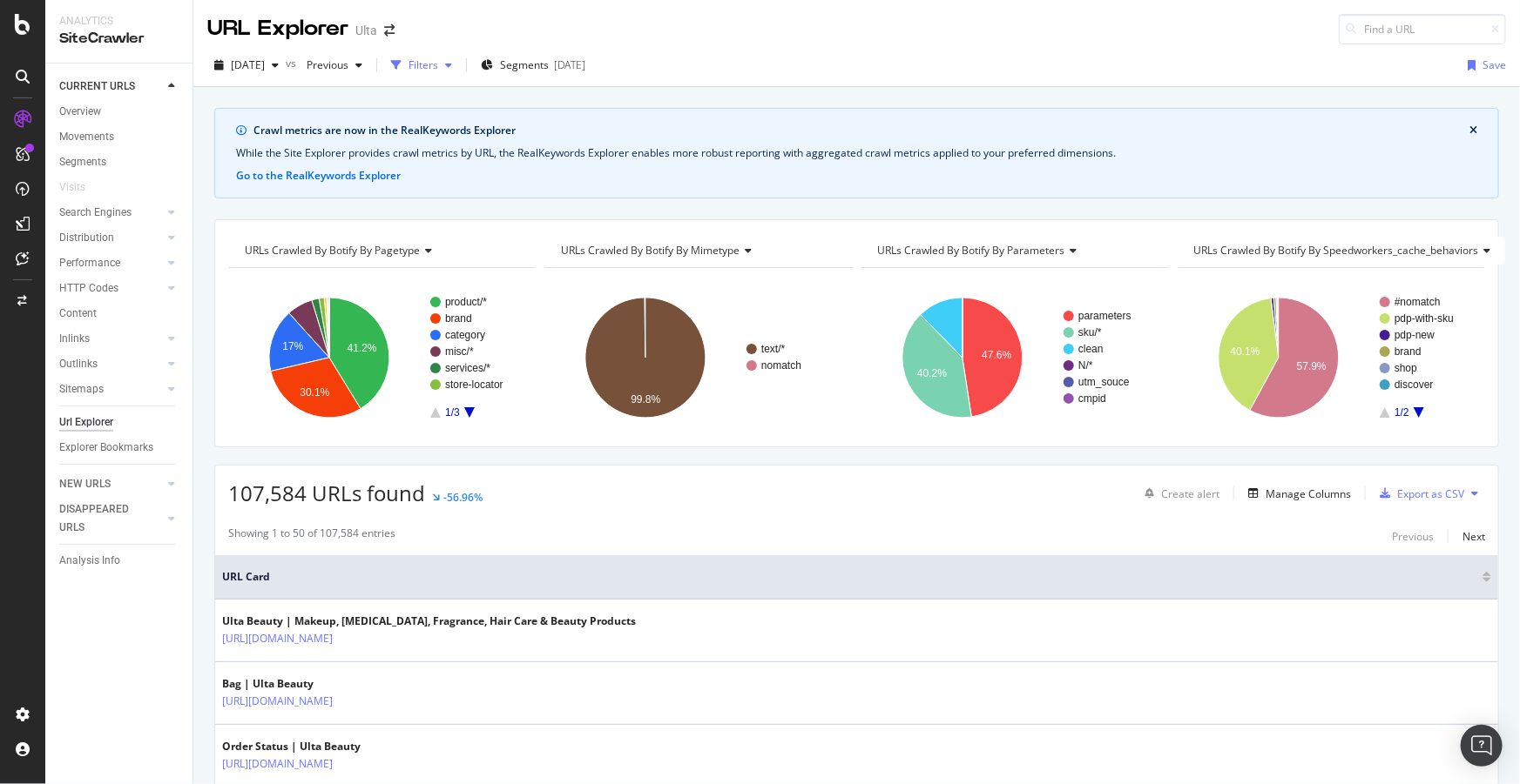
click at [438, 69] on div "Filters" at bounding box center [423, 65] width 29 height 15
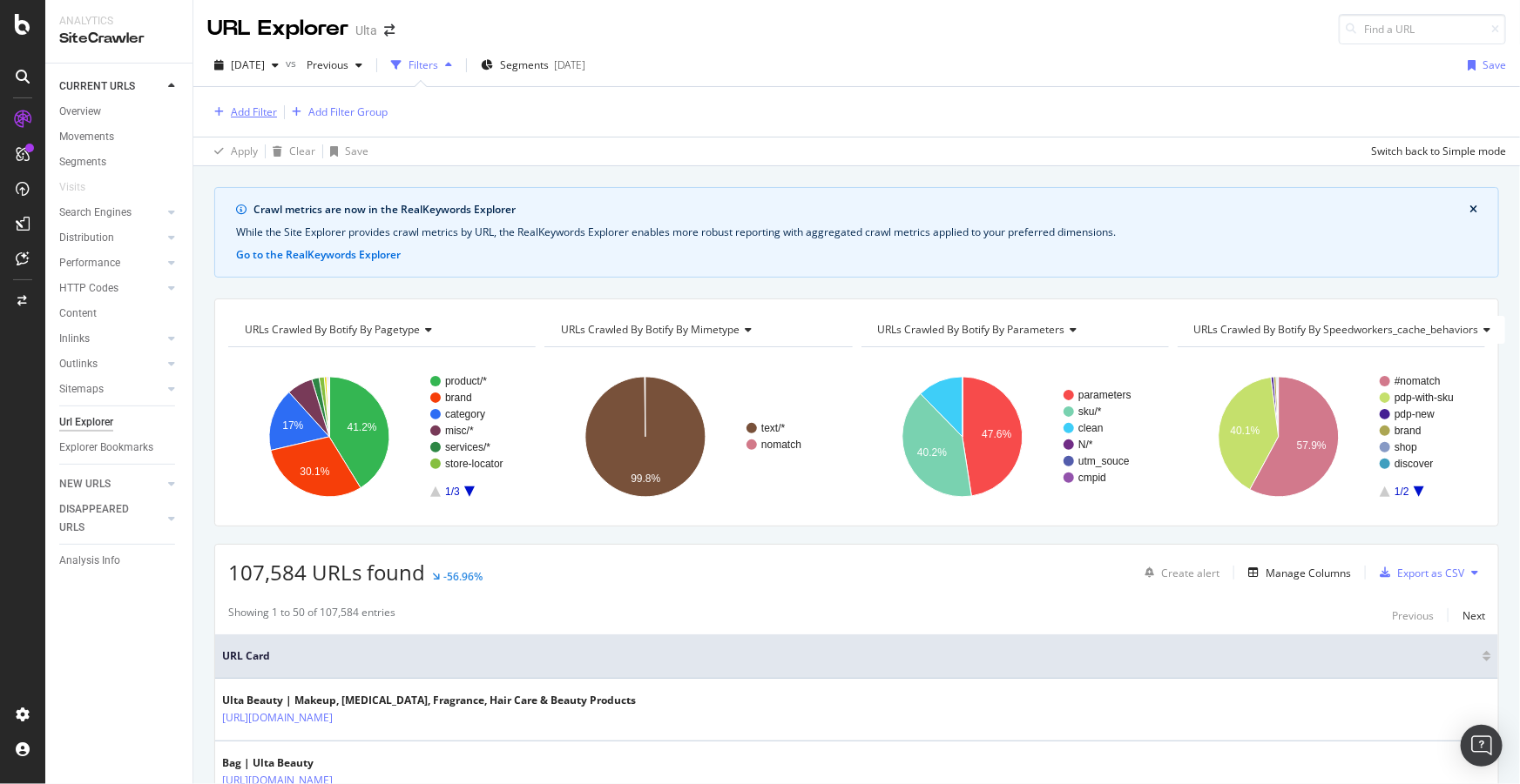
click at [263, 107] on div "Add Filter" at bounding box center [254, 112] width 46 height 15
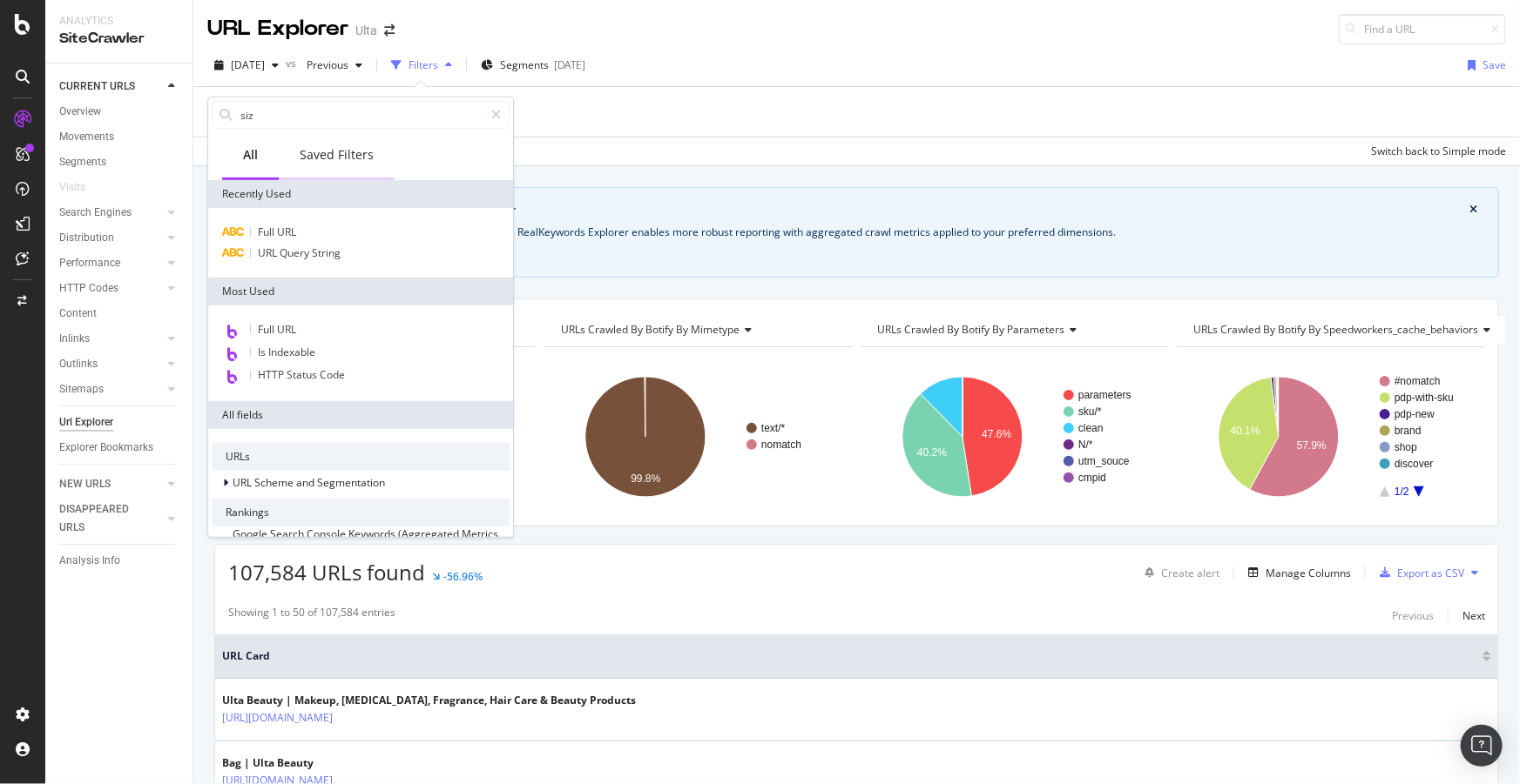
type input "size"
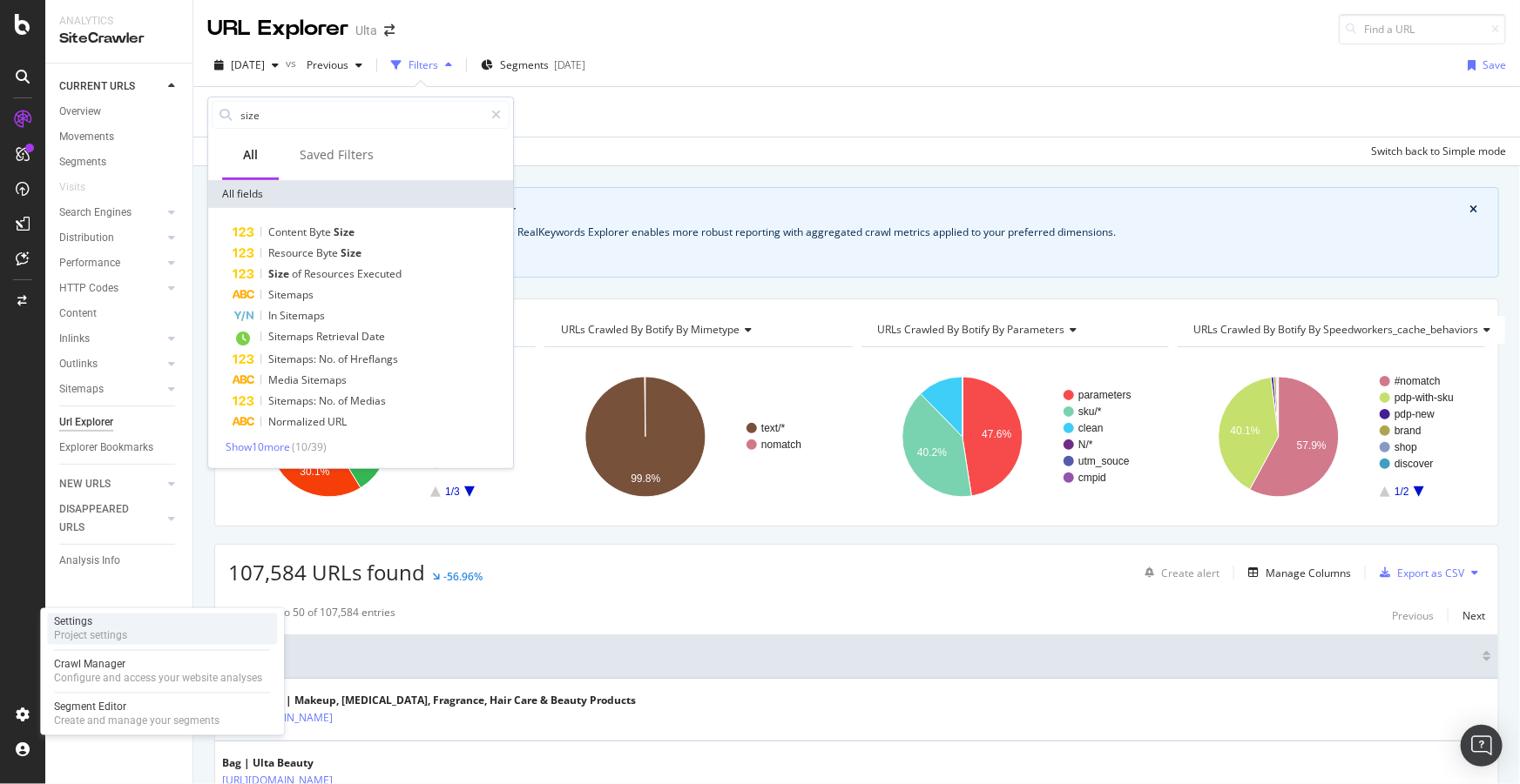
click at [104, 636] on div "Project settings" at bounding box center [90, 636] width 73 height 14
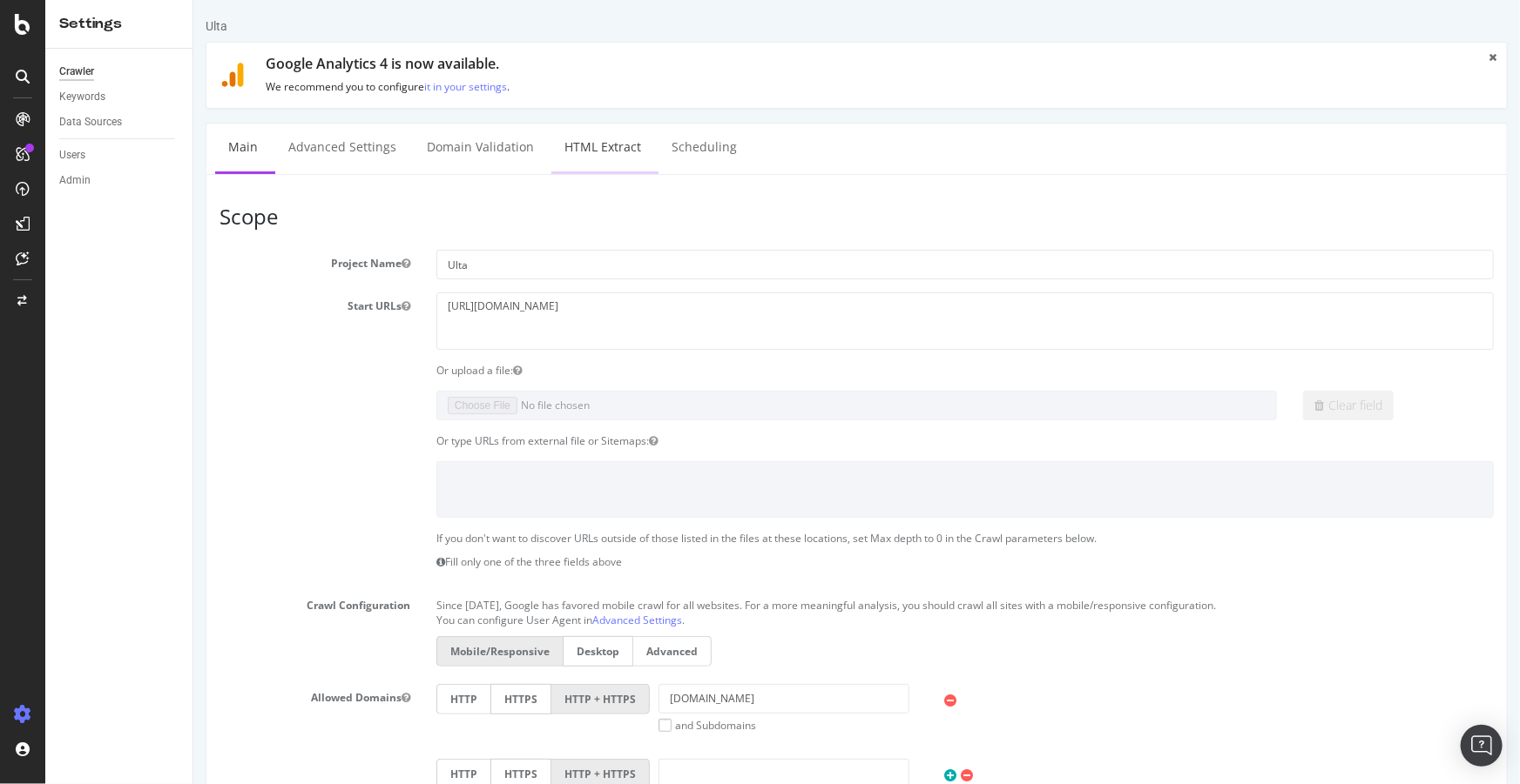
click at [583, 140] on link "HTML Extract" at bounding box center [601, 147] width 103 height 48
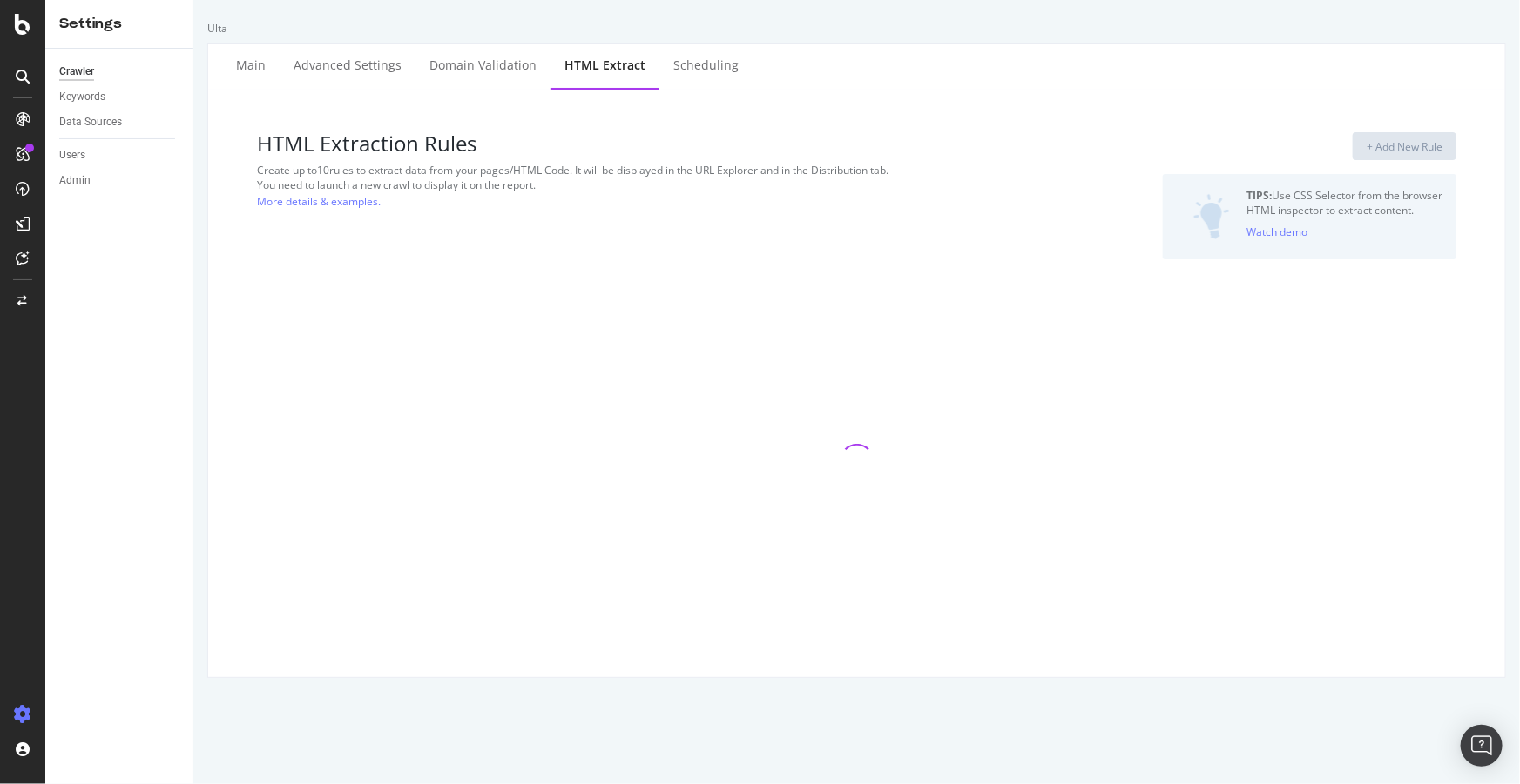
select select "count"
select select "exist"
select select "html.length"
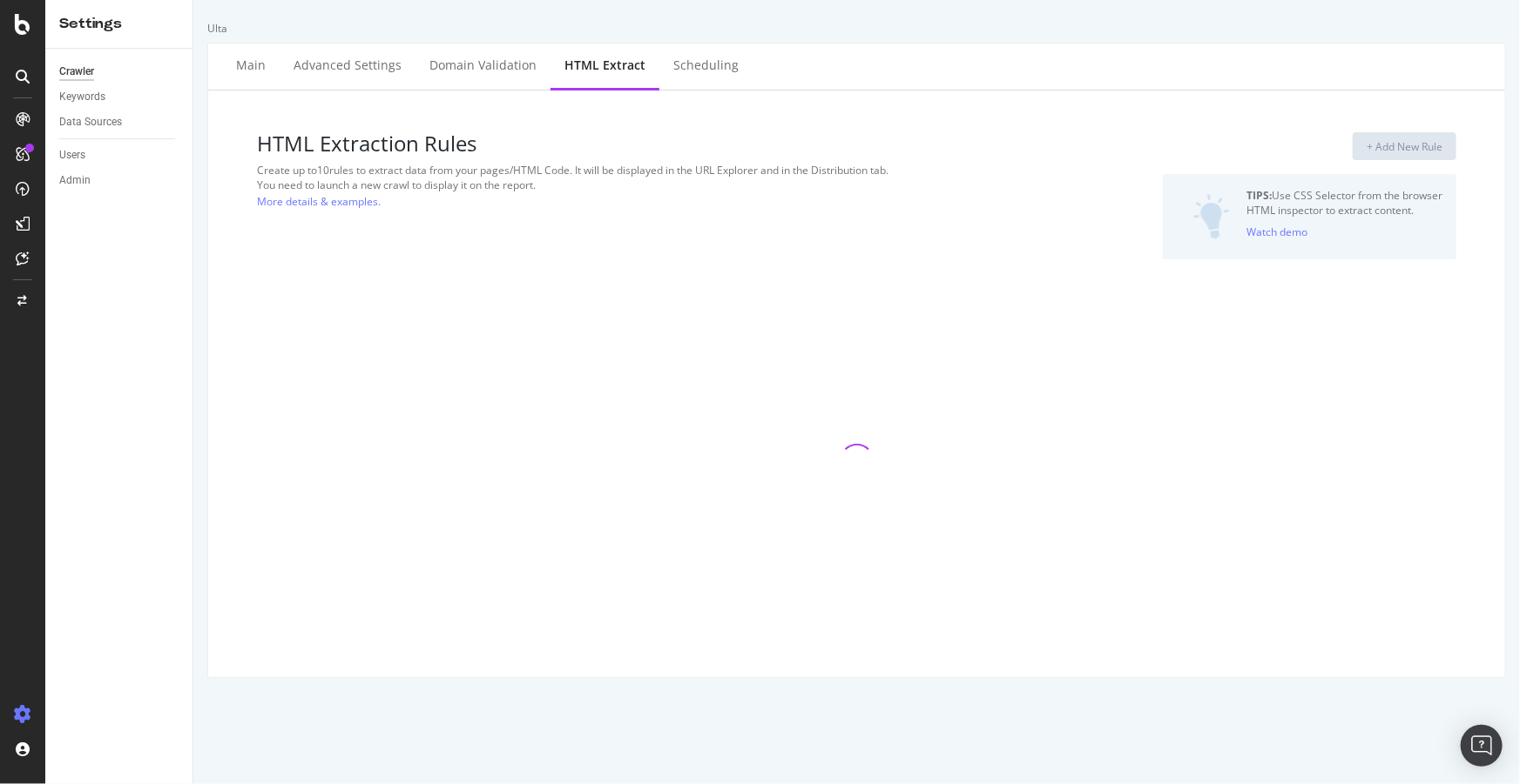
select select "exist"
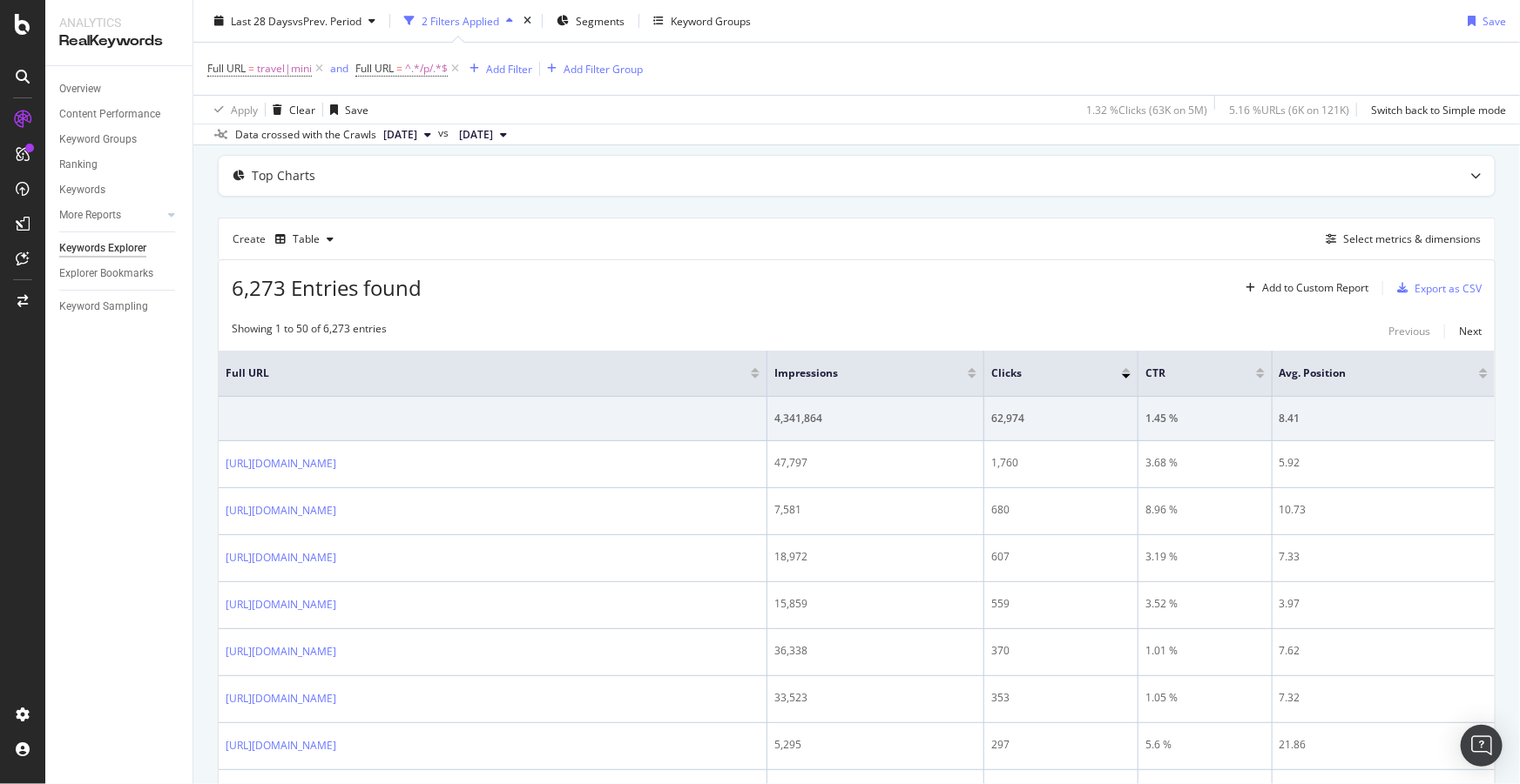
scroll to position [158, 0]
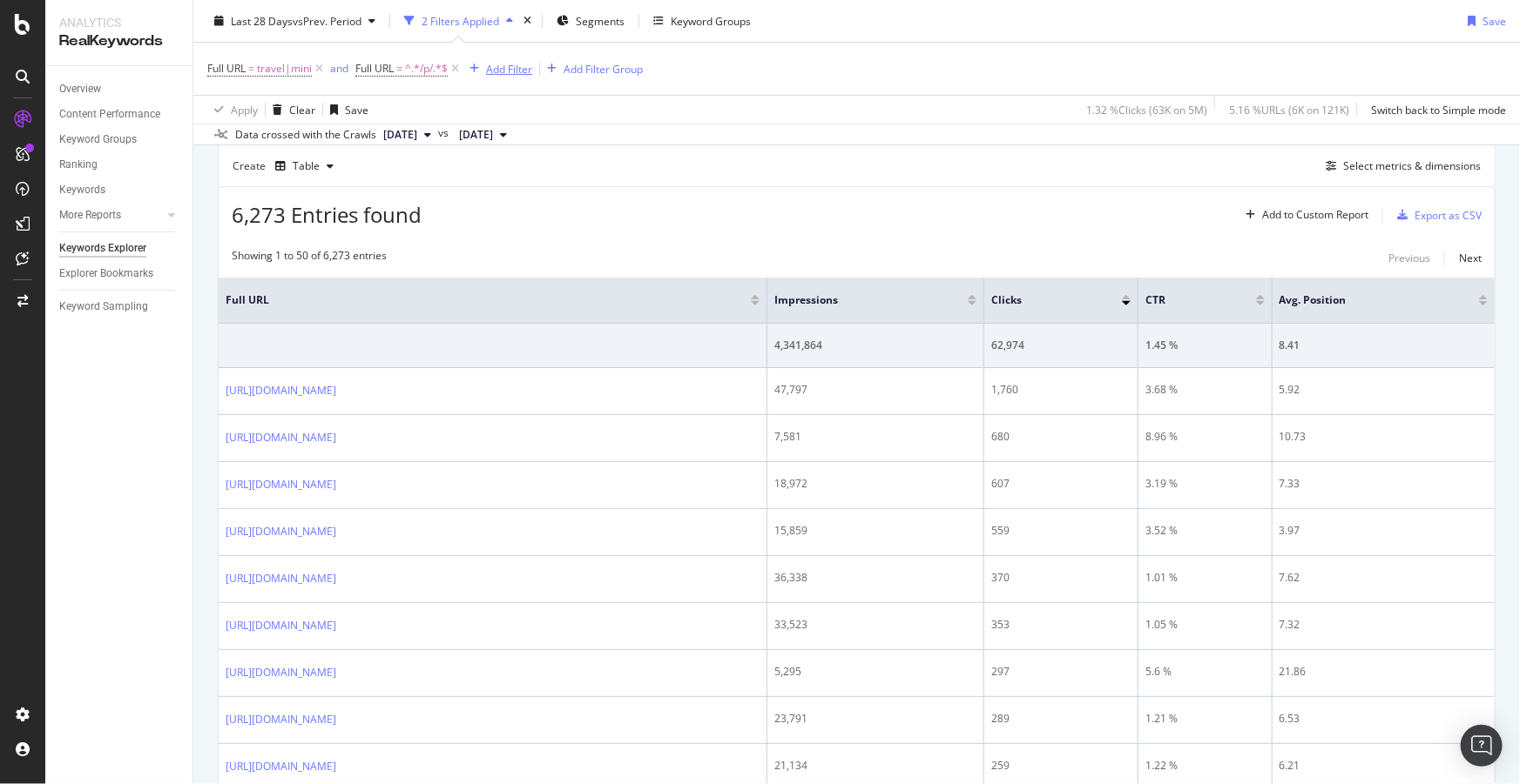
click at [516, 69] on div "Add Filter" at bounding box center [508, 68] width 46 height 15
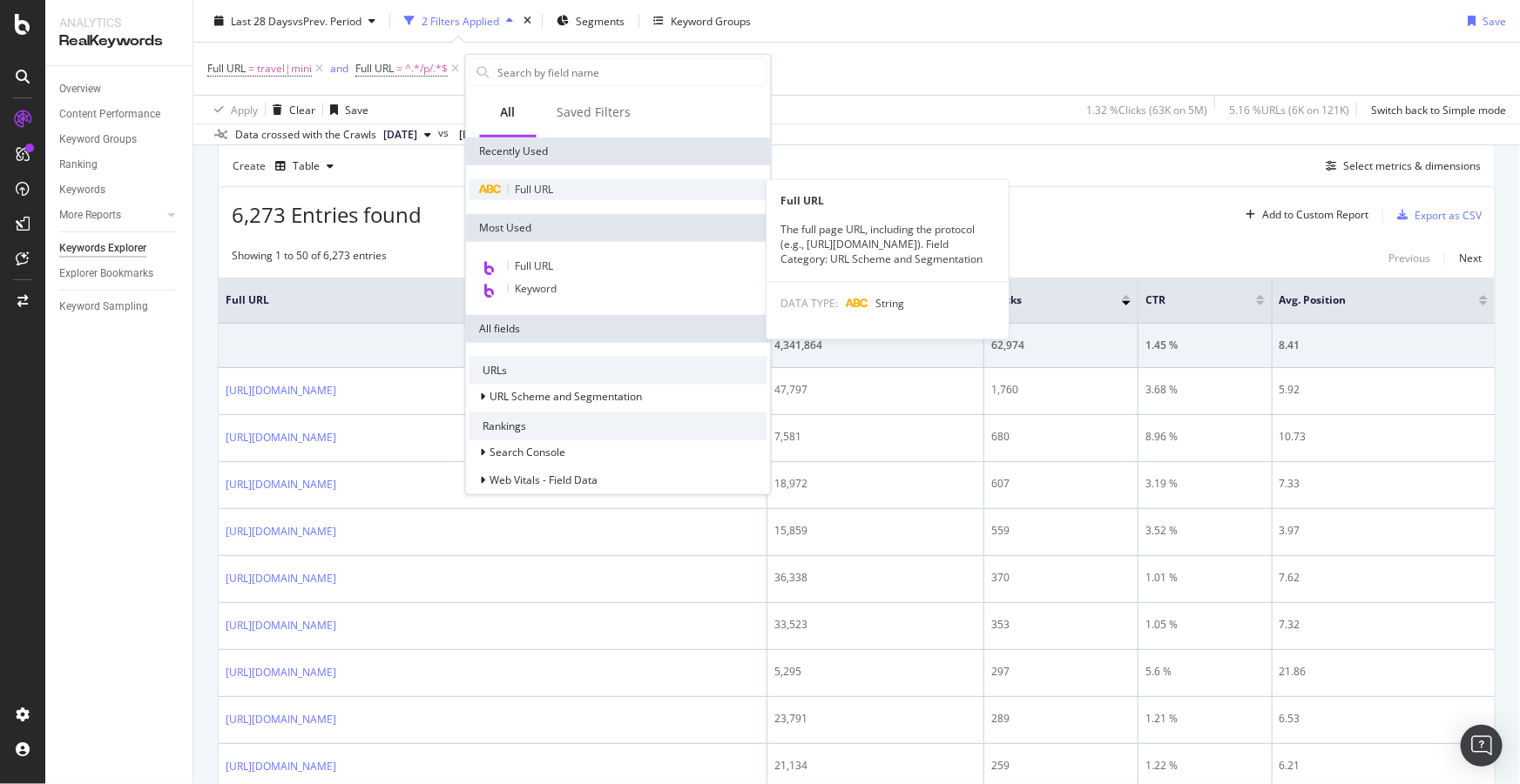
click at [531, 185] on span "Full URL" at bounding box center [534, 189] width 38 height 15
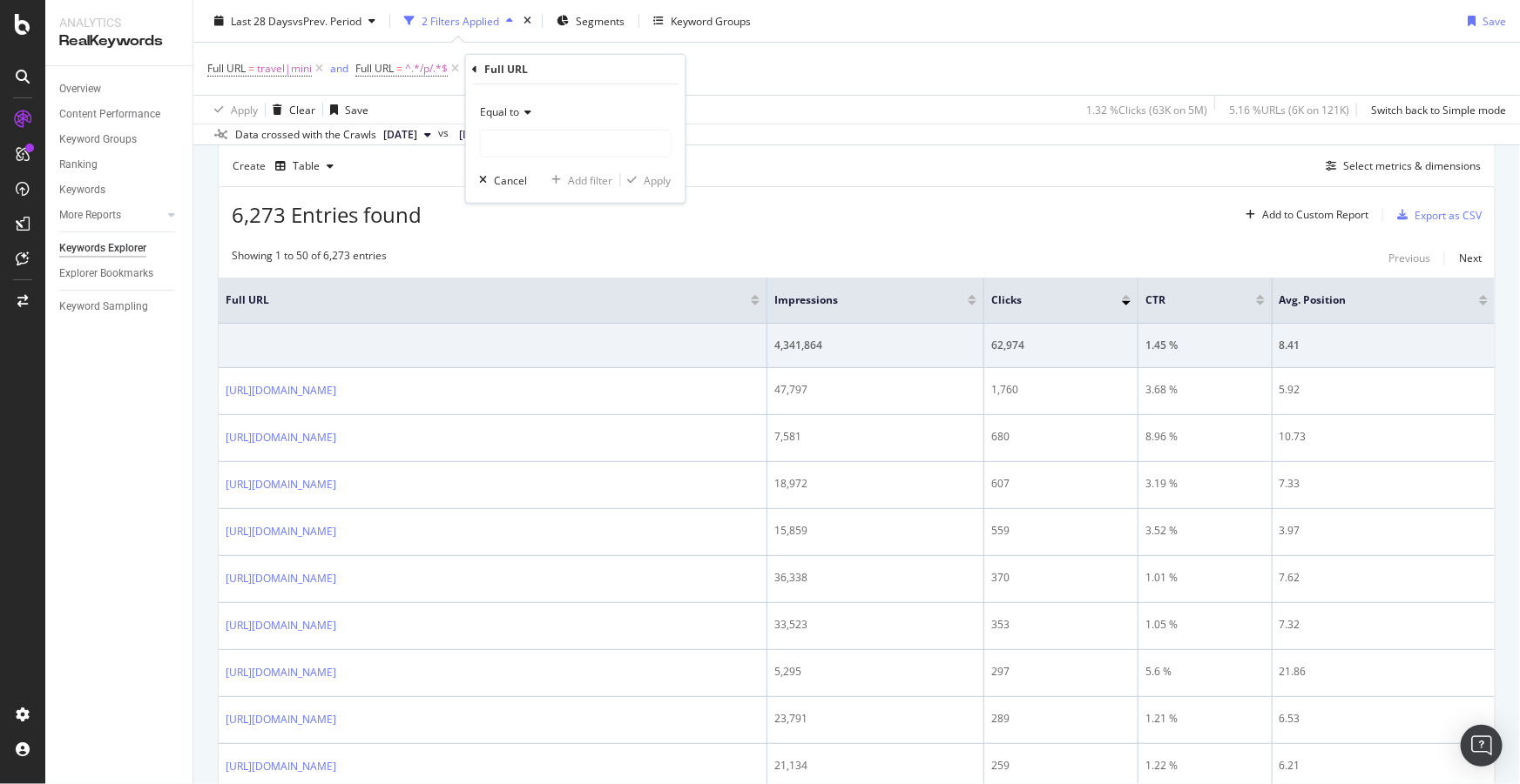
click at [519, 119] on div "Equal to" at bounding box center [576, 112] width 192 height 27
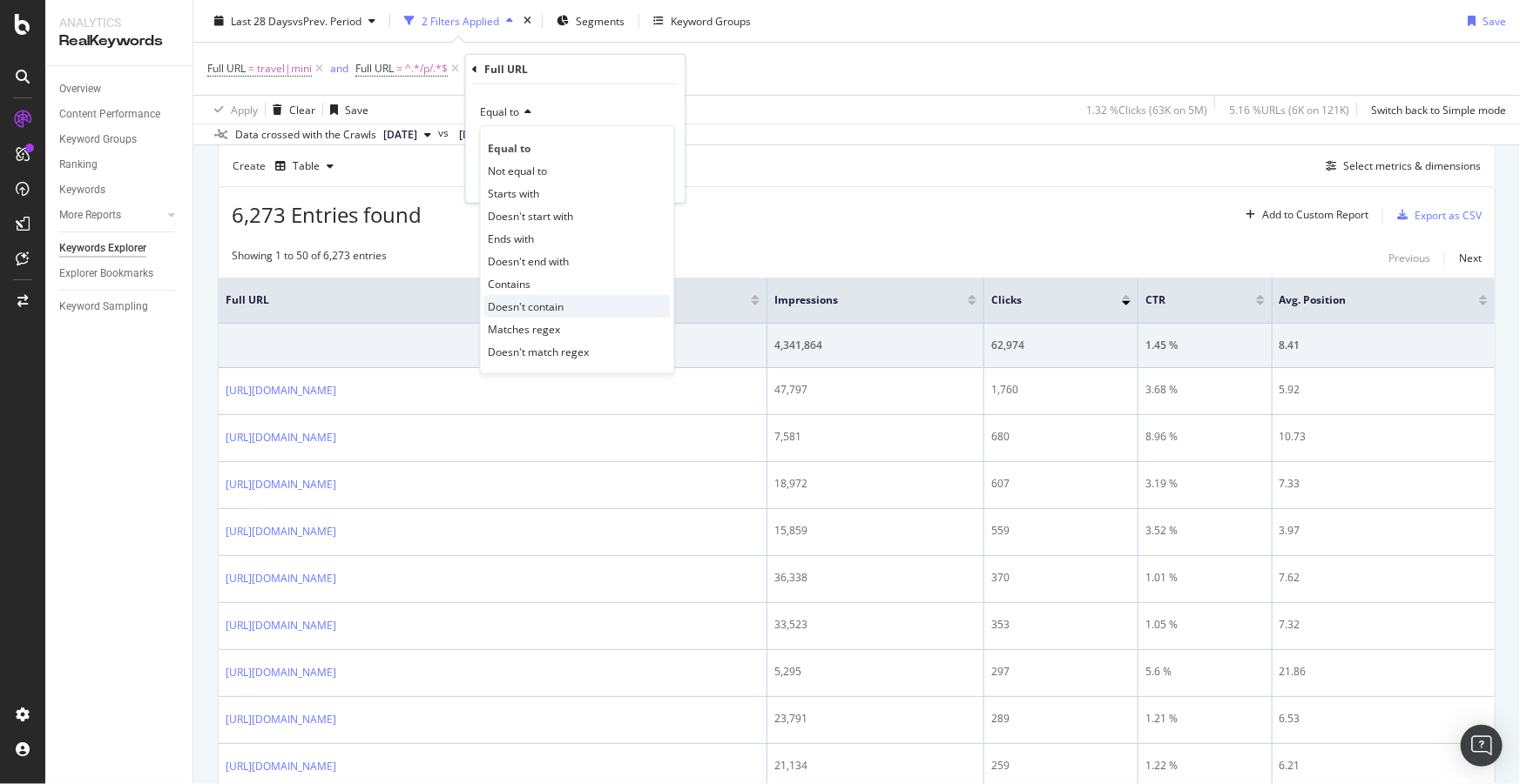
click at [533, 297] on div "Doesn't contain" at bounding box center [577, 305] width 186 height 23
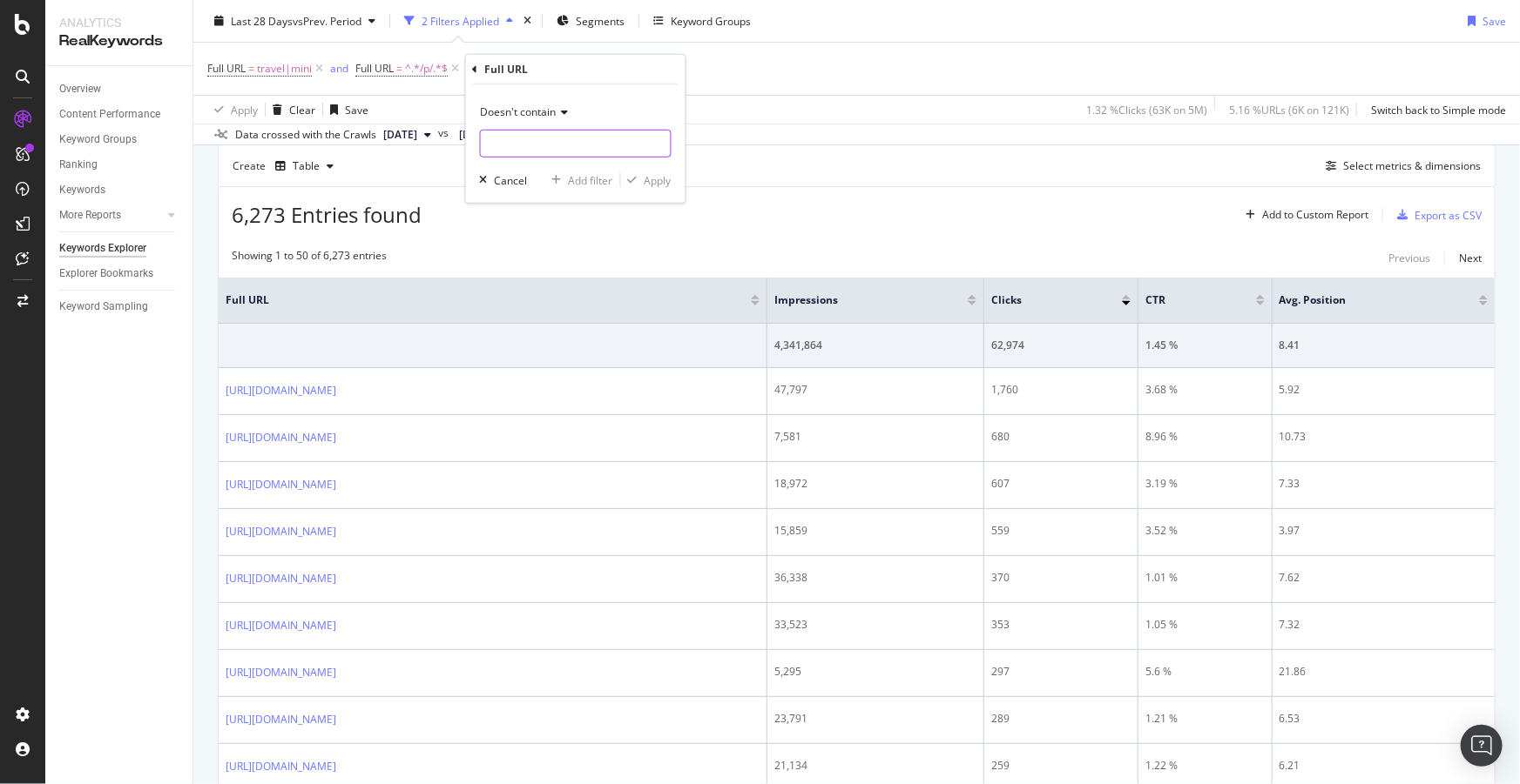
click at [554, 143] on input "text" at bounding box center [576, 143] width 190 height 27
type input "&"
click at [656, 184] on div "Apply" at bounding box center [658, 179] width 27 height 15
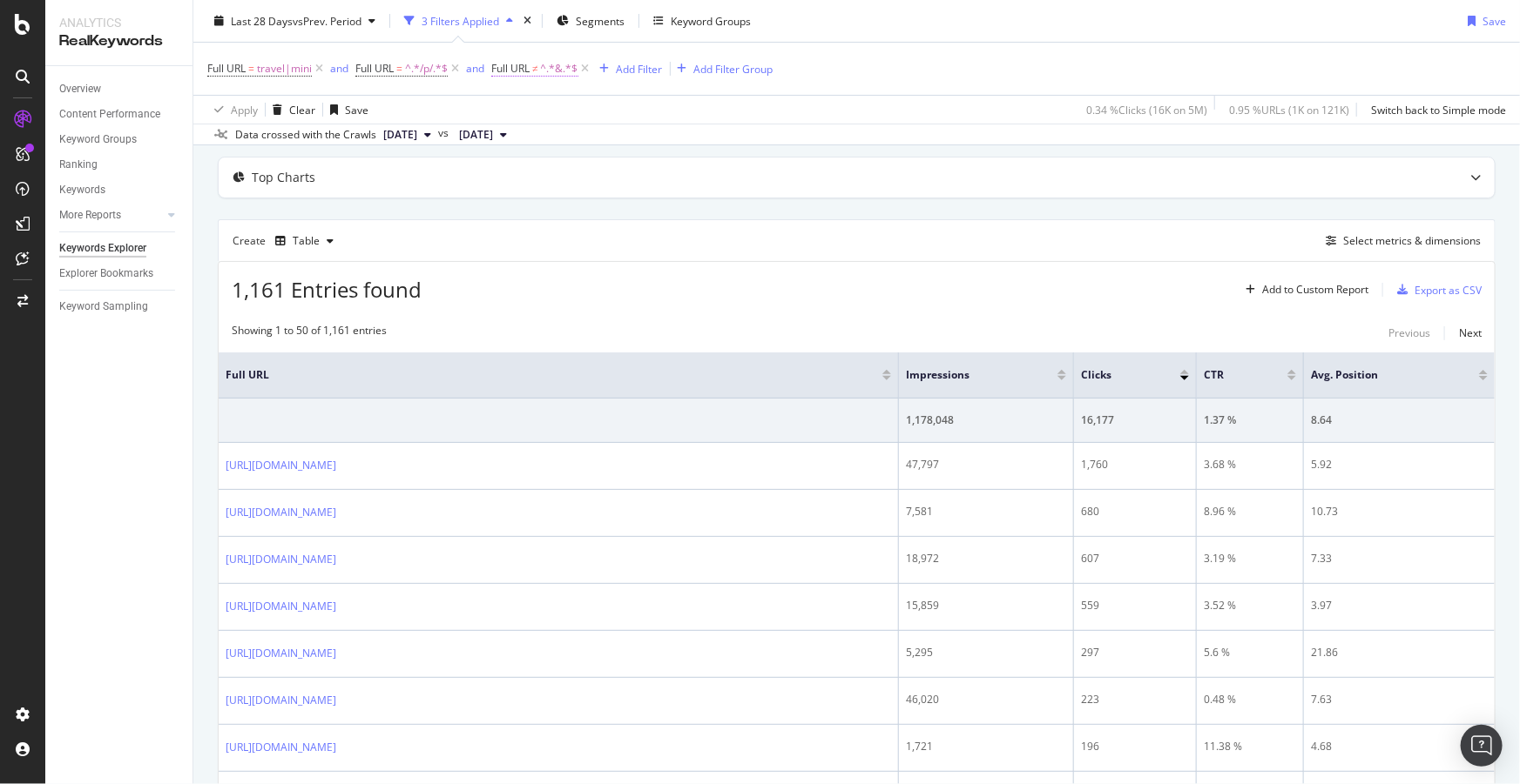
scroll to position [4, 0]
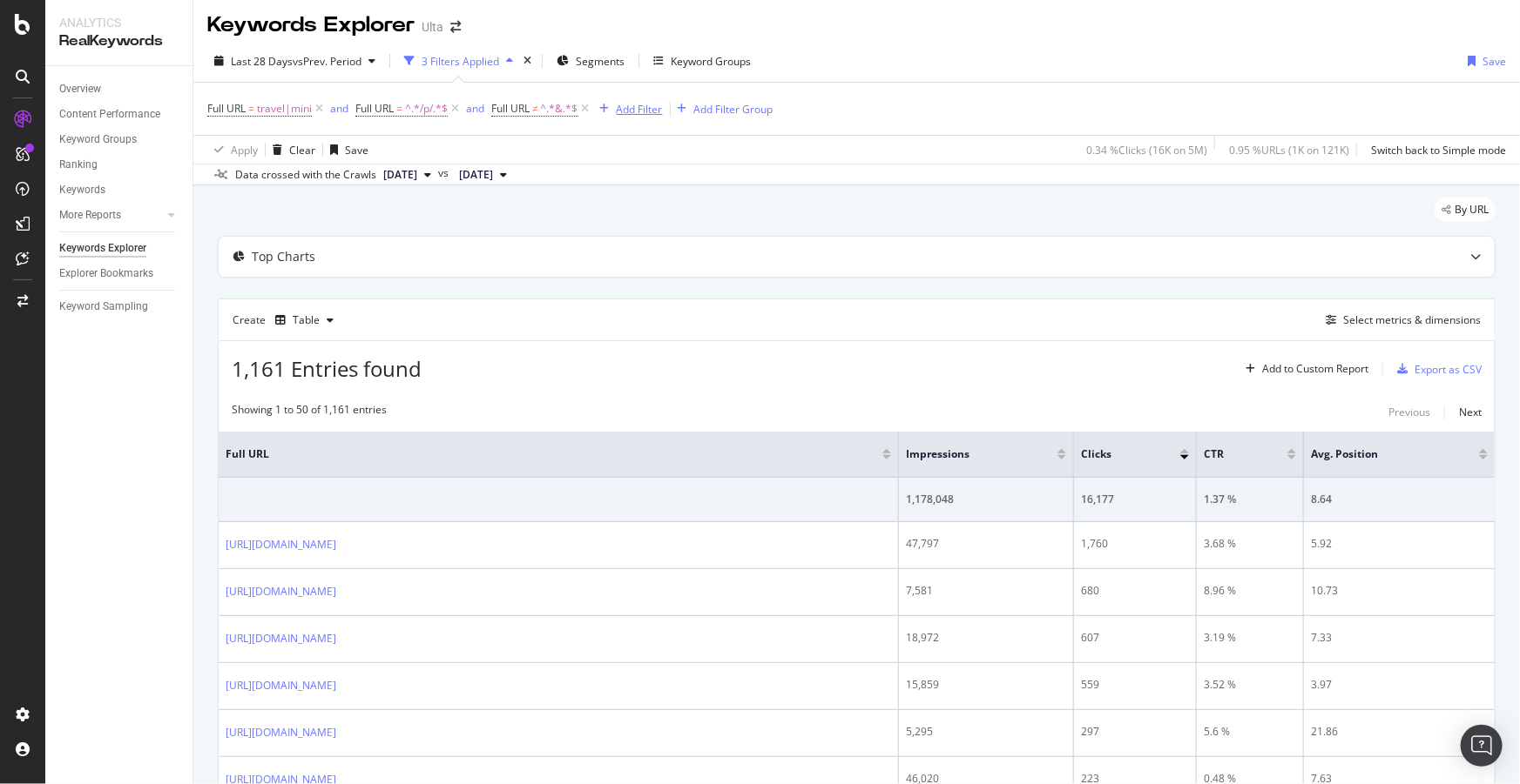
click at [662, 110] on div "Add Filter" at bounding box center [640, 109] width 46 height 15
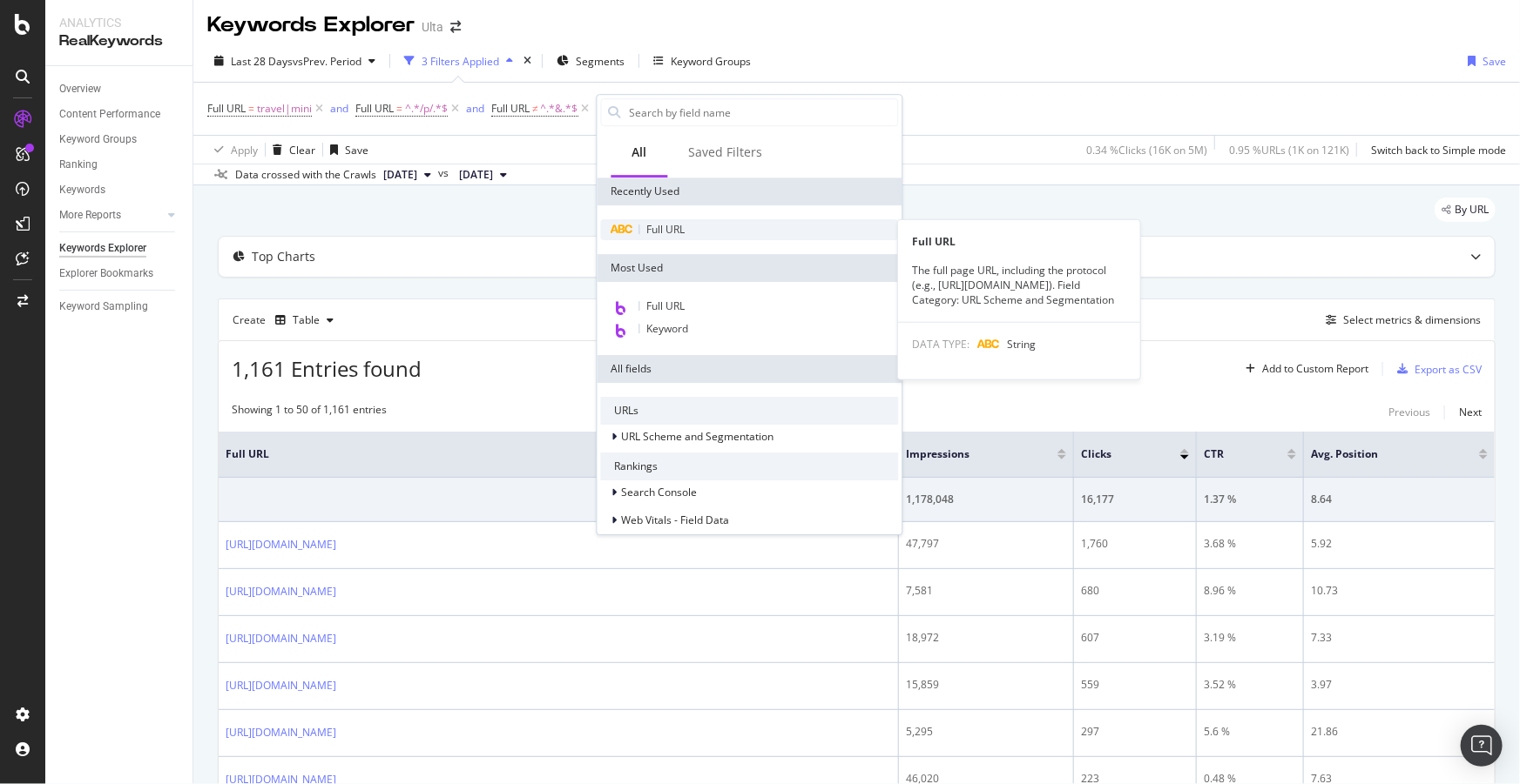
click at [671, 234] on span "Full URL" at bounding box center [666, 229] width 38 height 15
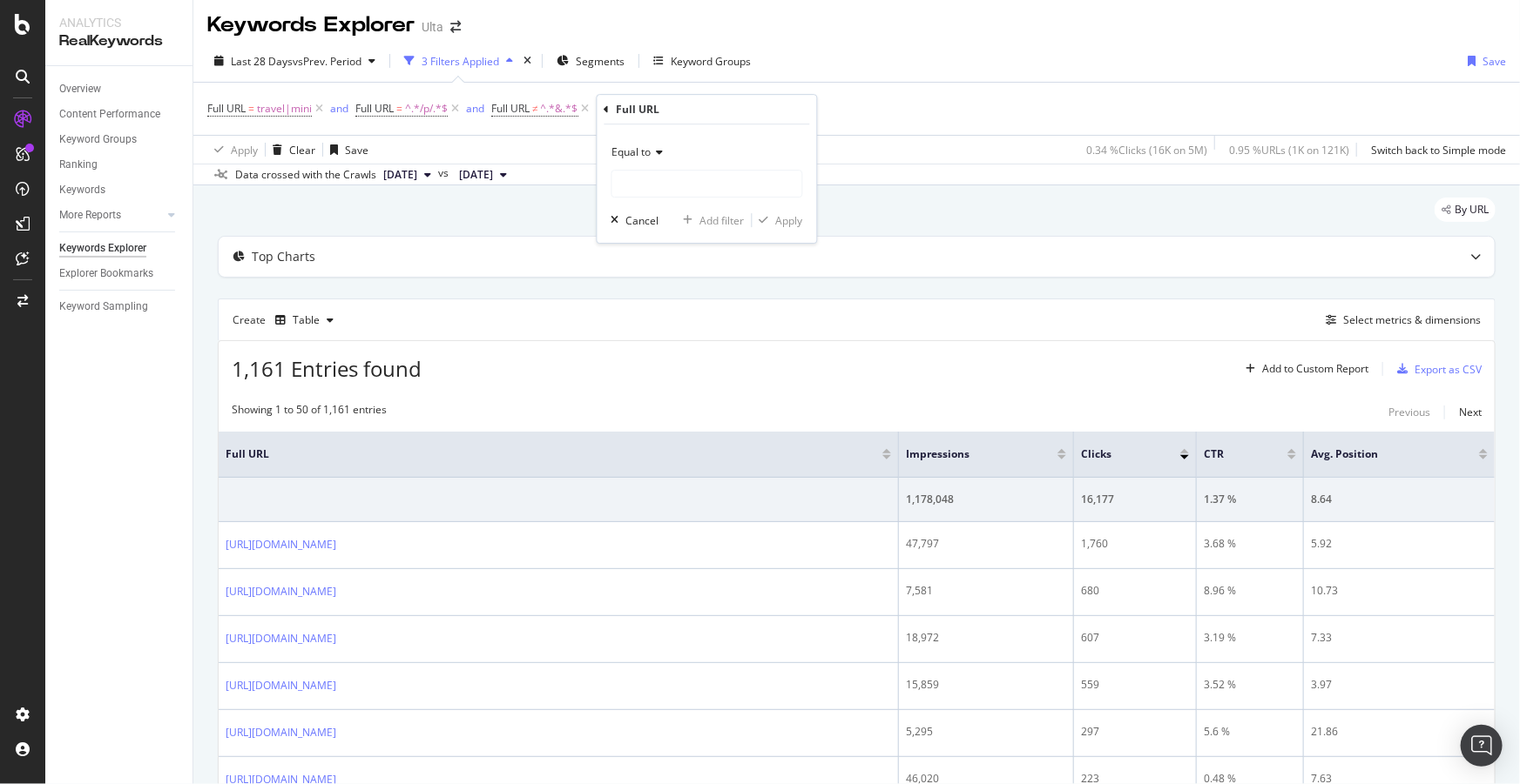
click at [641, 155] on span "Equal to" at bounding box center [632, 152] width 39 height 15
drag, startPoint x: 647, startPoint y: 324, endPoint x: 647, endPoint y: 310, distance: 14.0
click at [647, 318] on span "Contains" at bounding box center [641, 324] width 43 height 15
click at [641, 189] on input "text" at bounding box center [707, 183] width 190 height 27
type input "?sku="
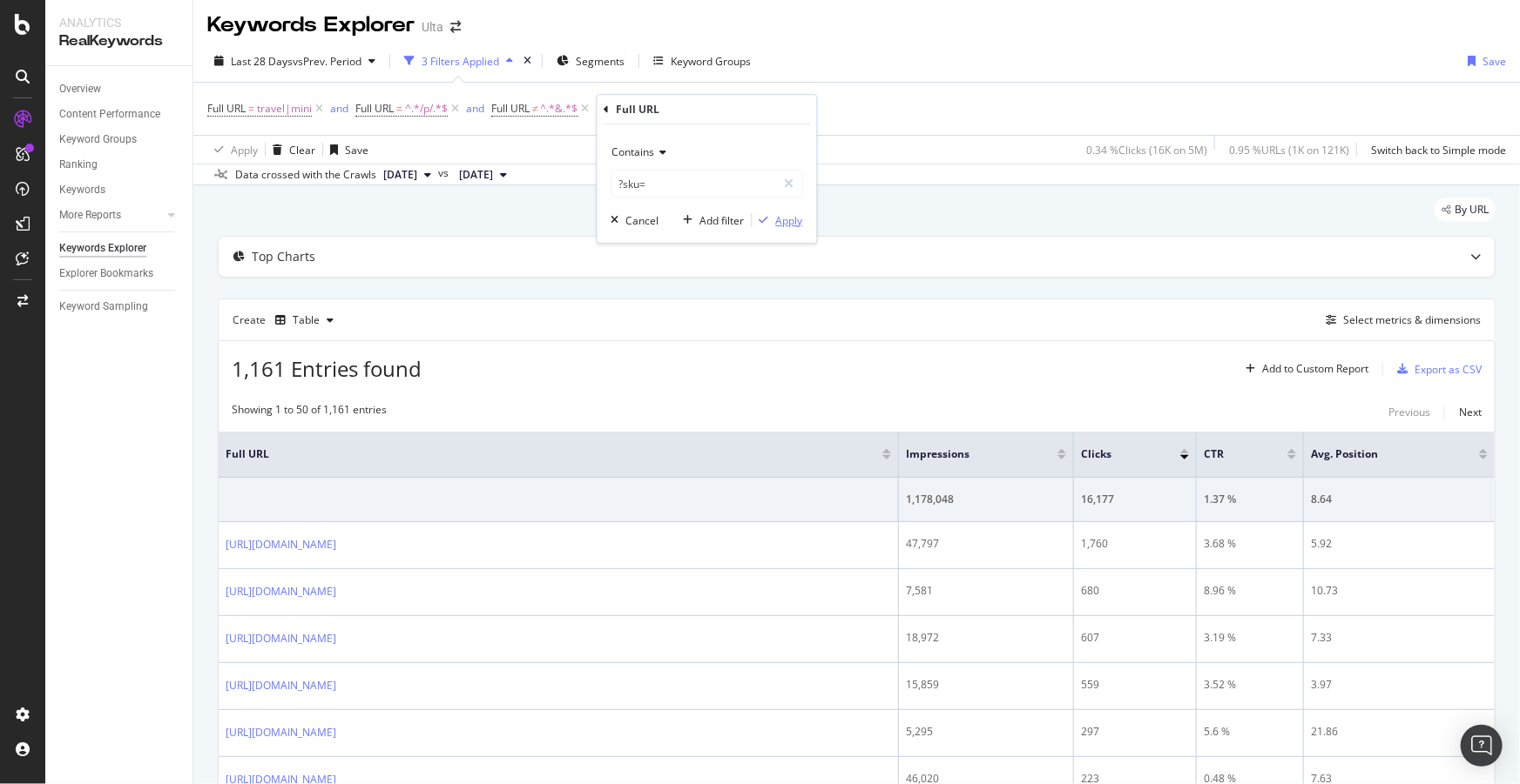
click at [780, 219] on div "Apply" at bounding box center [789, 220] width 27 height 15
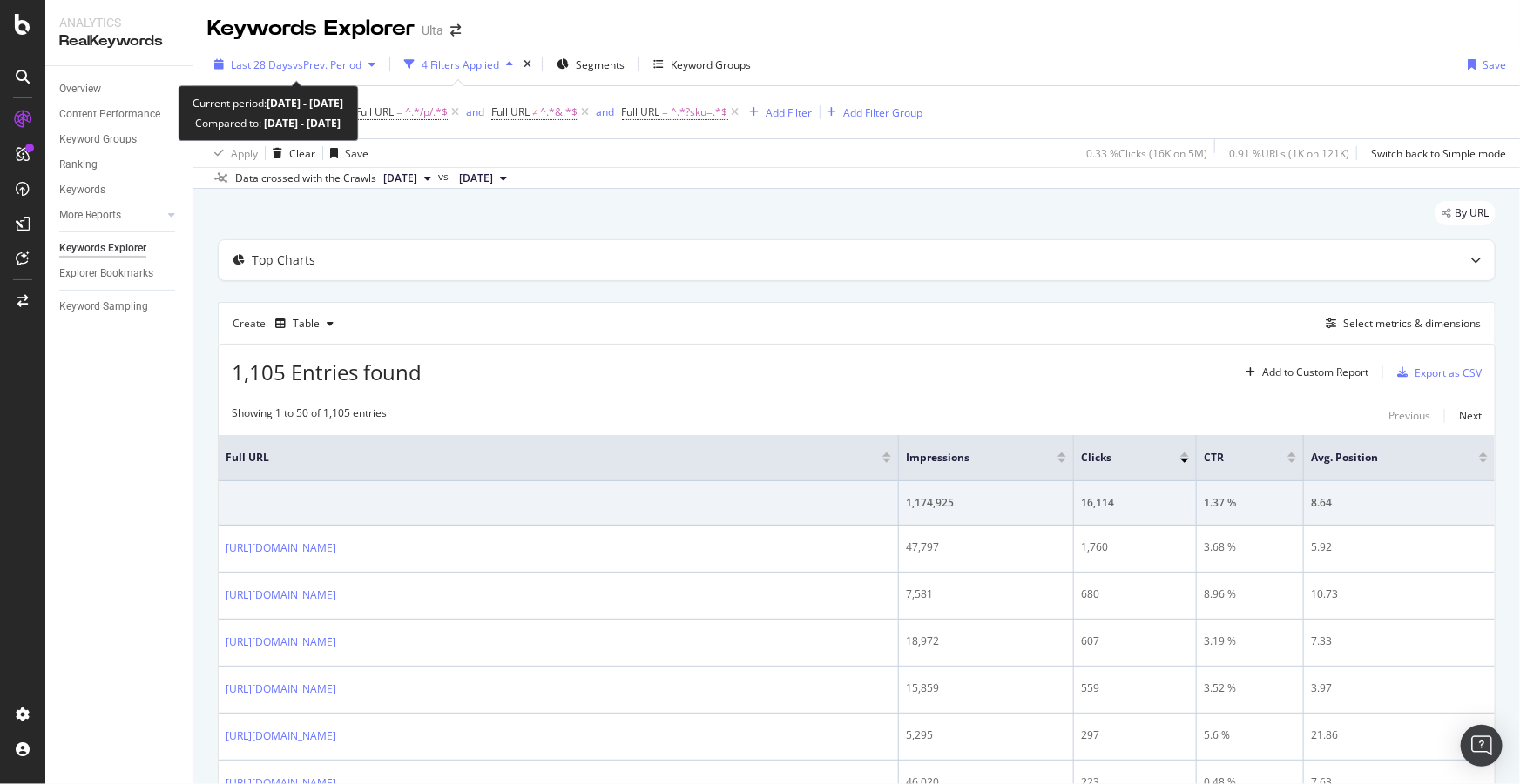
click at [287, 67] on span "Last 28 Days" at bounding box center [261, 65] width 62 height 15
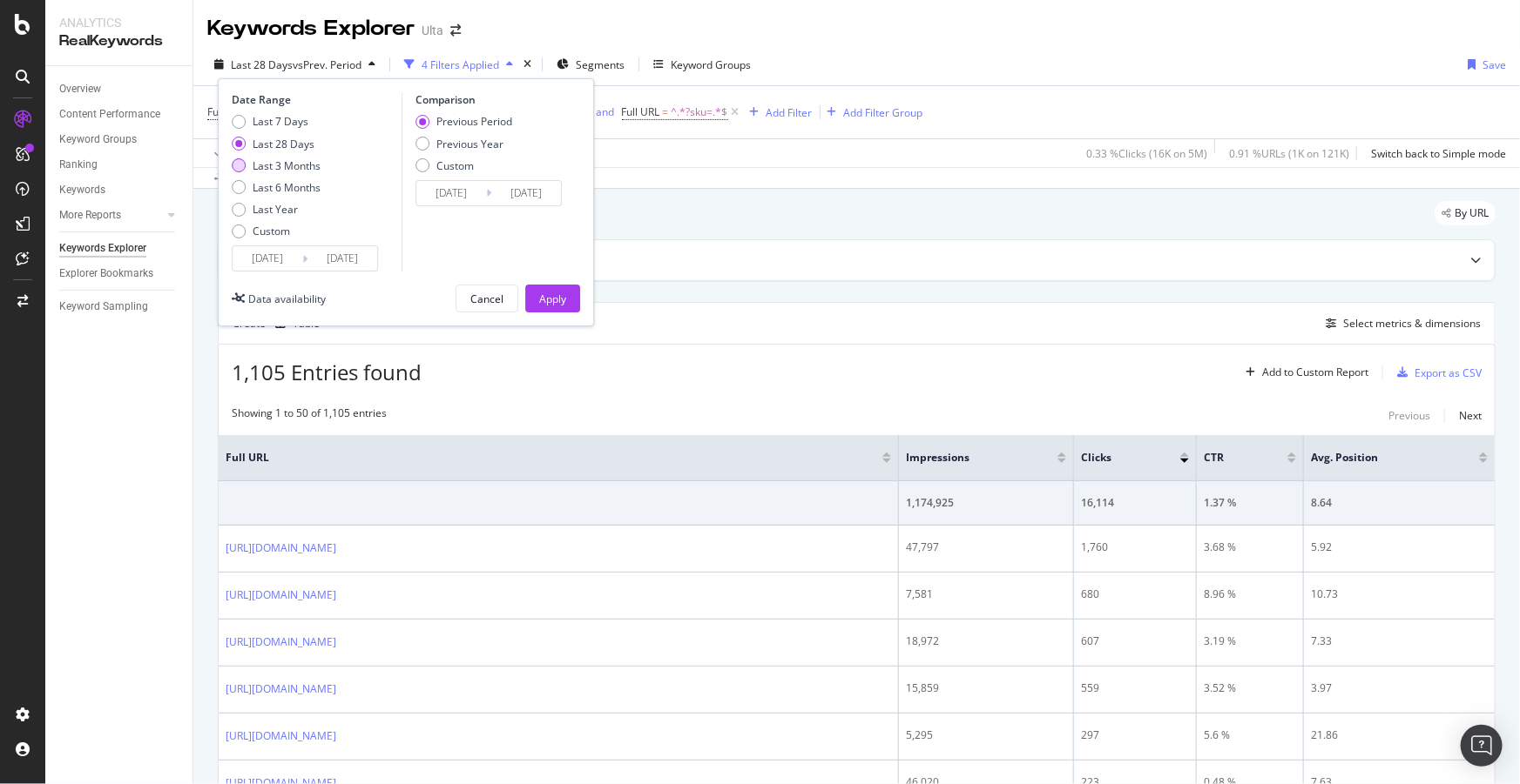
click at [292, 167] on div "Last 3 Months" at bounding box center [286, 165] width 68 height 15
type input "[DATE]"
click at [561, 302] on div "Apply" at bounding box center [552, 299] width 27 height 15
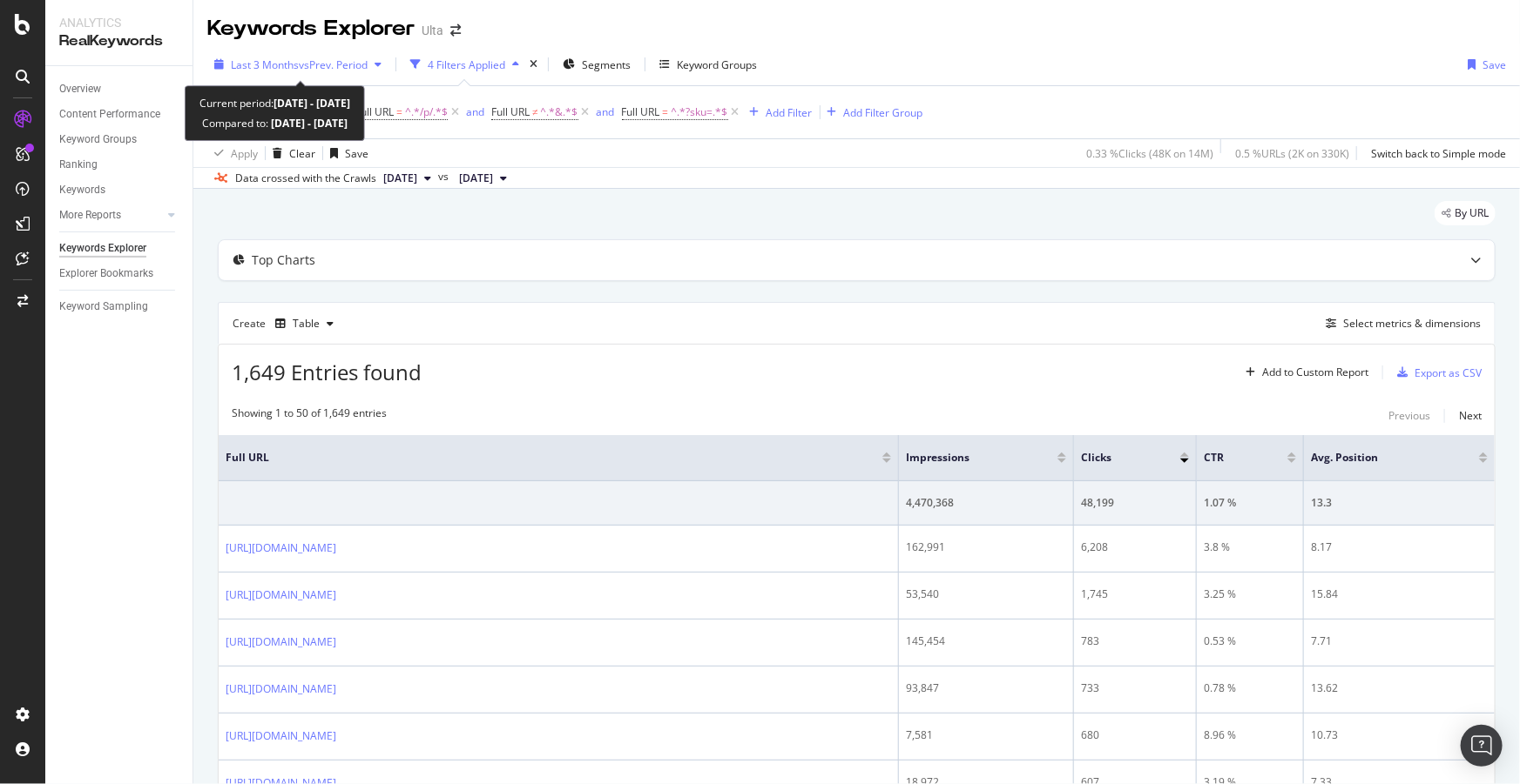
click at [285, 61] on span "Last 3 Months" at bounding box center [264, 65] width 68 height 15
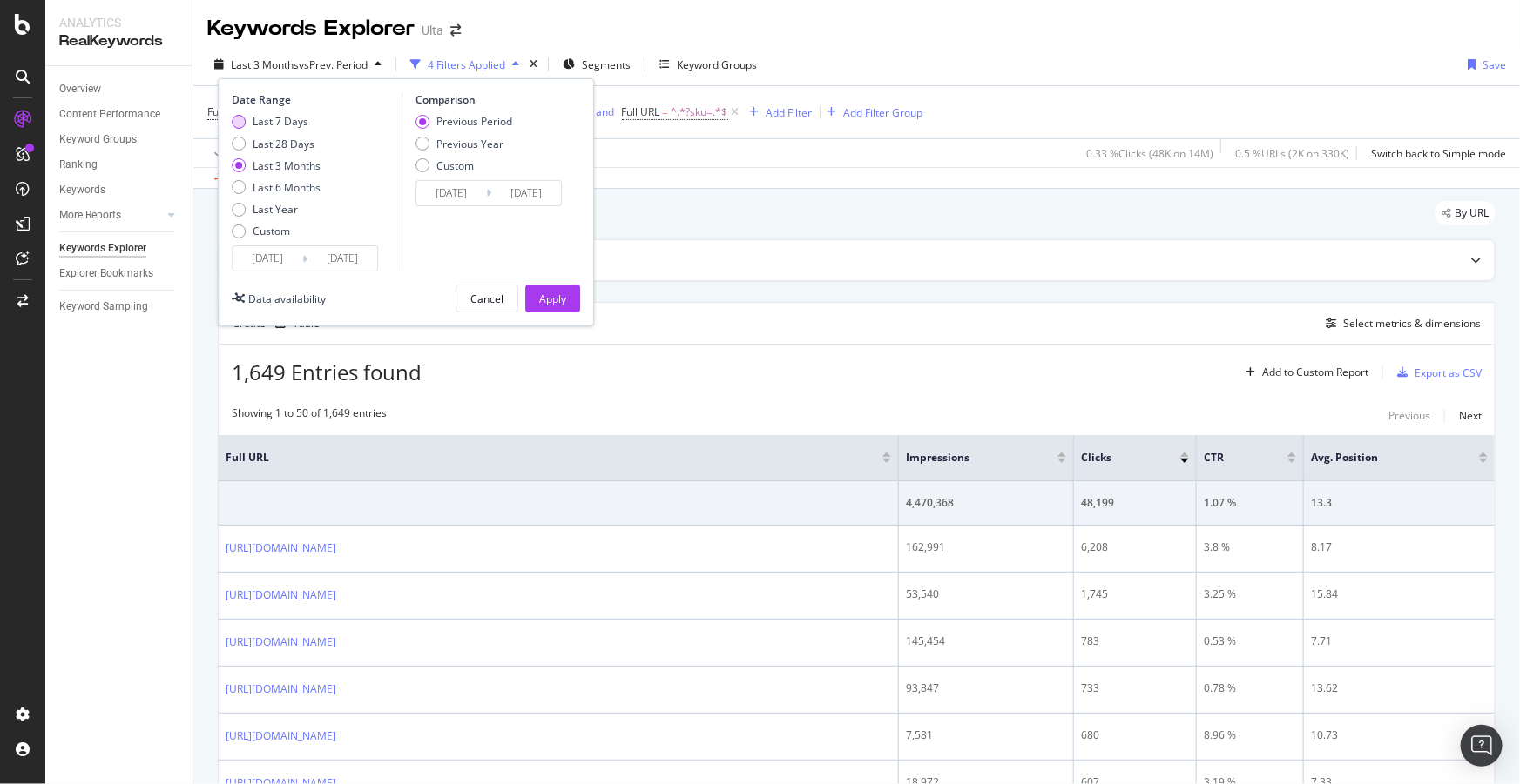
click at [288, 118] on div "Last 7 Days" at bounding box center [280, 120] width 56 height 15
type input "[DATE]"
click at [547, 302] on div "Apply" at bounding box center [552, 299] width 27 height 15
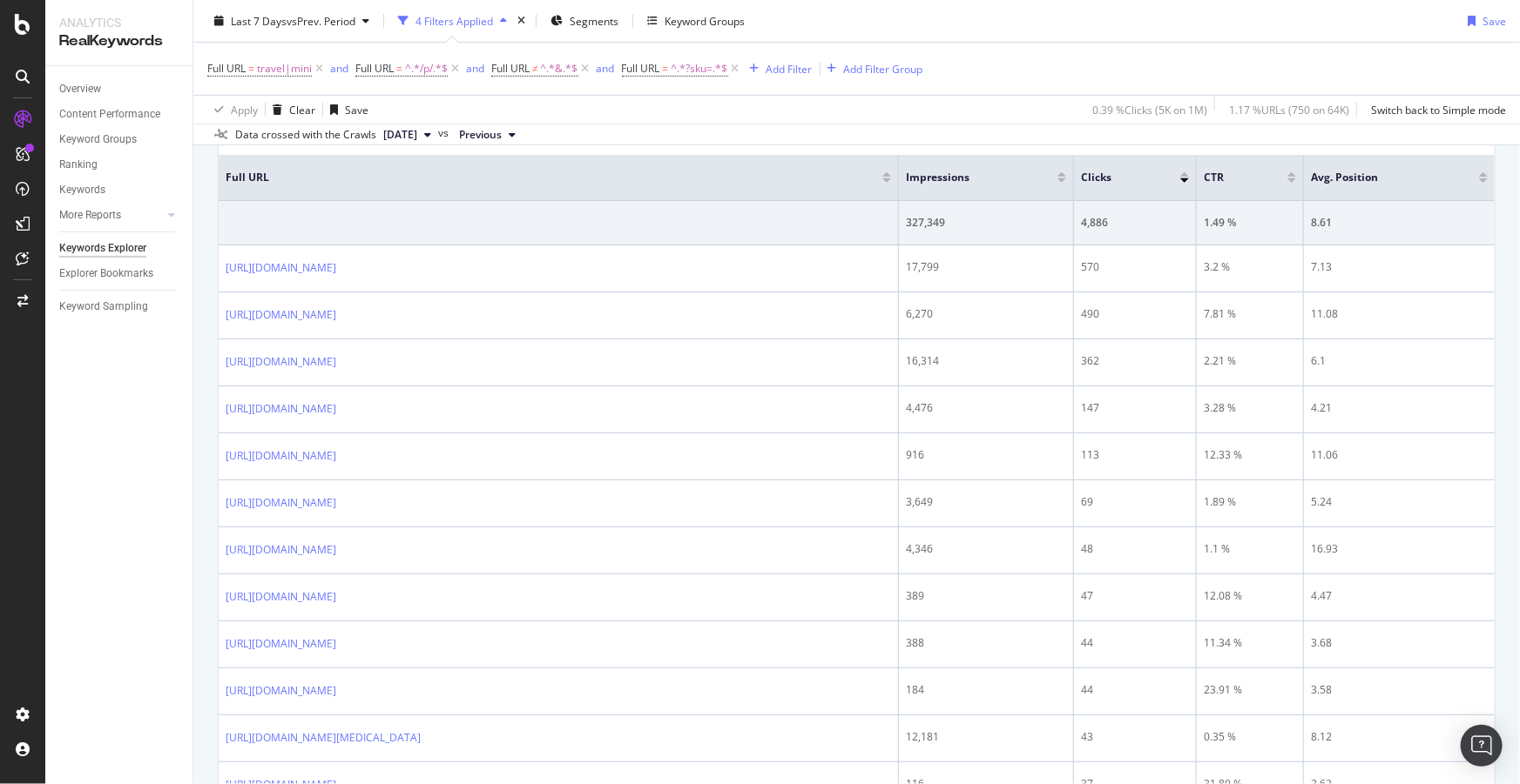
scroll to position [353, 0]
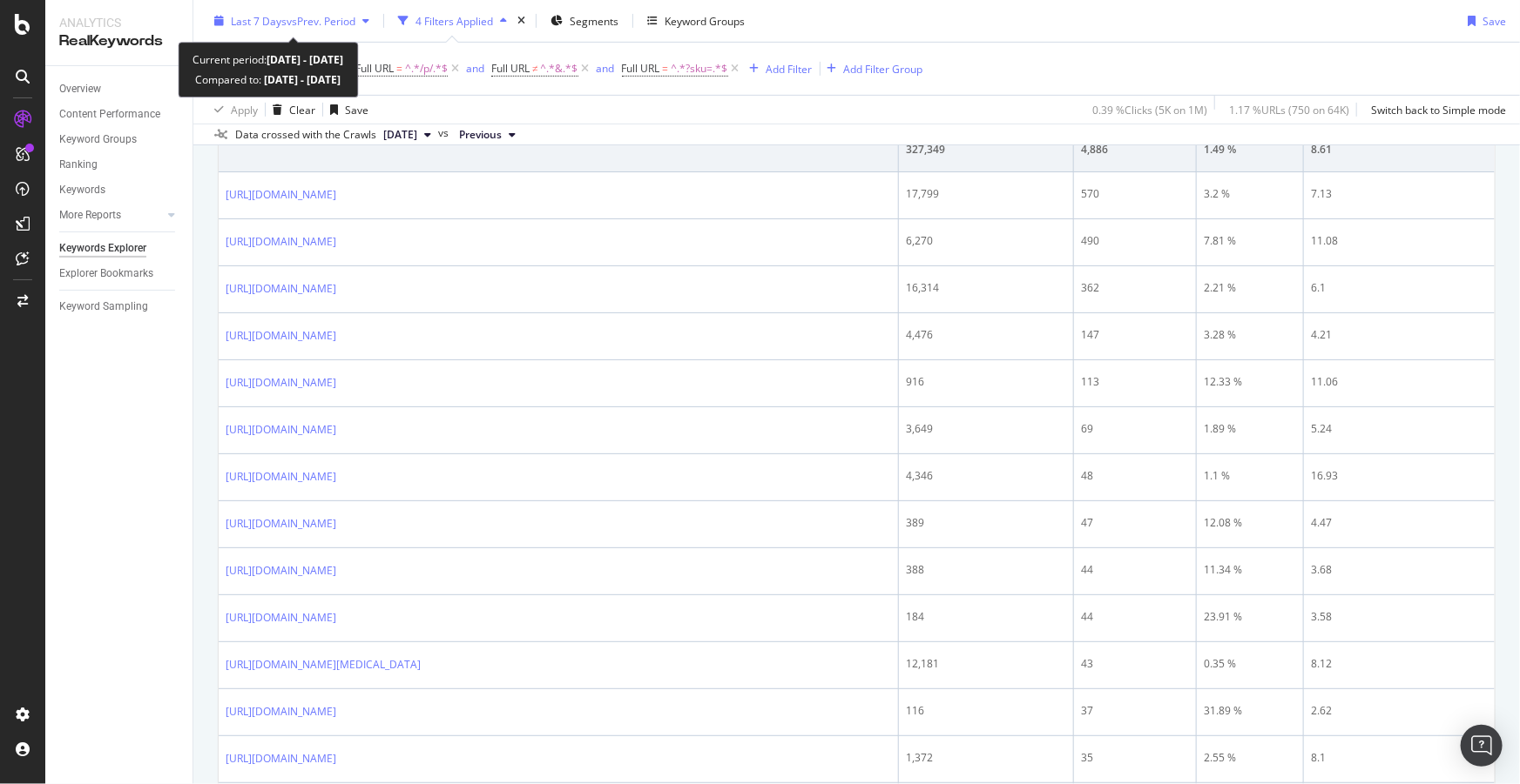
click at [277, 21] on span "Last 7 Days" at bounding box center [259, 20] width 56 height 15
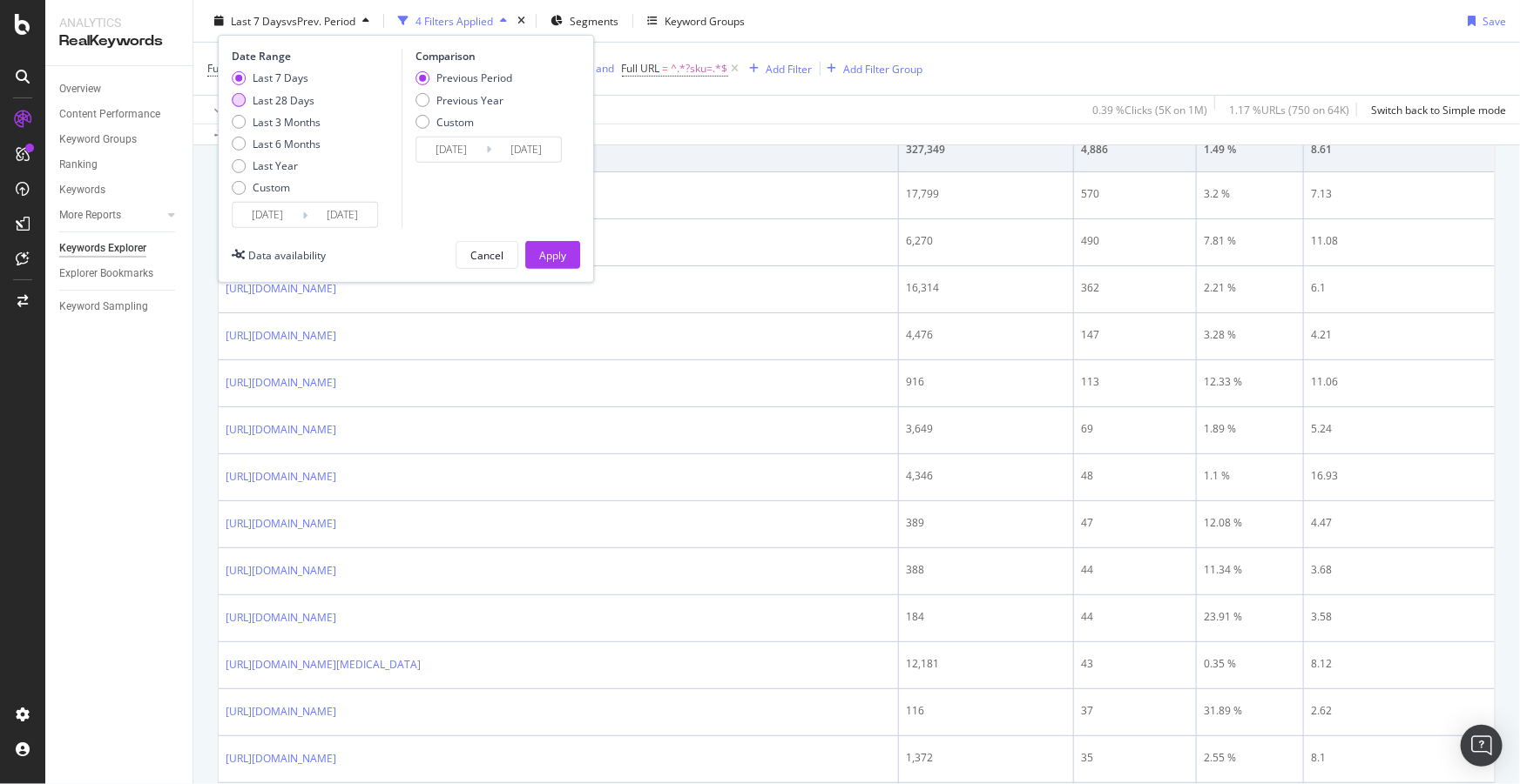
click at [285, 100] on div "Last 28 Days" at bounding box center [283, 99] width 62 height 15
type input "[DATE]"
click at [565, 255] on div "Apply" at bounding box center [552, 254] width 27 height 15
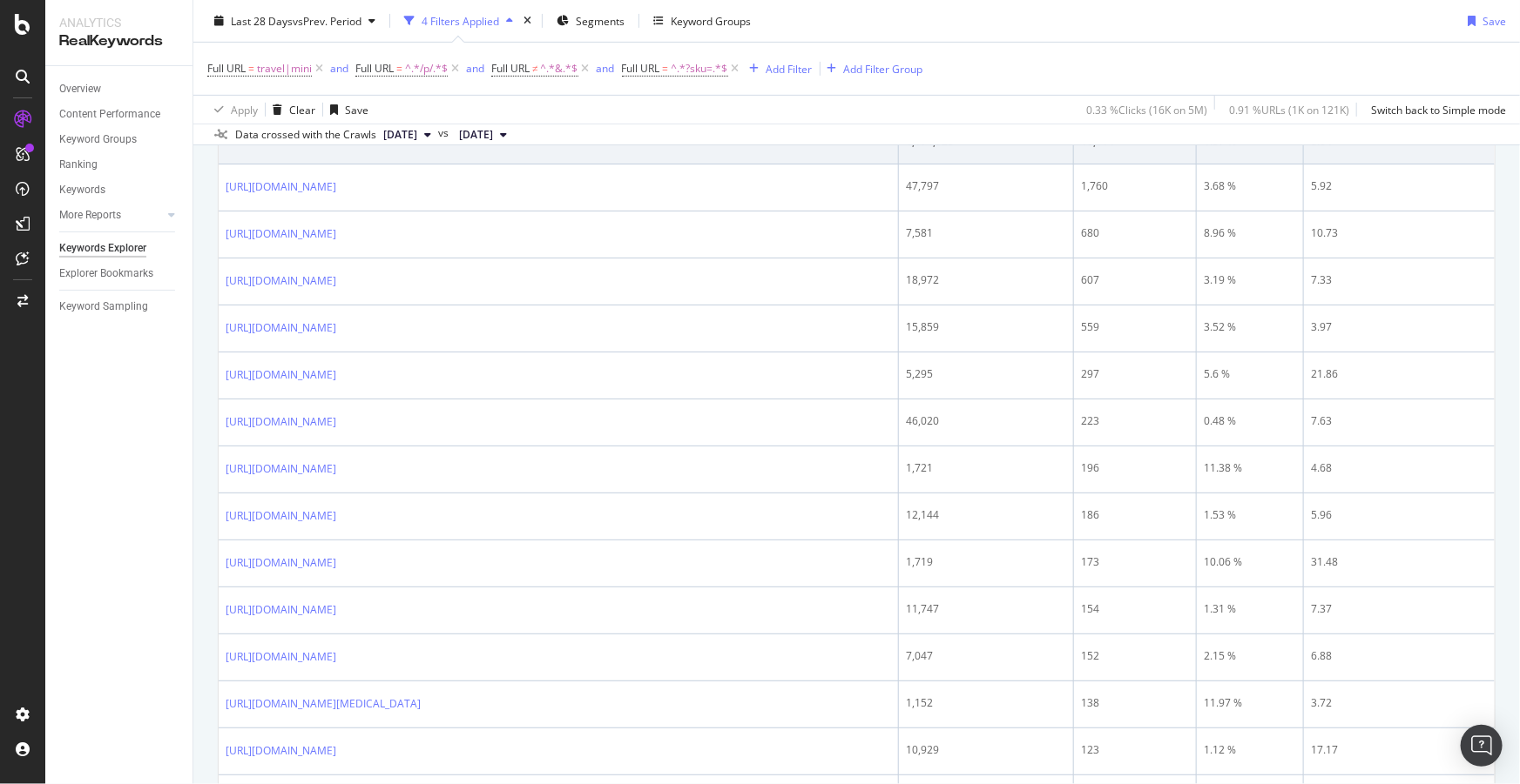
scroll to position [161, 0]
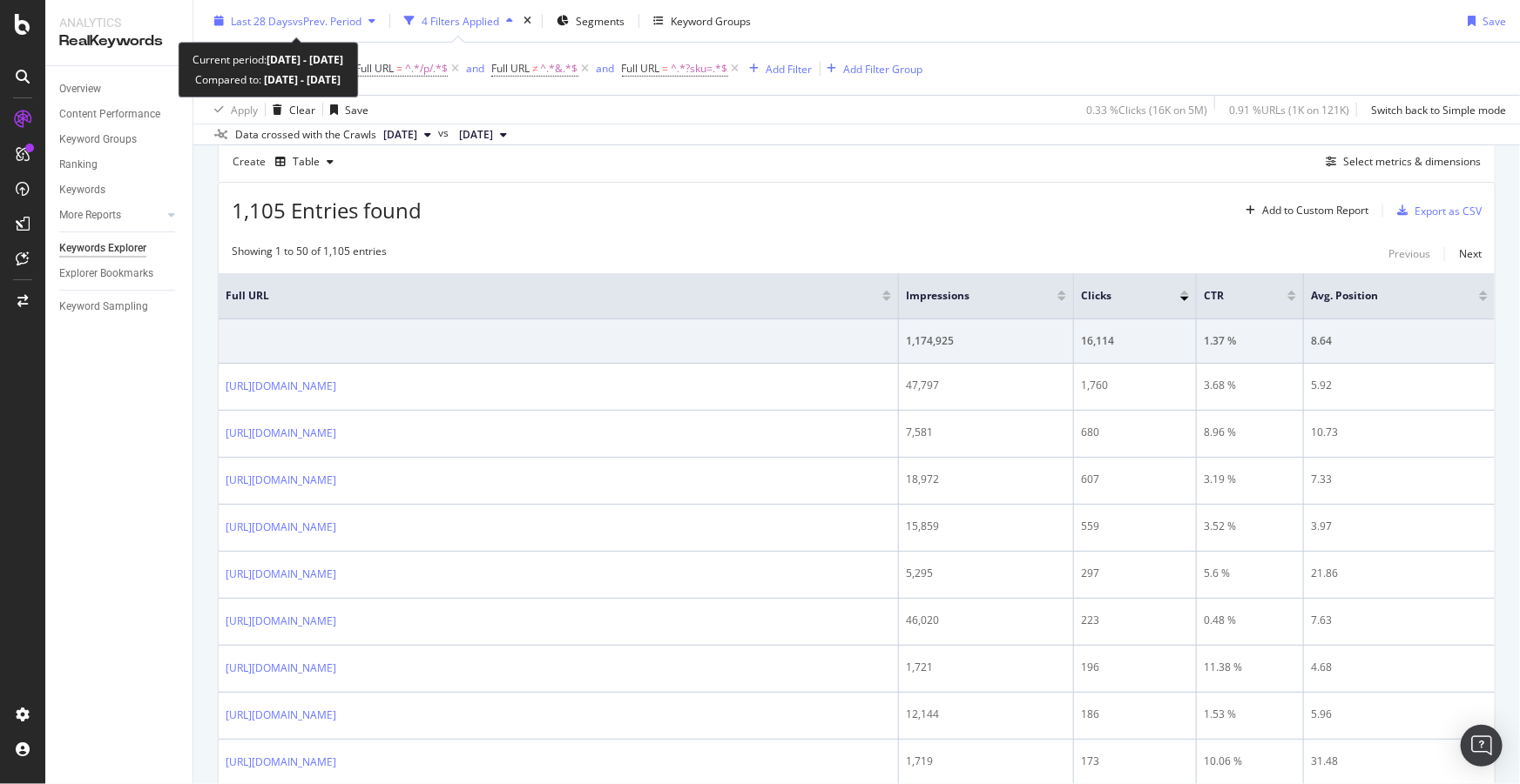
click at [281, 13] on span "Last 28 Days" at bounding box center [261, 20] width 62 height 15
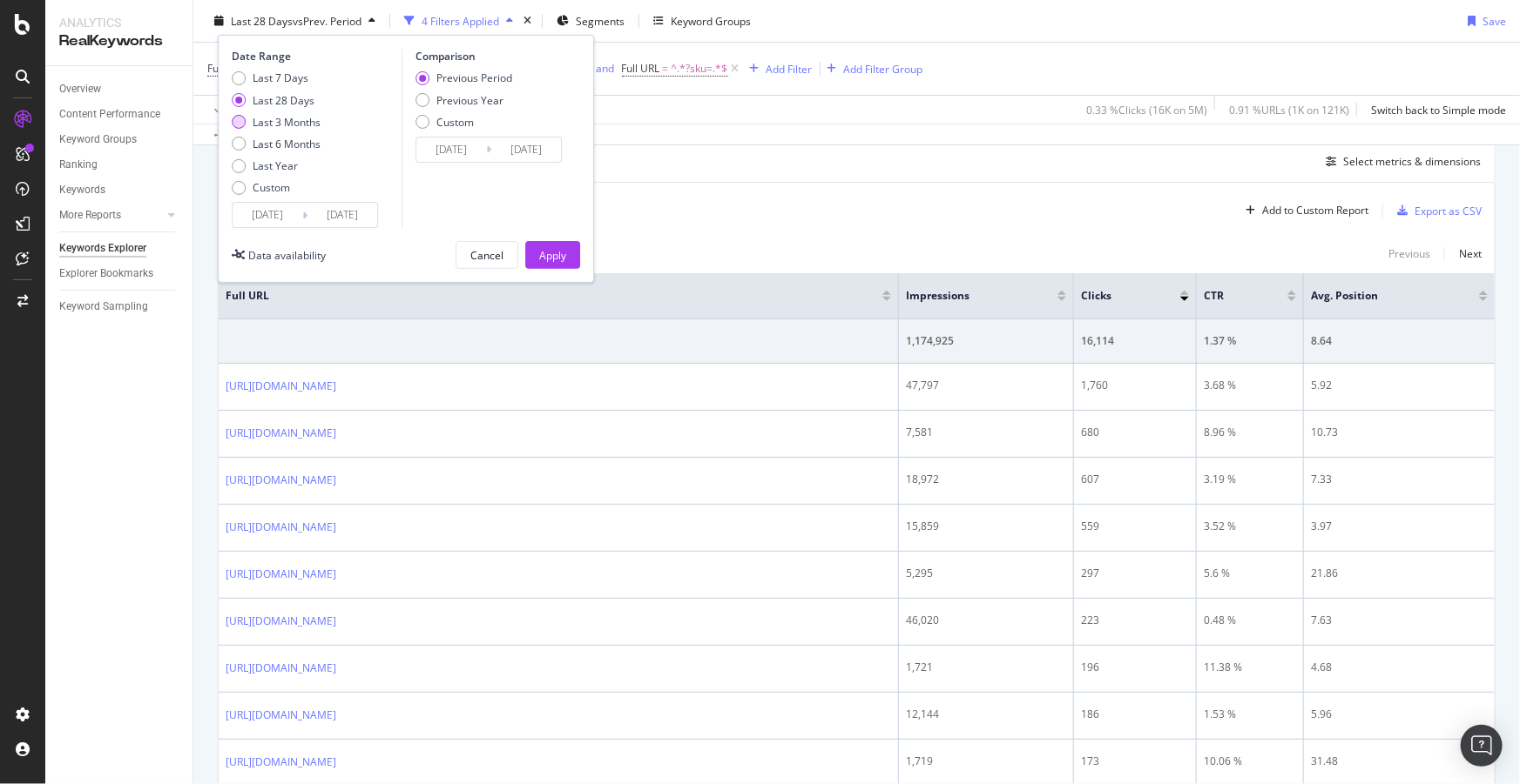
click at [266, 122] on div "Last 3 Months" at bounding box center [286, 120] width 68 height 15
type input "[DATE]"
click at [558, 254] on div "Apply" at bounding box center [552, 254] width 27 height 15
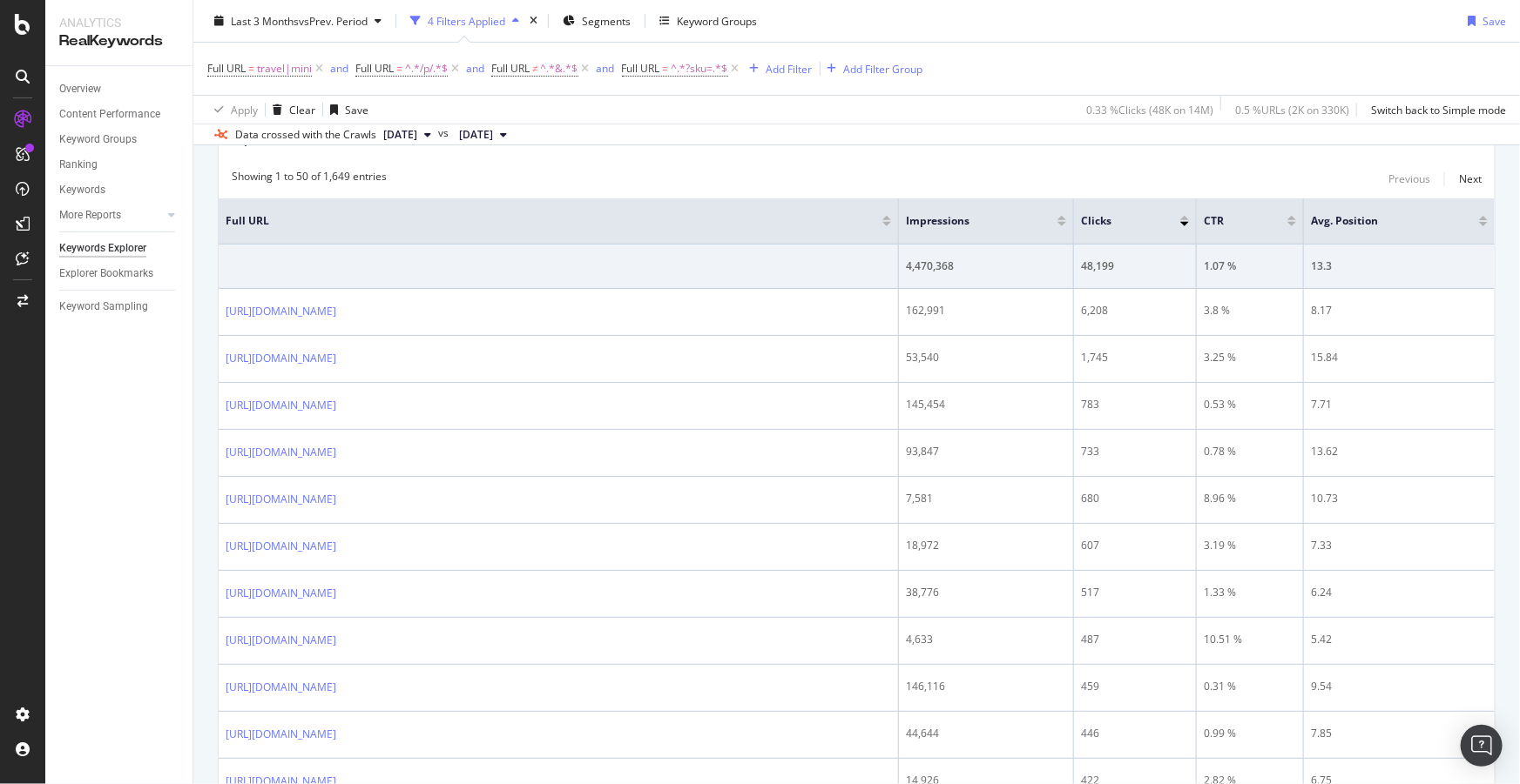
scroll to position [158, 0]
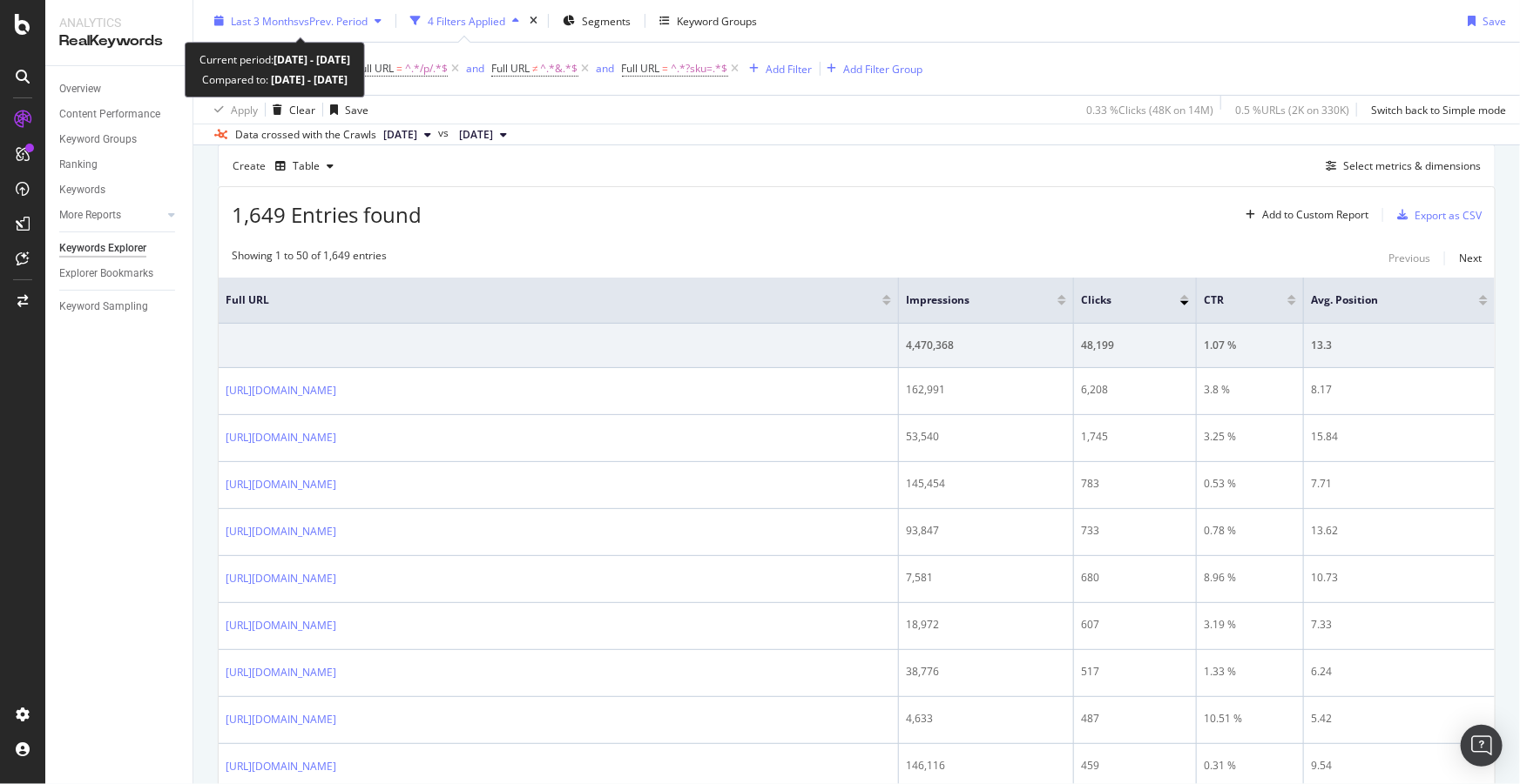
click at [287, 16] on span "Last 3 Months" at bounding box center [264, 20] width 68 height 15
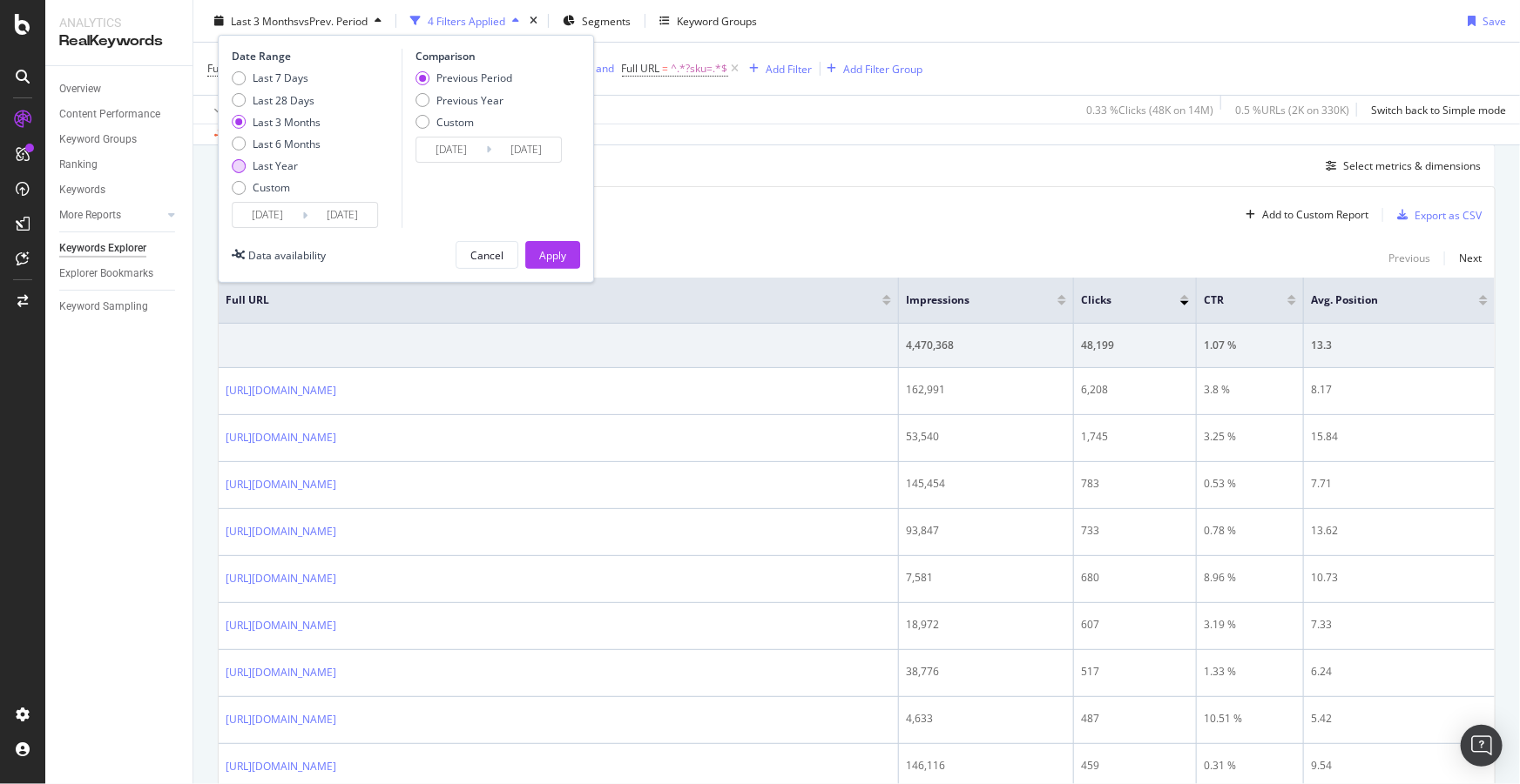
click at [276, 165] on div "Last Year" at bounding box center [275, 165] width 45 height 15
type input "[DATE]"
click at [571, 255] on button "Apply" at bounding box center [552, 254] width 55 height 27
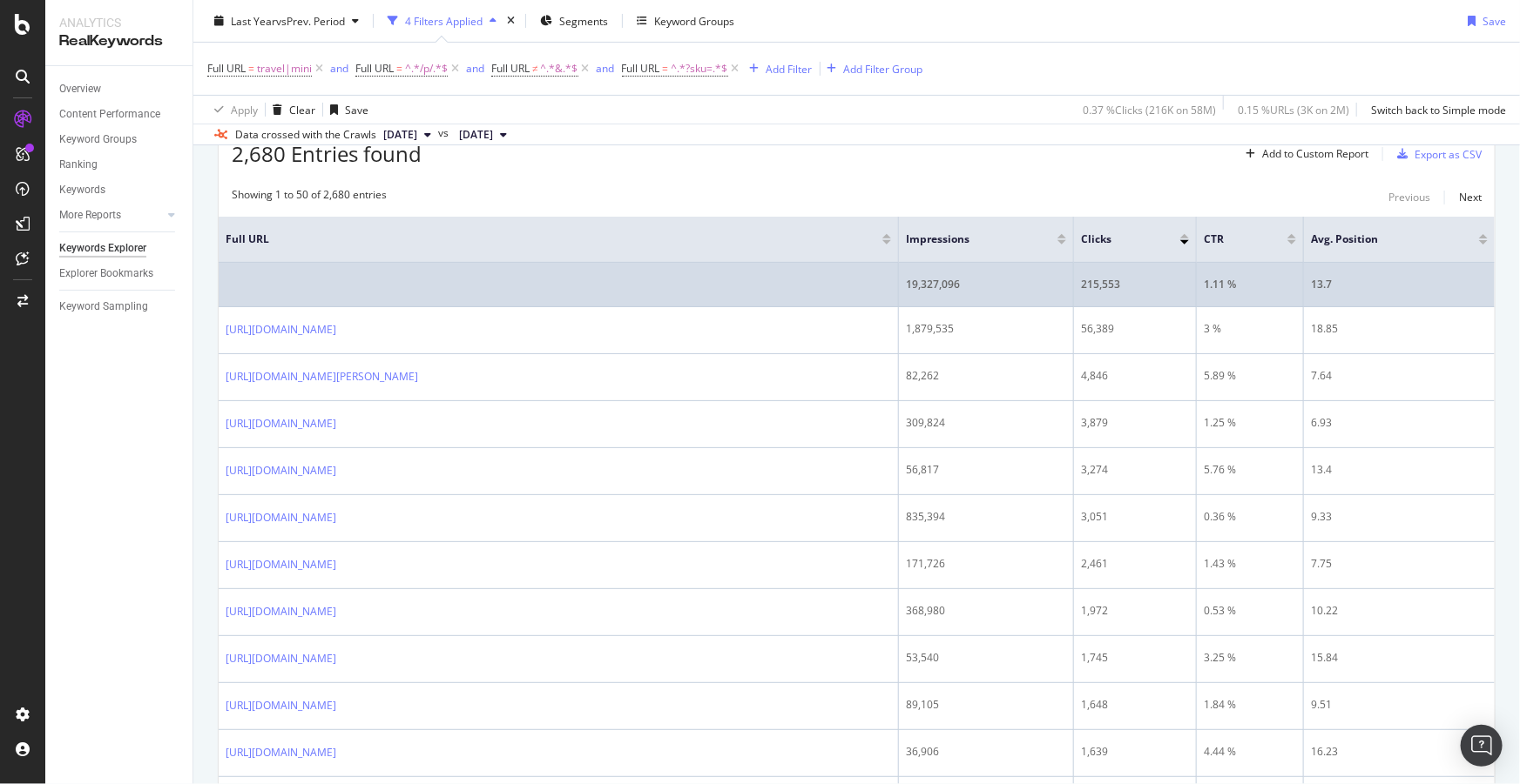
scroll to position [237, 0]
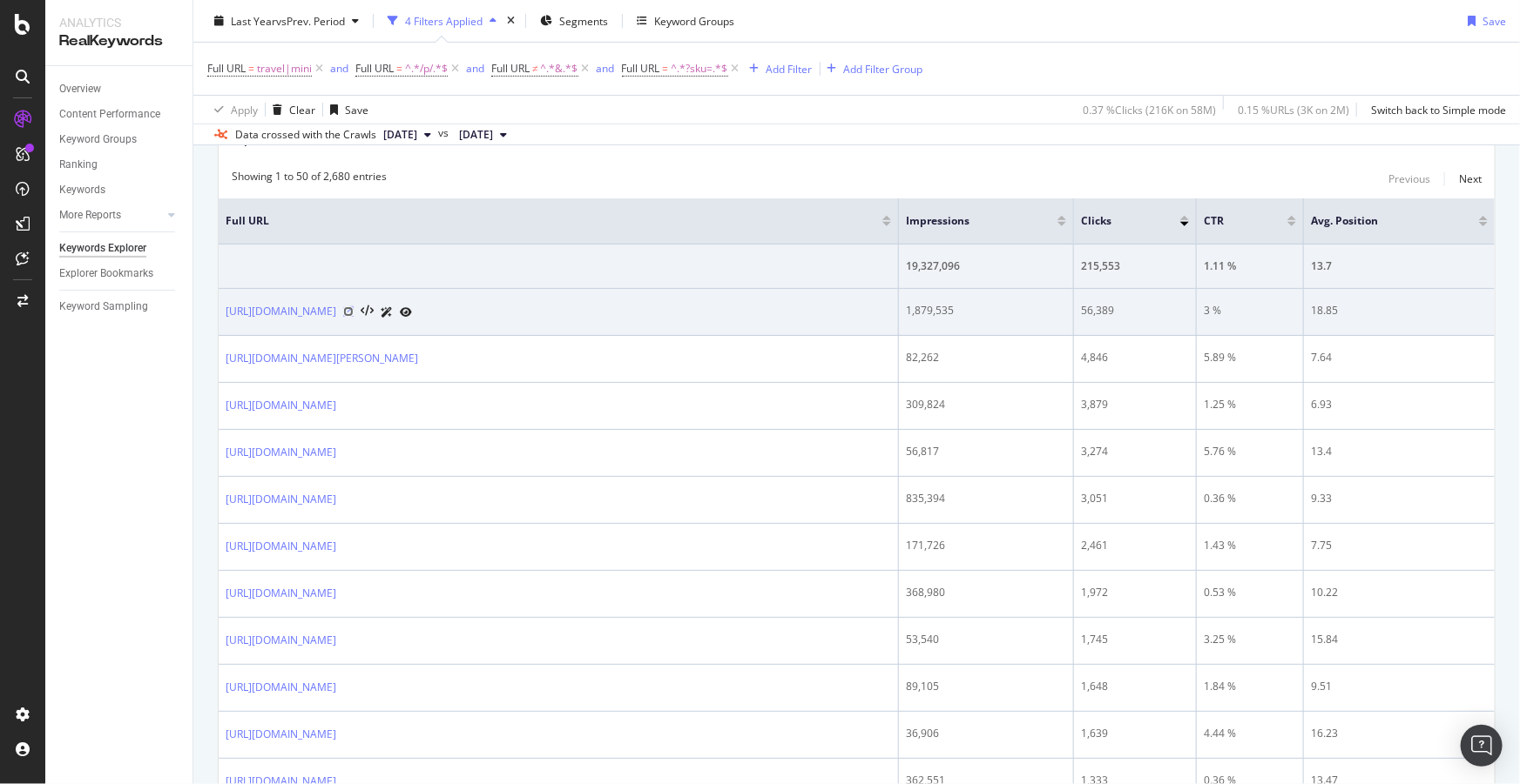
click at [354, 310] on icon at bounding box center [348, 311] width 11 height 11
drag, startPoint x: 1125, startPoint y: 314, endPoint x: 1042, endPoint y: 313, distance: 83.0
click at [1042, 313] on tr "[URL][DOMAIN_NAME] 1,879,535 56,389 3 % 18.85" at bounding box center [856, 312] width 1276 height 47
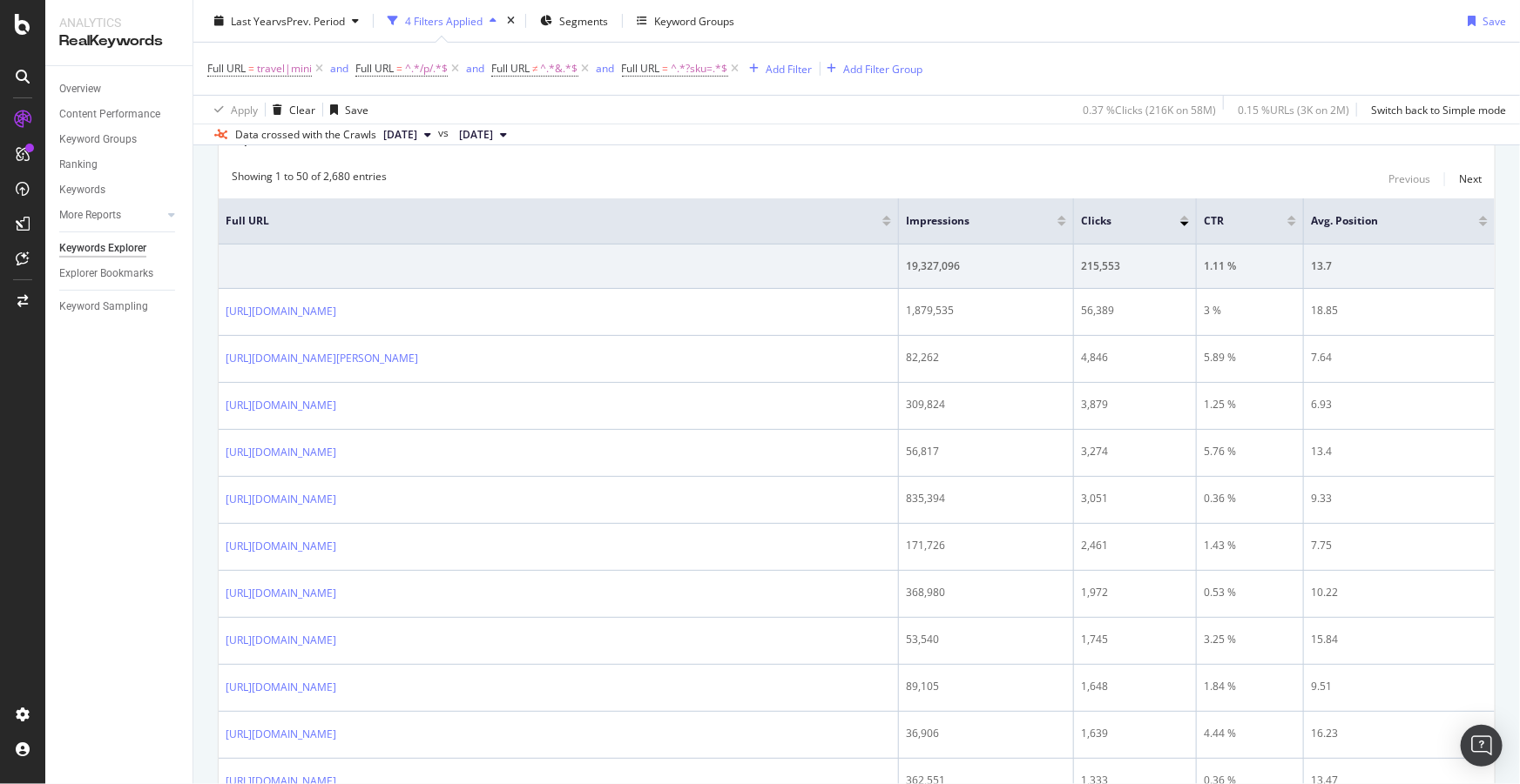
click at [955, 118] on div "Apply Clear Save 0.37 % Clicks ( 216K on 58M ) 0.15 % URLs ( 3K on 2M ) Switch …" at bounding box center [856, 109] width 1326 height 28
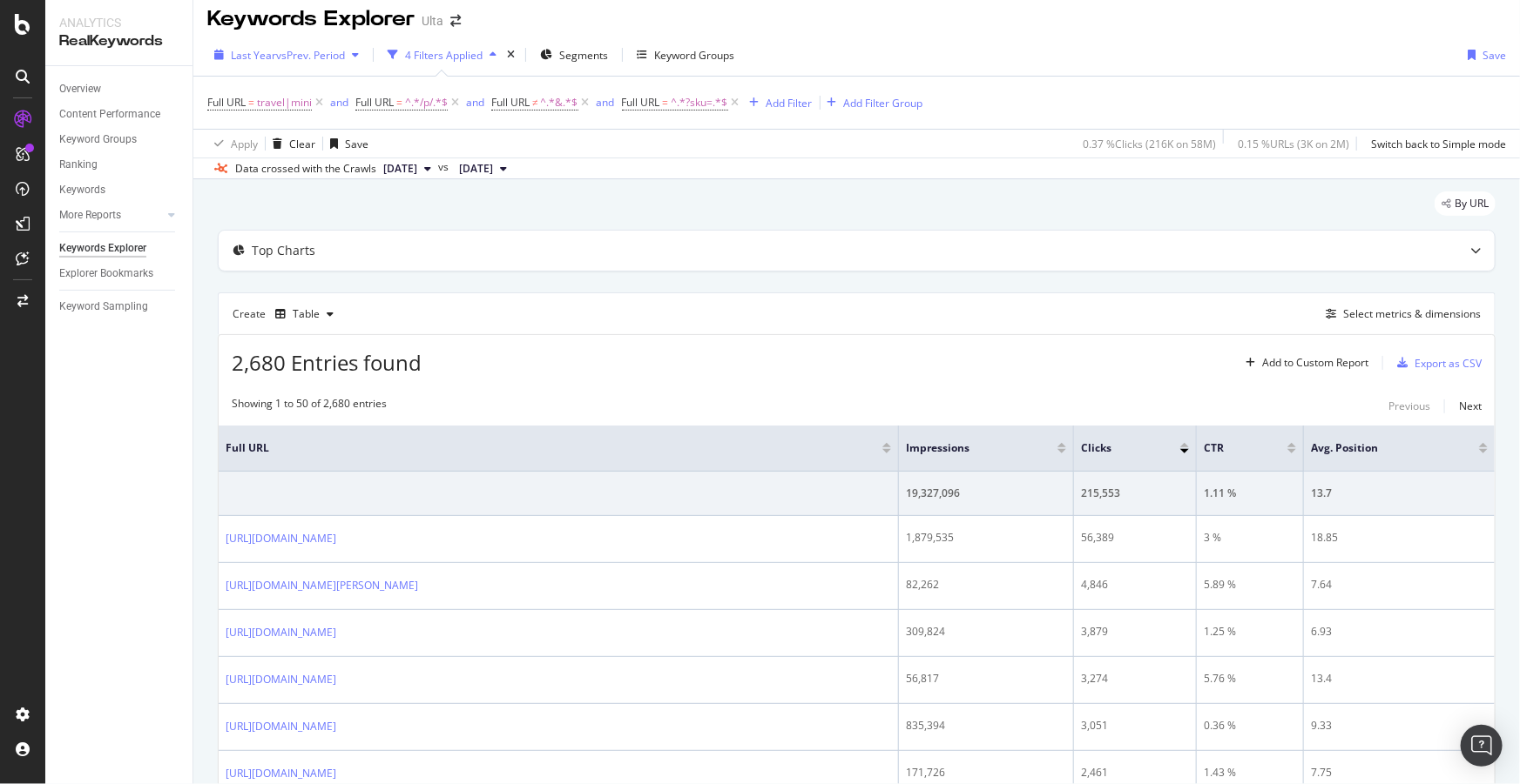
scroll to position [0, 0]
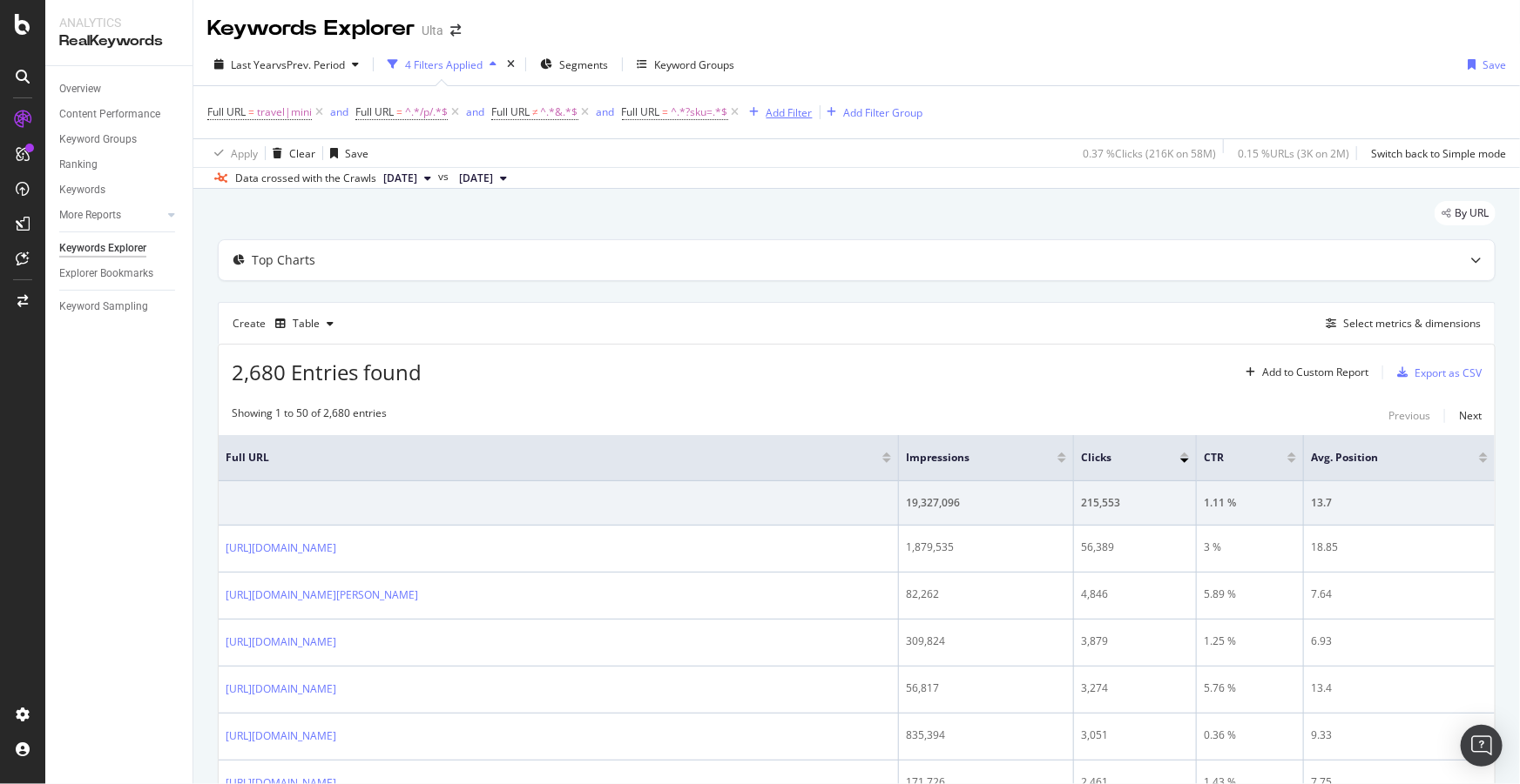
click at [793, 106] on div "Add Filter" at bounding box center [789, 113] width 46 height 15
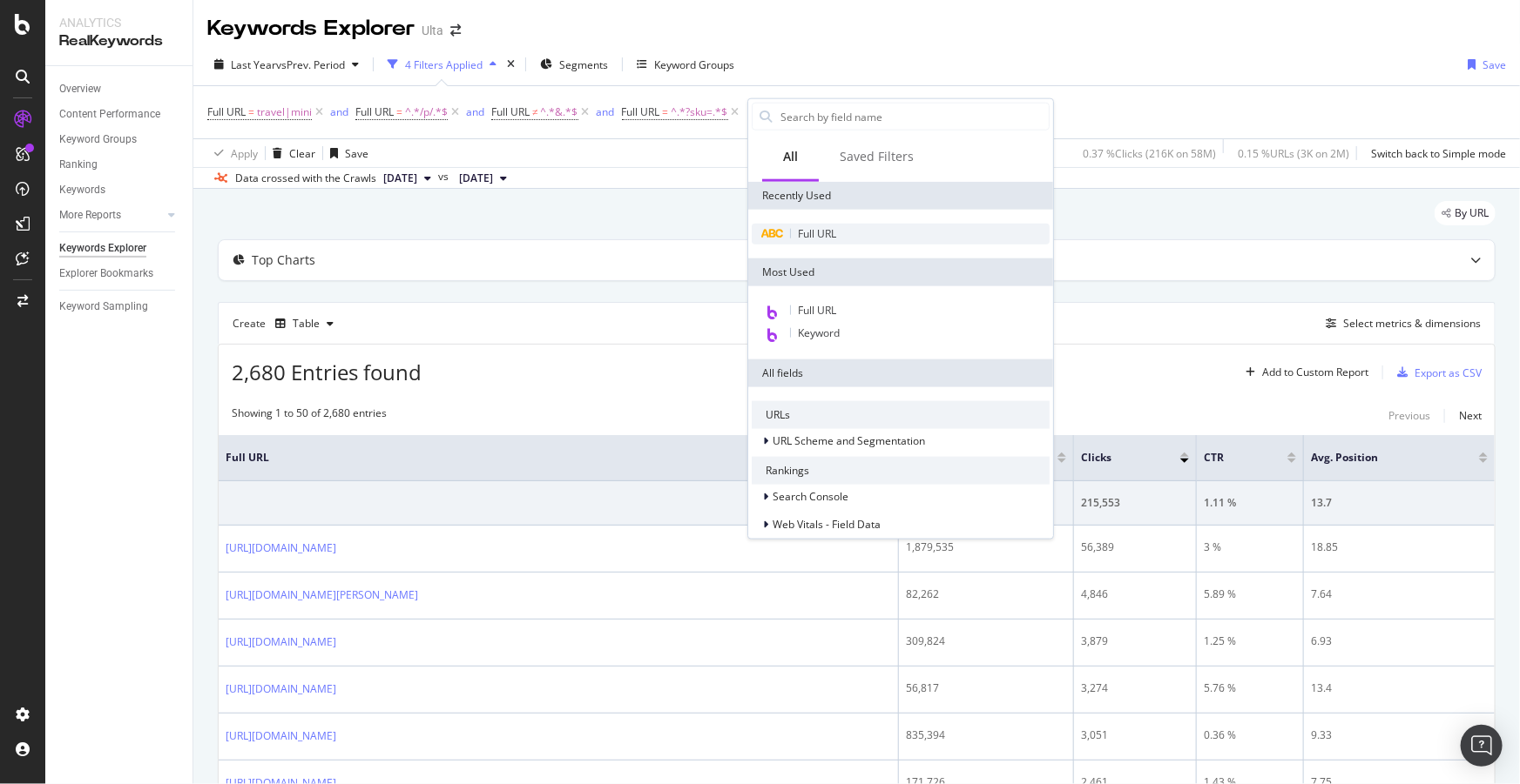
click at [842, 236] on div "Full URL" at bounding box center [900, 234] width 298 height 21
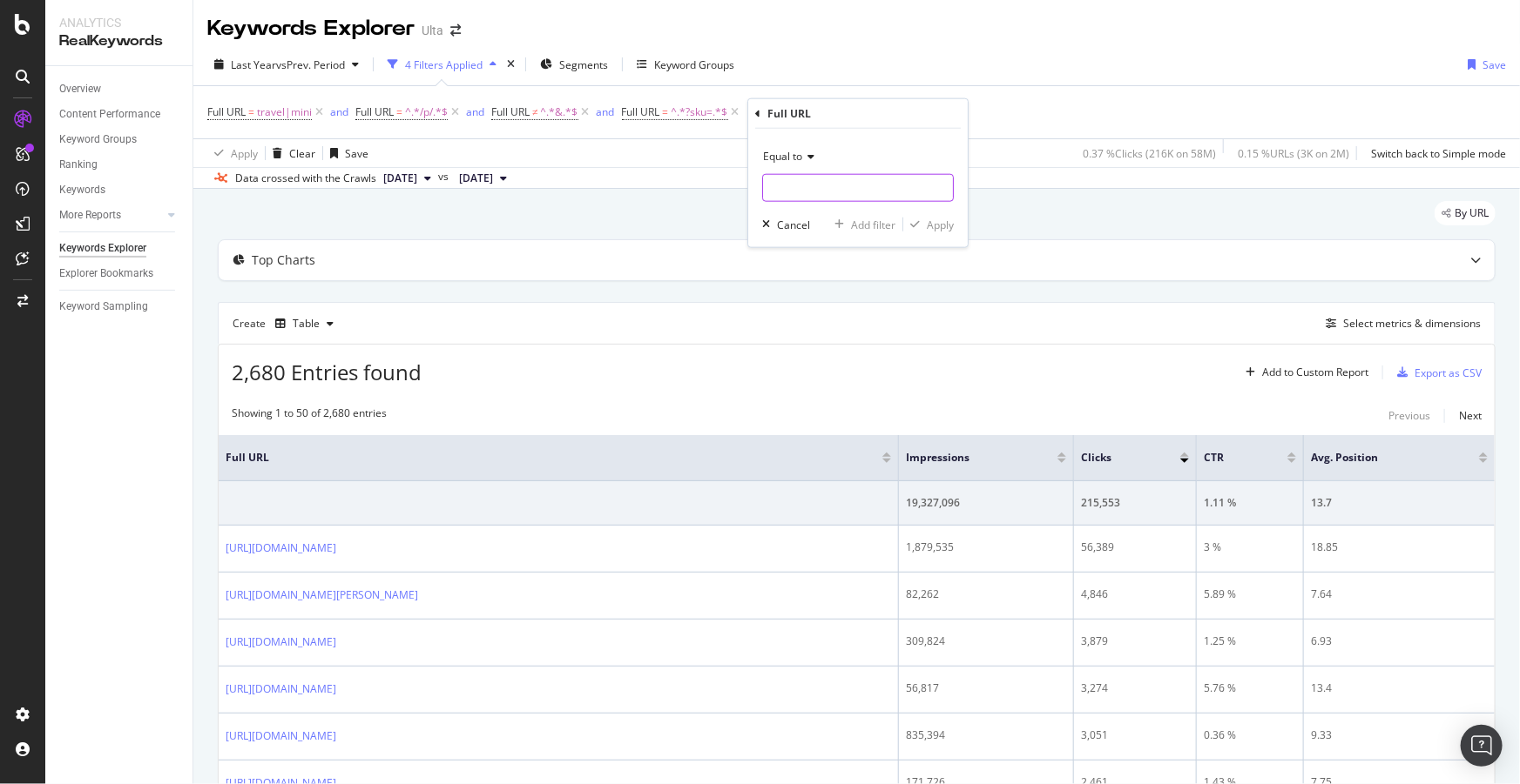
click at [815, 183] on input "text" at bounding box center [858, 188] width 190 height 27
type input "mini-brands"
click at [793, 161] on span "Equal to" at bounding box center [783, 156] width 39 height 15
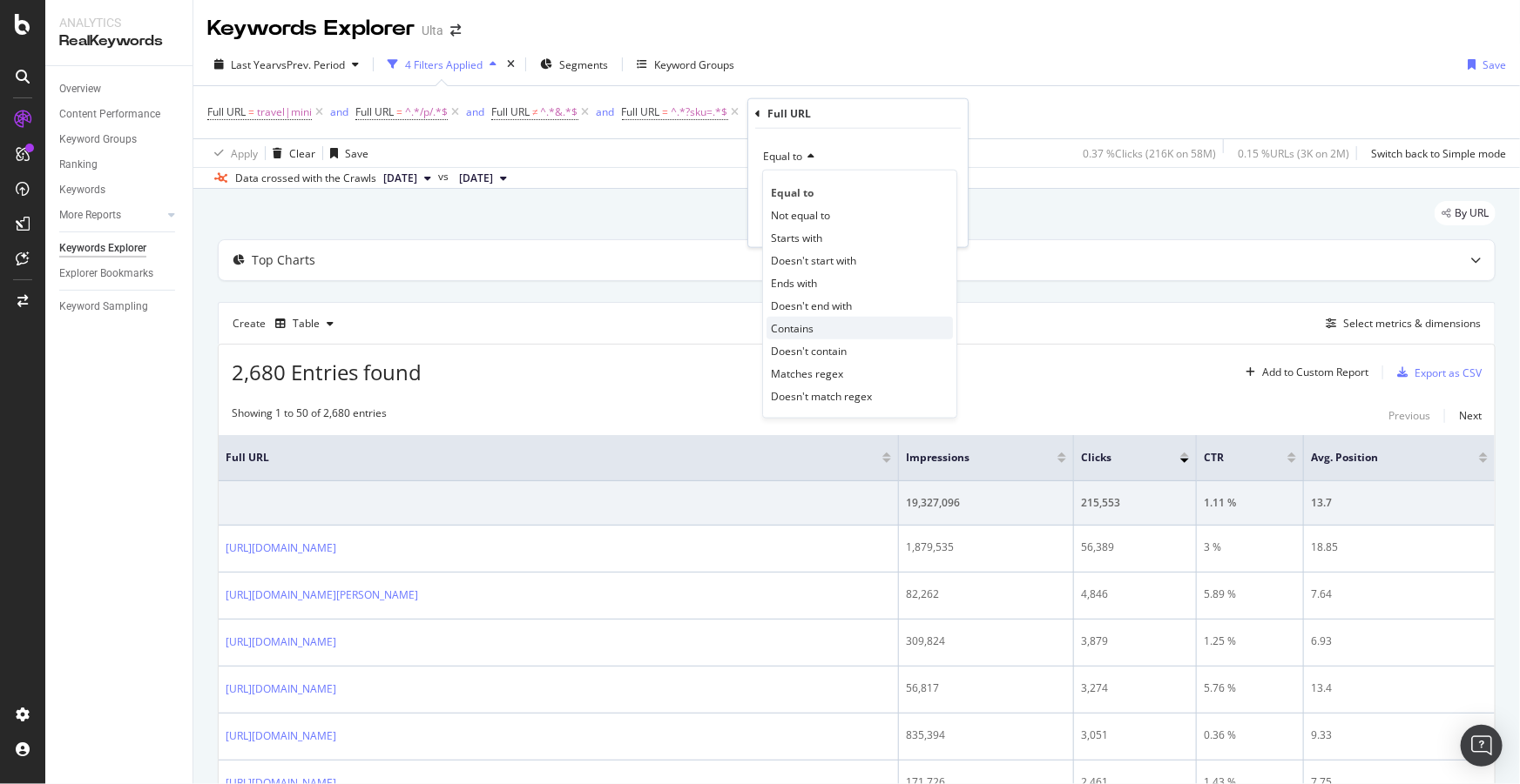
click at [803, 331] on span "Contains" at bounding box center [792, 327] width 43 height 15
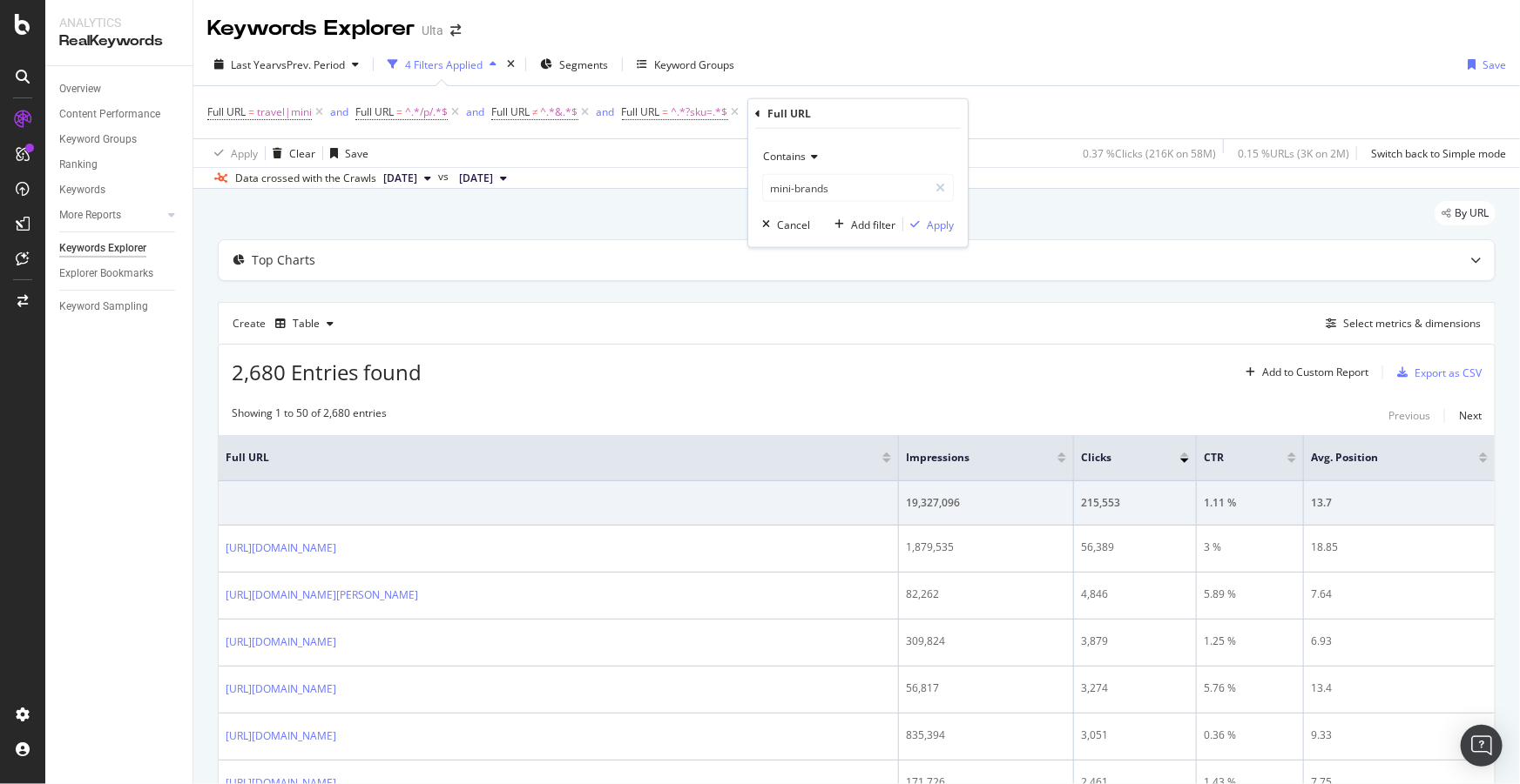
click at [797, 156] on span "Contains" at bounding box center [784, 156] width 43 height 15
drag, startPoint x: 815, startPoint y: 354, endPoint x: 828, endPoint y: 347, distance: 14.8
click at [816, 353] on span "Doesn't contain" at bounding box center [808, 349] width 75 height 15
click at [930, 218] on div "Apply" at bounding box center [940, 223] width 27 height 15
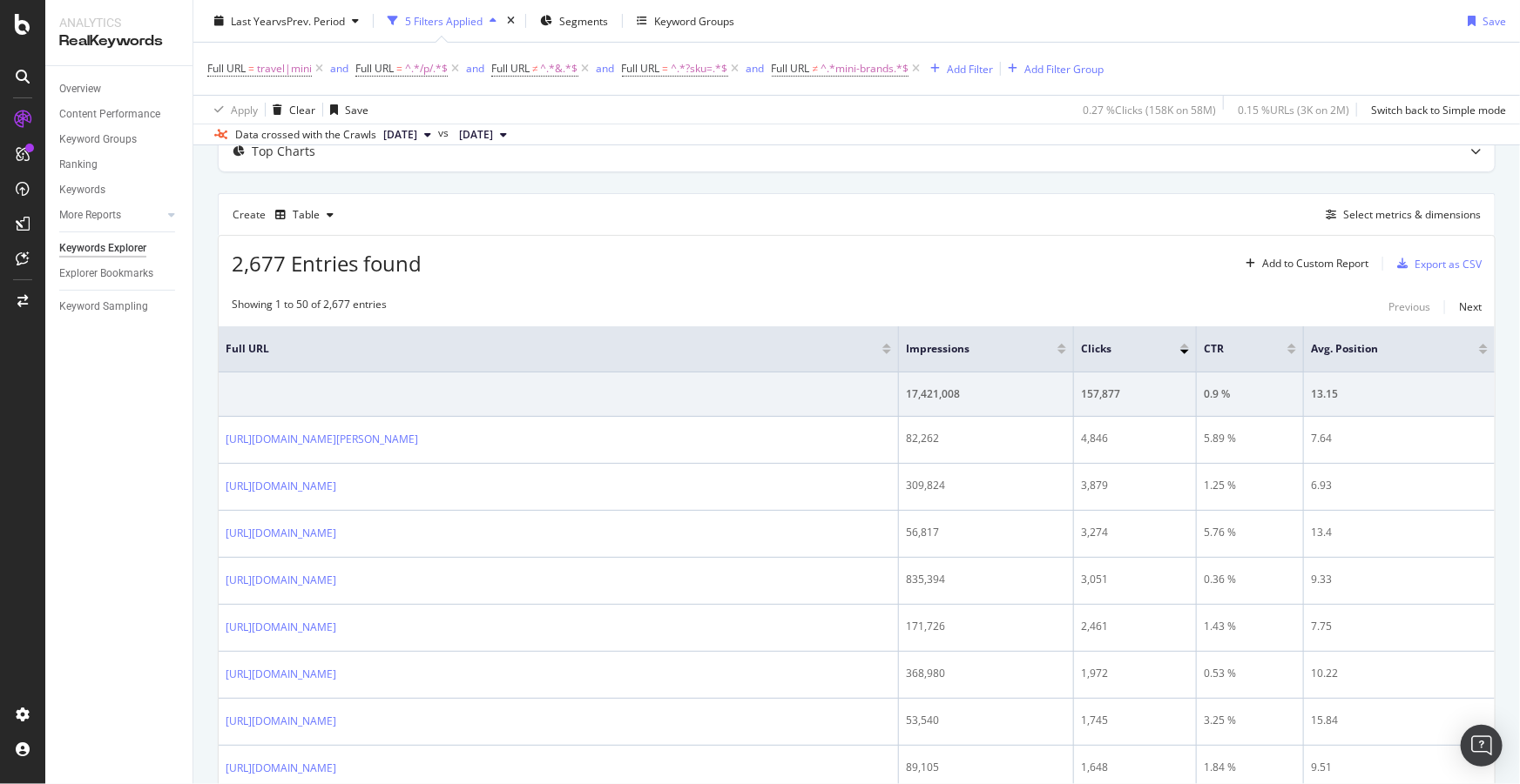
scroll to position [158, 0]
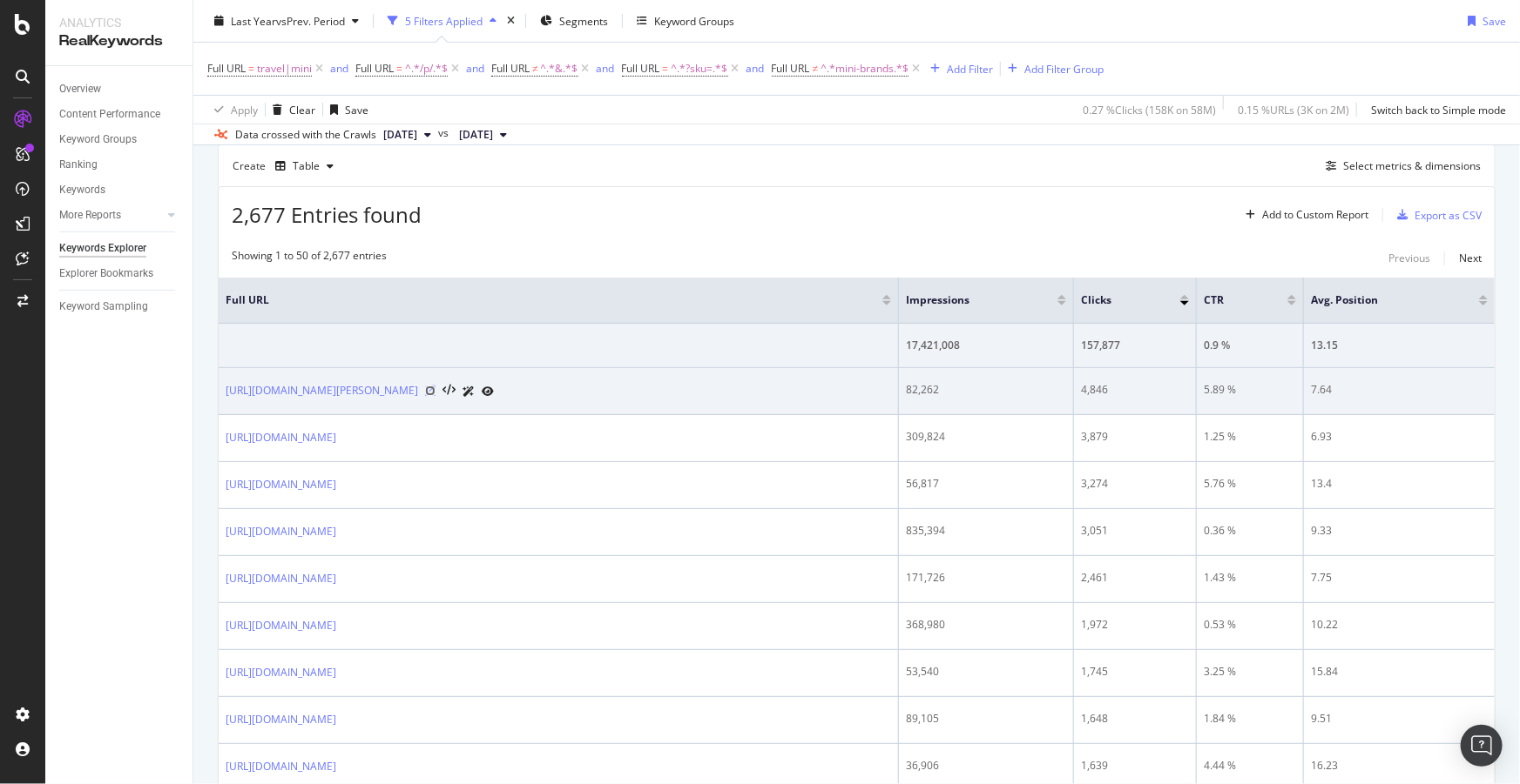
click at [436, 391] on icon at bounding box center [430, 391] width 11 height 11
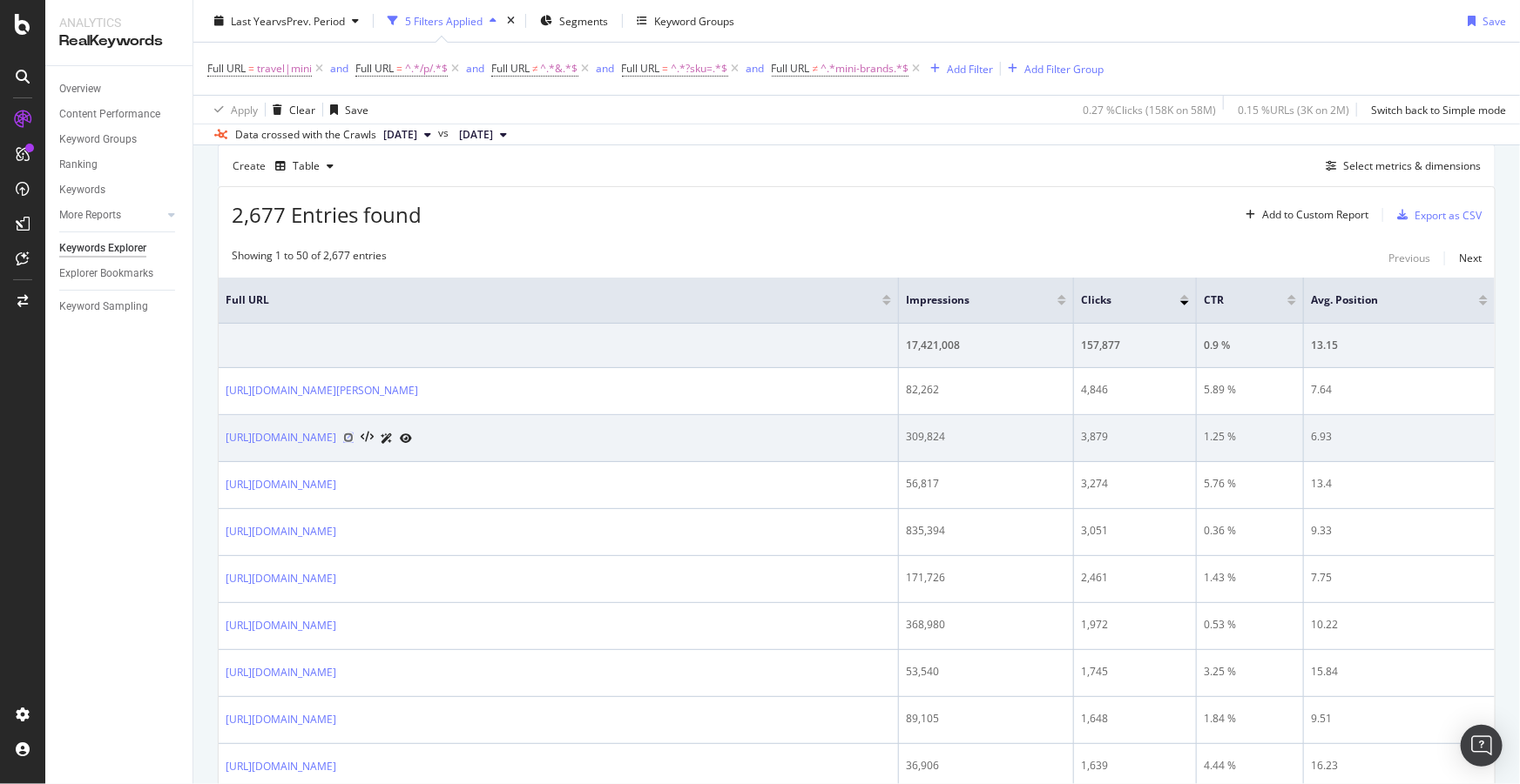
click at [354, 441] on icon at bounding box center [348, 438] width 11 height 11
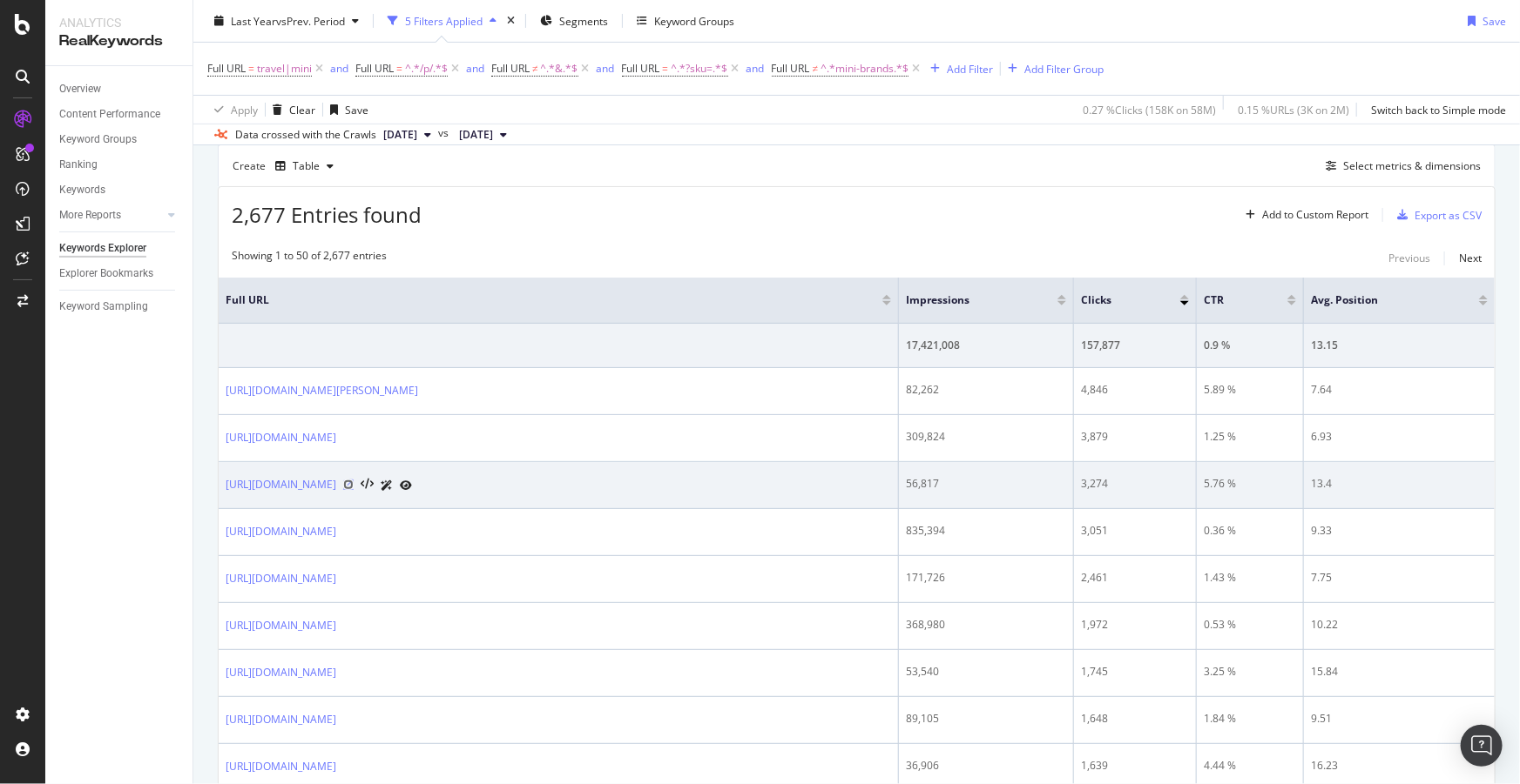
click at [354, 485] on icon at bounding box center [348, 484] width 11 height 11
click at [354, 484] on icon at bounding box center [348, 484] width 11 height 11
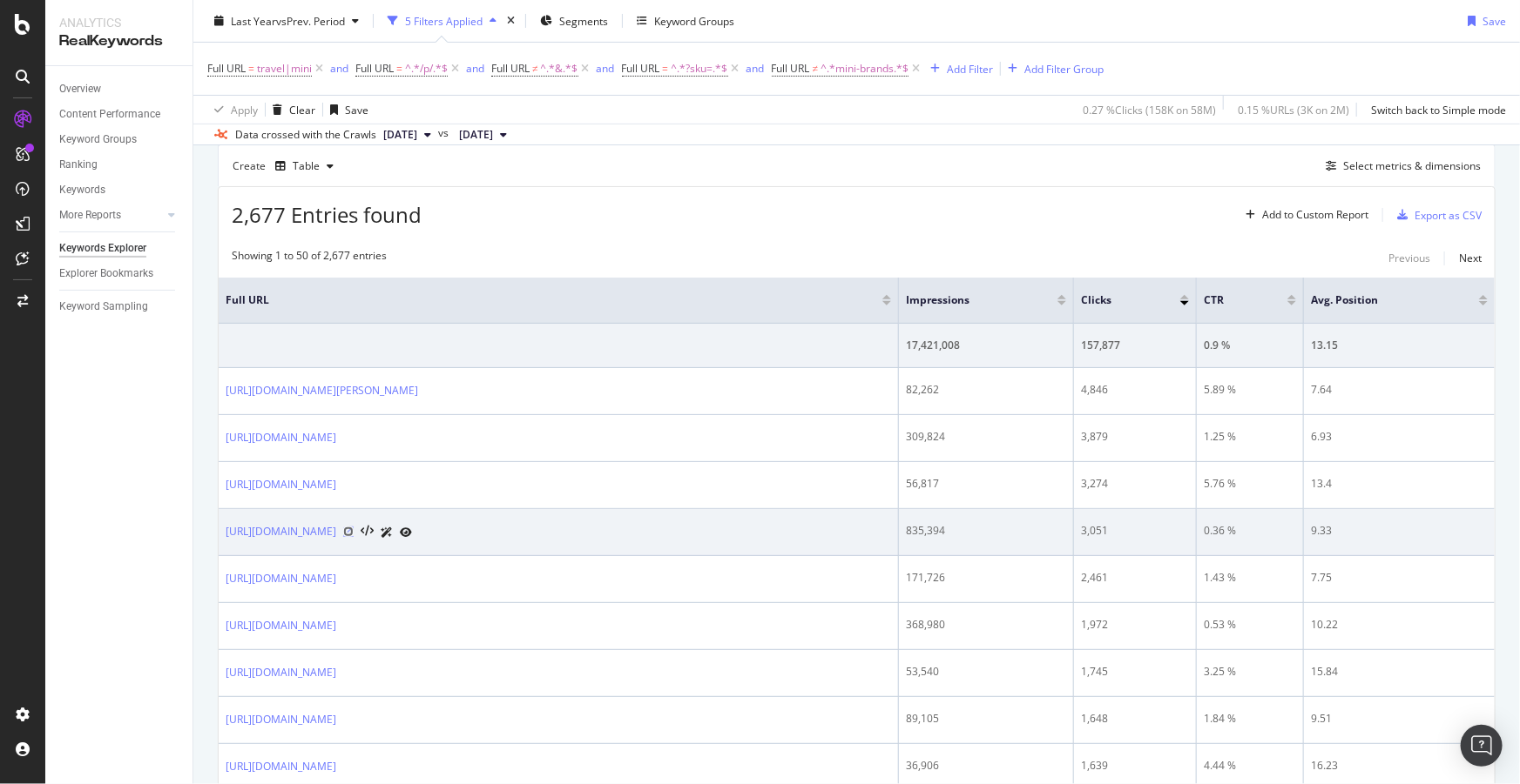
click at [354, 530] on icon at bounding box center [348, 531] width 11 height 11
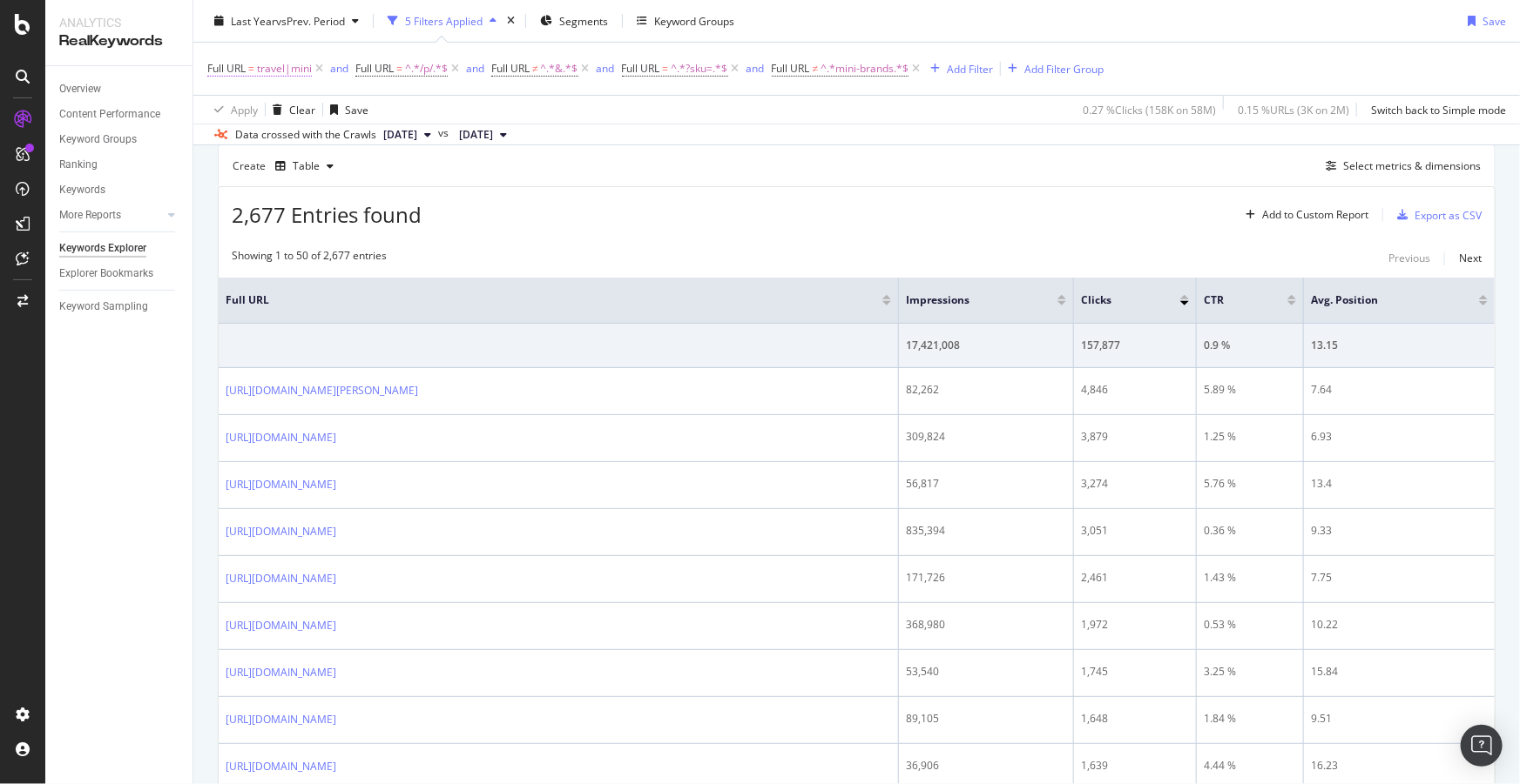
click at [290, 69] on span "travel|mini" at bounding box center [284, 69] width 55 height 24
click at [266, 140] on input "travel|mini" at bounding box center [306, 140] width 165 height 27
click at [262, 138] on input "travel|mini" at bounding box center [306, 140] width 165 height 27
click at [292, 140] on input "travel|mini" at bounding box center [306, 140] width 165 height 27
drag, startPoint x: 293, startPoint y: 142, endPoint x: 302, endPoint y: 143, distance: 9.1
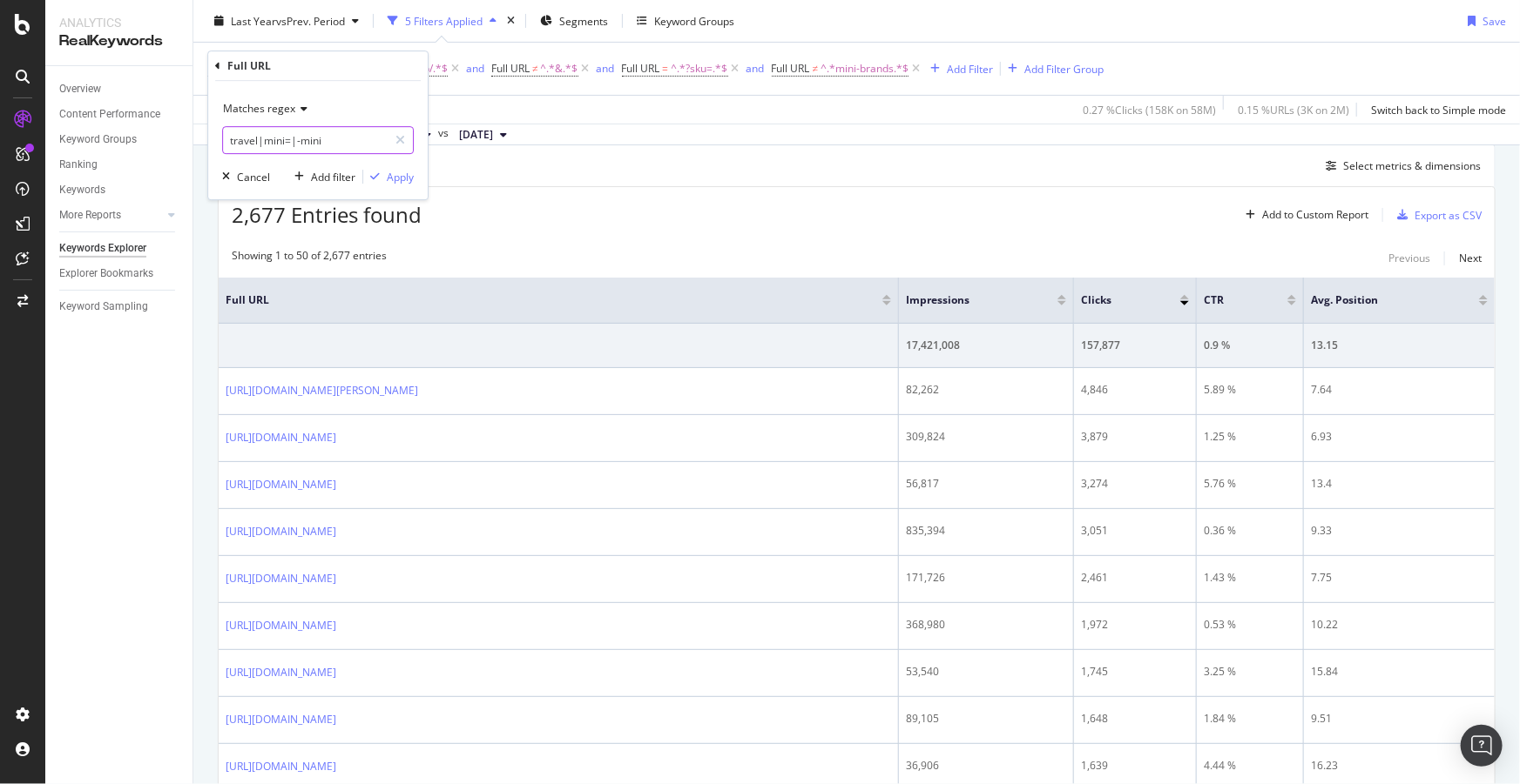
click at [293, 141] on input "travel|mini=|-mini" at bounding box center [306, 140] width 165 height 27
type input "travel|mini-|-mini"
click at [397, 178] on div "Apply" at bounding box center [401, 176] width 27 height 15
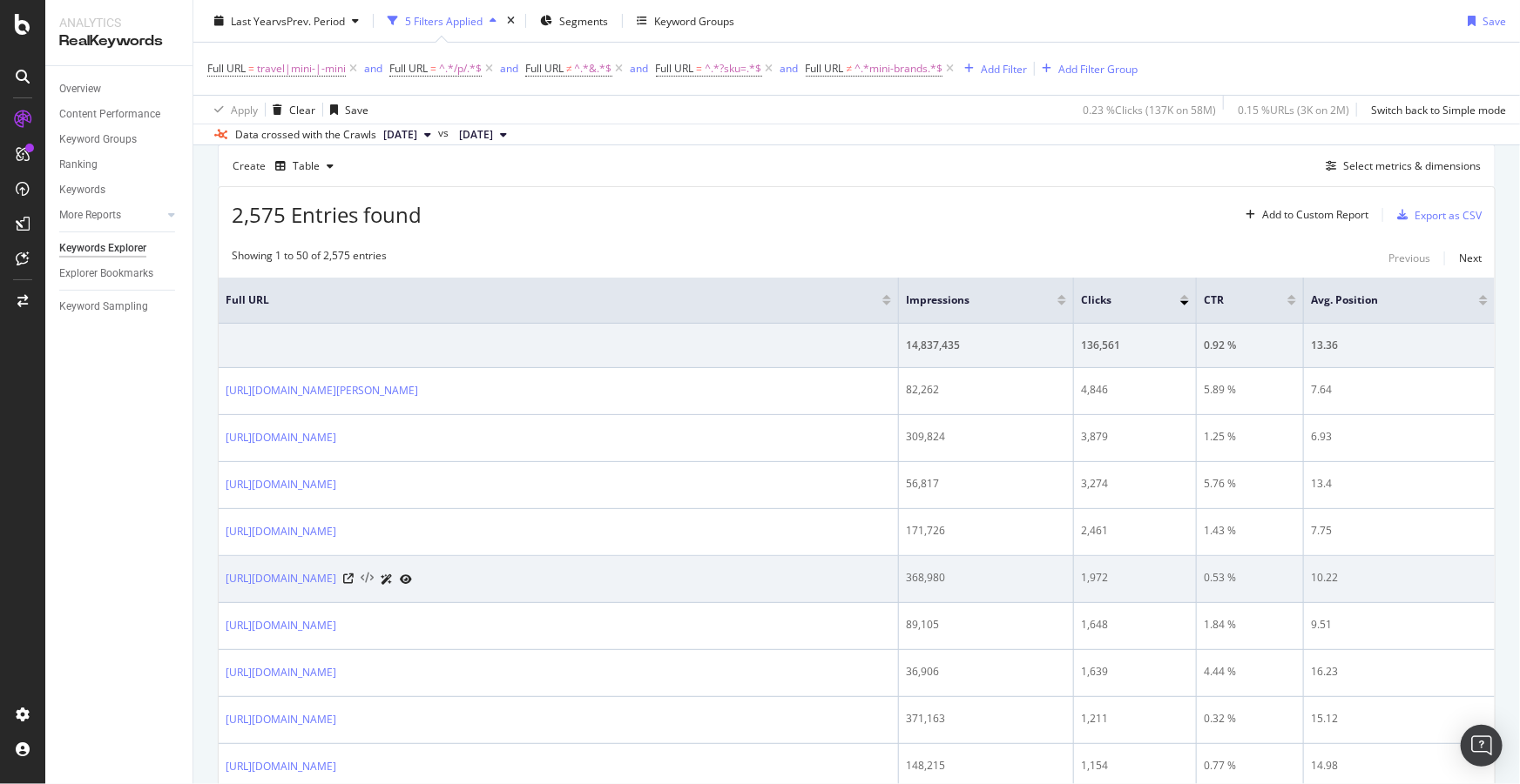
scroll to position [237, 0]
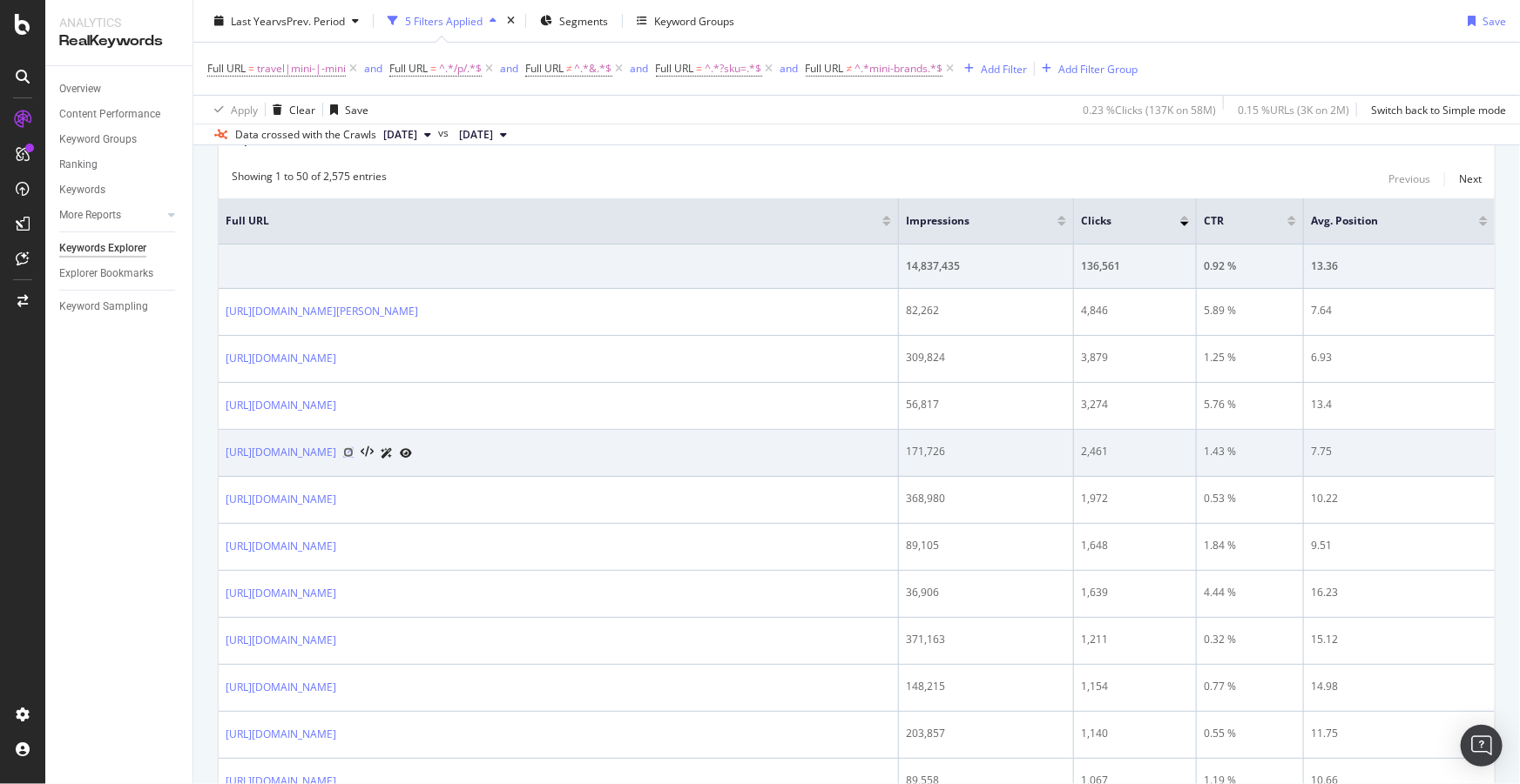
click at [354, 452] on icon at bounding box center [348, 452] width 11 height 11
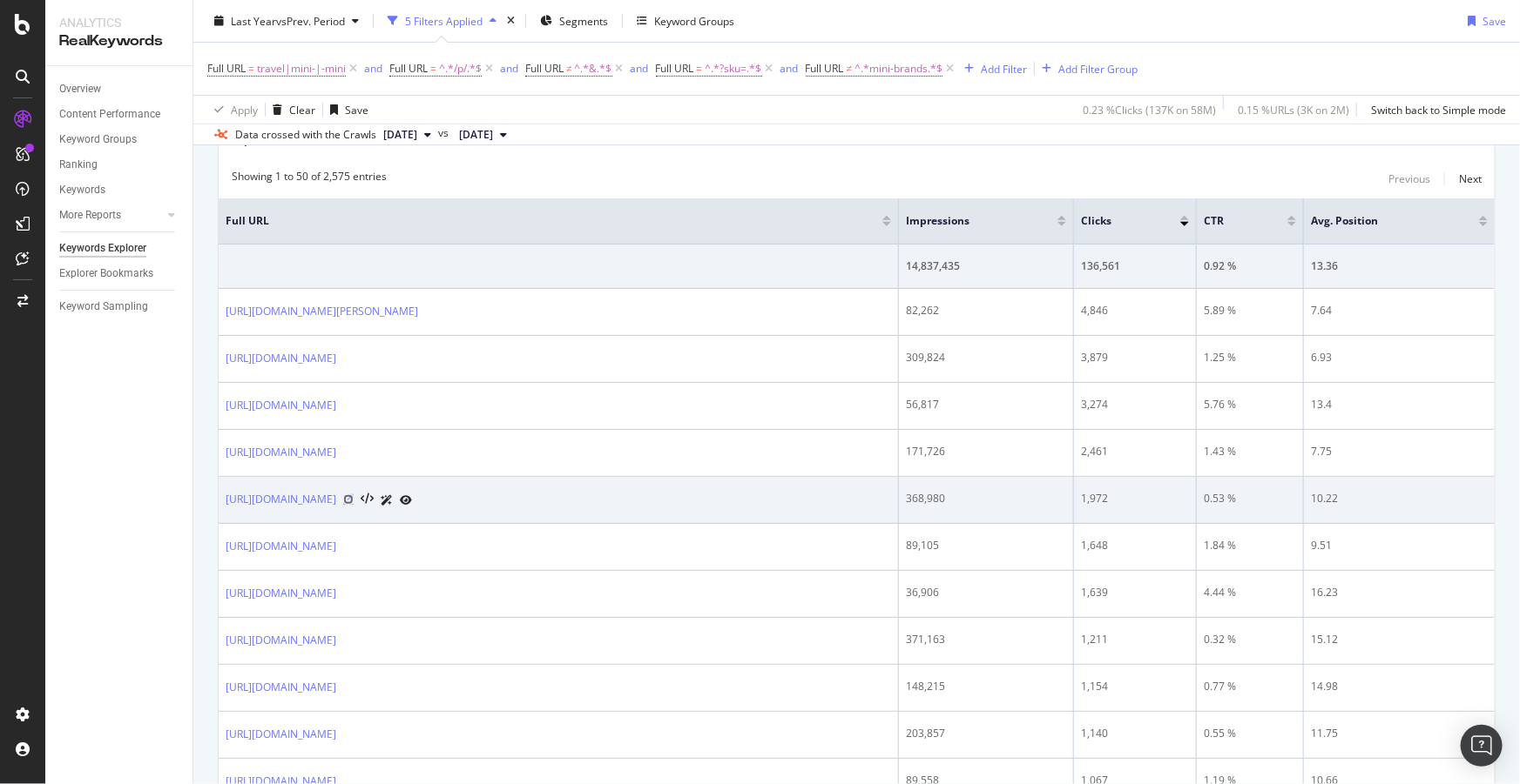
click at [354, 496] on icon at bounding box center [348, 499] width 11 height 11
